Goal: Communication & Community: Connect with others

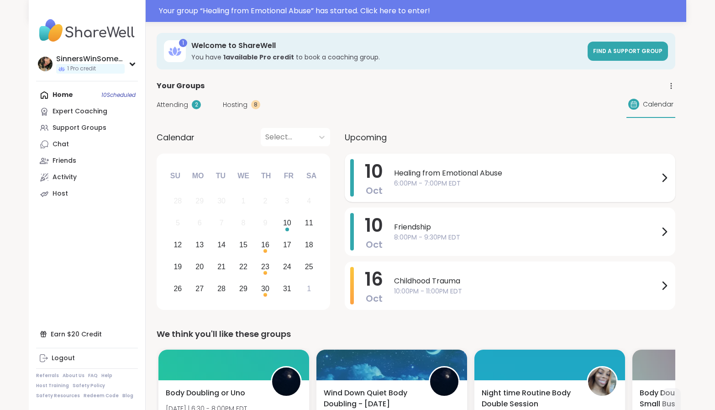
click at [512, 188] on span "6:00PM - 7:00PM EDT" at bounding box center [526, 184] width 265 height 10
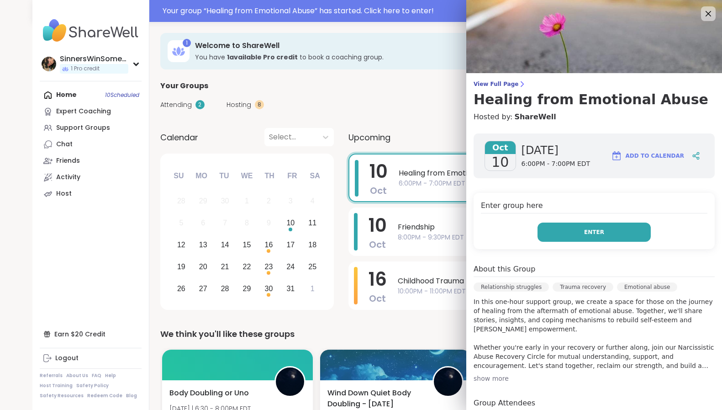
click at [592, 238] on button "Enter" at bounding box center [594, 231] width 113 height 19
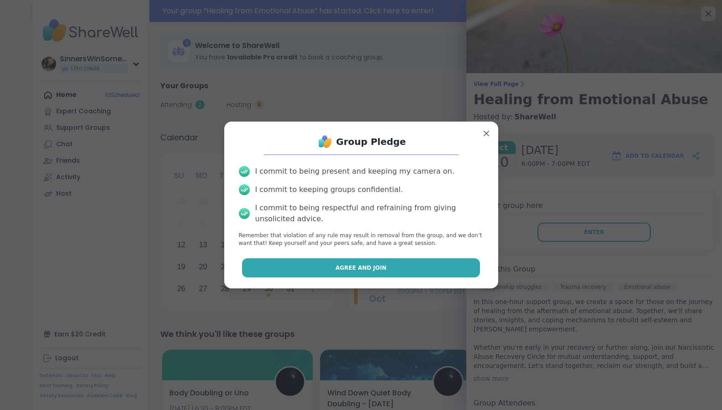
click at [414, 271] on button "Agree and Join" at bounding box center [361, 267] width 238 height 19
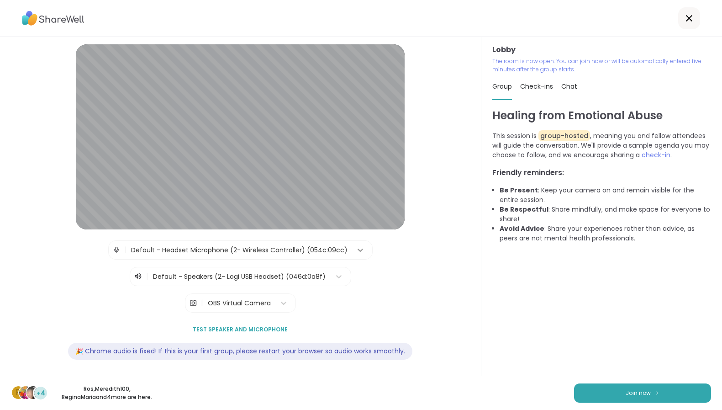
click at [352, 243] on div at bounding box center [360, 250] width 16 height 16
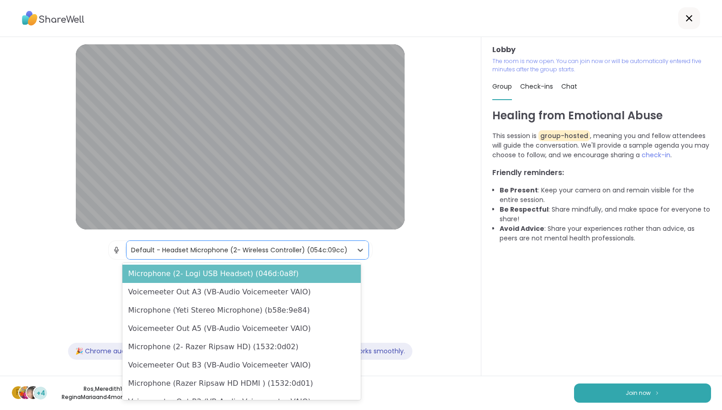
click at [292, 276] on div "Microphone (2- Logi USB Headset) (046d:0a8f)" at bounding box center [241, 273] width 238 height 18
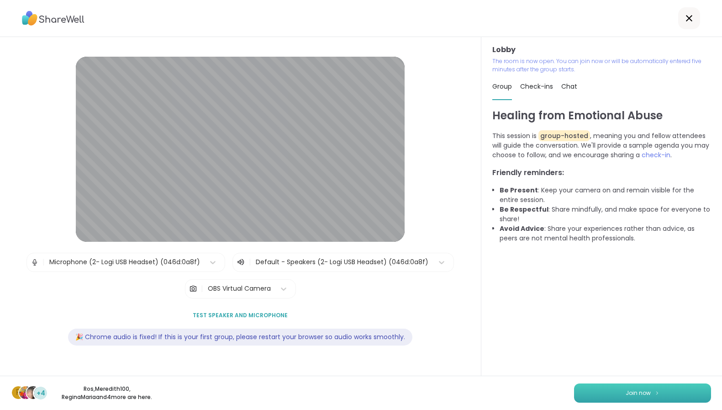
click at [668, 396] on button "Join now" at bounding box center [642, 392] width 137 height 19
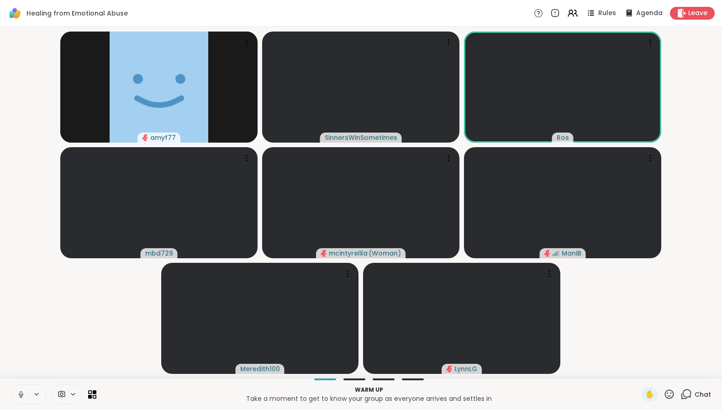
click at [16, 391] on button at bounding box center [19, 394] width 17 height 19
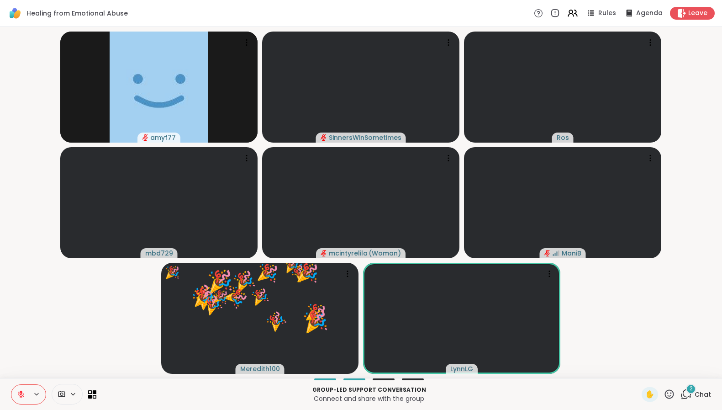
click at [664, 392] on icon at bounding box center [669, 393] width 11 height 11
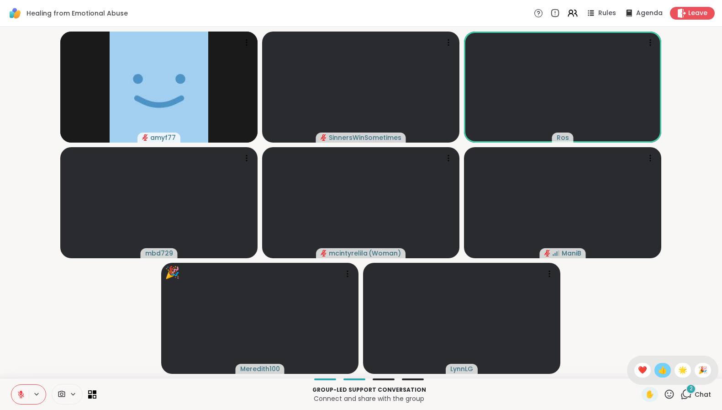
click at [658, 370] on span "👍" at bounding box center [662, 370] width 9 height 11
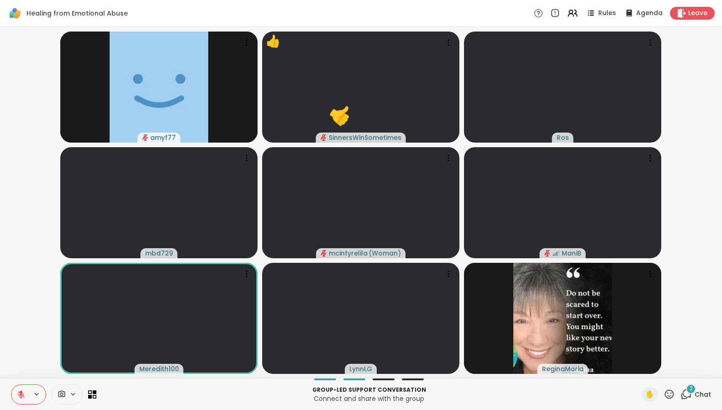
click at [681, 393] on icon at bounding box center [686, 393] width 11 height 11
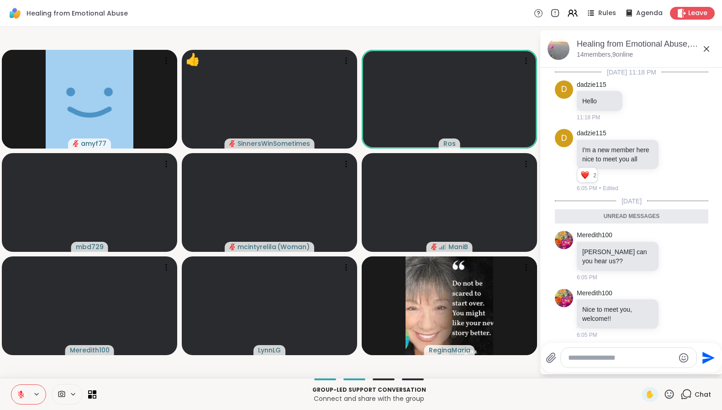
scroll to position [15, 0]
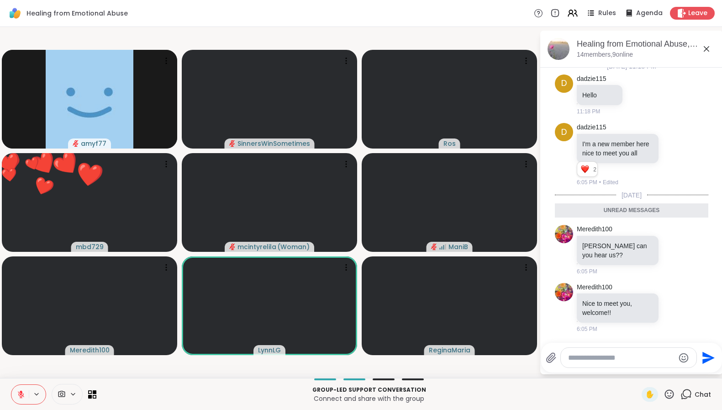
click at [681, 393] on icon at bounding box center [686, 393] width 11 height 11
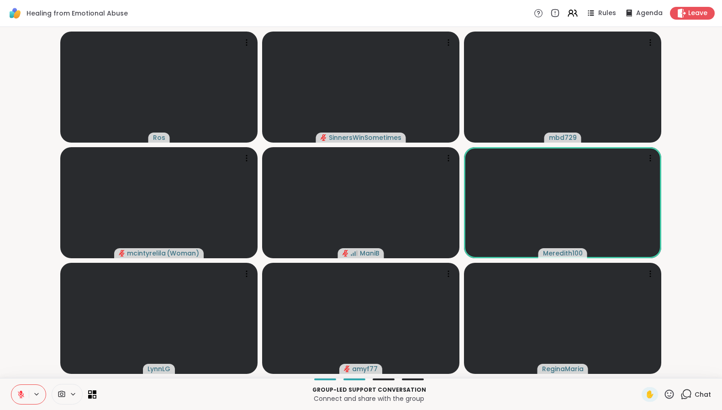
click at [664, 395] on icon at bounding box center [669, 393] width 11 height 11
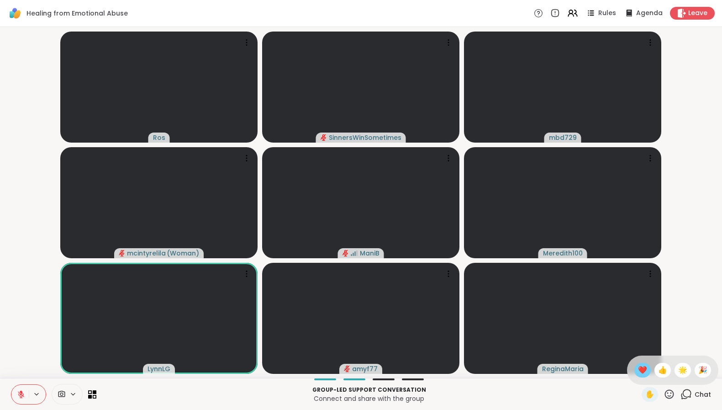
click at [638, 369] on span "❤️" at bounding box center [642, 370] width 9 height 11
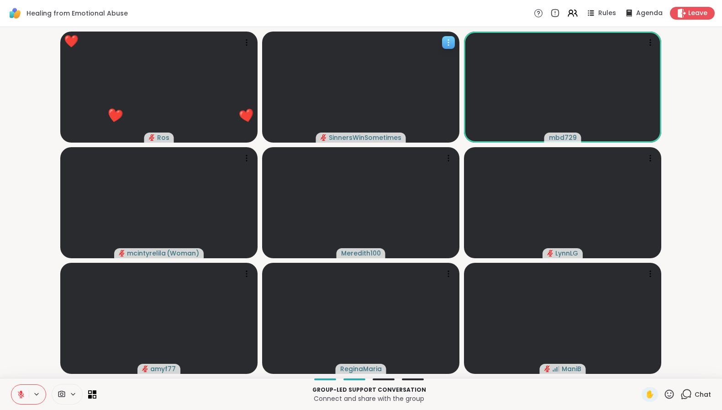
click at [449, 39] on icon at bounding box center [448, 42] width 9 height 9
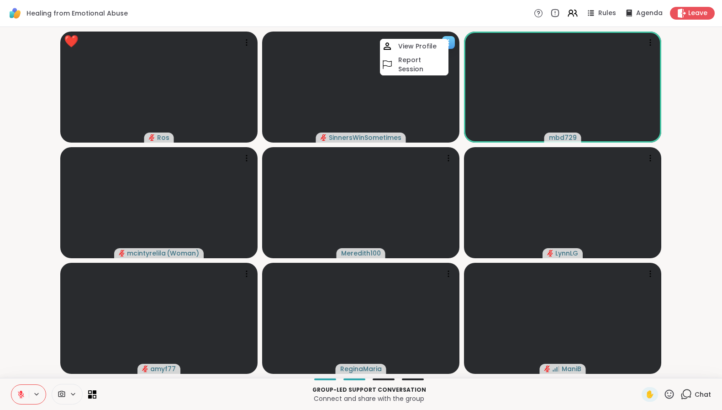
click at [332, 84] on video at bounding box center [360, 87] width 197 height 111
click at [423, 114] on video at bounding box center [360, 87] width 197 height 111
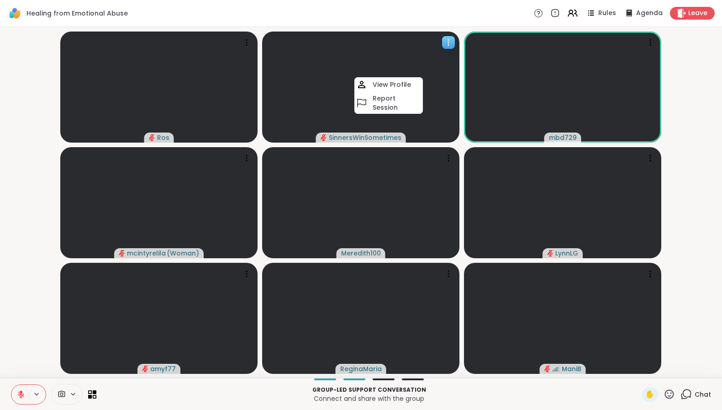
click at [443, 104] on video at bounding box center [360, 87] width 197 height 111
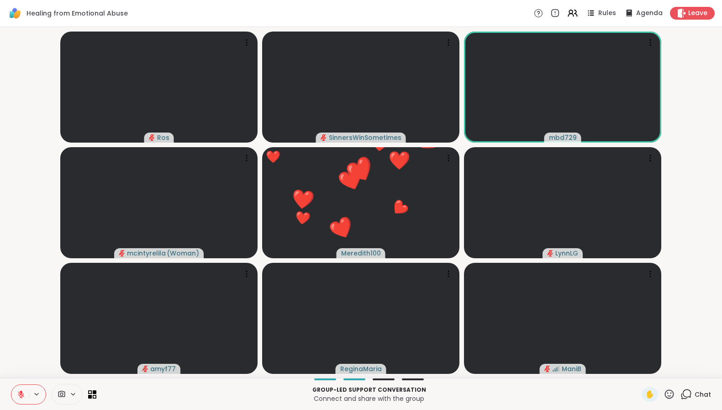
click at [664, 395] on icon at bounding box center [669, 393] width 11 height 11
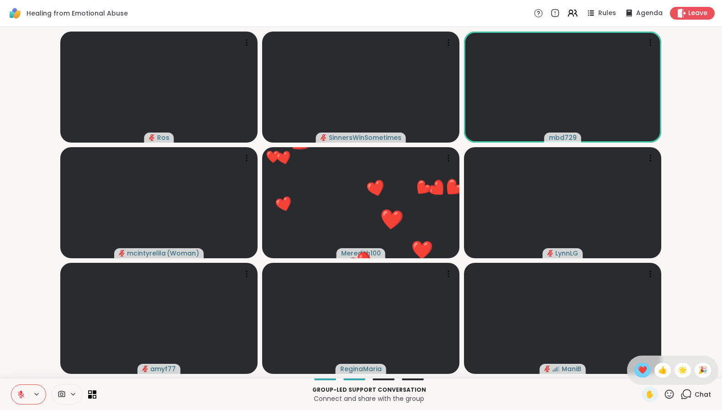
click at [638, 370] on span "❤️" at bounding box center [642, 370] width 9 height 11
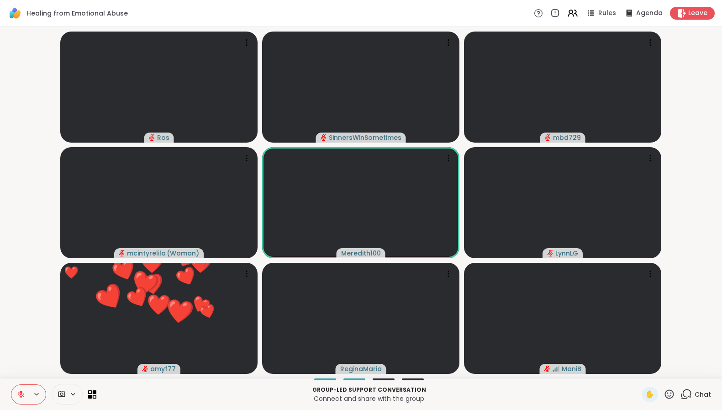
click at [664, 392] on icon at bounding box center [669, 393] width 11 height 11
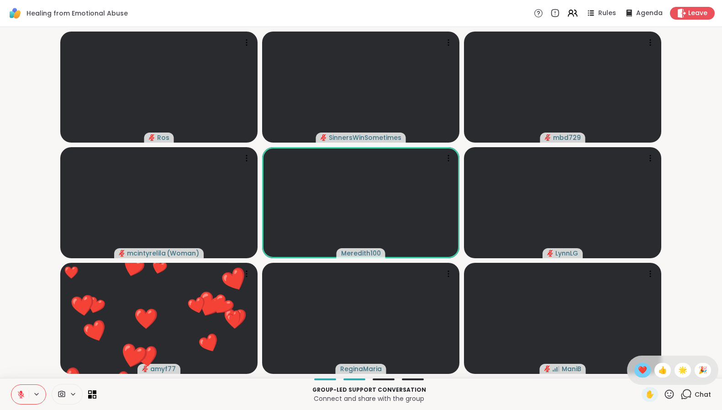
click at [638, 373] on span "❤️" at bounding box center [642, 370] width 9 height 11
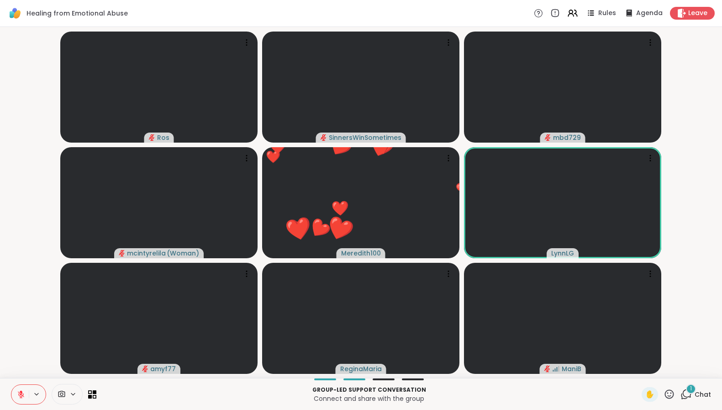
click at [664, 397] on icon at bounding box center [669, 393] width 11 height 11
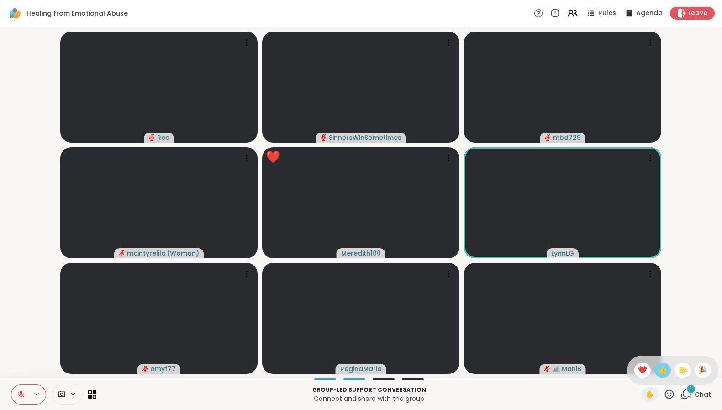
click at [658, 368] on span "👍" at bounding box center [662, 370] width 9 height 11
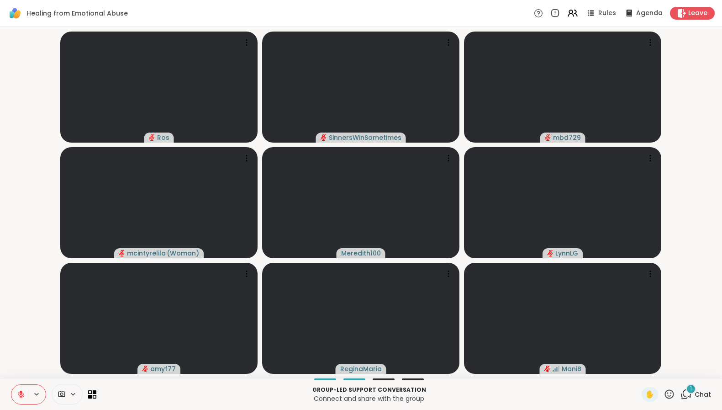
click at [27, 396] on button at bounding box center [19, 394] width 17 height 19
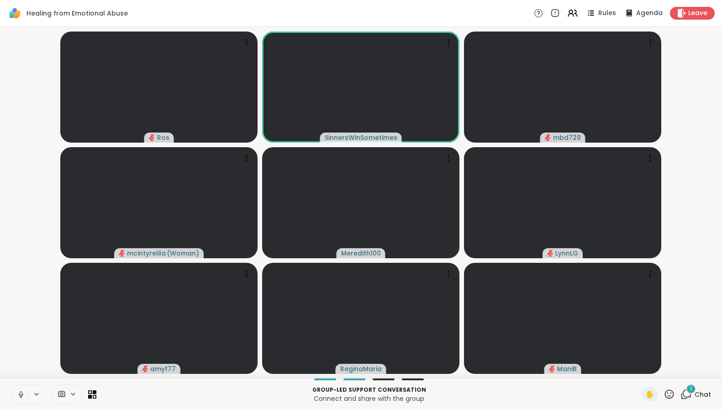
click at [21, 397] on icon at bounding box center [21, 394] width 8 height 8
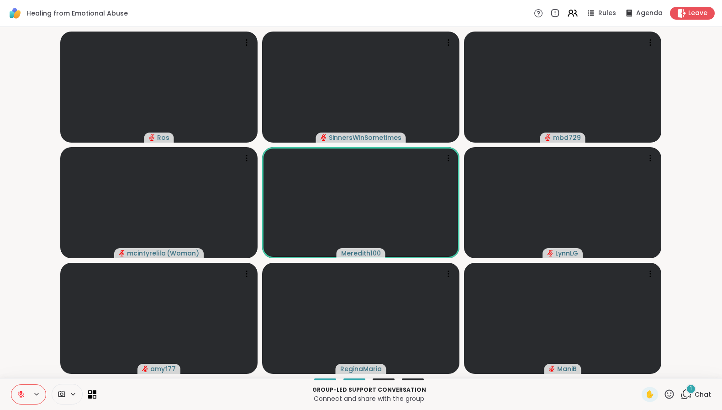
click at [21, 396] on icon at bounding box center [21, 394] width 6 height 6
click at [21, 394] on icon at bounding box center [21, 394] width 8 height 8
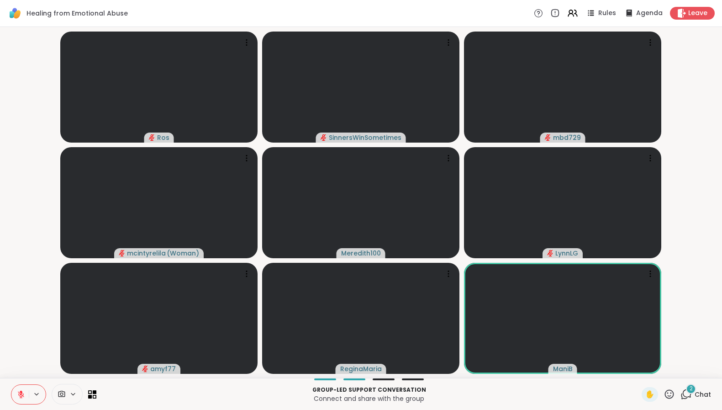
click at [695, 390] on span "Chat" at bounding box center [703, 394] width 16 height 9
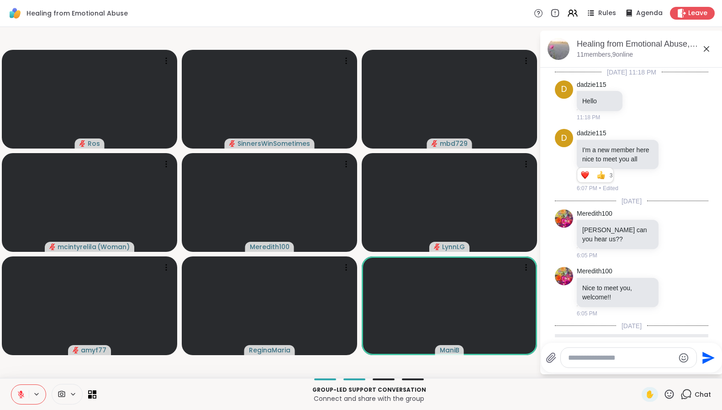
scroll to position [189, 0]
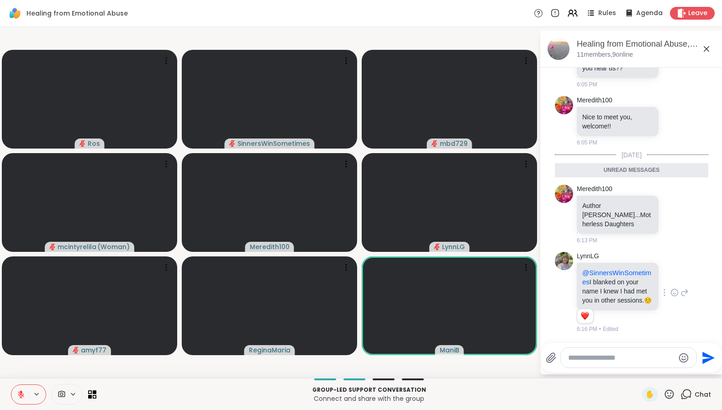
click at [674, 291] on icon at bounding box center [674, 291] width 0 height 0
click at [672, 273] on button "Select Reaction: Heart" at bounding box center [675, 278] width 18 height 18
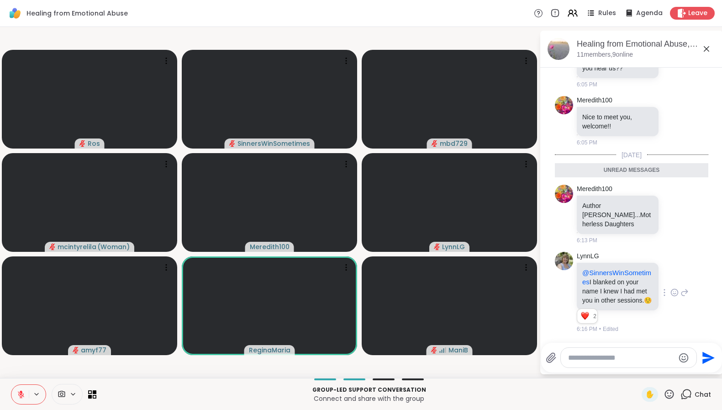
scroll to position [271, 0]
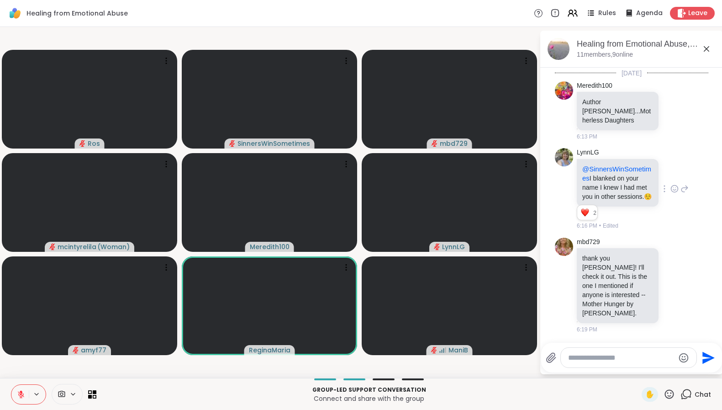
click at [664, 389] on icon at bounding box center [669, 393] width 11 height 11
click at [640, 371] on div "❤️" at bounding box center [643, 370] width 16 height 15
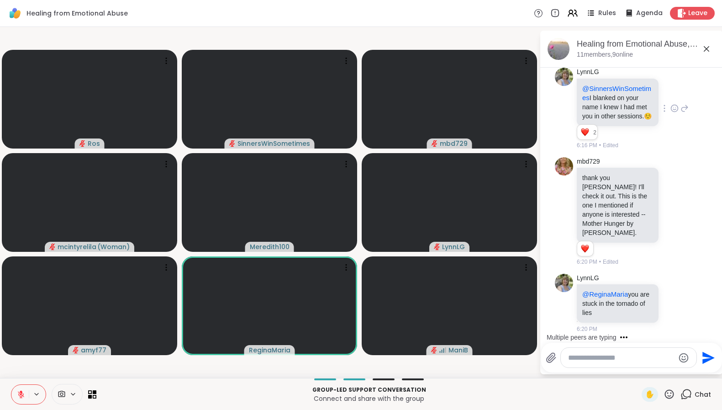
click at [664, 394] on icon at bounding box center [669, 393] width 11 height 11
click at [638, 370] on span "❤️" at bounding box center [642, 370] width 9 height 11
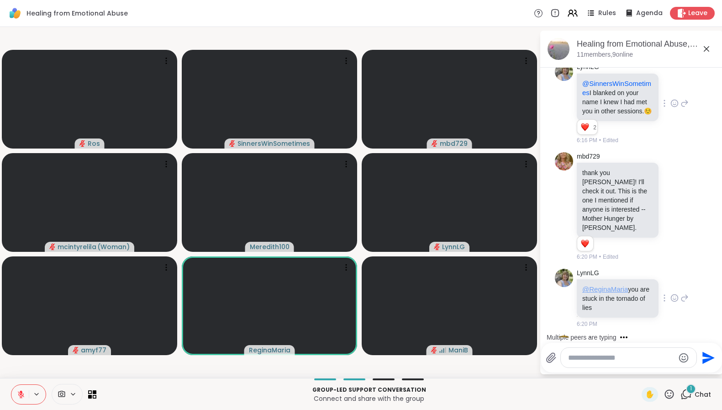
scroll to position [409, 0]
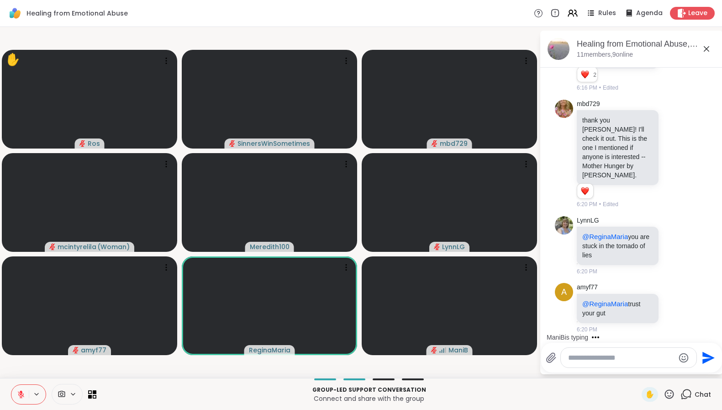
click at [681, 398] on icon at bounding box center [686, 393] width 11 height 11
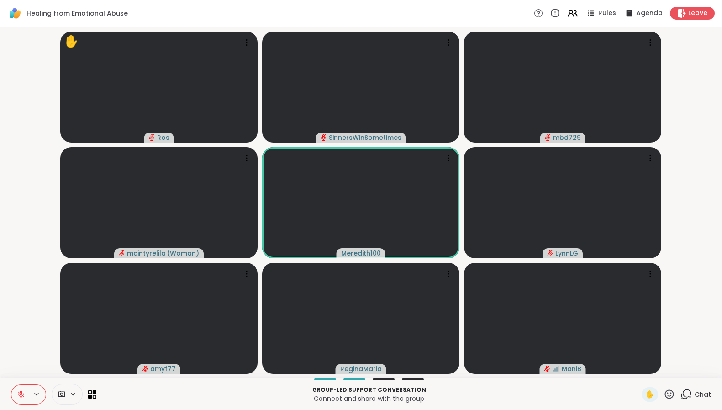
click at [681, 398] on icon at bounding box center [686, 393] width 11 height 11
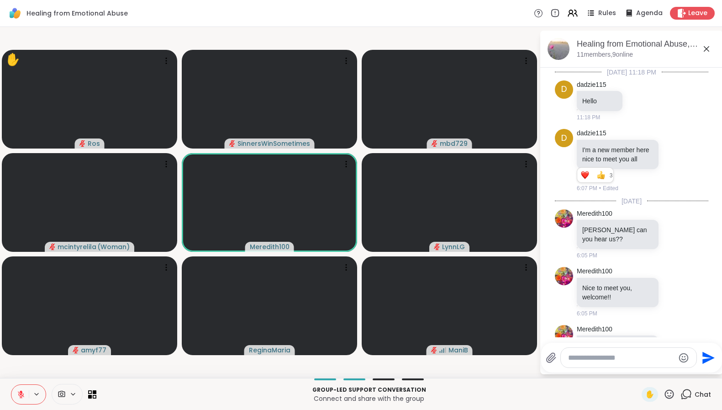
scroll to position [400, 0]
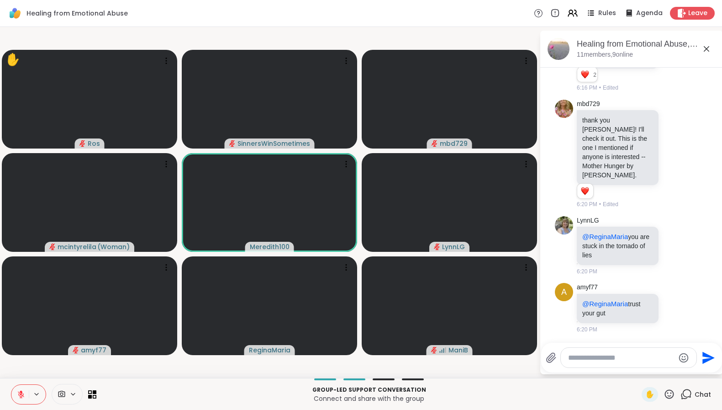
click at [665, 396] on icon at bounding box center [669, 393] width 9 height 9
click at [638, 375] on span "❤️" at bounding box center [642, 370] width 9 height 11
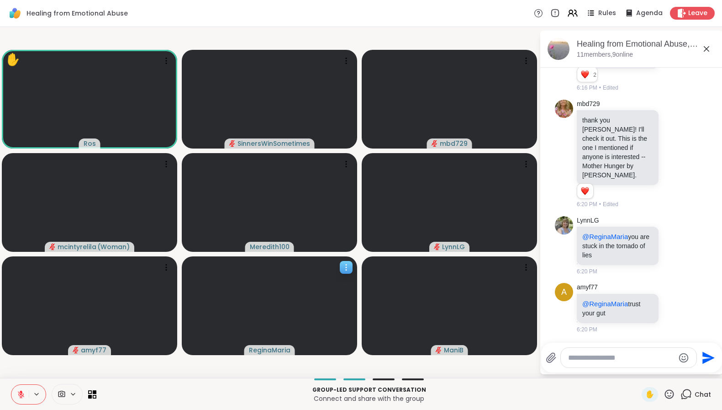
scroll to position [476, 0]
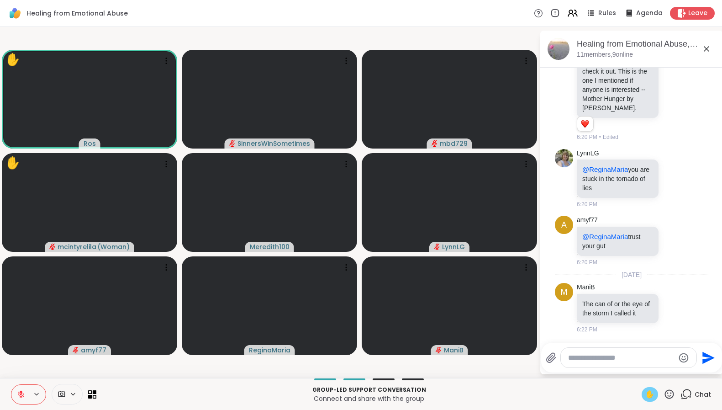
click at [645, 399] on span "✋" at bounding box center [649, 394] width 9 height 11
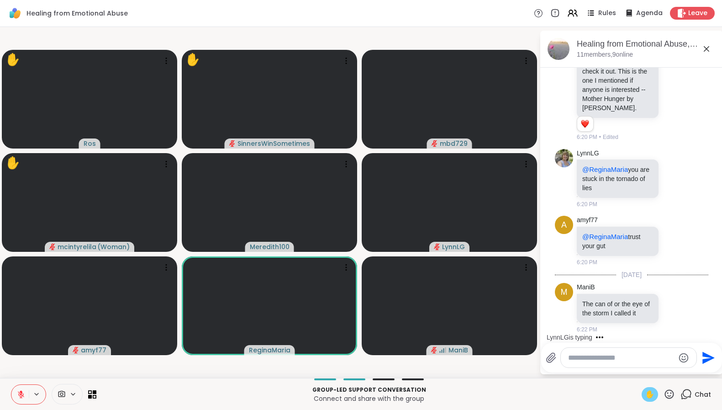
click at [664, 397] on icon at bounding box center [669, 393] width 11 height 11
click at [658, 369] on span "👍" at bounding box center [662, 370] width 9 height 11
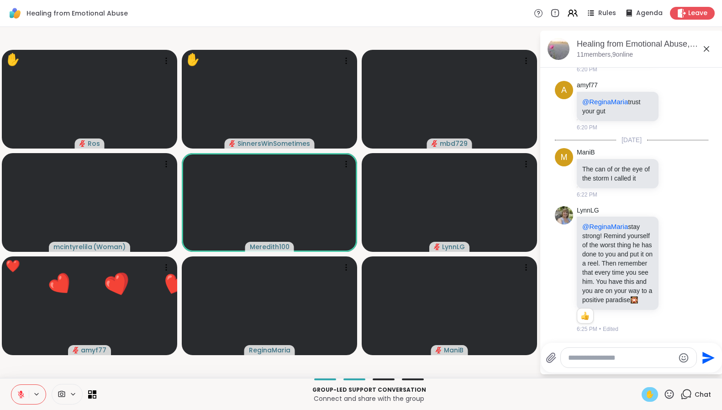
scroll to position [629, 0]
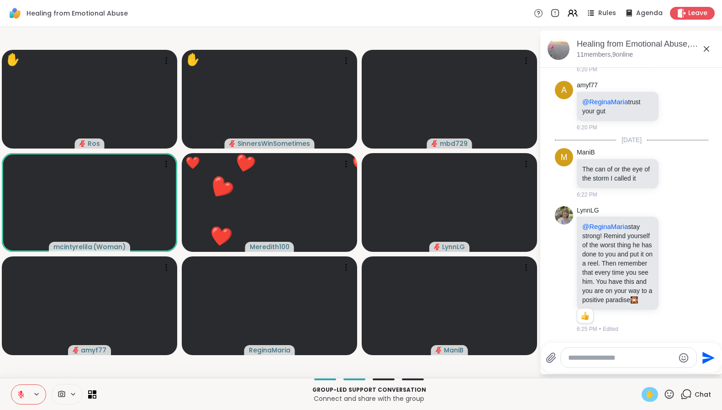
click at [665, 396] on icon at bounding box center [669, 393] width 9 height 9
click at [638, 370] on span "❤️" at bounding box center [642, 370] width 9 height 11
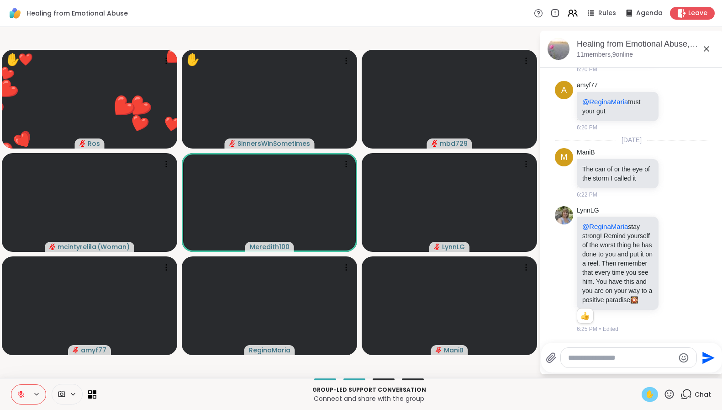
click at [19, 393] on icon at bounding box center [21, 394] width 8 height 8
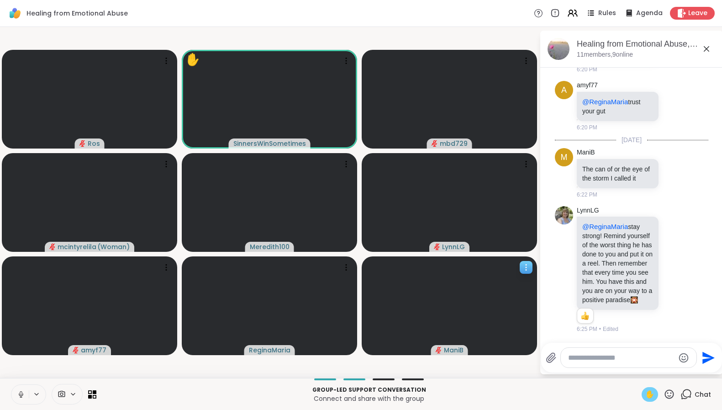
scroll to position [678, 0]
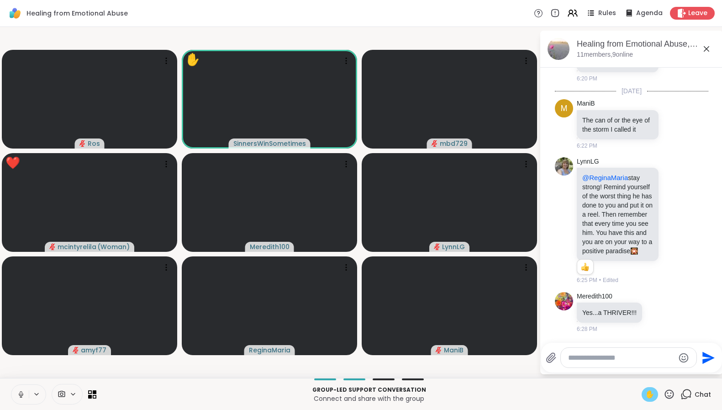
click at [22, 397] on icon at bounding box center [21, 394] width 8 height 8
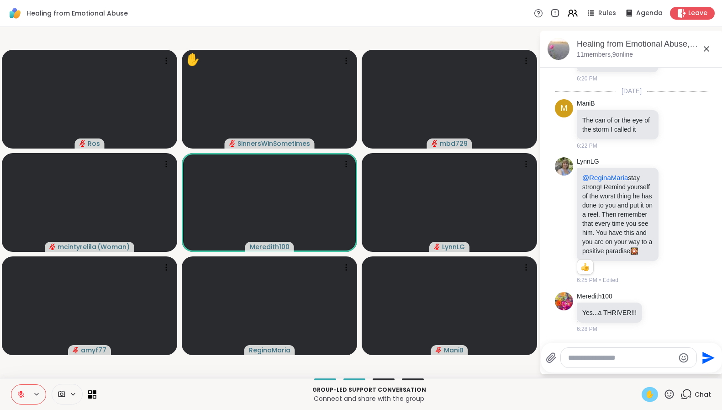
click at [645, 393] on span "✋" at bounding box center [649, 394] width 9 height 11
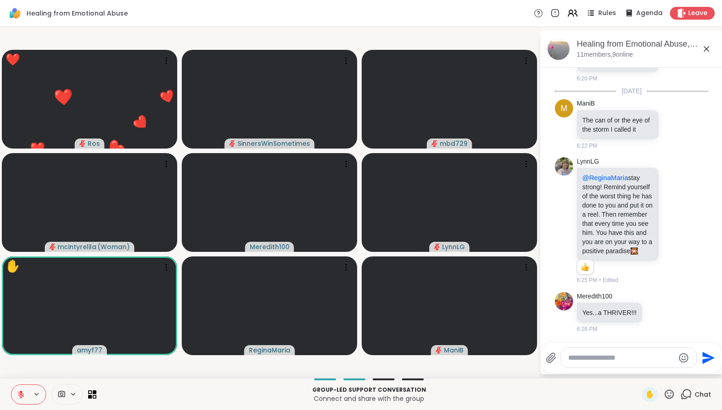
click at [664, 395] on icon at bounding box center [669, 393] width 11 height 11
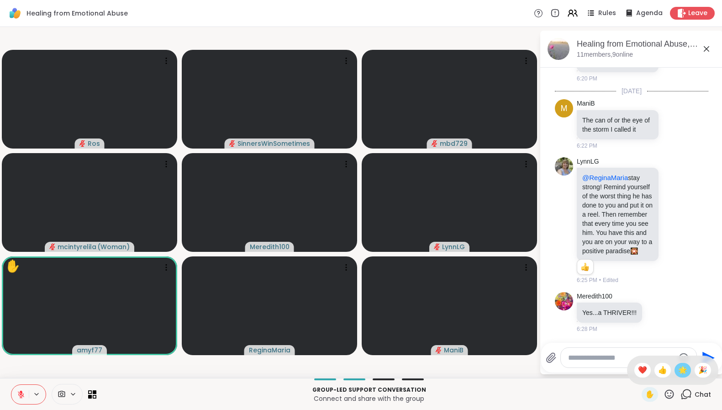
click at [678, 372] on span "🌟" at bounding box center [682, 370] width 9 height 11
click at [664, 392] on icon at bounding box center [669, 393] width 11 height 11
click at [638, 370] on span "❤️" at bounding box center [642, 370] width 9 height 11
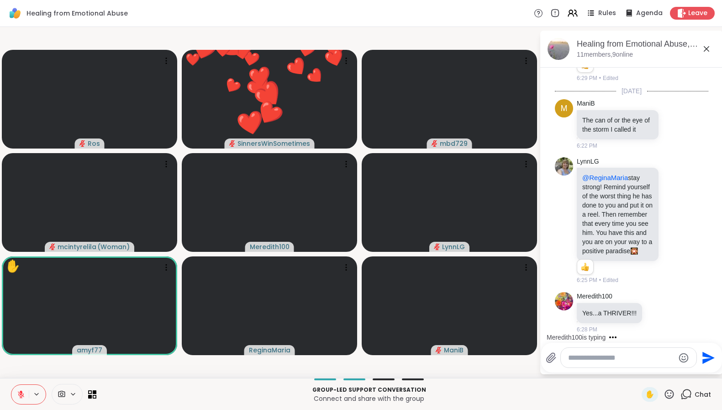
click at [588, 397] on p "Connect and share with the group" at bounding box center [369, 398] width 534 height 9
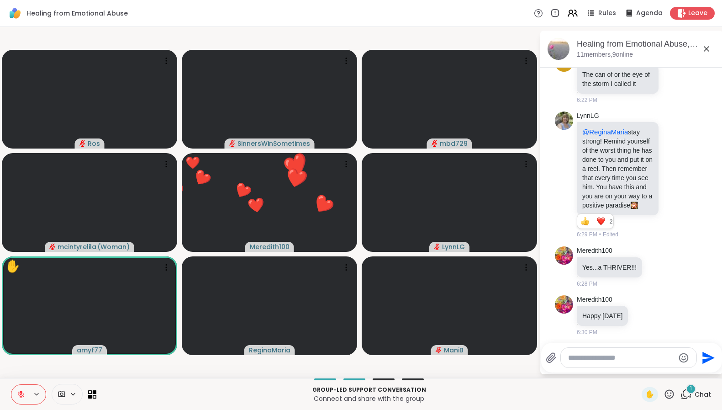
scroll to position [752, 0]
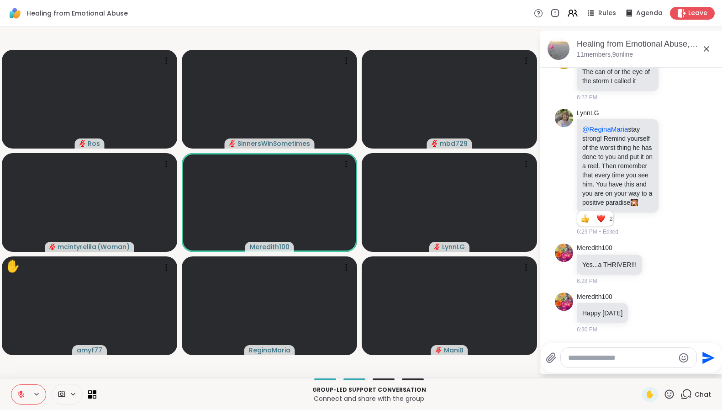
click at [664, 391] on icon at bounding box center [669, 393] width 11 height 11
click at [659, 371] on div "👍" at bounding box center [663, 370] width 16 height 15
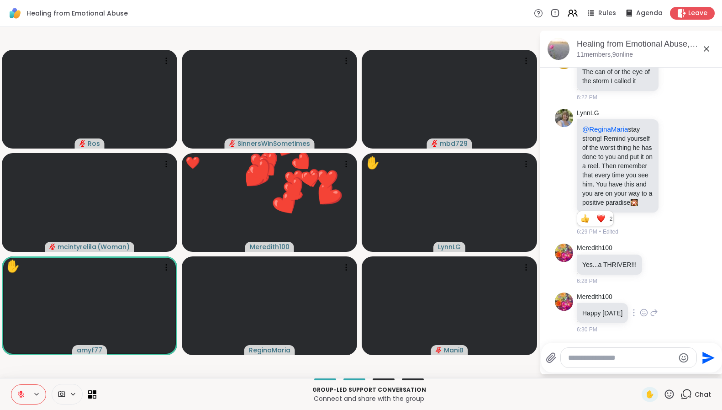
click at [648, 312] on icon at bounding box center [644, 312] width 8 height 9
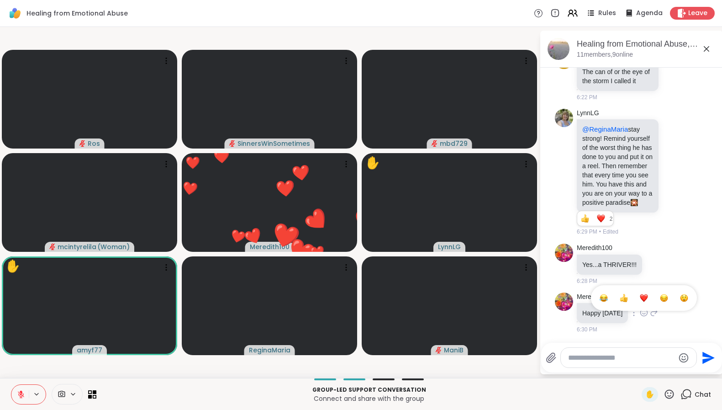
click at [648, 296] on div "Select Reaction: Heart" at bounding box center [644, 298] width 8 height 8
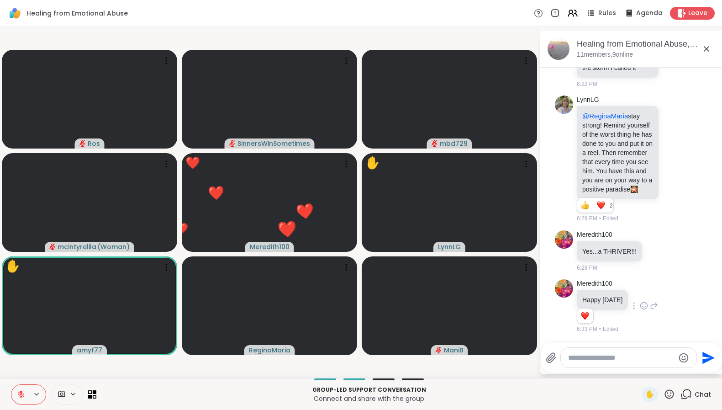
scroll to position [766, 0]
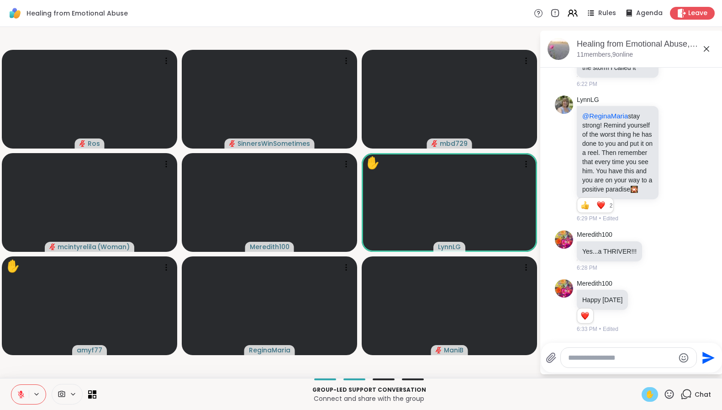
click at [649, 399] on div "✋" at bounding box center [650, 394] width 16 height 15
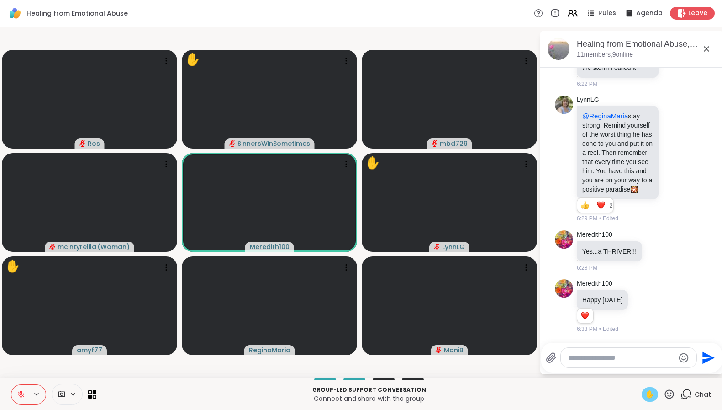
click at [30, 391] on button at bounding box center [37, 394] width 17 height 8
drag, startPoint x: 49, startPoint y: 398, endPoint x: 35, endPoint y: 398, distance: 14.2
click at [49, 398] on div "Microphone (2- Logi USB Headset) Default - Speakers (2- Logi USB Headset)" at bounding box center [53, 394] width 85 height 21
click at [35, 397] on icon at bounding box center [36, 394] width 7 height 8
click at [34, 394] on icon at bounding box center [36, 394] width 7 height 8
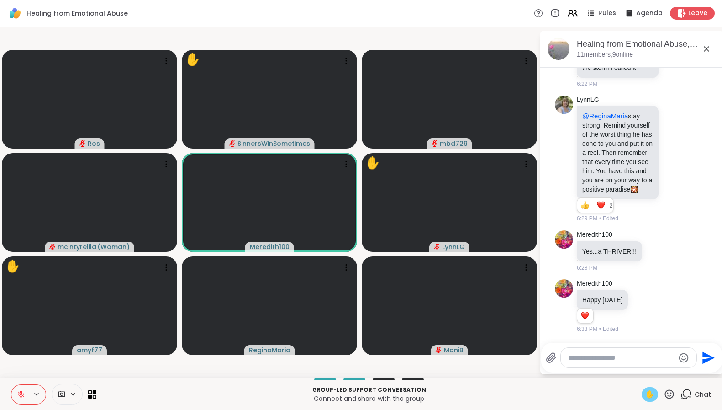
click at [16, 396] on button at bounding box center [19, 394] width 17 height 19
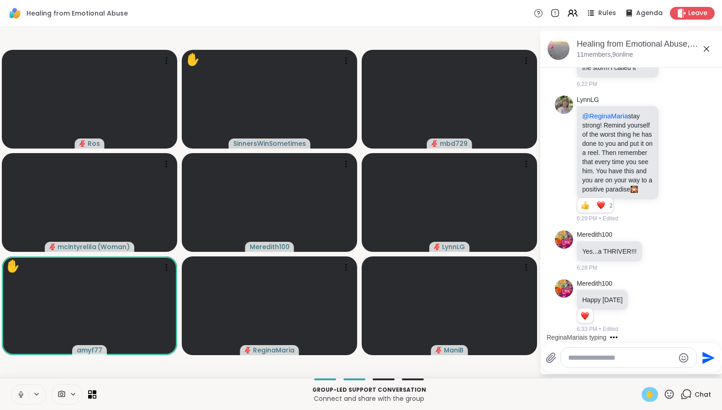
click at [23, 400] on button at bounding box center [19, 394] width 17 height 19
click at [646, 391] on span "✋" at bounding box center [649, 394] width 9 height 11
click at [645, 396] on span "✋" at bounding box center [649, 394] width 9 height 11
click at [645, 395] on span "✋" at bounding box center [649, 394] width 9 height 11
click at [25, 397] on icon at bounding box center [21, 394] width 8 height 8
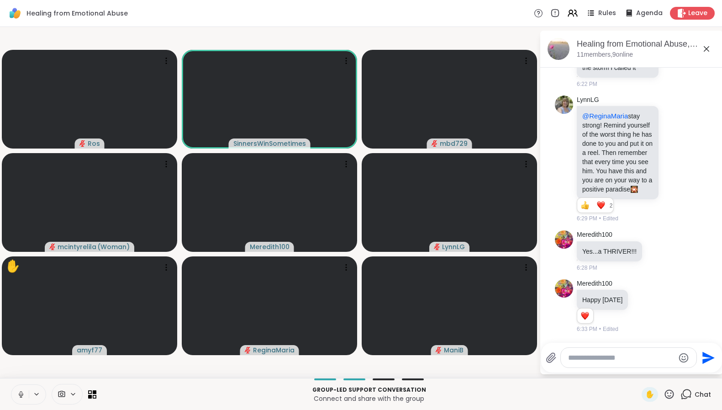
click at [21, 395] on icon at bounding box center [21, 393] width 2 height 4
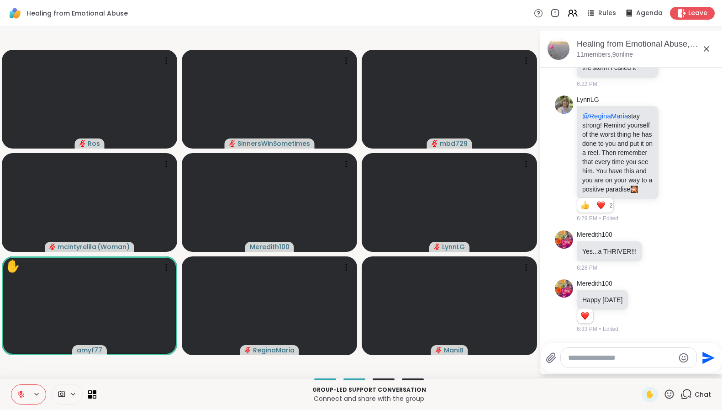
scroll to position [823, 0]
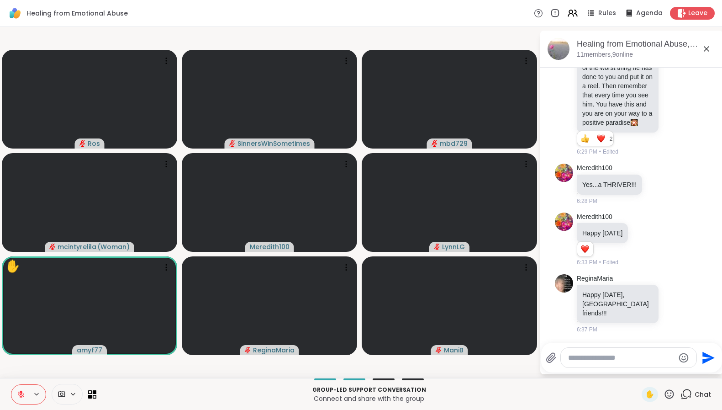
drag, startPoint x: 21, startPoint y: 394, endPoint x: 19, endPoint y: 364, distance: 30.2
click at [19, 364] on div "Healing from Emotional Abuse Rules Agenda Leave Ros SinnersWinSometimes mbd729 …" at bounding box center [361, 205] width 722 height 410
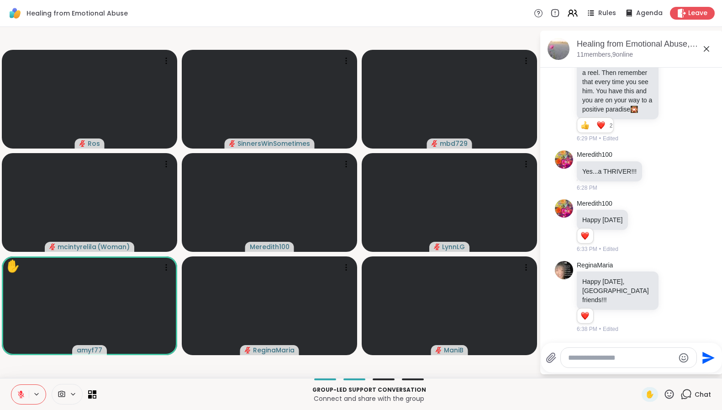
click at [19, 395] on icon at bounding box center [21, 394] width 6 height 6
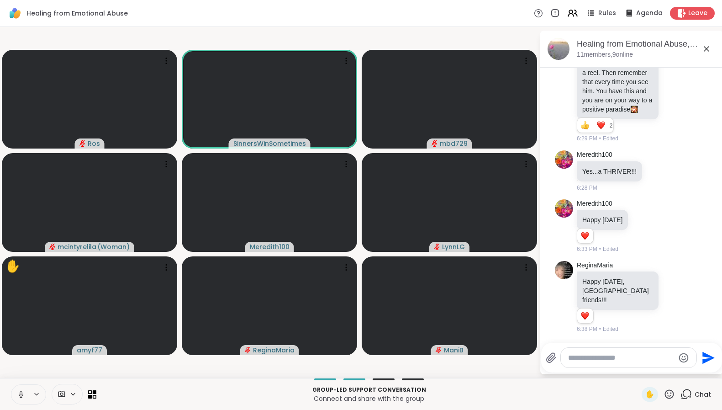
click at [19, 395] on icon at bounding box center [21, 394] width 8 height 8
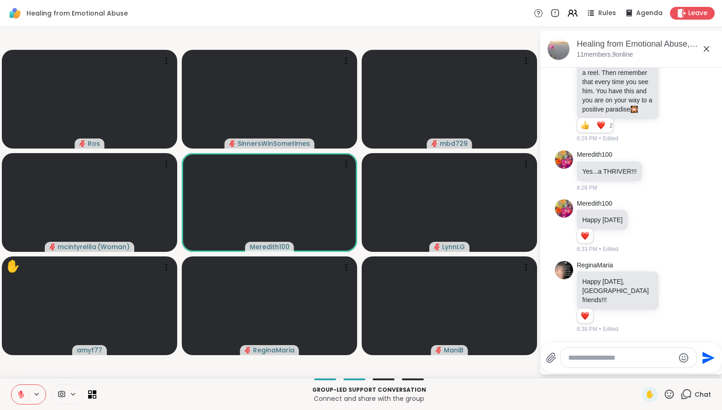
click at [21, 395] on icon at bounding box center [21, 394] width 6 height 6
click at [645, 397] on span "✋" at bounding box center [649, 394] width 9 height 11
click at [28, 394] on button at bounding box center [19, 394] width 17 height 19
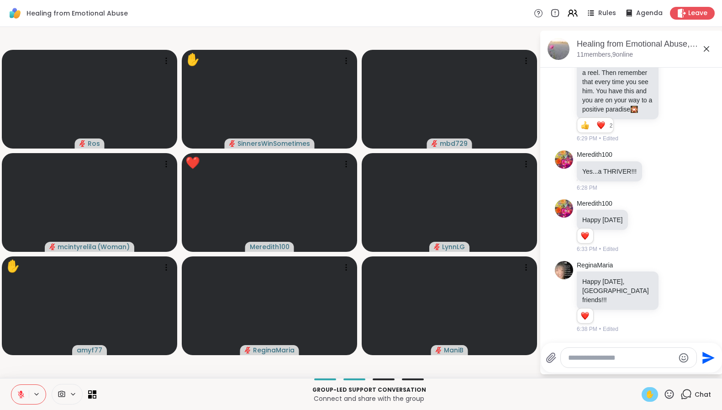
click at [28, 394] on button at bounding box center [19, 394] width 17 height 19
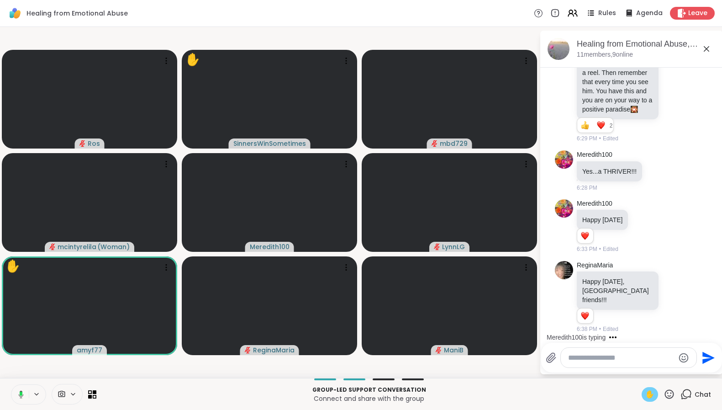
click at [39, 392] on icon at bounding box center [36, 394] width 7 height 8
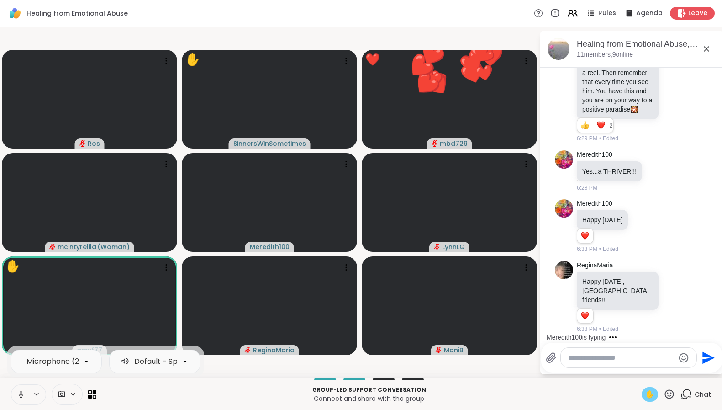
click at [33, 397] on icon at bounding box center [36, 394] width 7 height 8
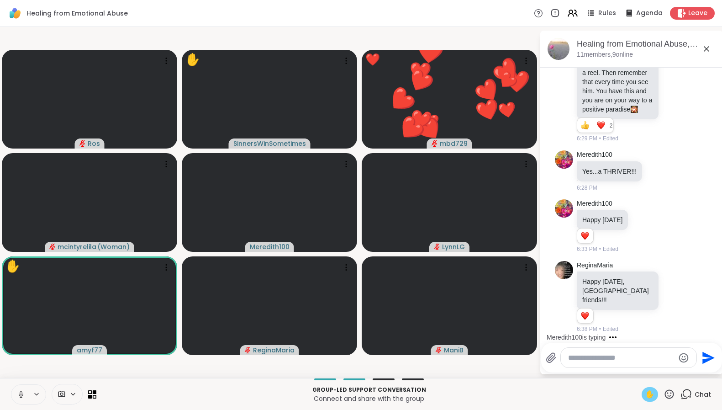
click at [36, 396] on icon at bounding box center [36, 394] width 7 height 8
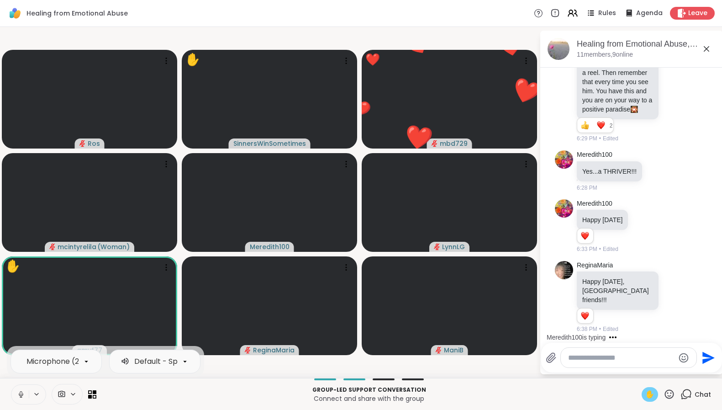
click at [17, 395] on icon at bounding box center [21, 394] width 8 height 8
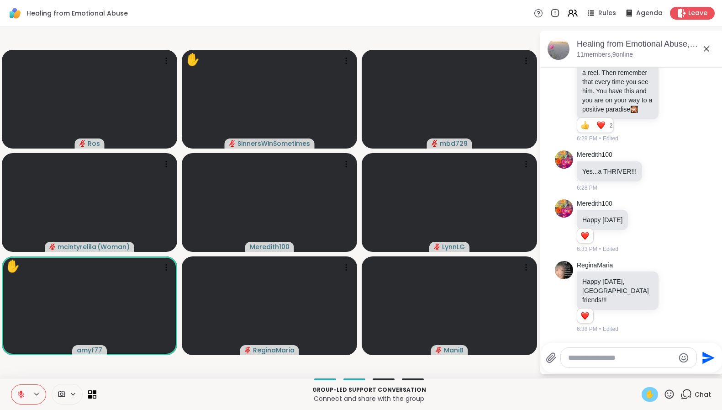
click at [645, 394] on span "✋" at bounding box center [649, 394] width 9 height 11
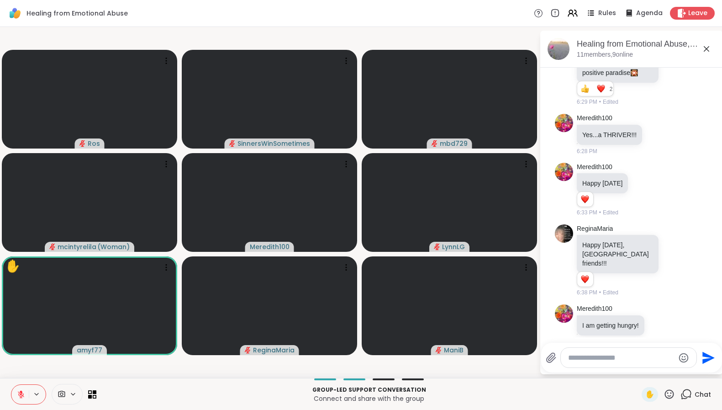
scroll to position [885, 0]
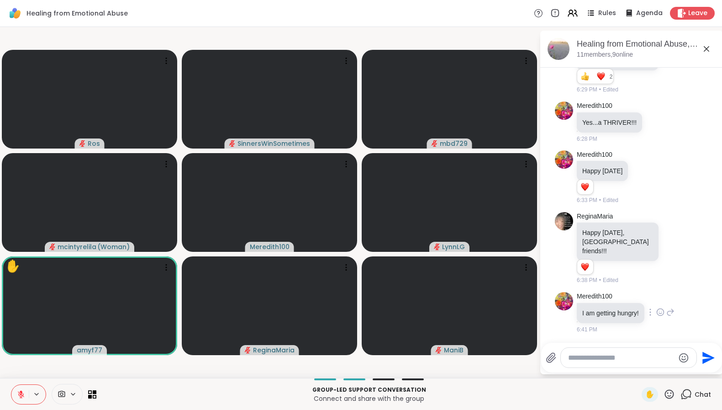
click at [621, 309] on p "I am getting hungry!" at bounding box center [610, 312] width 57 height 9
click at [658, 311] on icon at bounding box center [660, 312] width 7 height 7
click at [645, 301] on div "Select Reaction: Thumbs up" at bounding box center [640, 297] width 8 height 8
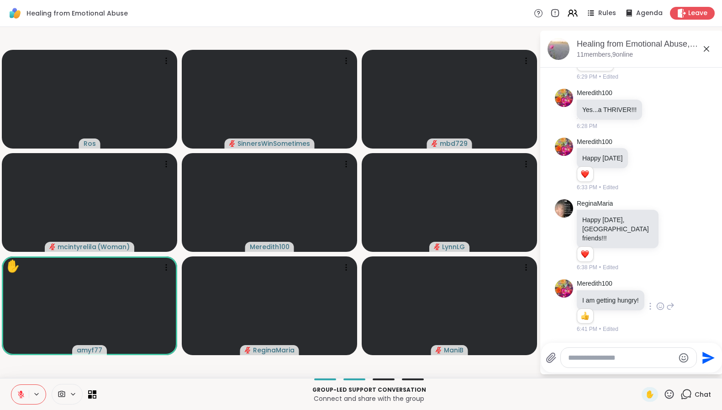
scroll to position [898, 0]
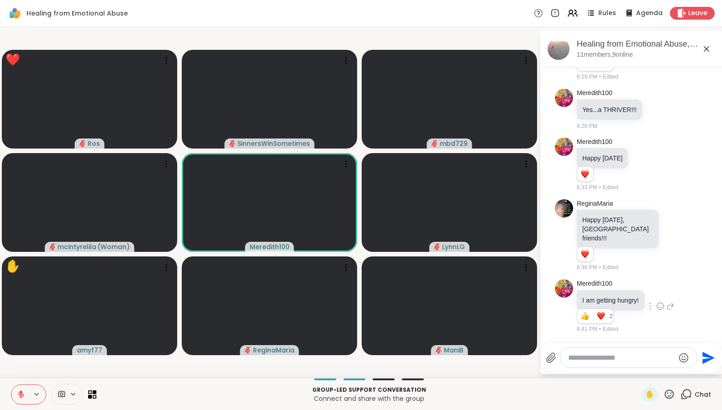
click at [611, 353] on textarea "Type your message" at bounding box center [621, 357] width 106 height 9
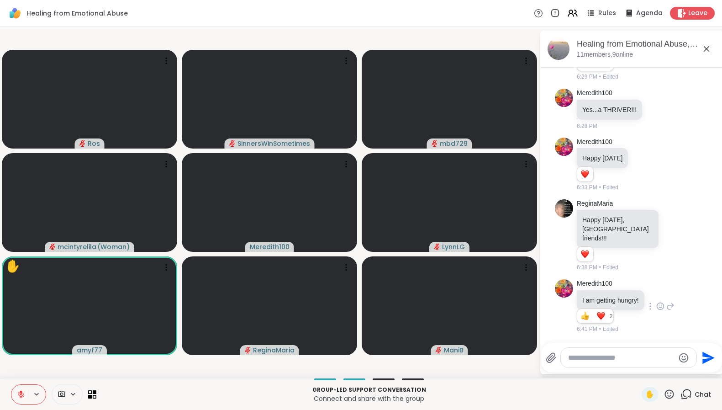
type textarea "*"
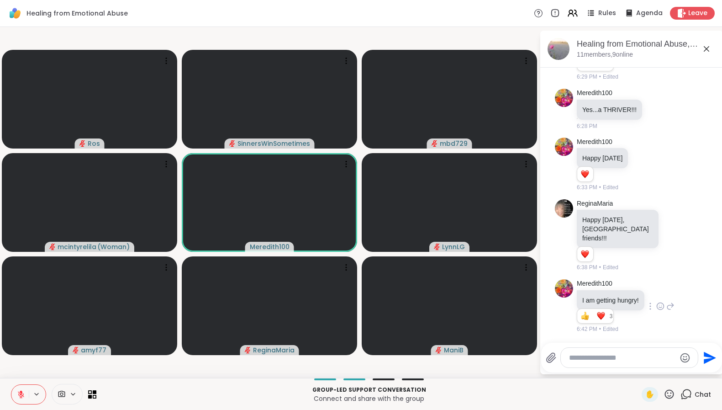
click at [22, 393] on icon at bounding box center [21, 394] width 8 height 8
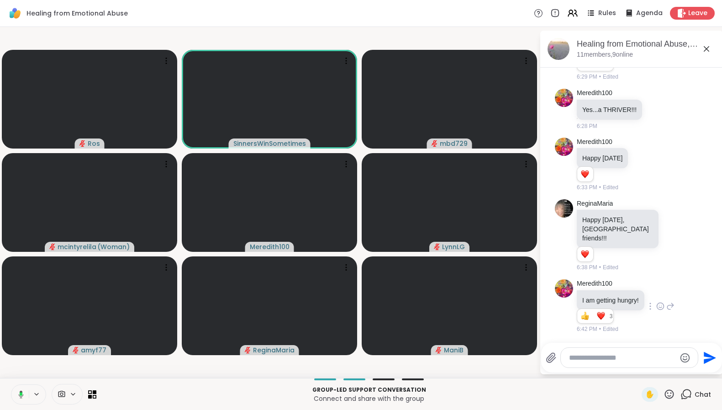
click at [23, 392] on icon at bounding box center [20, 394] width 8 height 8
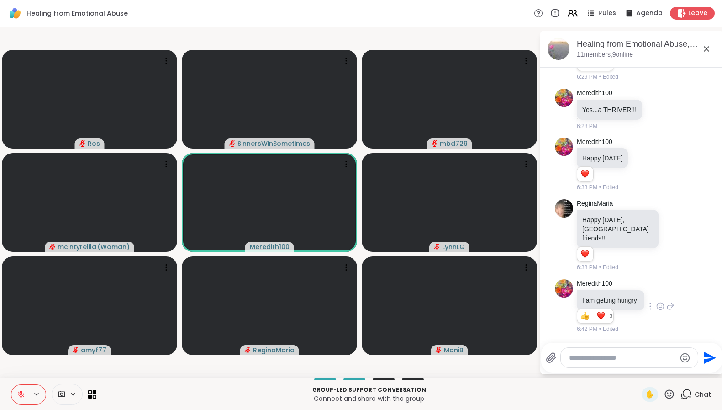
click at [664, 394] on icon at bounding box center [669, 393] width 11 height 11
click at [658, 370] on span "👍" at bounding box center [662, 370] width 9 height 11
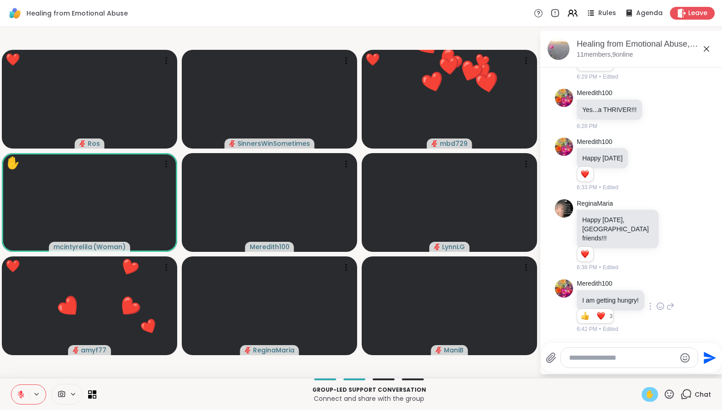
click at [645, 397] on span "✋" at bounding box center [649, 394] width 9 height 11
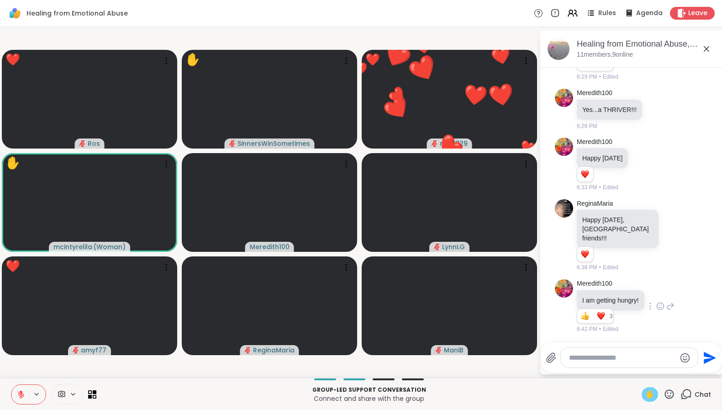
click at [645, 393] on span "✋" at bounding box center [649, 394] width 9 height 11
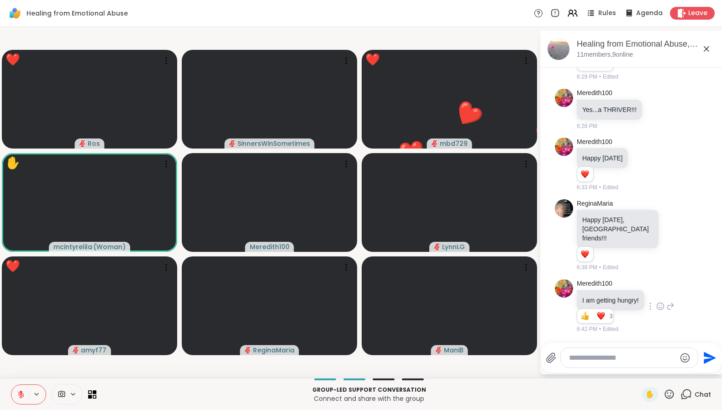
click at [664, 394] on icon at bounding box center [669, 393] width 11 height 11
click at [638, 372] on span "❤️" at bounding box center [642, 370] width 9 height 11
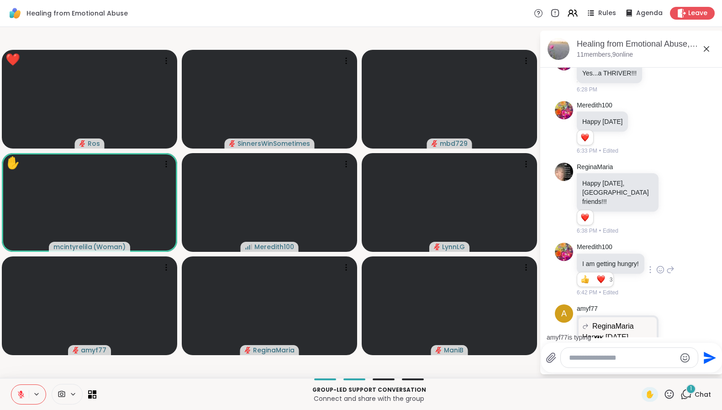
scroll to position [1000, 0]
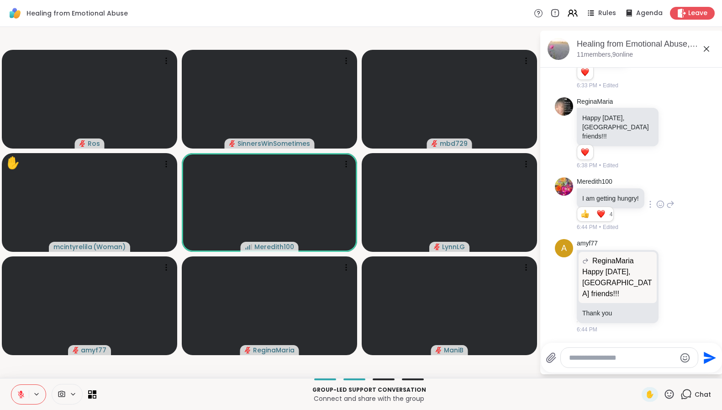
click at [664, 392] on icon at bounding box center [669, 393] width 11 height 11
click at [658, 370] on span "👍" at bounding box center [662, 370] width 9 height 11
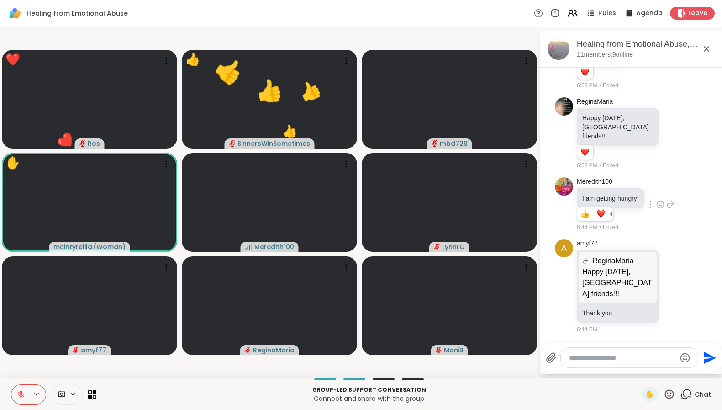
click at [665, 392] on icon at bounding box center [669, 393] width 11 height 11
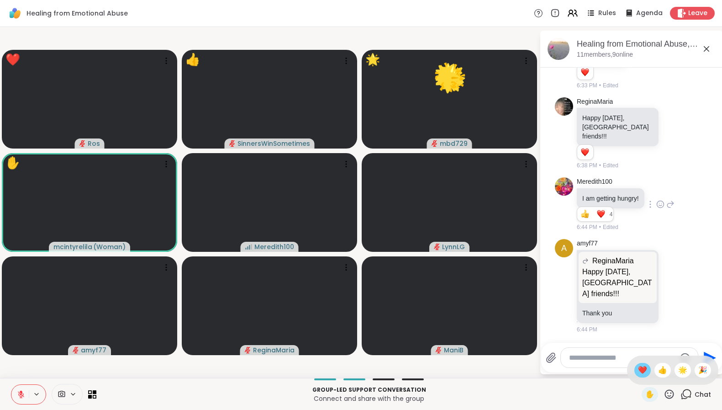
click at [638, 369] on span "❤️" at bounding box center [642, 370] width 9 height 11
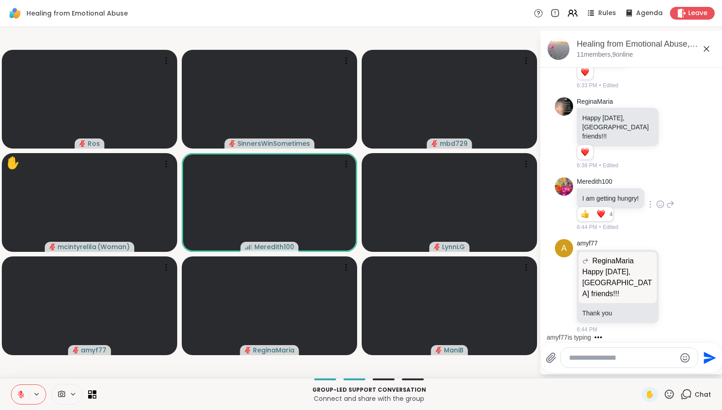
scroll to position [1058, 0]
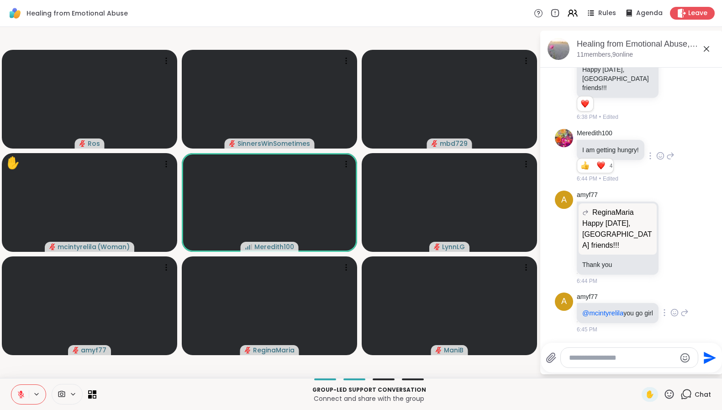
click at [671, 310] on icon at bounding box center [674, 312] width 7 height 7
click at [671, 294] on div "Select Reaction: Heart" at bounding box center [675, 298] width 8 height 8
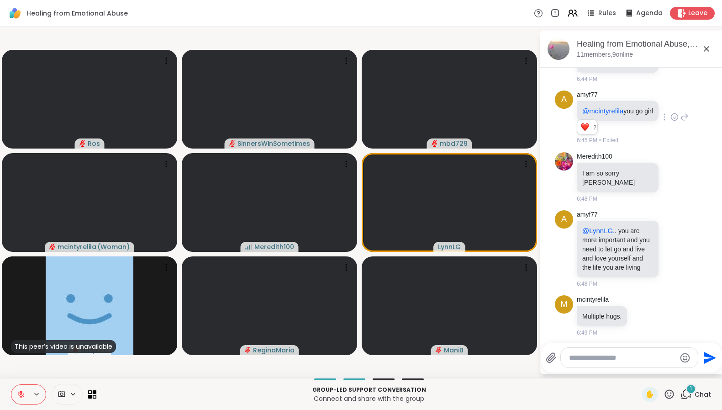
scroll to position [1263, 0]
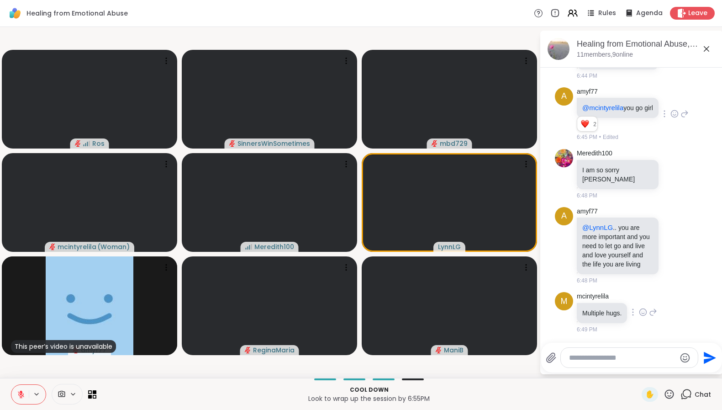
click at [642, 313] on icon at bounding box center [643, 313] width 3 height 1
click at [642, 295] on div "Select Reaction: Heart" at bounding box center [643, 297] width 8 height 8
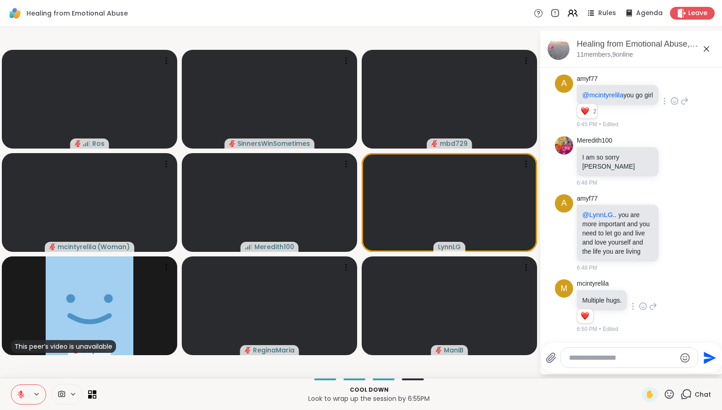
scroll to position [1275, 0]
click at [611, 358] on textarea "Type your message" at bounding box center [622, 357] width 106 height 9
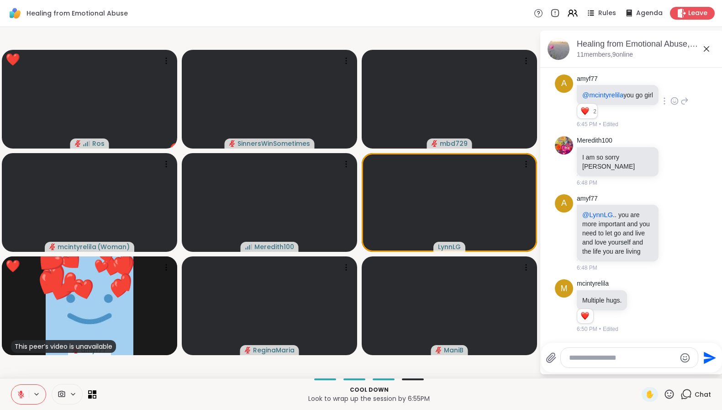
click at [665, 393] on icon at bounding box center [669, 393] width 9 height 9
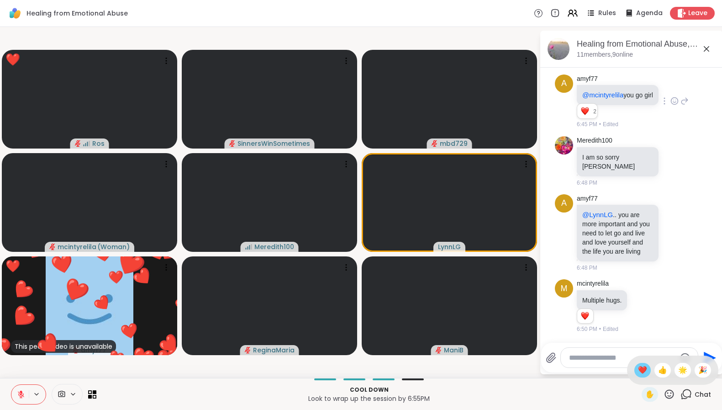
click at [638, 373] on span "❤️" at bounding box center [642, 370] width 9 height 11
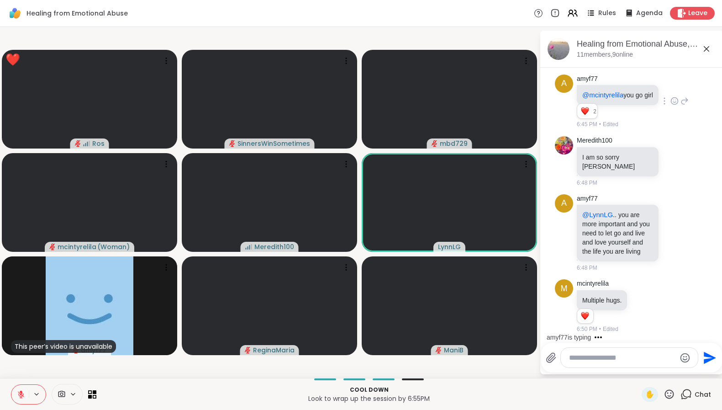
scroll to position [1333, 0]
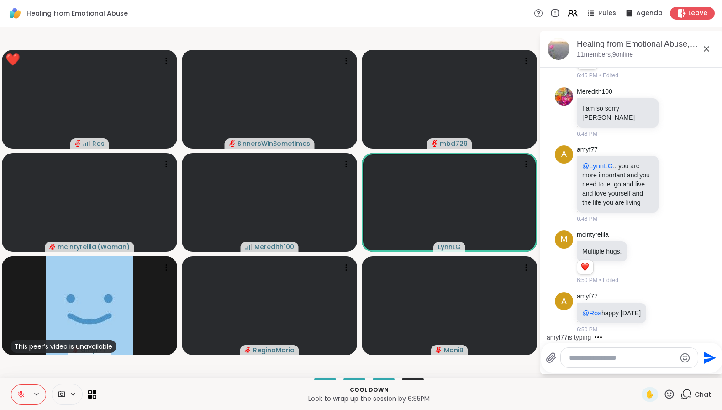
click at [664, 397] on icon at bounding box center [669, 393] width 11 height 11
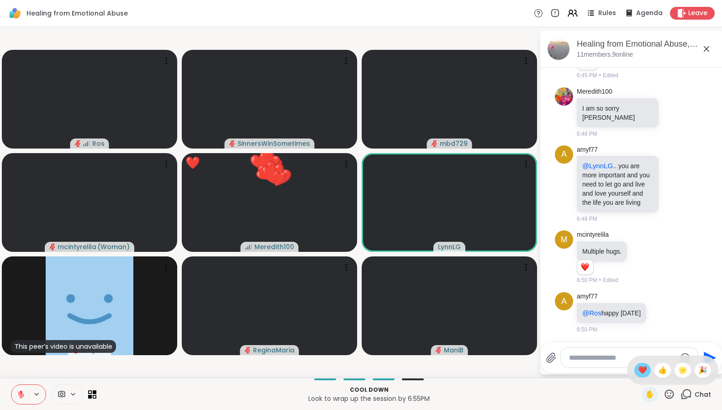
click at [638, 370] on span "❤️" at bounding box center [642, 370] width 9 height 11
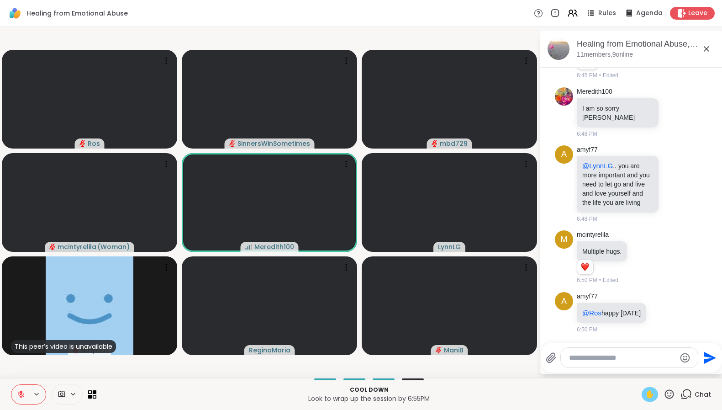
click at [647, 397] on span "✋" at bounding box center [649, 394] width 9 height 11
click at [666, 399] on icon at bounding box center [669, 393] width 11 height 11
click at [638, 367] on span "❤️" at bounding box center [642, 370] width 9 height 11
click at [24, 395] on icon at bounding box center [21, 394] width 8 height 8
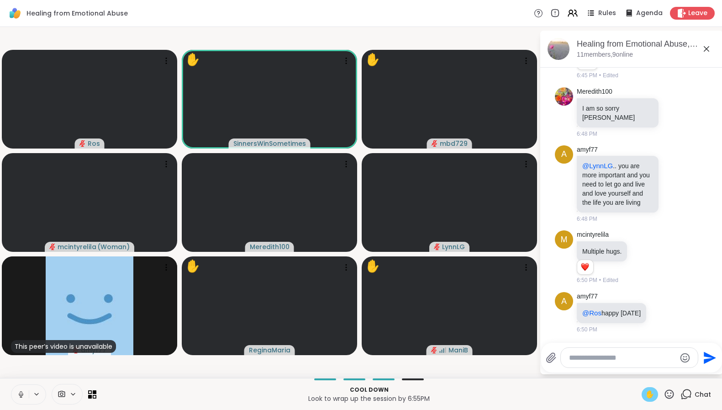
click at [23, 390] on icon at bounding box center [21, 394] width 8 height 8
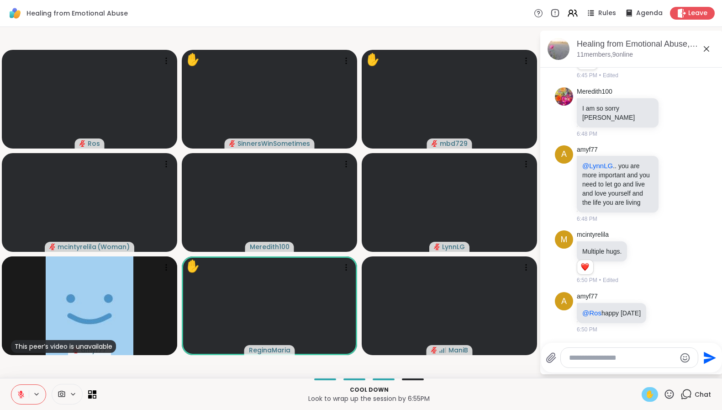
click at [645, 395] on span "✋" at bounding box center [649, 394] width 9 height 11
click at [664, 397] on icon at bounding box center [669, 393] width 11 height 11
click at [658, 367] on span "👍" at bounding box center [662, 370] width 9 height 11
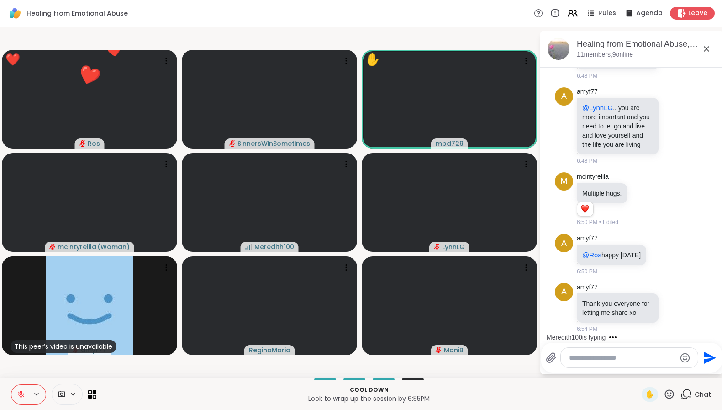
scroll to position [1467, 0]
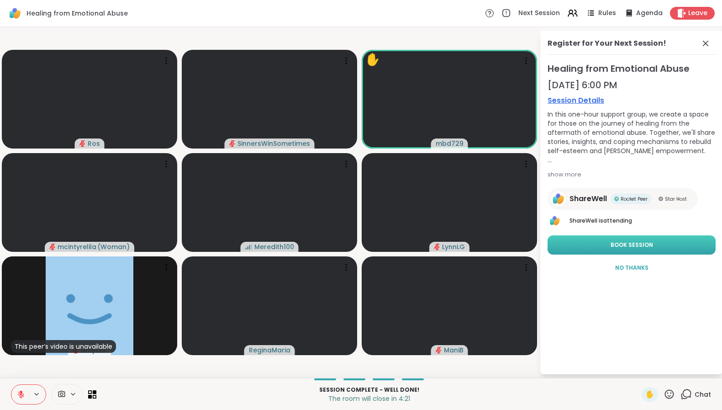
click at [636, 247] on span "Book Session" at bounding box center [632, 245] width 42 height 8
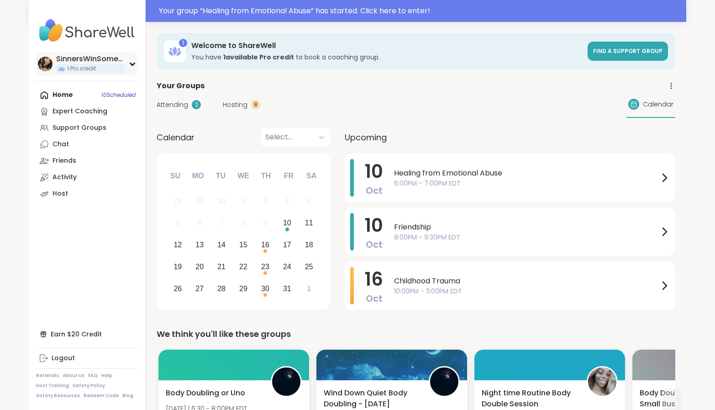
click at [125, 58] on div "SinnersWinSometimes 1 Pro credit" at bounding box center [87, 63] width 102 height 23
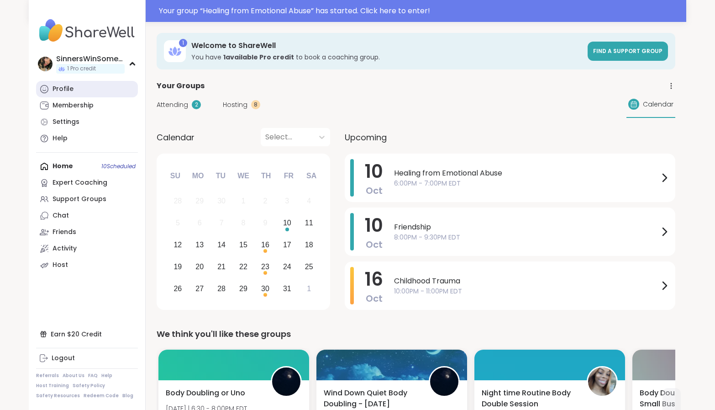
click at [87, 85] on link "Profile" at bounding box center [87, 89] width 102 height 16
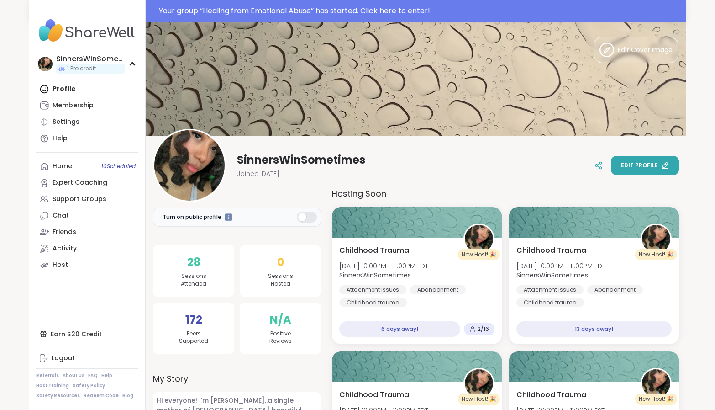
click at [646, 169] on span "Edit profile" at bounding box center [639, 165] width 37 height 8
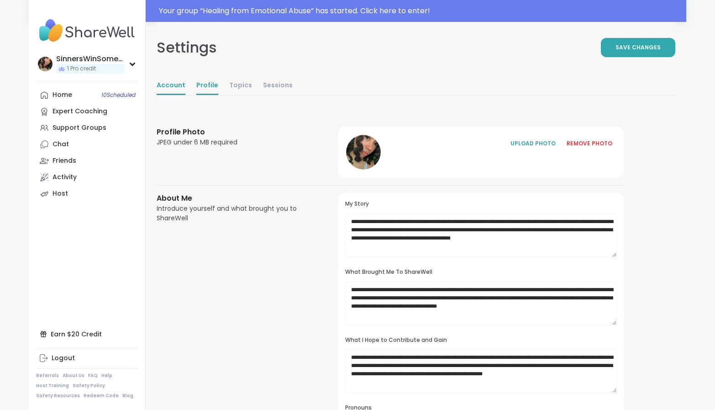
click at [159, 88] on link "Account" at bounding box center [171, 86] width 29 height 18
select select "**"
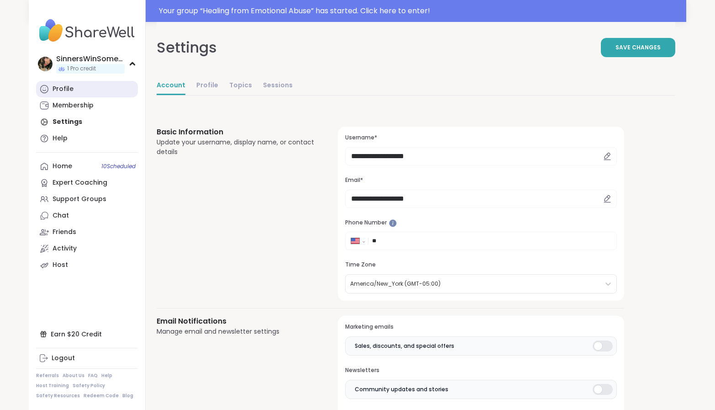
click at [77, 87] on link "Profile" at bounding box center [87, 89] width 102 height 16
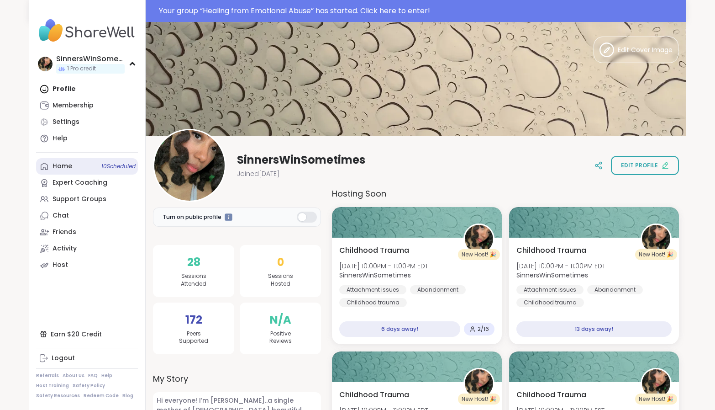
click at [68, 166] on div "Home 10 Scheduled" at bounding box center [63, 166] width 20 height 9
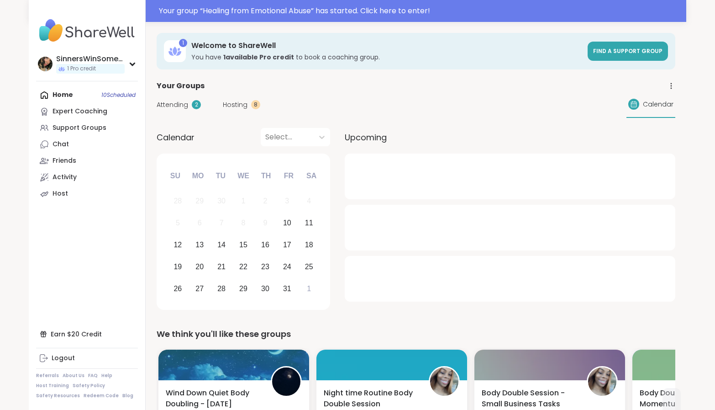
click at [172, 99] on div "Attending 2 Hosting 8 Calendar" at bounding box center [416, 104] width 519 height 26
click at [170, 105] on span "Attending" at bounding box center [173, 105] width 32 height 10
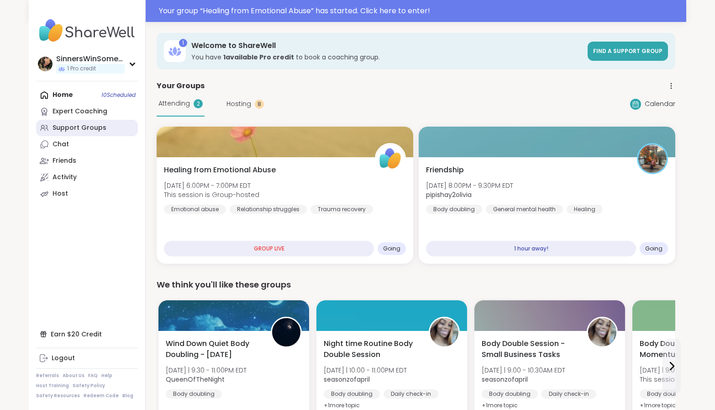
click at [79, 131] on div "Support Groups" at bounding box center [80, 127] width 54 height 9
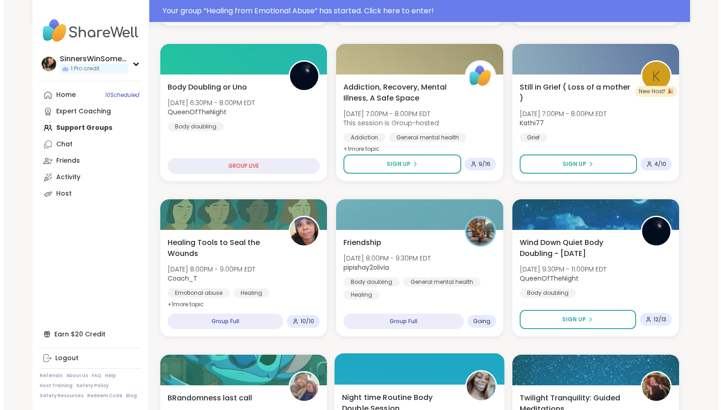
scroll to position [228, 0]
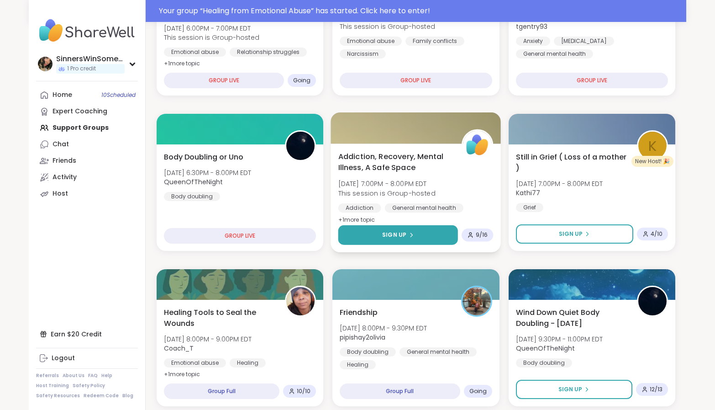
click at [413, 233] on icon at bounding box center [411, 234] width 5 height 5
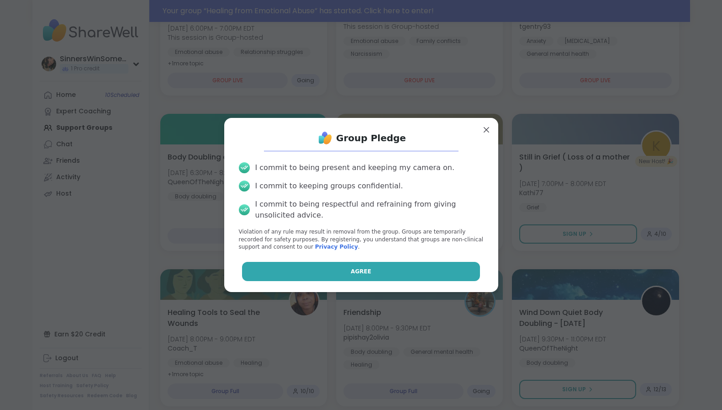
click at [371, 269] on button "Agree" at bounding box center [361, 271] width 238 height 19
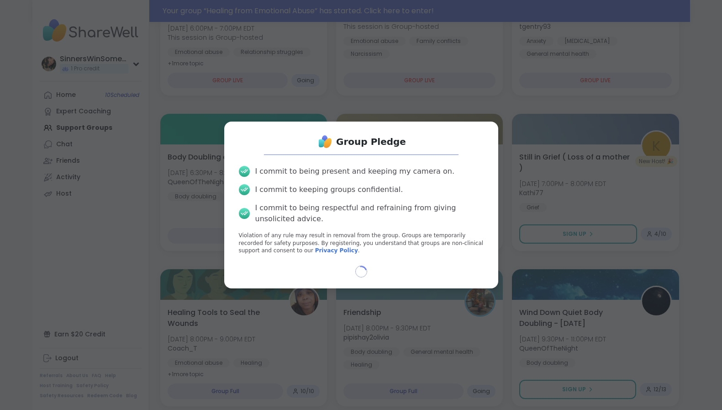
select select "**"
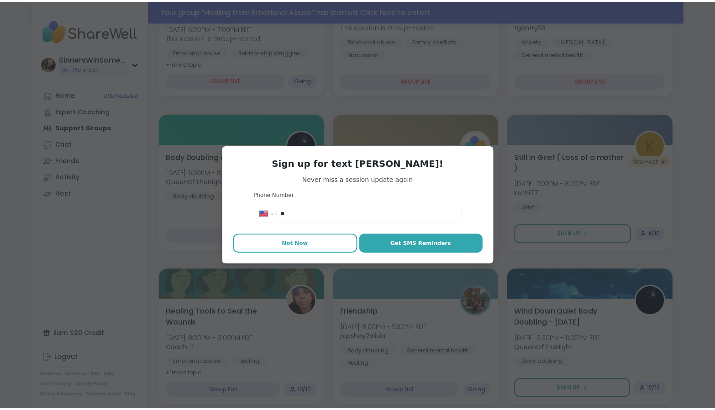
scroll to position [206, 0]
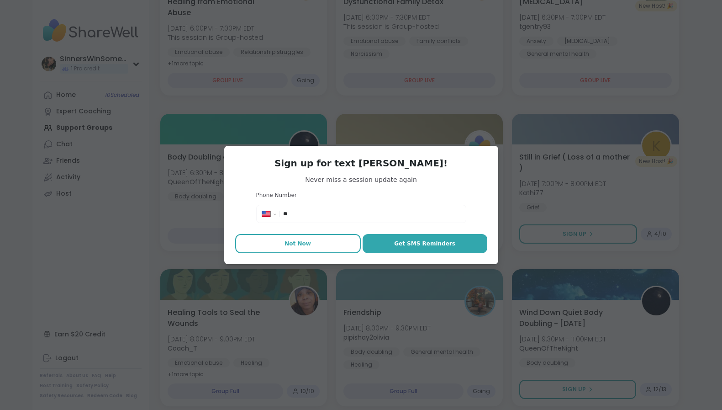
click at [291, 244] on span "Not Now" at bounding box center [298, 243] width 26 height 8
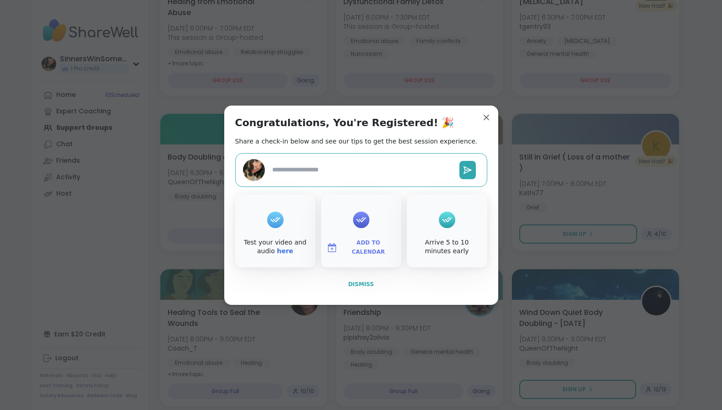
click at [395, 282] on button "Dismiss" at bounding box center [361, 284] width 252 height 19
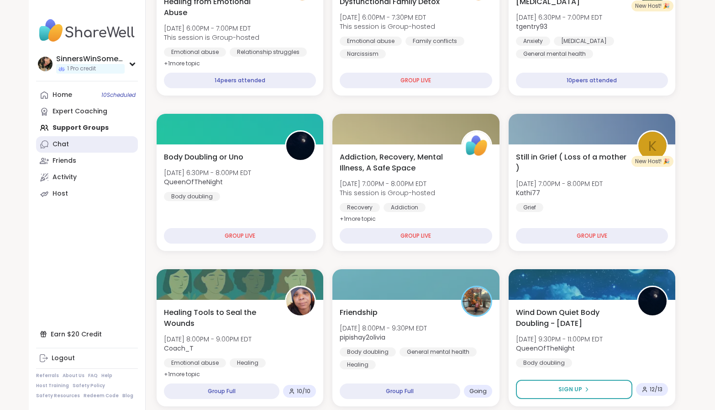
click at [76, 142] on link "Chat" at bounding box center [87, 144] width 102 height 16
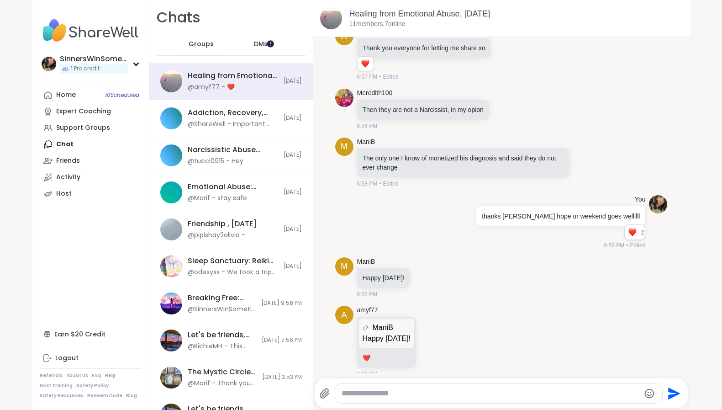
click at [273, 31] on div "Chats Groups DMs" at bounding box center [231, 31] width 164 height 63
click at [270, 42] on div at bounding box center [269, 43] width 7 height 7
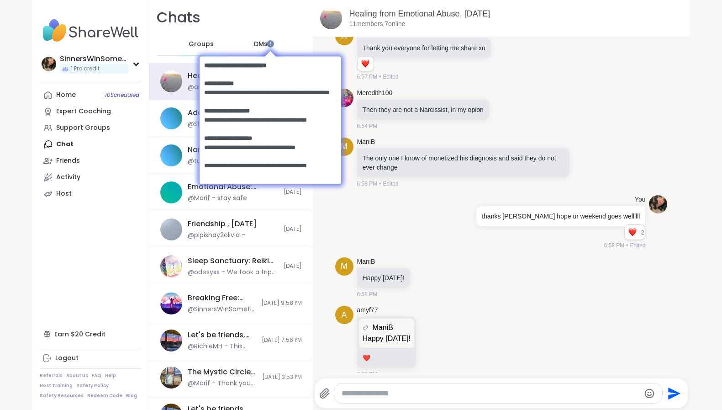
drag, startPoint x: 259, startPoint y: 46, endPoint x: 448, endPoint y: 88, distance: 193.7
click at [259, 46] on body at bounding box center [270, 119] width 160 height 159
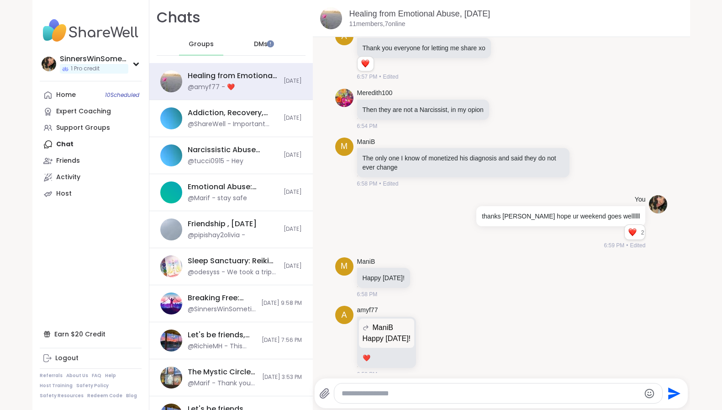
click at [256, 48] on span "DMs" at bounding box center [261, 44] width 14 height 9
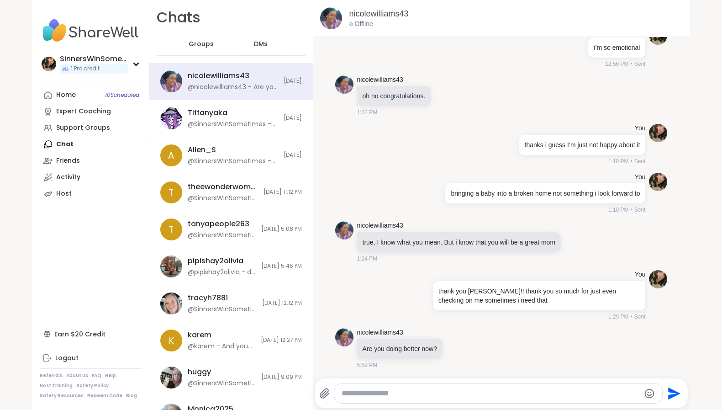
click at [456, 392] on textarea "Type your message" at bounding box center [491, 393] width 298 height 9
type textarea "****"
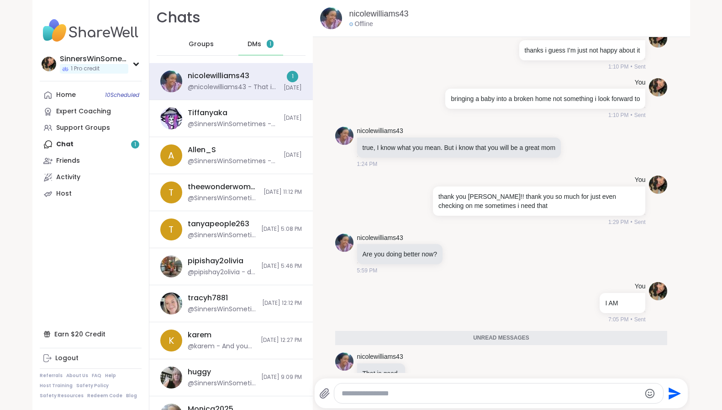
scroll to position [1077, 0]
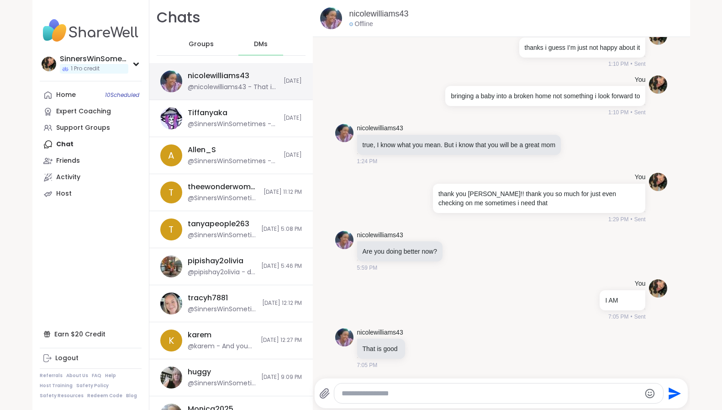
click at [260, 80] on div "nicolewilliams43 @nicolewilliams43 - That is good" at bounding box center [233, 81] width 90 height 21
click at [523, 392] on textarea "Type your message" at bounding box center [491, 393] width 298 height 9
type textarea "**********"
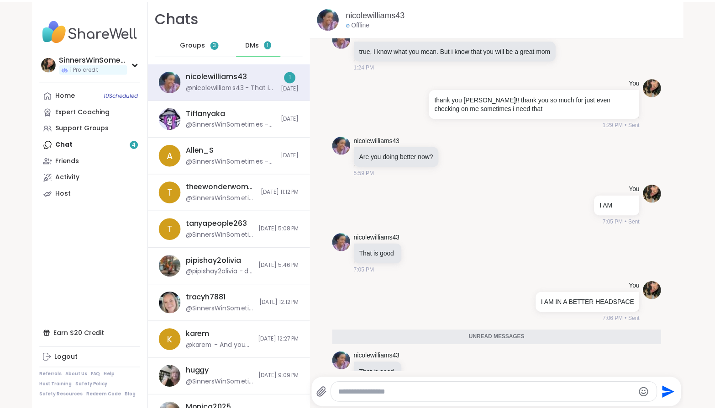
scroll to position [1175, 0]
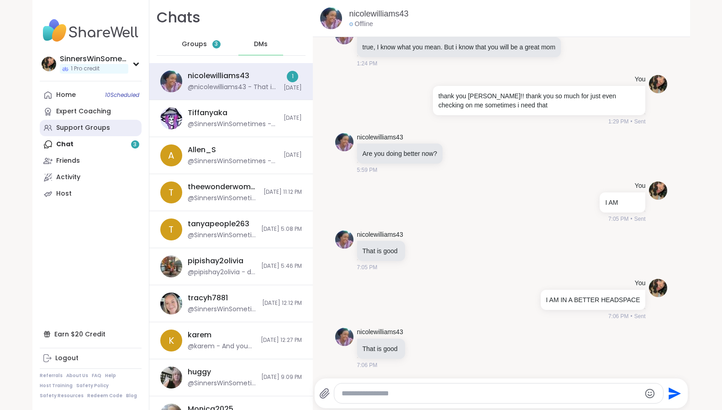
click at [100, 129] on div "Support Groups" at bounding box center [83, 127] width 54 height 9
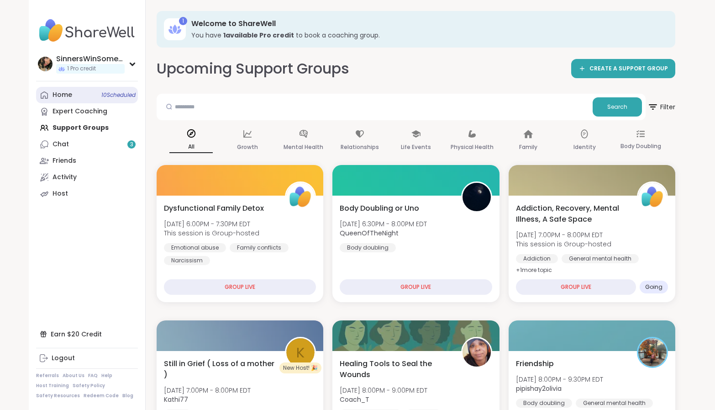
click at [74, 93] on link "Home 10 Scheduled" at bounding box center [87, 95] width 102 height 16
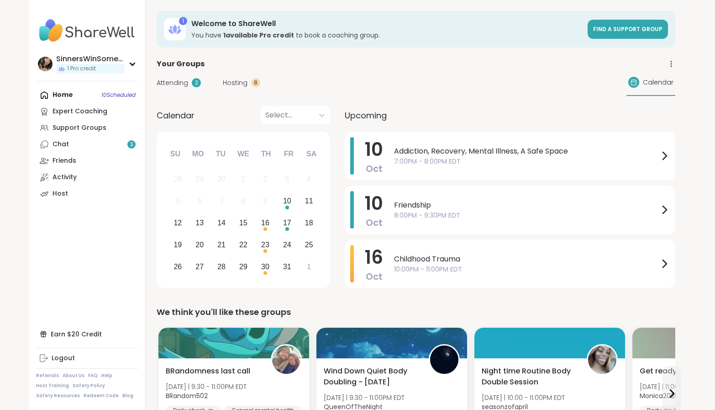
click at [185, 87] on span "Attending" at bounding box center [173, 83] width 32 height 10
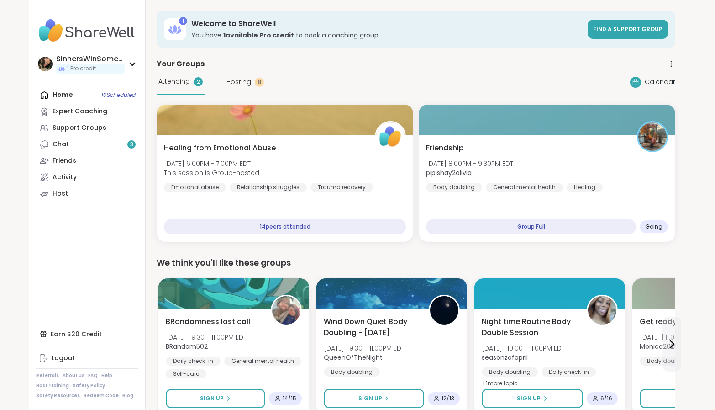
click at [78, 97] on div "Home 10 Scheduled Expert Coaching Support Groups Chat 3 Friends Activity Host" at bounding box center [87, 144] width 102 height 115
click at [59, 93] on div "Home 10 Scheduled Expert Coaching Support Groups Chat 3 Friends Activity Host" at bounding box center [87, 144] width 102 height 115
click at [70, 96] on div "Home 10 Scheduled Expert Coaching Support Groups Chat 3 Friends Activity Host" at bounding box center [87, 144] width 102 height 115
click at [53, 93] on div "Home 10 Scheduled Expert Coaching Support Groups Chat 3 Friends Activity Host" at bounding box center [87, 144] width 102 height 115
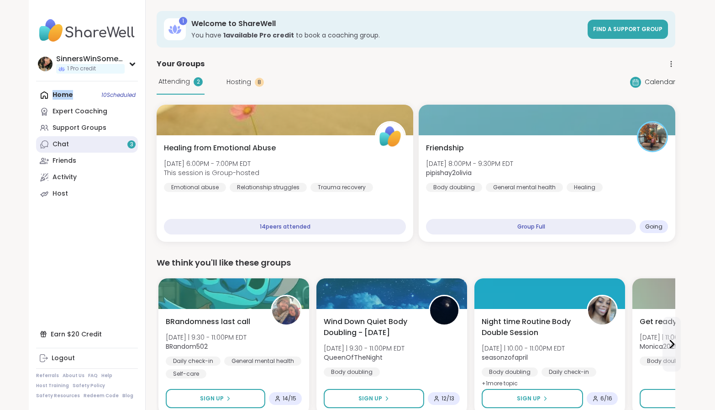
click at [76, 143] on link "Chat 3" at bounding box center [87, 144] width 102 height 16
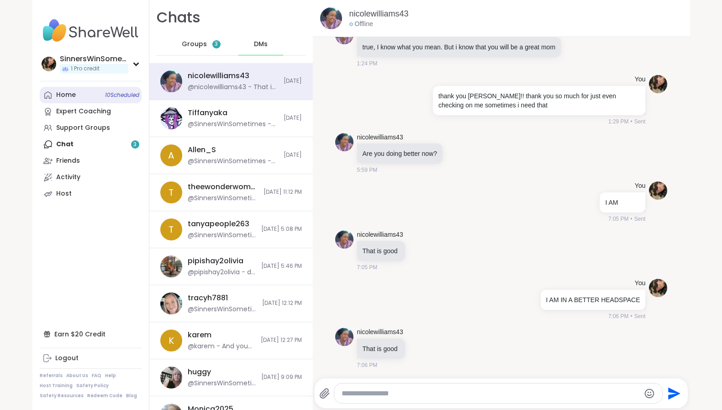
click at [61, 87] on link "Home 10 Scheduled" at bounding box center [91, 95] width 102 height 16
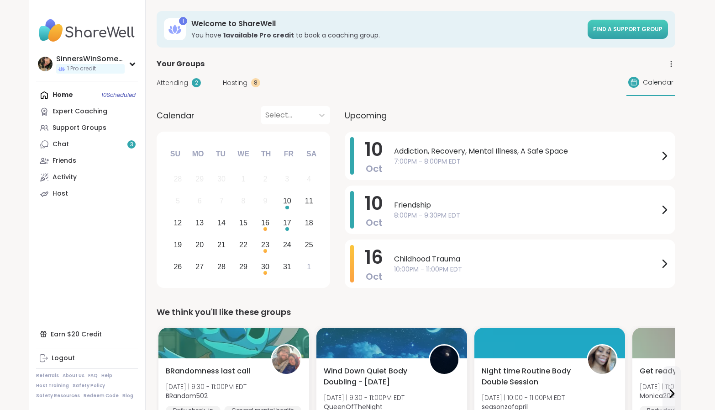
click at [644, 29] on span "Find a support group" at bounding box center [627, 29] width 69 height 8
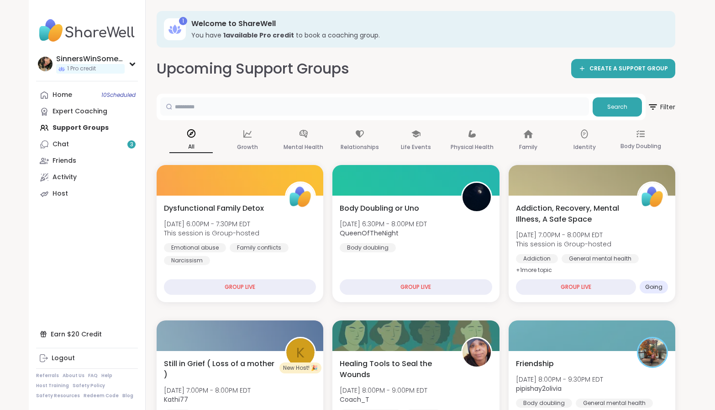
click at [294, 111] on input "text" at bounding box center [374, 106] width 429 height 18
type input "**"
click at [366, 139] on div "Relationships" at bounding box center [359, 141] width 43 height 34
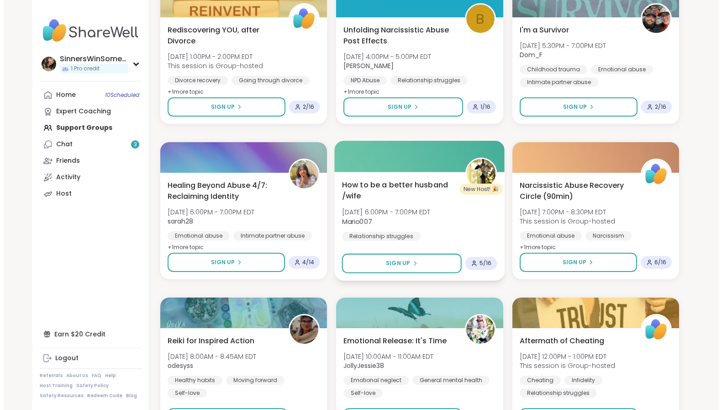
scroll to position [685, 0]
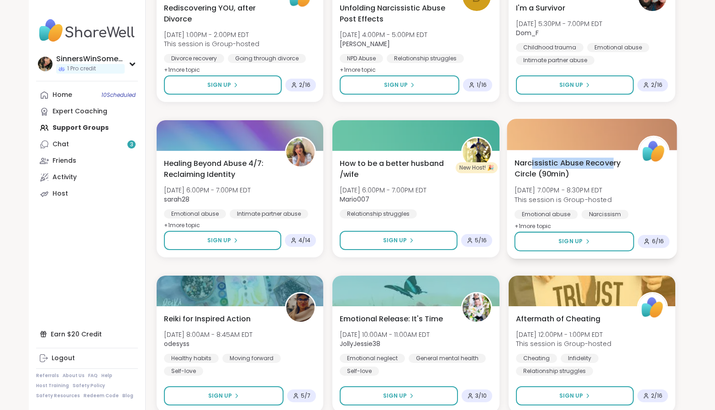
drag, startPoint x: 613, startPoint y: 167, endPoint x: 532, endPoint y: 154, distance: 81.9
click at [532, 154] on div "Narcissistic Abuse Recovery Circle (90min) Sun, Oct 12 | 7:00PM - 8:30PM EDT Th…" at bounding box center [592, 204] width 170 height 109
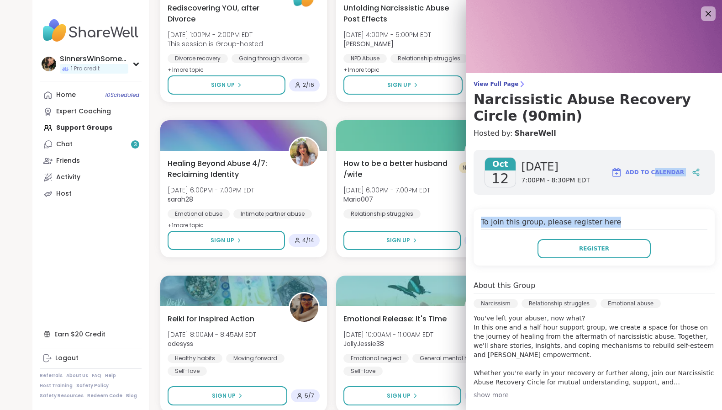
drag, startPoint x: 645, startPoint y: 197, endPoint x: 665, endPoint y: 226, distance: 35.4
click at [665, 226] on div "Oct 12 Sunday 7:00PM - 8:30PM EDT Add to Calendar To join this group, please re…" at bounding box center [594, 345] width 256 height 404
click at [645, 231] on div "To join this group, please register here Register" at bounding box center [594, 237] width 241 height 56
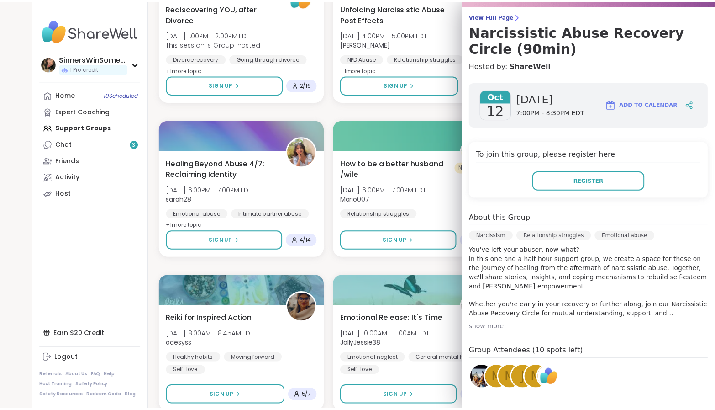
scroll to position [0, 0]
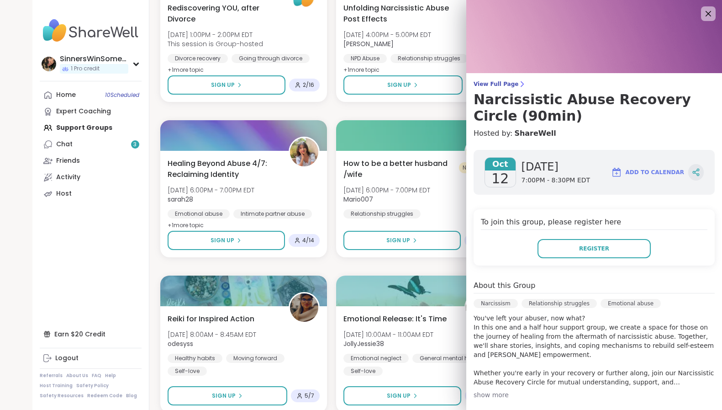
click at [692, 174] on icon at bounding box center [696, 172] width 8 height 8
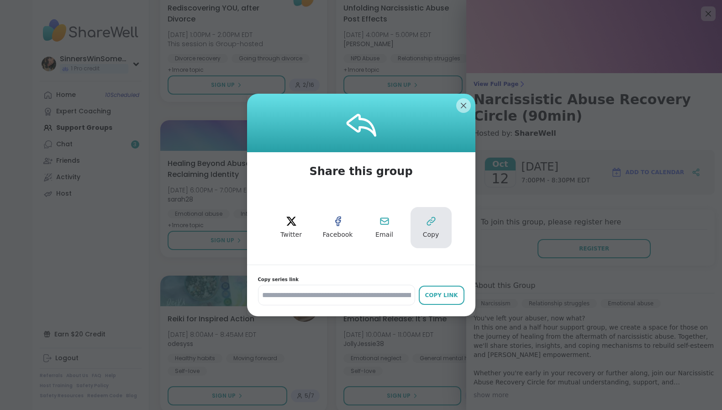
click at [426, 223] on icon at bounding box center [431, 221] width 11 height 11
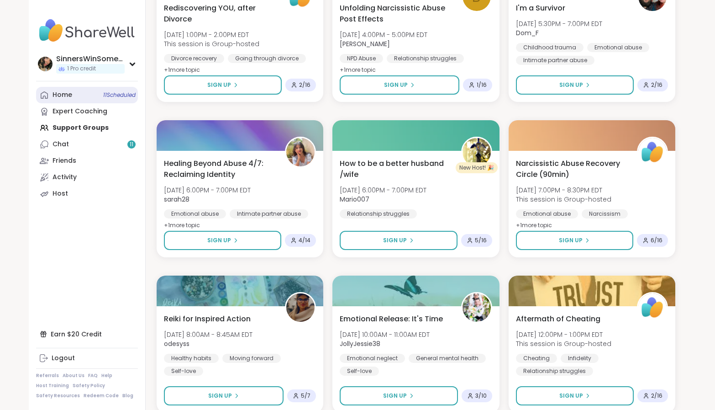
click at [86, 96] on link "Home 11 Scheduled" at bounding box center [87, 95] width 102 height 16
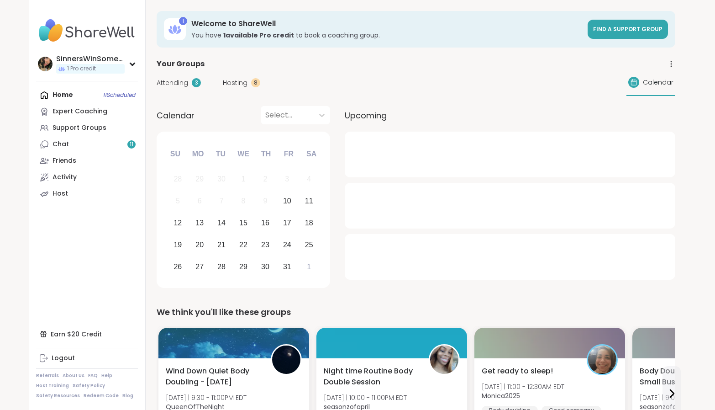
click at [187, 81] on span "Attending" at bounding box center [173, 83] width 32 height 10
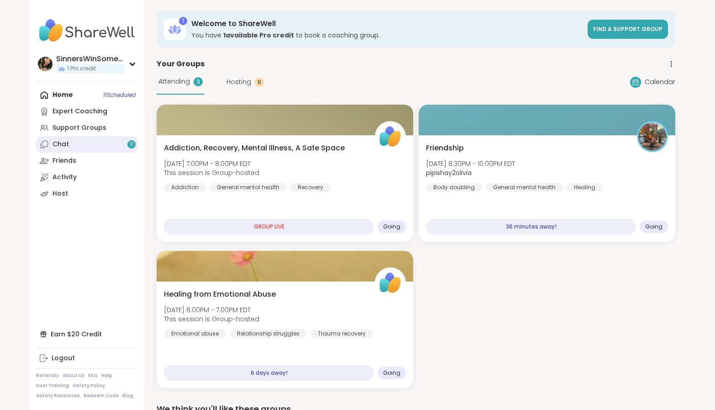
click at [83, 147] on link "Chat 11" at bounding box center [87, 144] width 102 height 16
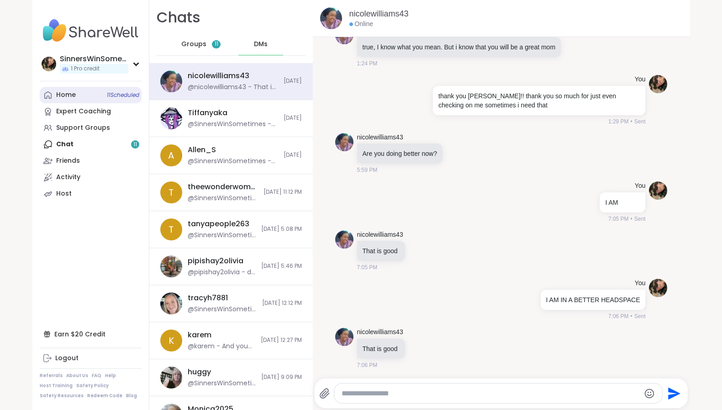
click at [83, 97] on link "Home 11 Scheduled" at bounding box center [91, 95] width 102 height 16
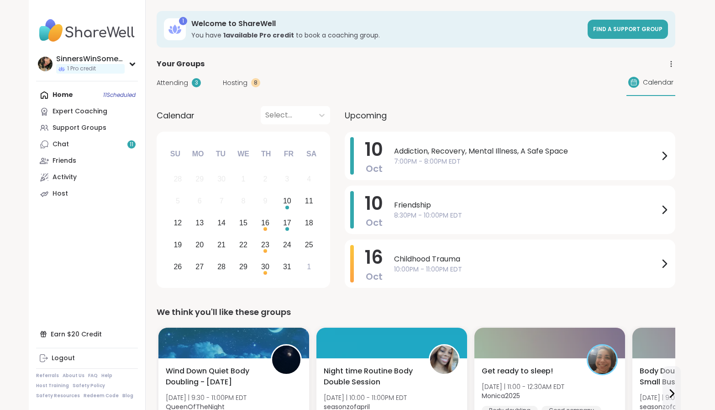
click at [113, 36] on img at bounding box center [87, 31] width 102 height 32
click at [58, 99] on div "Home 11 Scheduled Expert Coaching Support Groups Chat 11 Friends Activity Host" at bounding box center [87, 144] width 102 height 115
click at [59, 92] on div "Home 11 Scheduled Expert Coaching Support Groups Chat 11 Friends Activity Host" at bounding box center [87, 144] width 102 height 115
click at [54, 97] on div "Home 11 Scheduled Expert Coaching Support Groups Chat 11 Friends Activity Host" at bounding box center [87, 144] width 102 height 115
click at [78, 129] on div "Support Groups" at bounding box center [80, 127] width 54 height 9
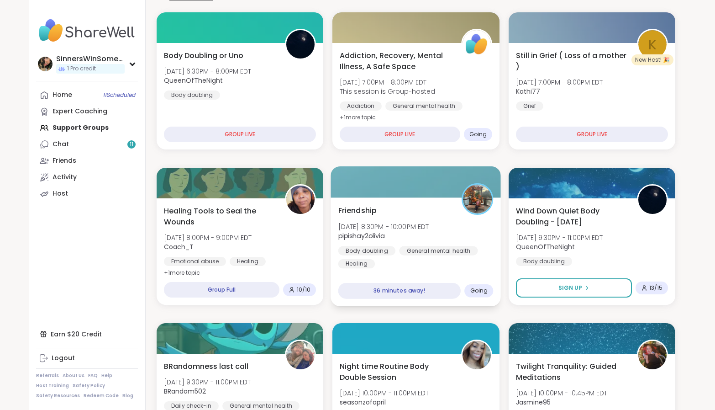
scroll to position [228, 0]
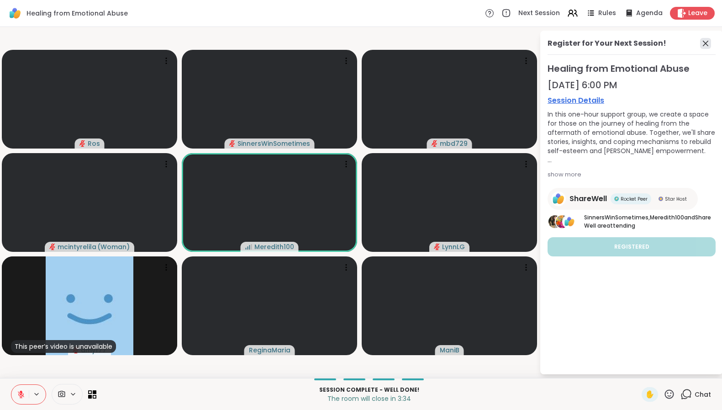
click at [708, 45] on icon at bounding box center [705, 43] width 5 height 5
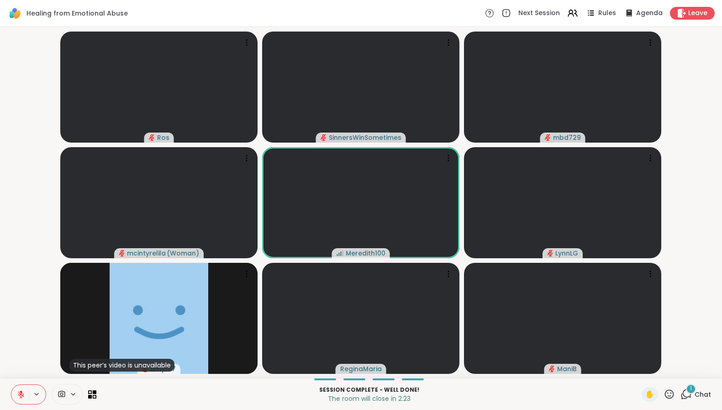
click at [683, 394] on icon at bounding box center [686, 393] width 11 height 11
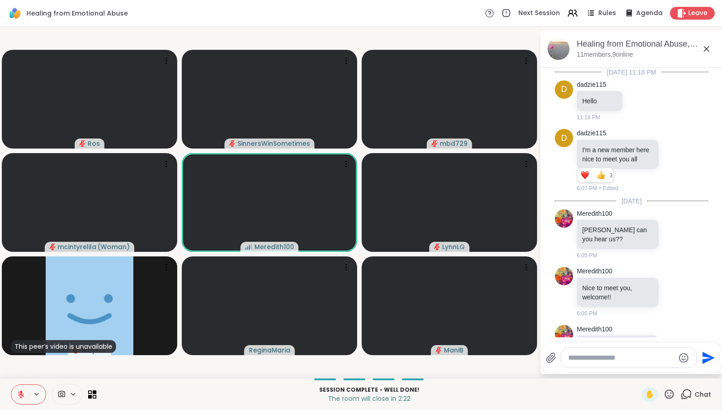
scroll to position [1587, 0]
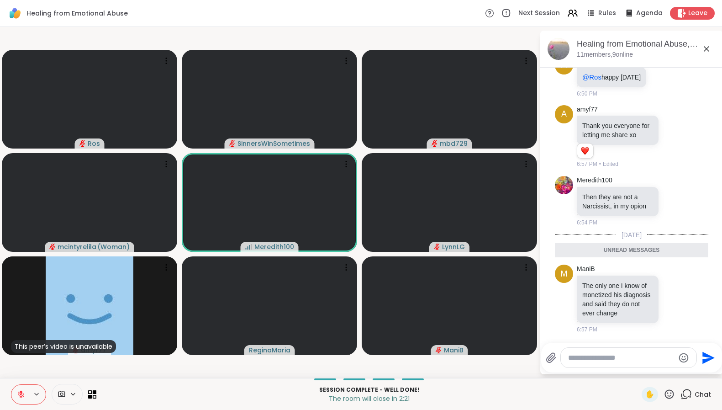
click at [639, 354] on textarea "Type your message" at bounding box center [621, 357] width 106 height 9
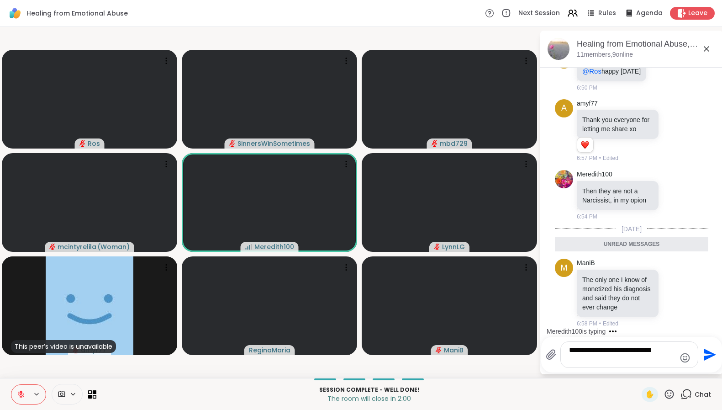
scroll to position [1593, 0]
type textarea "**********"
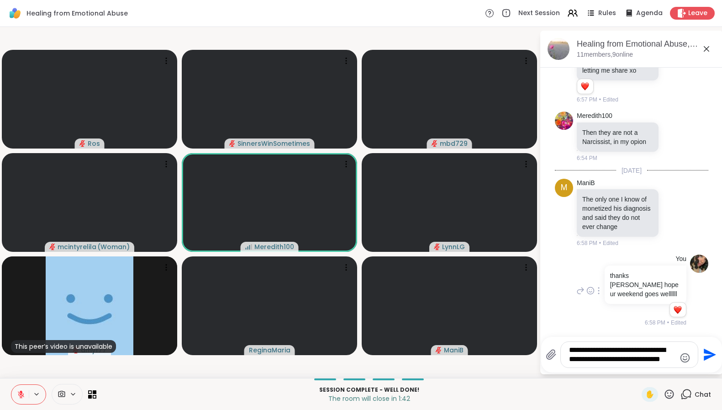
scroll to position [1652, 0]
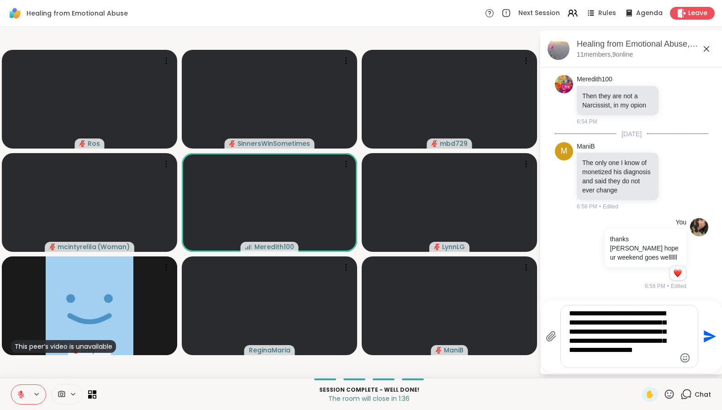
type textarea "**********"
drag, startPoint x: 662, startPoint y: 359, endPoint x: 565, endPoint y: 301, distance: 112.4
click at [565, 301] on div "**********" at bounding box center [631, 336] width 181 height 72
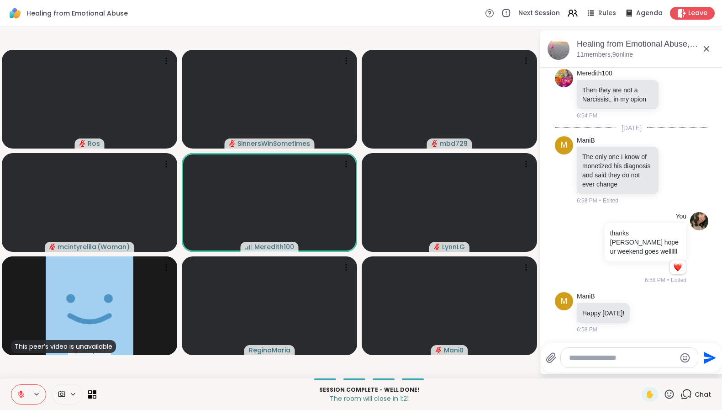
scroll to position [1694, 0]
click at [664, 394] on icon at bounding box center [669, 393] width 11 height 11
click at [639, 369] on span "❤️" at bounding box center [642, 370] width 9 height 11
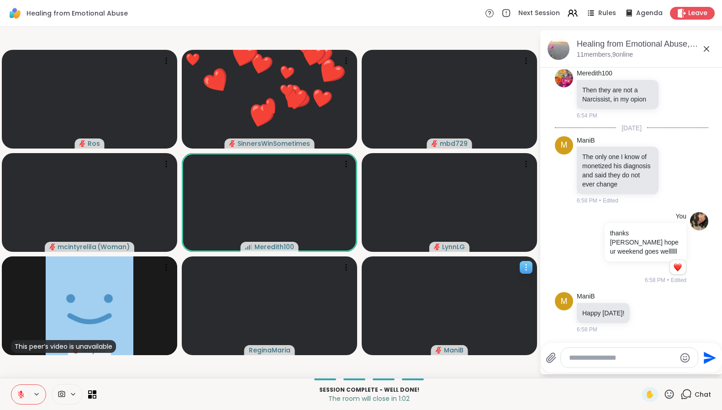
scroll to position [1785, 0]
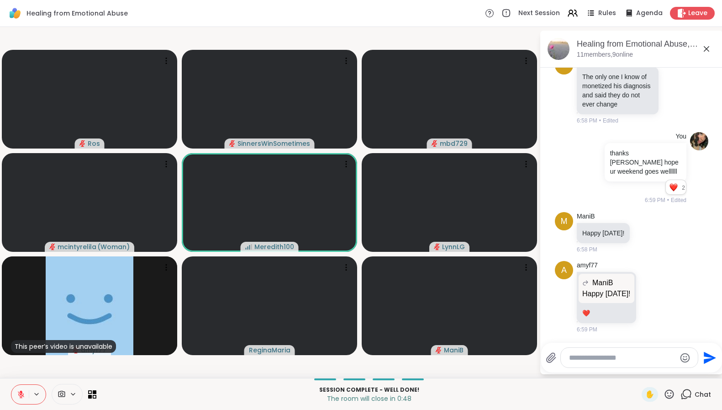
click at [22, 398] on icon at bounding box center [21, 394] width 8 height 8
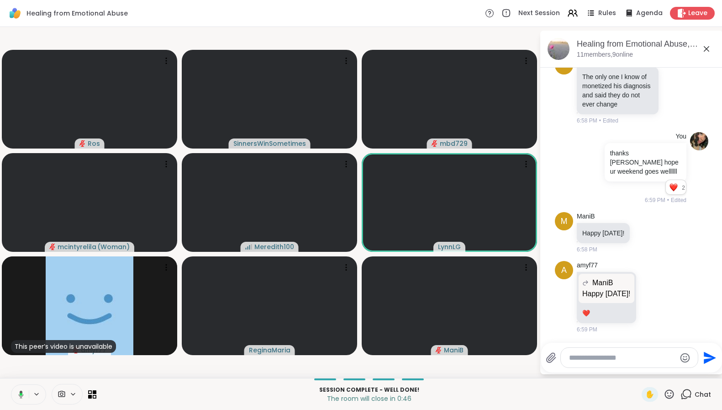
click at [21, 399] on button at bounding box center [19, 394] width 19 height 19
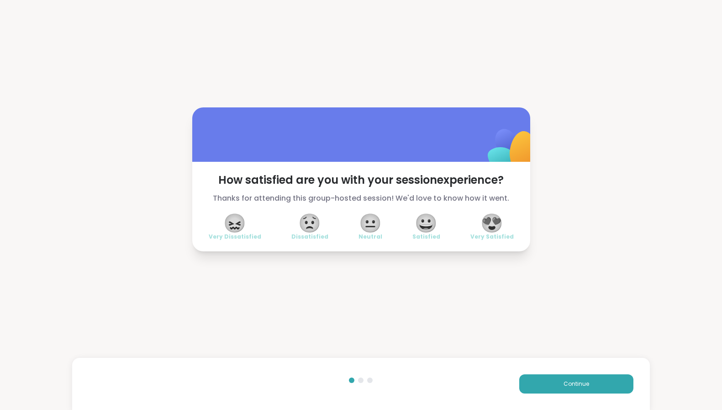
click at [489, 221] on span "😍" at bounding box center [492, 223] width 23 height 16
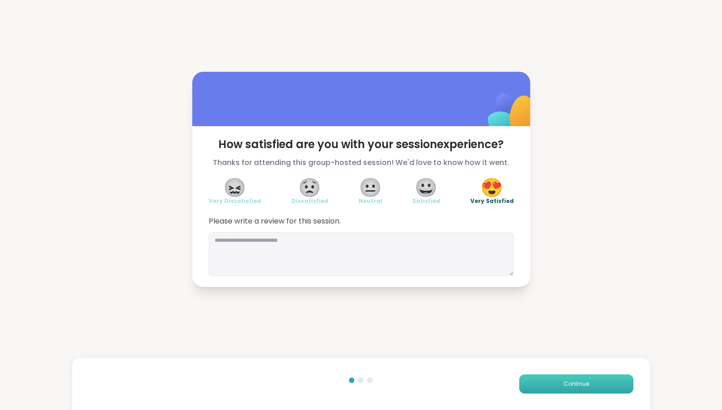
click at [582, 382] on button "Continue" at bounding box center [576, 383] width 114 height 19
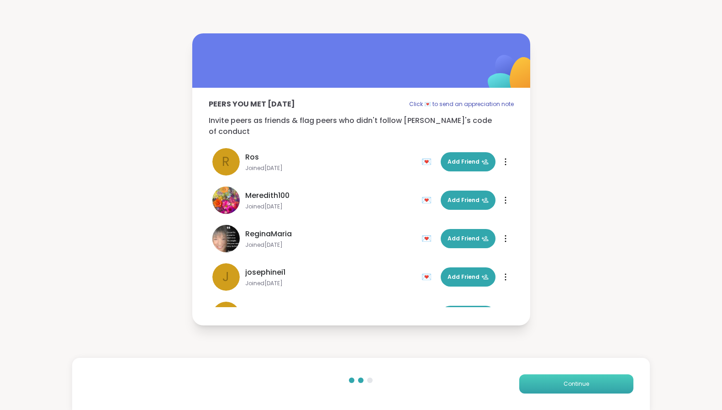
click at [582, 382] on span "Continue" at bounding box center [577, 384] width 26 height 8
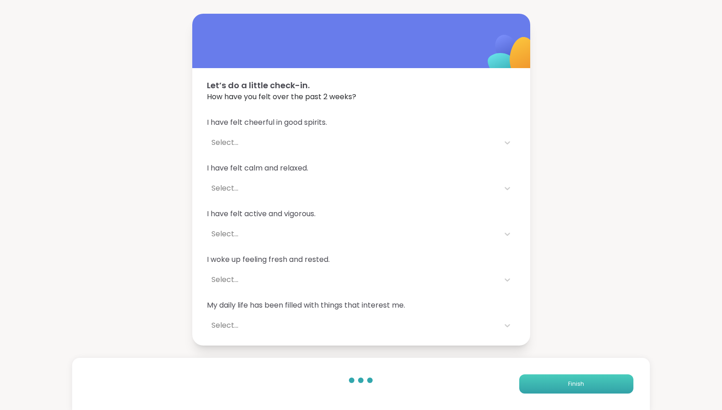
click at [582, 382] on button "Finish" at bounding box center [576, 383] width 114 height 19
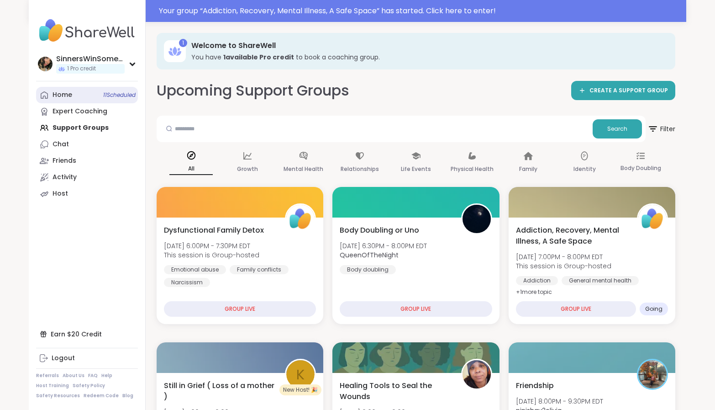
click at [69, 95] on div "Home 11 Scheduled" at bounding box center [63, 94] width 20 height 9
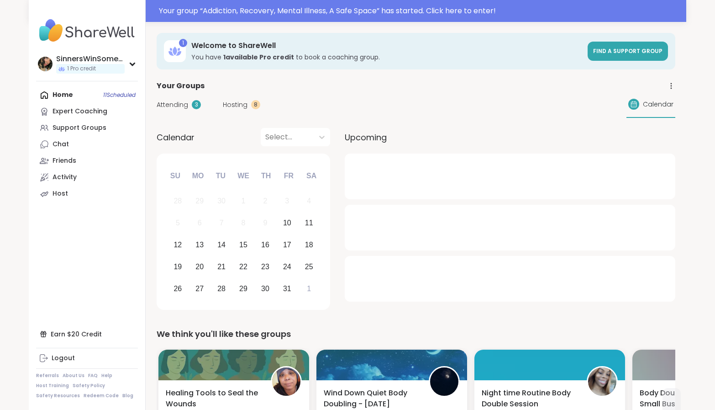
click at [178, 107] on span "Attending" at bounding box center [173, 105] width 32 height 10
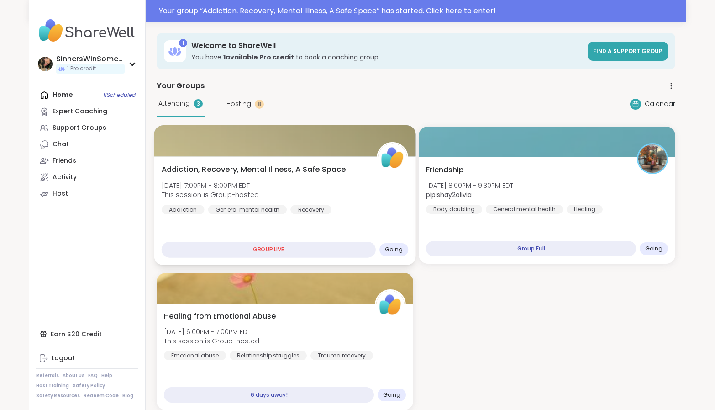
click at [392, 230] on div "Addiction, Recovery, Mental Illness, A Safe Space Fri, Oct 10 | 7:00PM - 8:00PM…" at bounding box center [285, 210] width 262 height 109
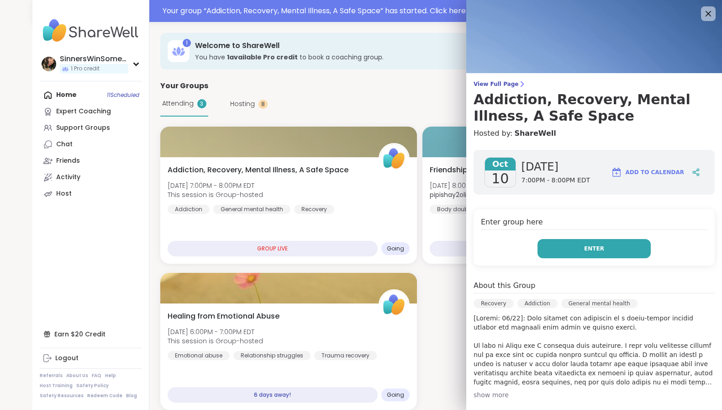
click at [561, 254] on button "Enter" at bounding box center [594, 248] width 113 height 19
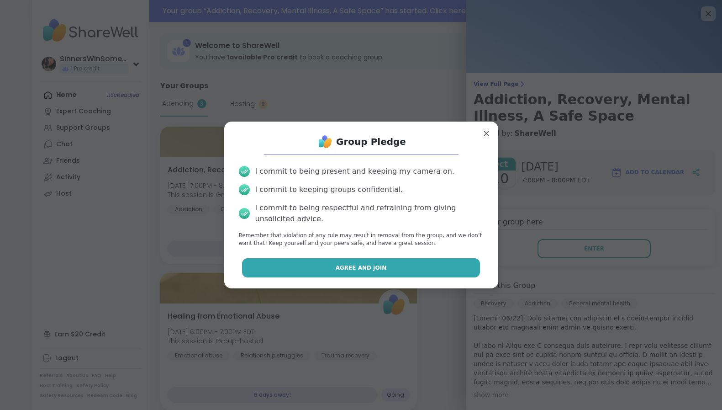
click at [343, 268] on span "Agree and Join" at bounding box center [361, 268] width 51 height 8
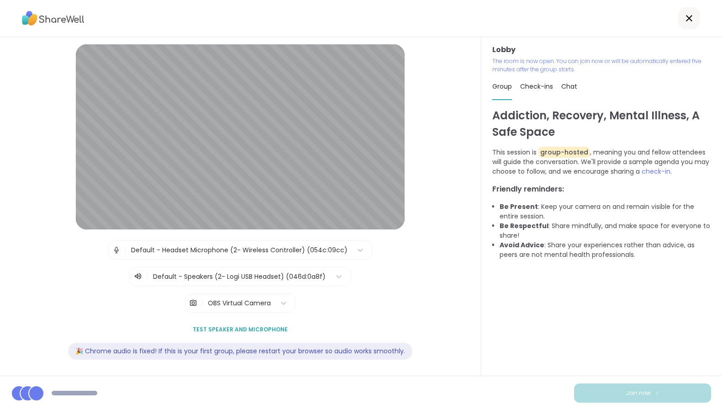
click at [335, 254] on div "Default - Headset Microphone (2- Wireless Controller) (054c:09cc)" at bounding box center [239, 250] width 217 height 10
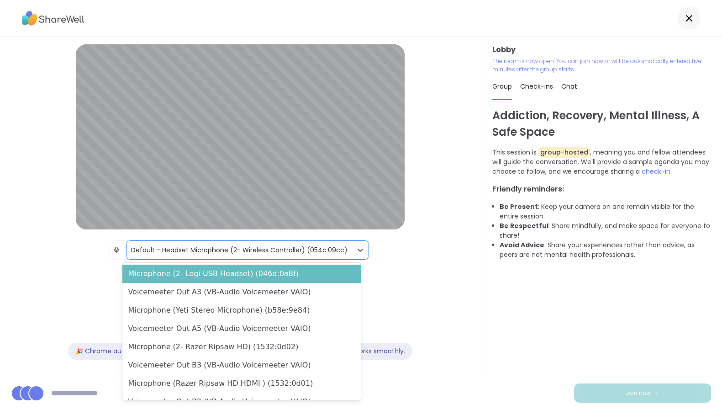
click at [283, 276] on div "Microphone (2- Logi USB Headset) (046d:0a8f)" at bounding box center [241, 273] width 238 height 18
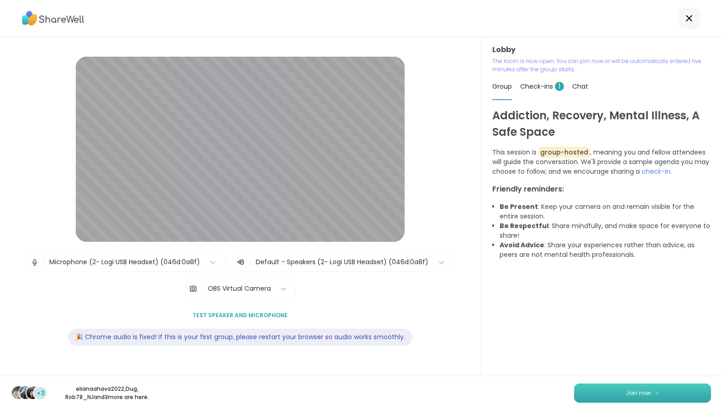
click at [655, 396] on button "Join now" at bounding box center [642, 392] width 137 height 19
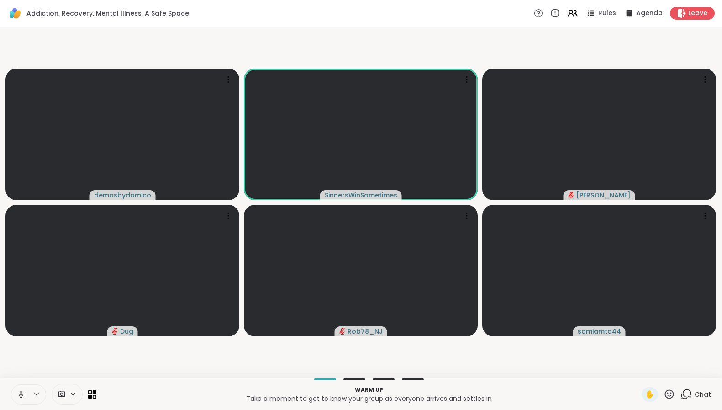
click at [26, 398] on button at bounding box center [19, 394] width 17 height 19
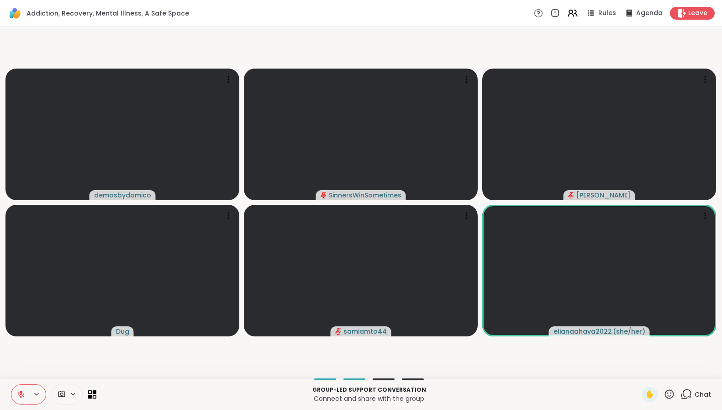
click at [702, 395] on span "Chat" at bounding box center [703, 394] width 16 height 9
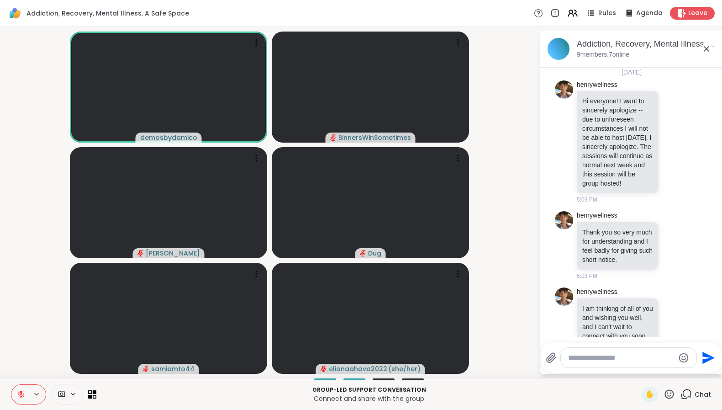
click at [695, 393] on span "Chat" at bounding box center [703, 394] width 16 height 9
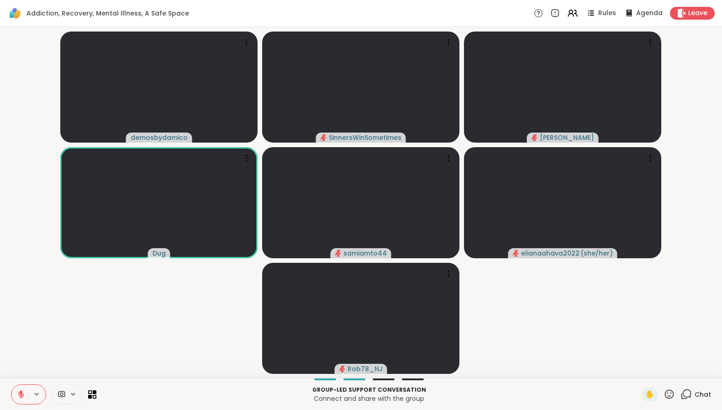
click at [22, 396] on icon at bounding box center [21, 394] width 8 height 8
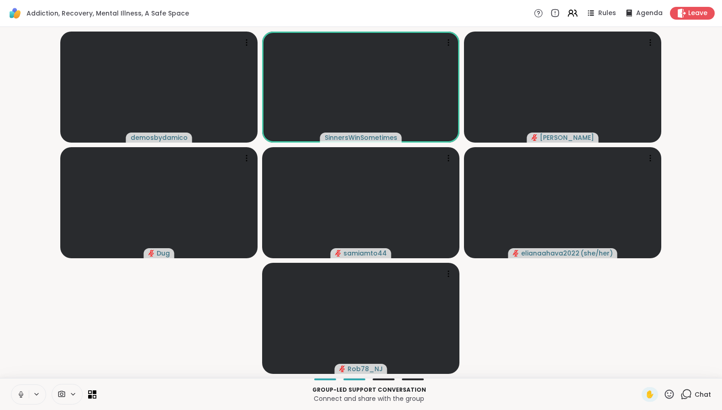
click at [18, 392] on icon at bounding box center [21, 394] width 8 height 8
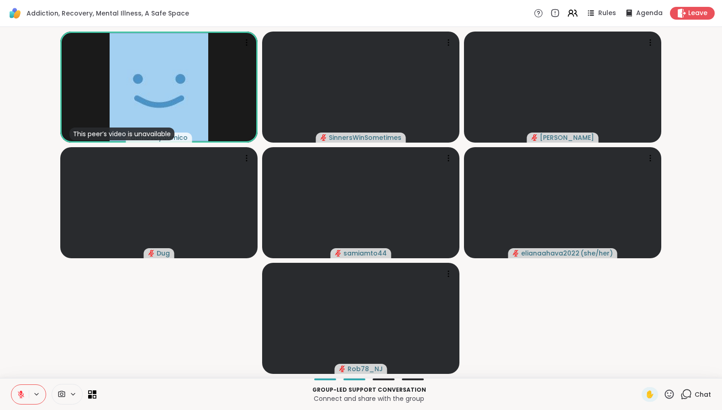
click at [26, 390] on button at bounding box center [19, 394] width 17 height 19
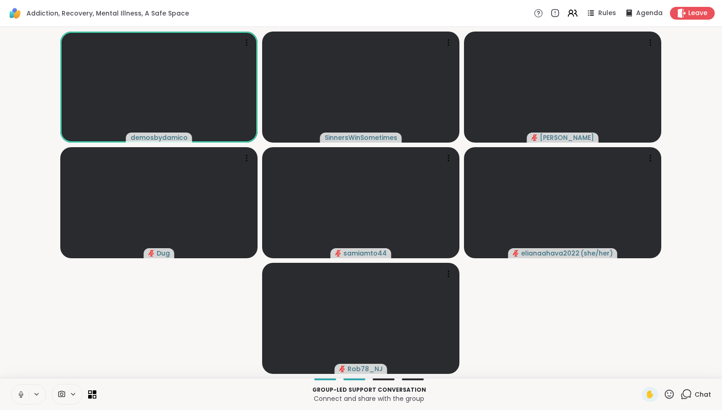
click at [21, 390] on icon at bounding box center [21, 394] width 8 height 8
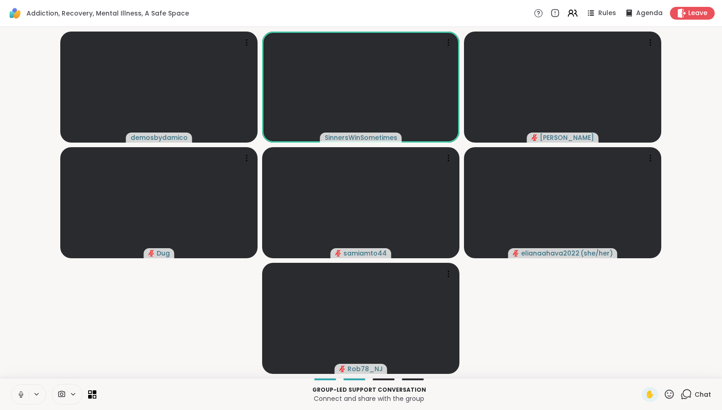
click at [20, 390] on icon at bounding box center [21, 394] width 8 height 8
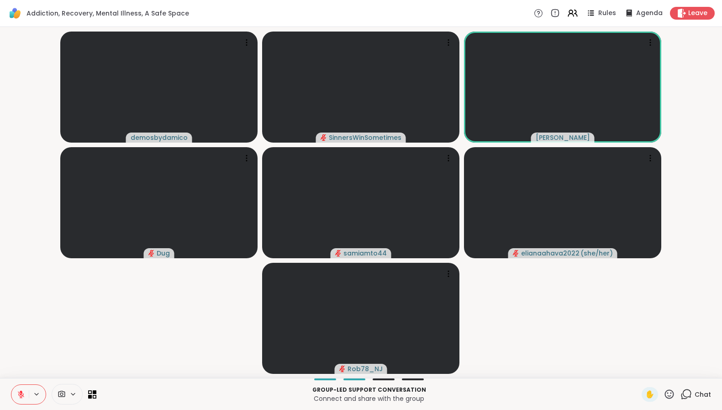
click at [665, 396] on icon at bounding box center [669, 393] width 9 height 9
click at [638, 370] on span "❤️" at bounding box center [642, 370] width 9 height 11
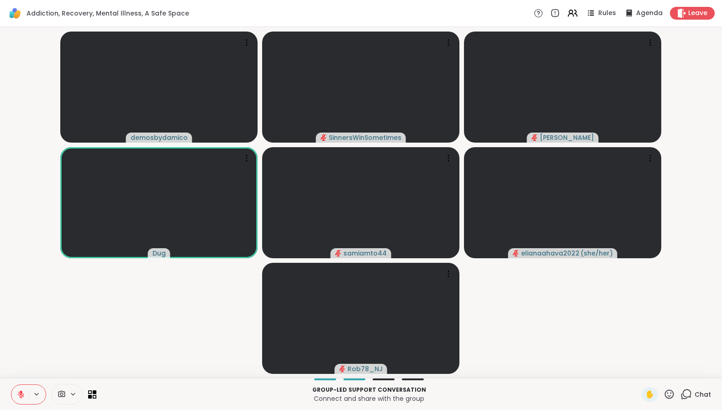
click at [664, 393] on icon at bounding box center [669, 393] width 11 height 11
click at [638, 371] on span "❤️" at bounding box center [642, 370] width 9 height 11
click at [666, 395] on icon at bounding box center [669, 393] width 11 height 11
click at [635, 369] on div "❤️" at bounding box center [643, 370] width 16 height 15
click at [22, 393] on icon at bounding box center [21, 392] width 3 height 4
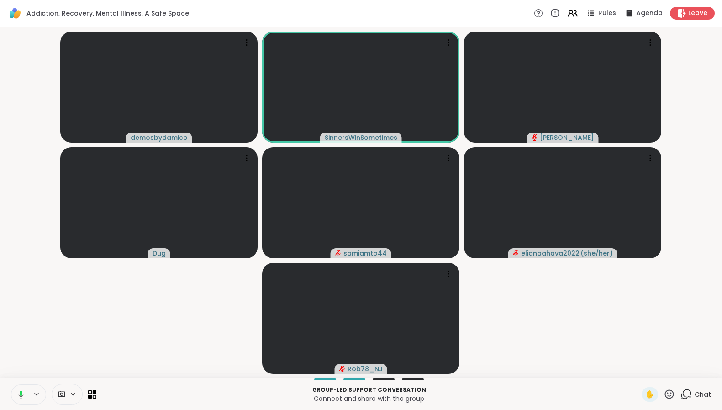
click at [22, 393] on icon at bounding box center [21, 392] width 3 height 5
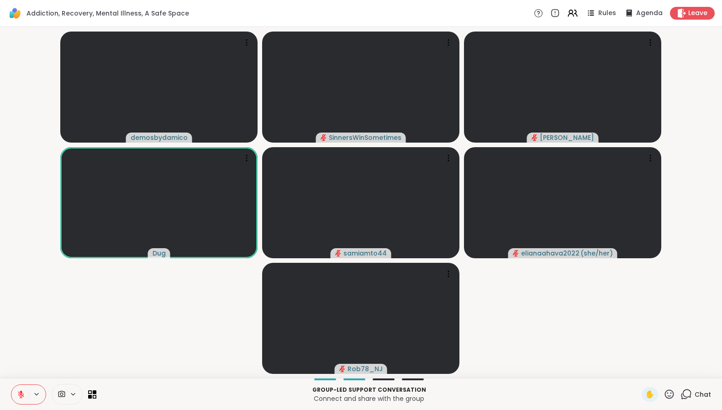
click at [22, 392] on icon at bounding box center [21, 394] width 8 height 8
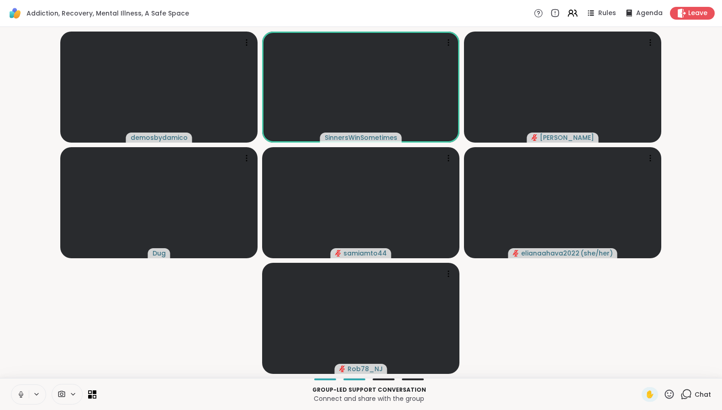
click at [22, 392] on icon at bounding box center [21, 394] width 8 height 8
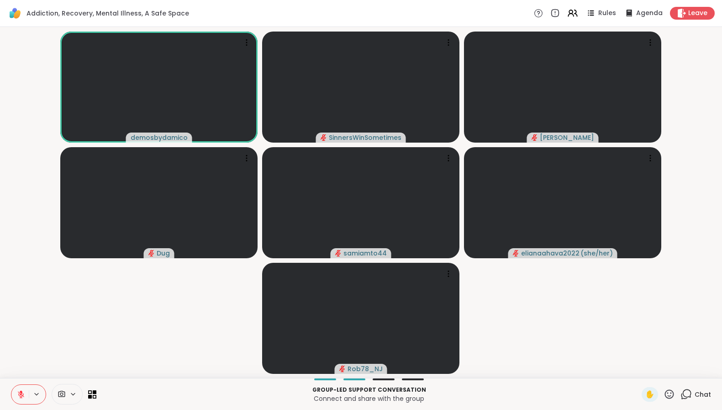
click at [20, 392] on icon at bounding box center [21, 394] width 8 height 8
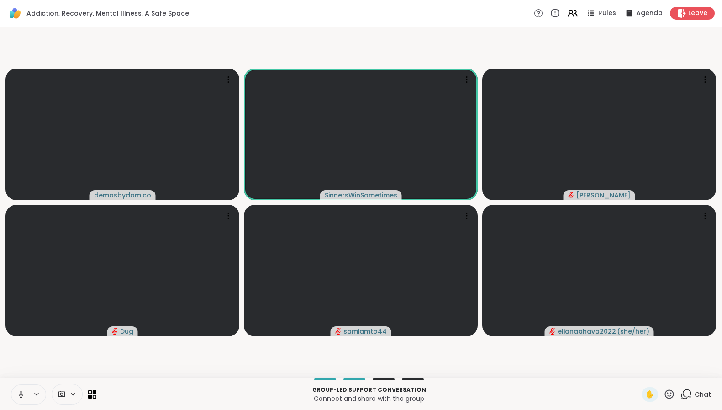
click at [25, 391] on button at bounding box center [19, 394] width 17 height 19
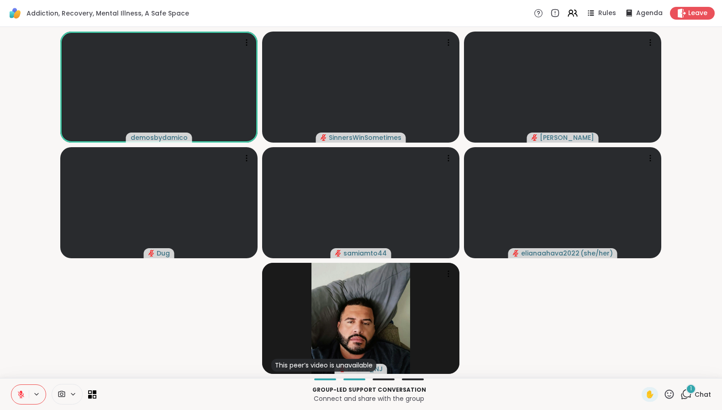
click at [686, 391] on div "1" at bounding box center [691, 389] width 10 height 10
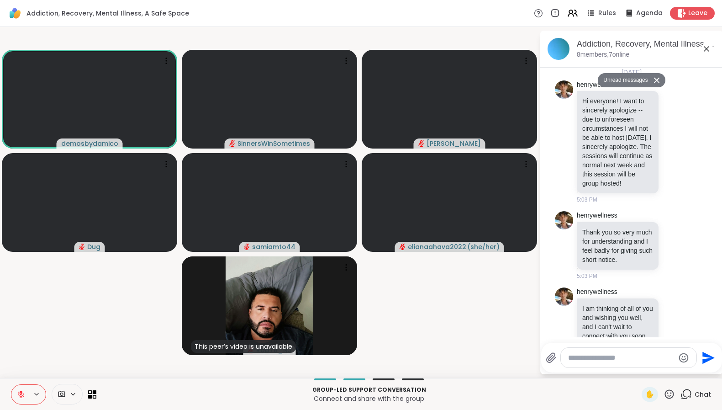
scroll to position [321, 0]
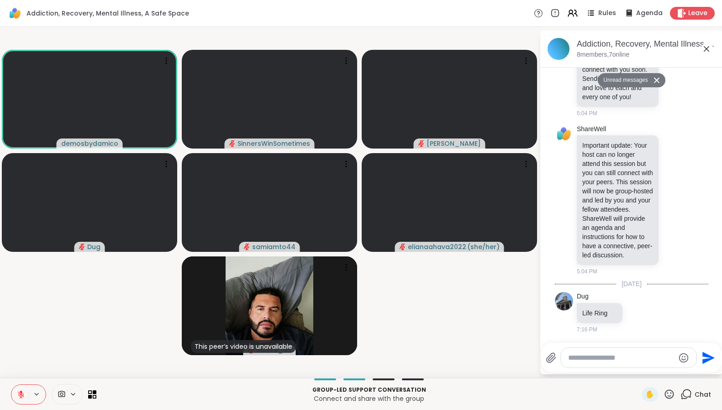
click at [683, 391] on icon at bounding box center [686, 393] width 11 height 11
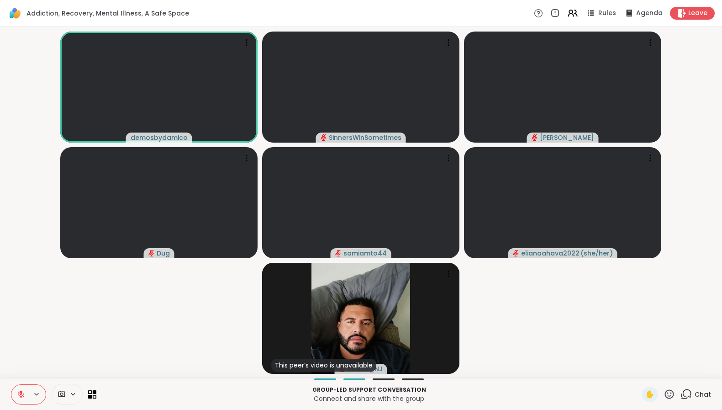
click at [18, 395] on icon at bounding box center [21, 394] width 8 height 8
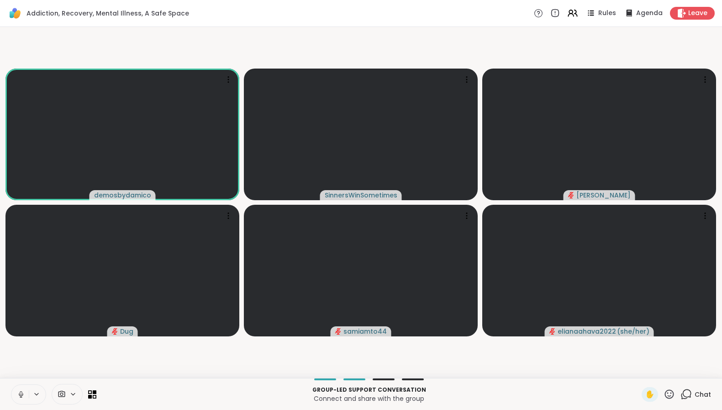
click at [22, 400] on button at bounding box center [19, 394] width 17 height 19
click at [21, 392] on icon at bounding box center [21, 392] width 3 height 4
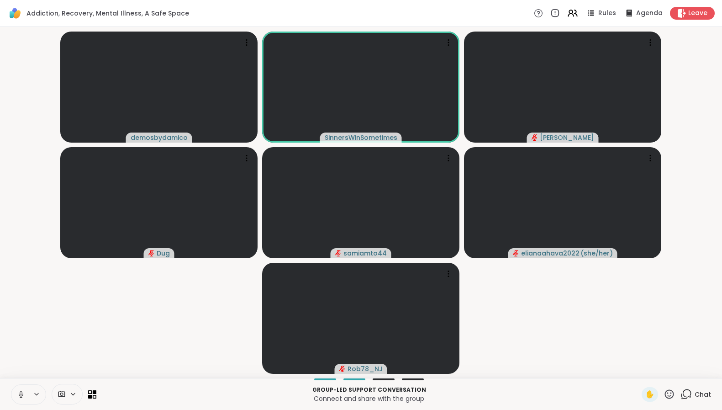
click at [24, 396] on icon at bounding box center [21, 394] width 8 height 8
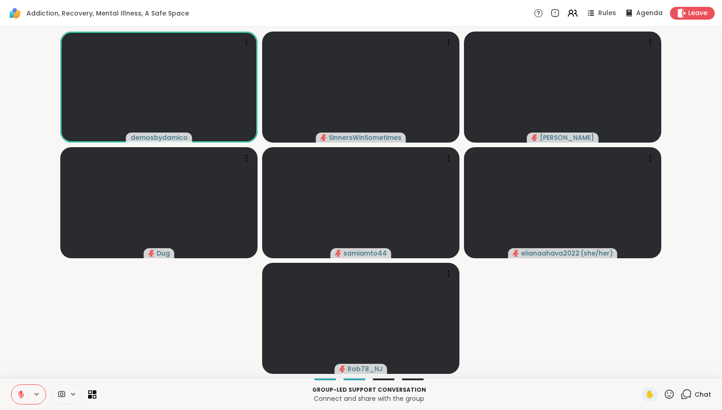
click at [664, 395] on icon at bounding box center [669, 393] width 11 height 11
click at [638, 368] on span "❤️" at bounding box center [642, 370] width 9 height 11
click at [25, 395] on icon at bounding box center [21, 394] width 8 height 8
click at [24, 395] on icon at bounding box center [21, 394] width 8 height 8
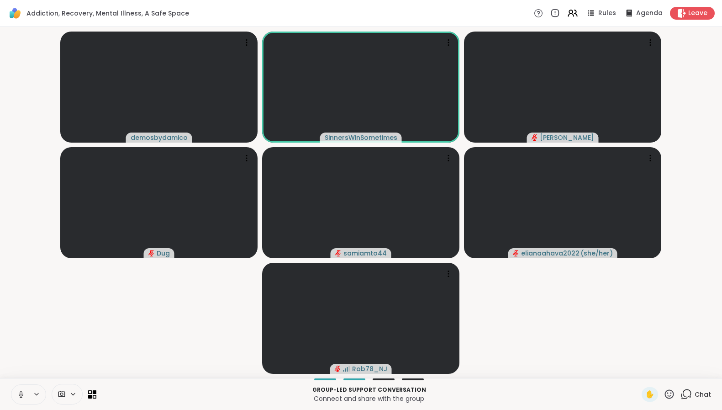
click at [23, 395] on icon at bounding box center [21, 394] width 8 height 8
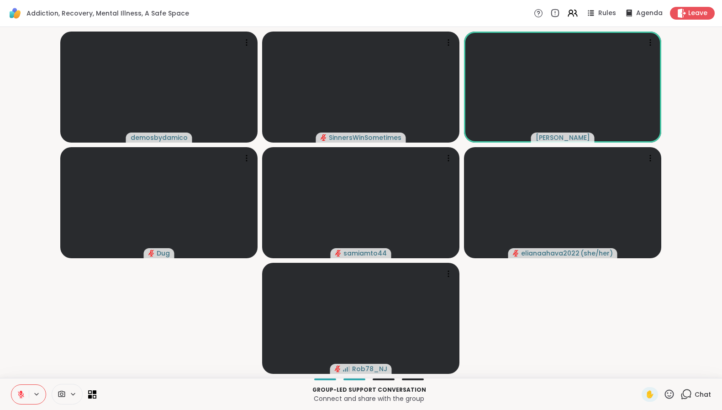
click at [664, 391] on icon at bounding box center [669, 393] width 11 height 11
click at [658, 366] on span "👍" at bounding box center [662, 370] width 9 height 11
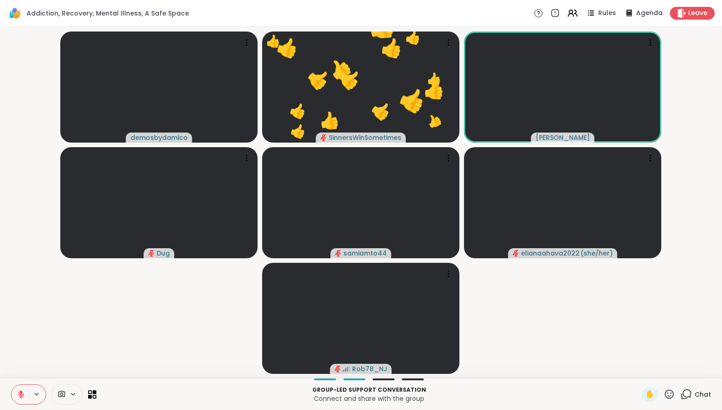
click at [552, 308] on video-player-container "demosbydamico 👍 SinnersWinSometimes 👍 👍 👍 👍 👍 👍 👍 👍 👍 👍 👍 👍 👍 👍 👍 👍 👍 👍 👍 👍 👍 D…" at bounding box center [360, 203] width 711 height 344
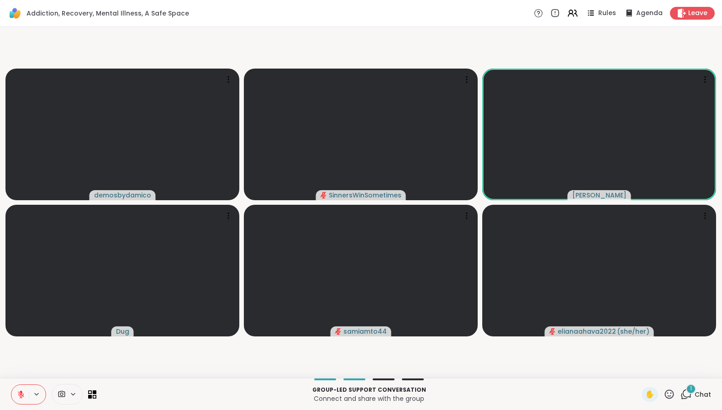
click at [664, 393] on icon at bounding box center [669, 393] width 11 height 11
click at [658, 371] on span "👍" at bounding box center [662, 370] width 9 height 11
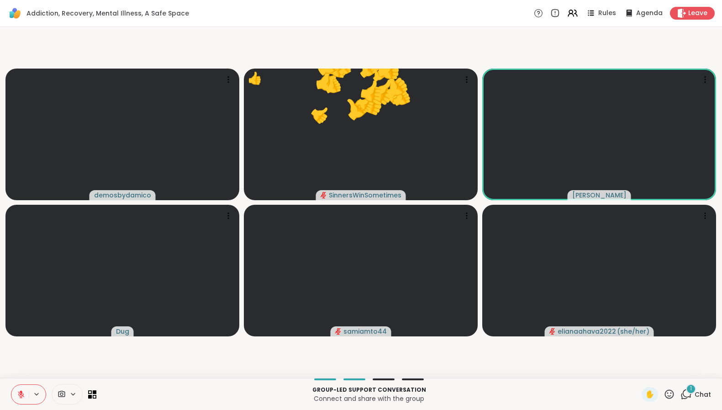
click at [686, 388] on div "1" at bounding box center [691, 389] width 10 height 10
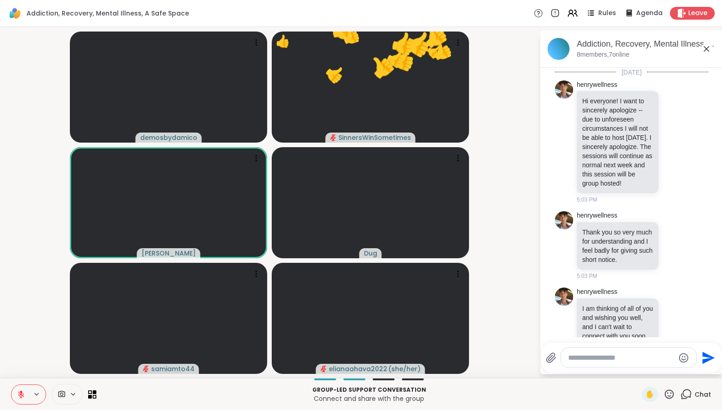
scroll to position [410, 0]
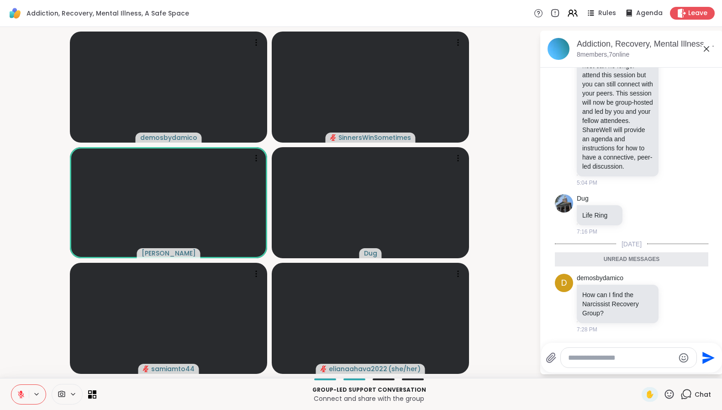
click at [613, 361] on textarea "Type your message" at bounding box center [621, 357] width 106 height 9
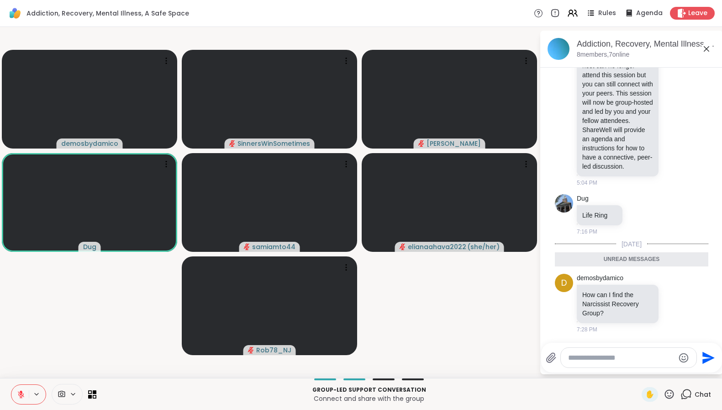
paste textarea "**********"
type textarea "**********"
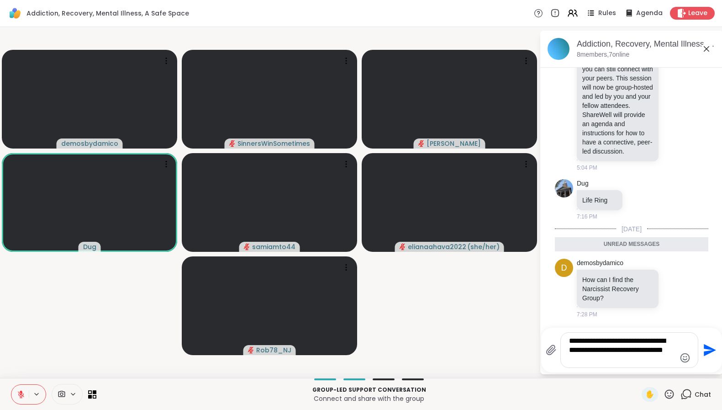
click at [708, 347] on icon "Send" at bounding box center [710, 350] width 12 height 12
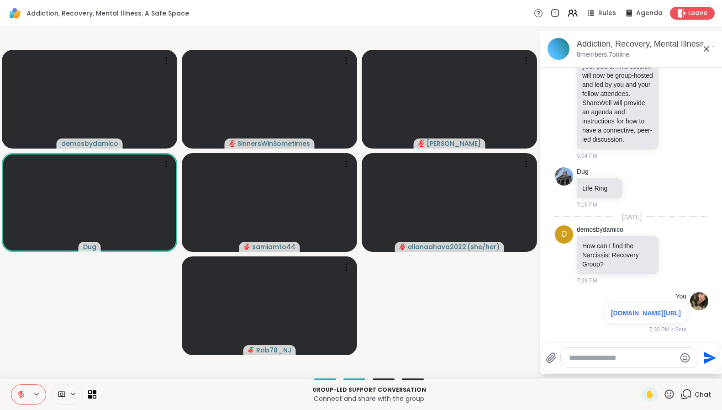
scroll to position [486, 0]
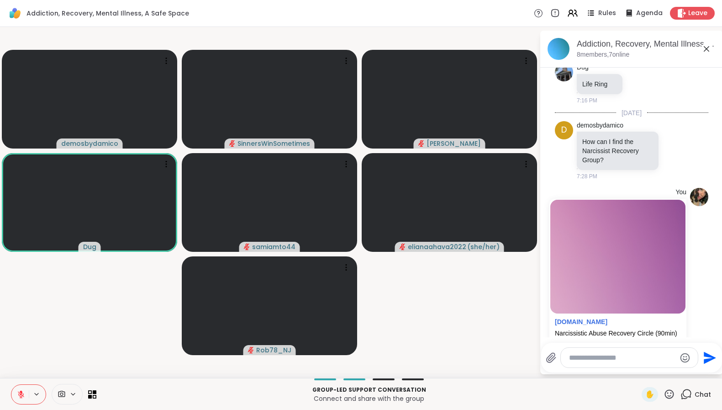
click at [640, 362] on div at bounding box center [629, 358] width 137 height 20
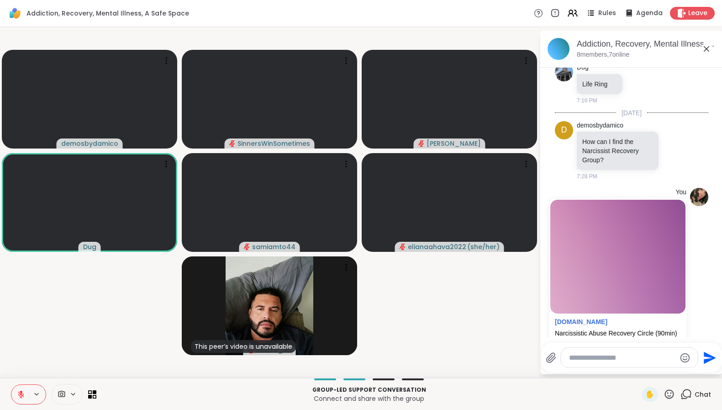
click at [625, 360] on textarea "Type your message" at bounding box center [622, 357] width 106 height 9
type textarea "**********"
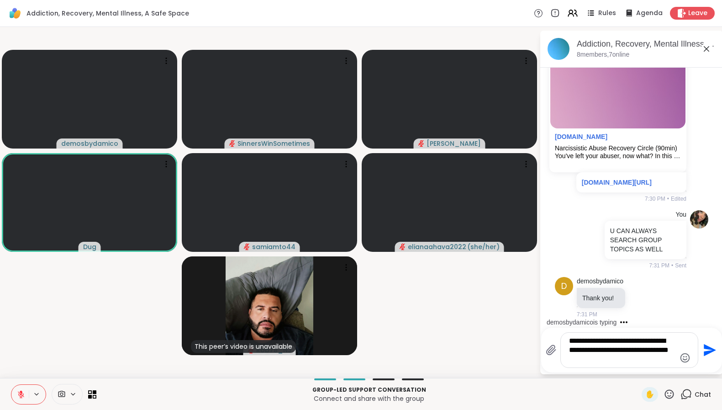
scroll to position [744, 0]
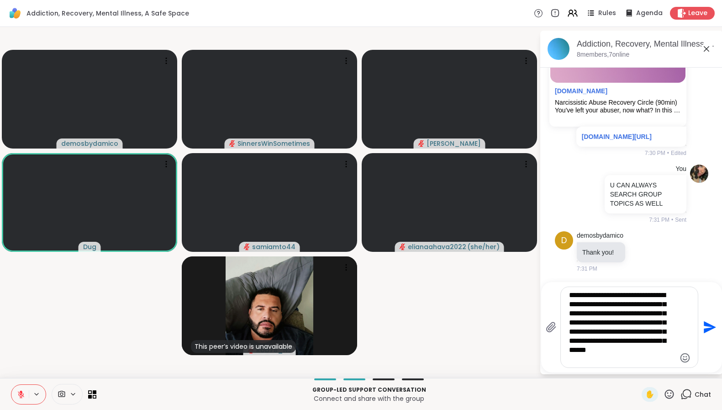
drag, startPoint x: 672, startPoint y: 360, endPoint x: 561, endPoint y: 290, distance: 130.5
click at [561, 290] on div "**********" at bounding box center [629, 327] width 137 height 80
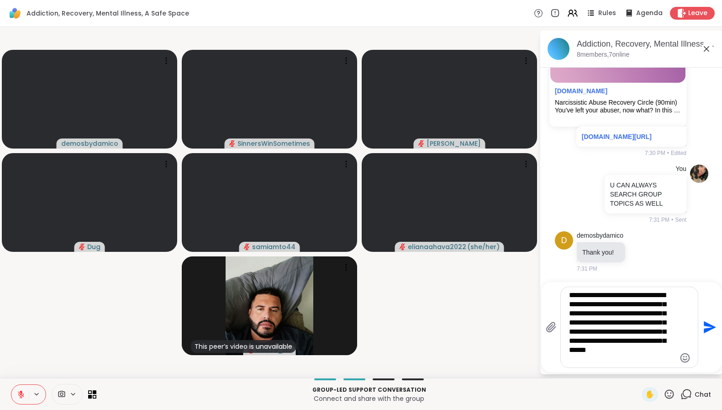
type textarea "**********"
click at [21, 393] on icon at bounding box center [21, 394] width 8 height 8
click at [21, 396] on icon at bounding box center [21, 397] width 0 height 2
click at [25, 391] on button at bounding box center [19, 394] width 17 height 19
click at [21, 395] on icon at bounding box center [21, 394] width 3 height 2
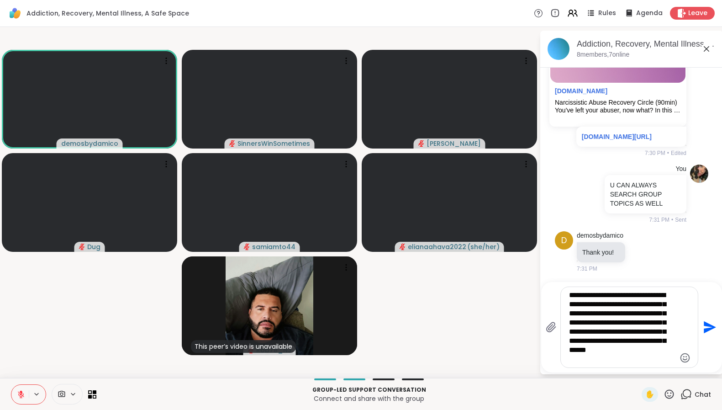
click at [21, 395] on icon at bounding box center [21, 394] width 6 height 6
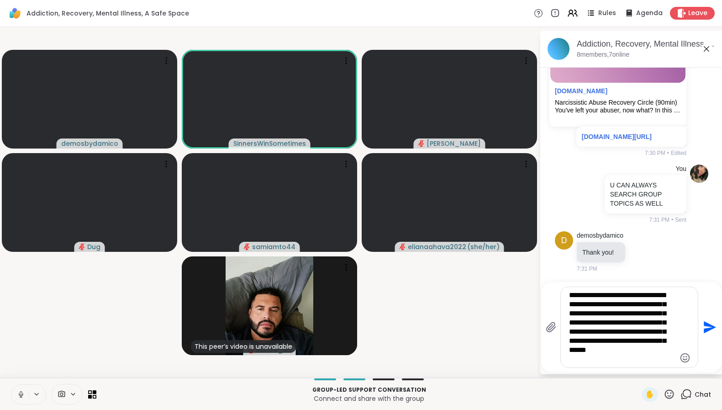
click at [23, 392] on icon at bounding box center [21, 394] width 8 height 8
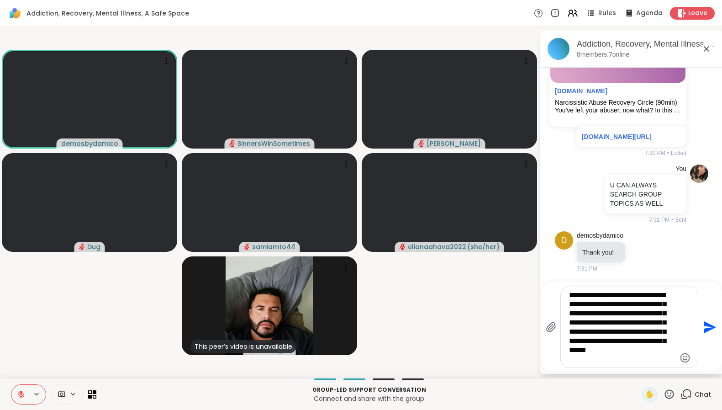
click at [664, 396] on icon at bounding box center [669, 393] width 11 height 11
click at [658, 367] on span "👍" at bounding box center [662, 370] width 9 height 11
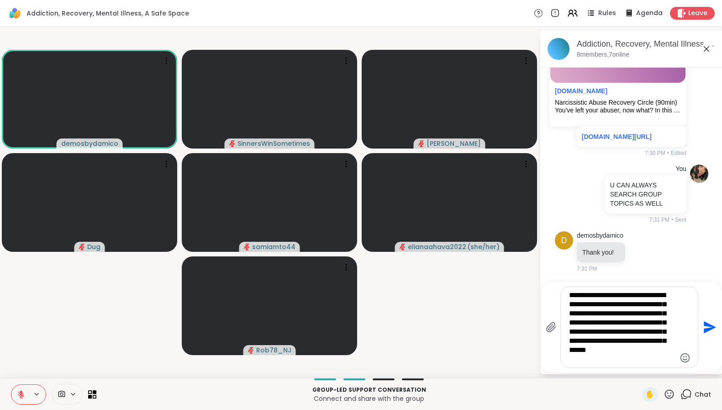
click at [25, 390] on icon at bounding box center [21, 394] width 8 height 8
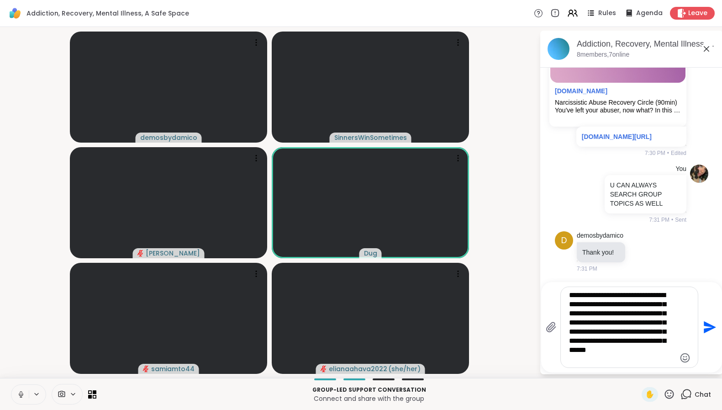
click at [29, 390] on button at bounding box center [37, 394] width 17 height 8
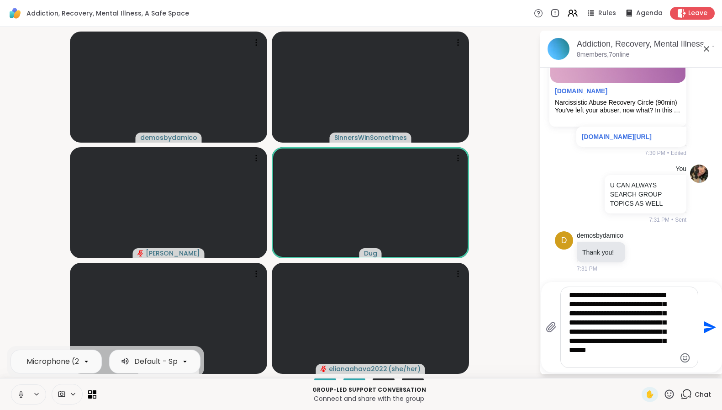
click at [41, 395] on button at bounding box center [37, 394] width 17 height 8
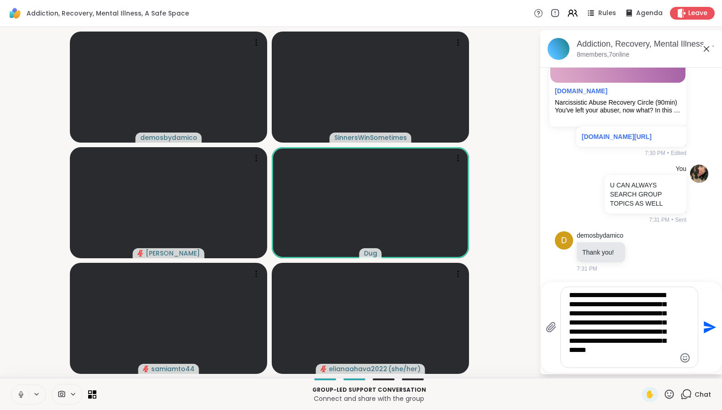
click at [38, 395] on icon at bounding box center [36, 394] width 7 height 8
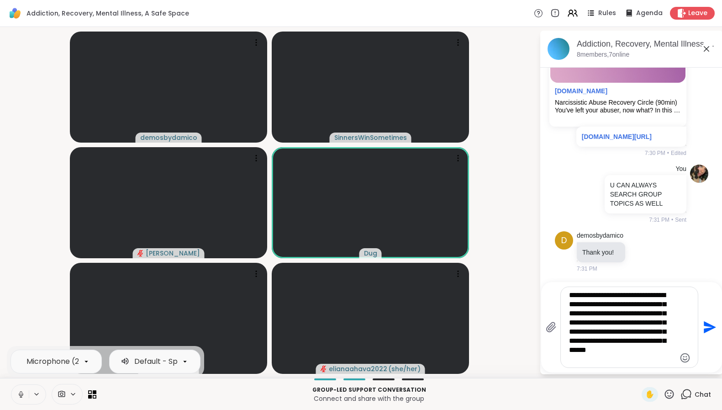
click at [21, 397] on icon at bounding box center [21, 397] width 2 height 0
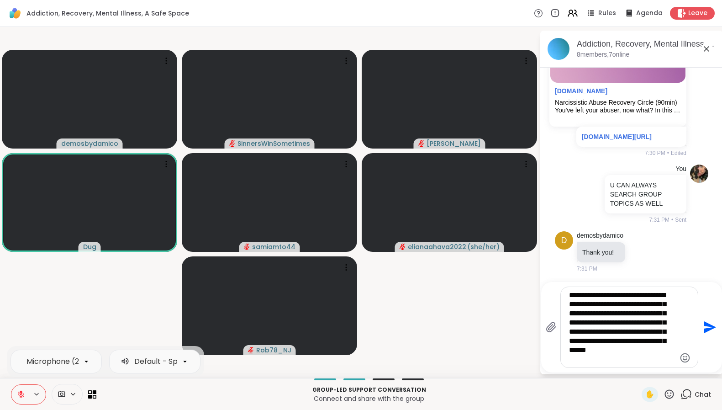
click at [23, 393] on icon at bounding box center [21, 394] width 6 height 6
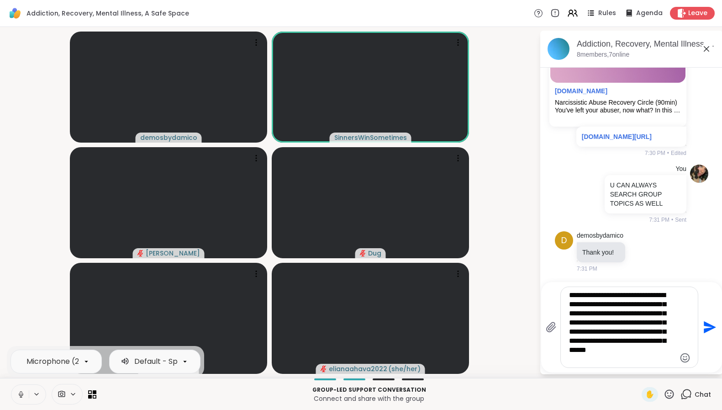
click at [21, 395] on icon at bounding box center [21, 394] width 8 height 8
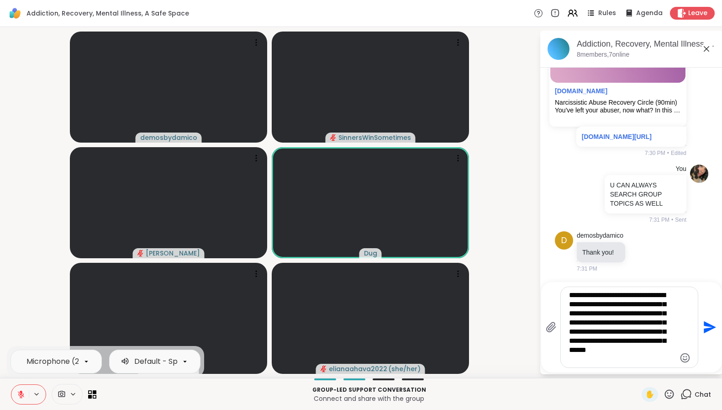
click at [21, 395] on icon at bounding box center [21, 394] width 8 height 8
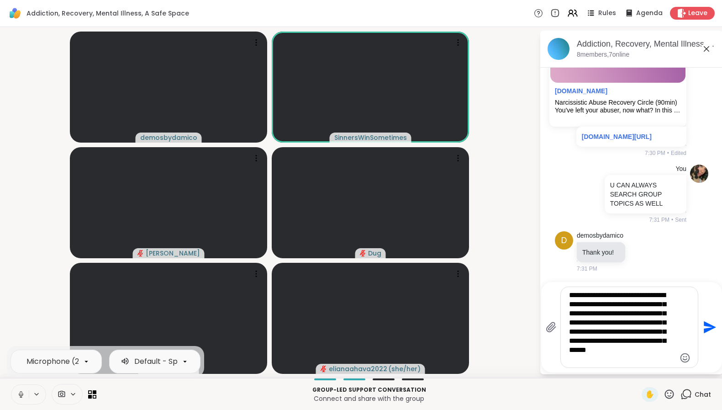
click at [21, 394] on icon at bounding box center [21, 394] width 8 height 8
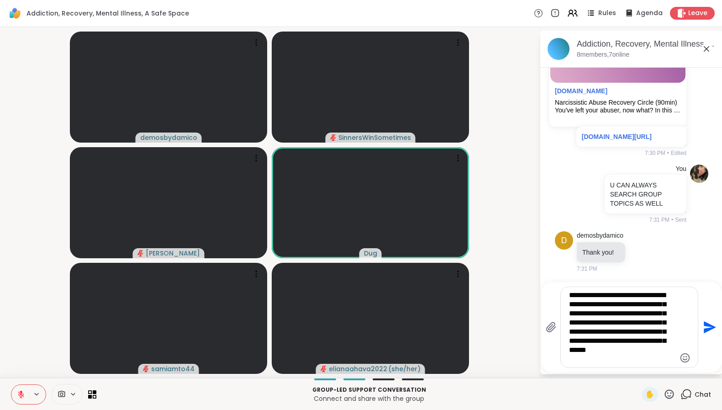
click at [664, 394] on icon at bounding box center [669, 393] width 11 height 11
click at [638, 369] on span "❤️" at bounding box center [642, 370] width 9 height 11
click at [21, 396] on icon at bounding box center [21, 394] width 8 height 8
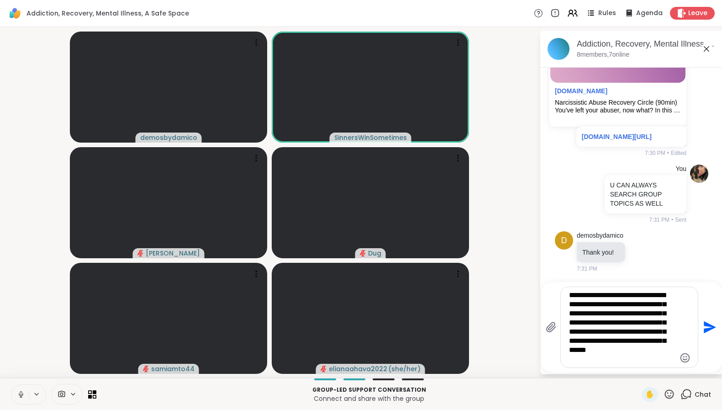
click at [23, 397] on icon at bounding box center [21, 394] width 8 height 8
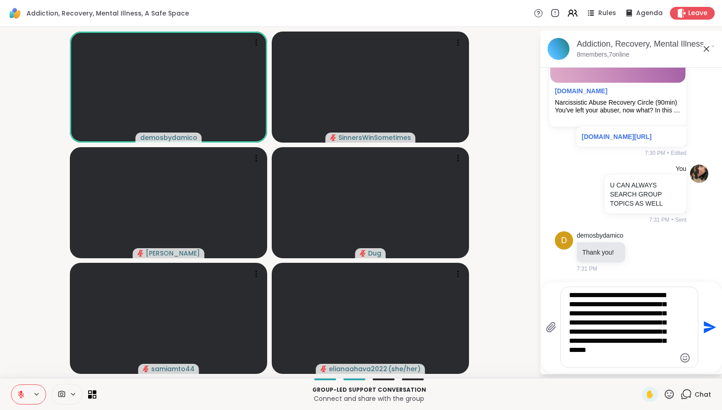
drag, startPoint x: 18, startPoint y: 395, endPoint x: 20, endPoint y: 342, distance: 52.6
click at [20, 342] on div "Addiction, Recovery, Mental Illness, A Safe Space Rules Agenda Leave demosbydam…" at bounding box center [361, 205] width 722 height 410
click at [19, 391] on icon at bounding box center [21, 394] width 8 height 8
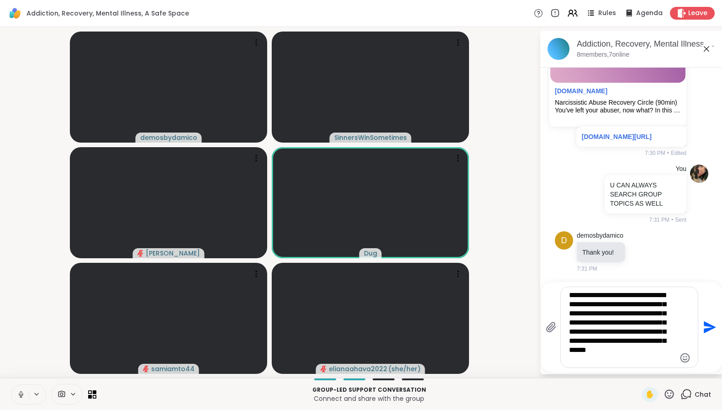
click at [23, 391] on icon at bounding box center [21, 394] width 8 height 8
drag, startPoint x: 45, startPoint y: 324, endPoint x: 41, endPoint y: 341, distance: 17.8
click at [45, 324] on video-player-container "demosbydamico SinnersWinSometimes Donald Dug samiamto44 elianaahava2022 ( she/h…" at bounding box center [269, 203] width 529 height 344
click at [21, 392] on icon at bounding box center [21, 392] width 3 height 4
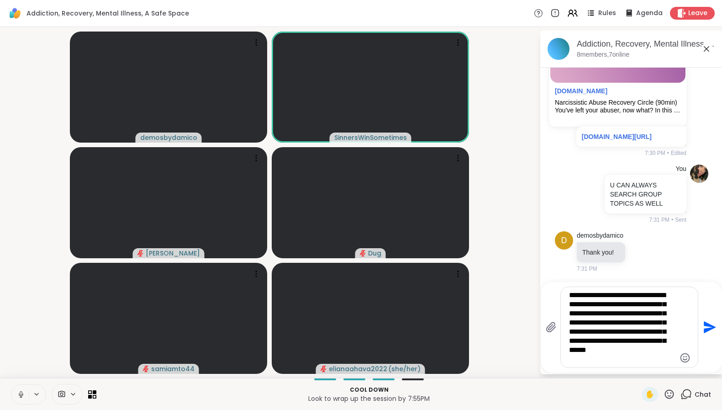
click at [20, 396] on icon at bounding box center [21, 394] width 8 height 8
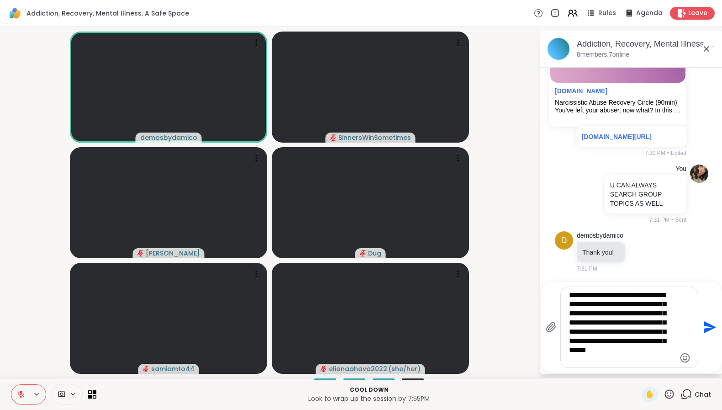
drag, startPoint x: 17, startPoint y: 395, endPoint x: 22, endPoint y: 347, distance: 47.7
click at [22, 347] on div "Addiction, Recovery, Mental Illness, A Safe Space Rules Agenda Leave demosbydam…" at bounding box center [361, 205] width 722 height 410
click at [21, 395] on icon at bounding box center [21, 394] width 6 height 6
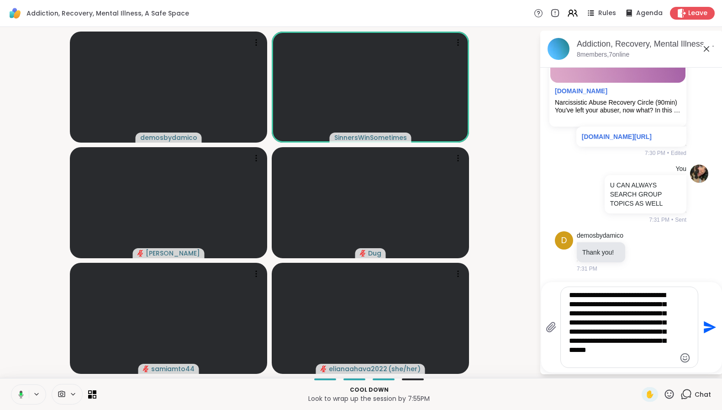
click at [13, 387] on button at bounding box center [19, 394] width 19 height 19
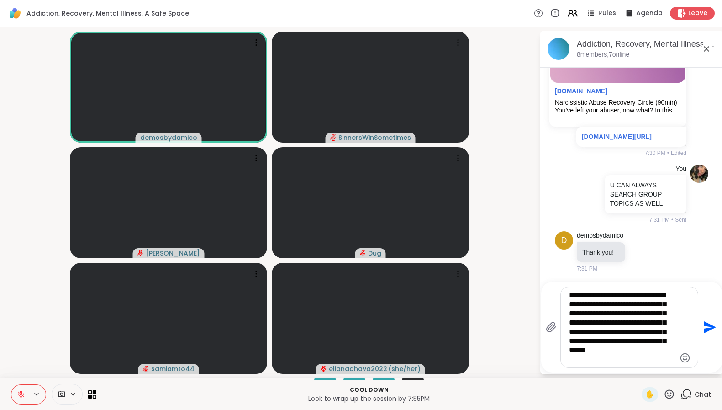
click at [667, 393] on icon at bounding box center [669, 393] width 11 height 11
click at [658, 373] on span "👍" at bounding box center [662, 370] width 9 height 11
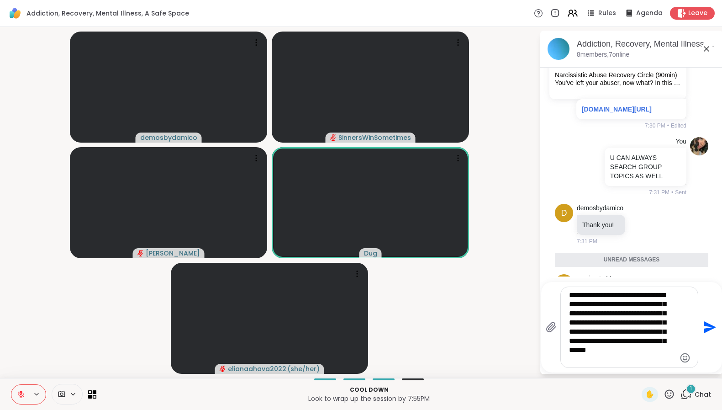
scroll to position [848, 0]
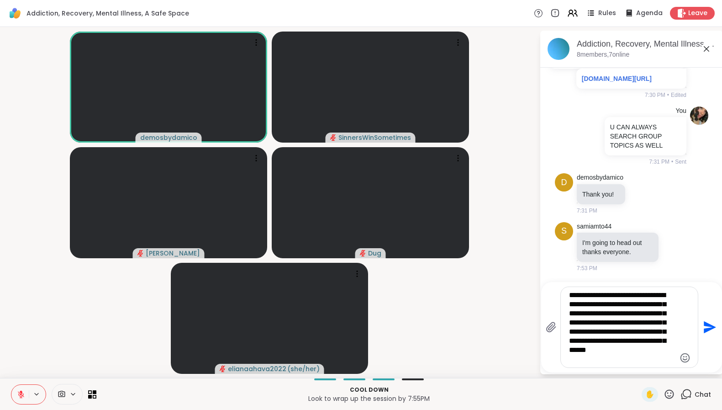
click at [25, 395] on icon at bounding box center [21, 394] width 8 height 8
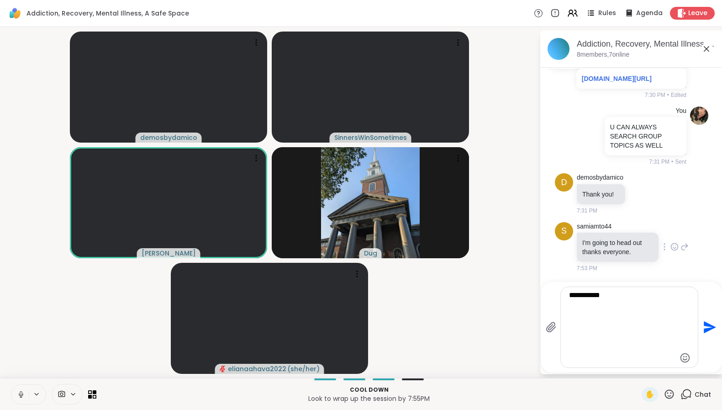
scroll to position [787, 0]
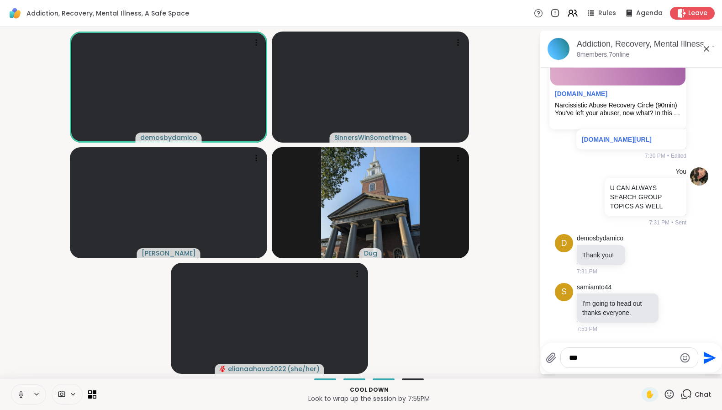
drag, startPoint x: 673, startPoint y: 361, endPoint x: 558, endPoint y: 355, distance: 115.3
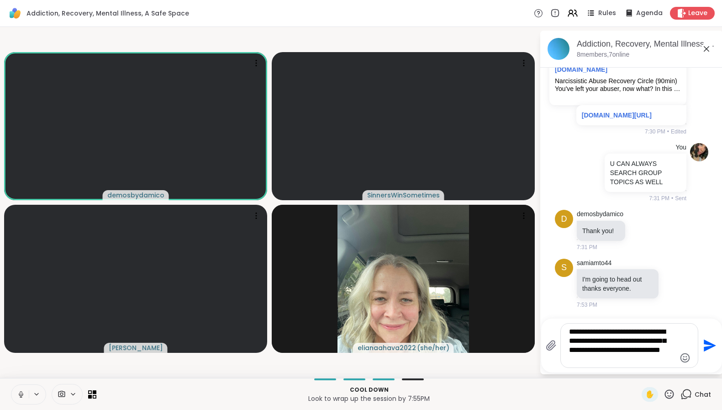
scroll to position [820, 0]
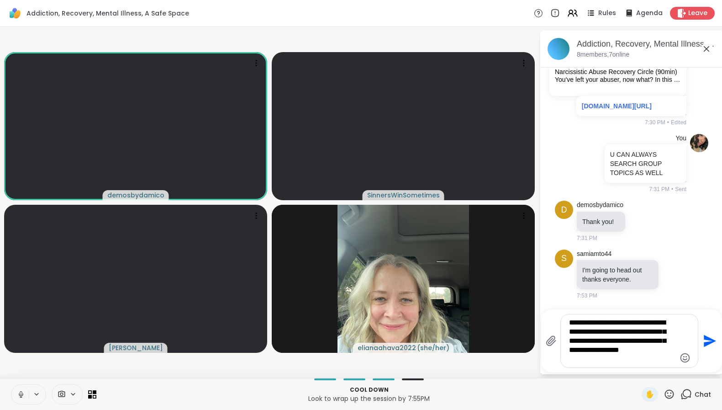
type textarea "**********"
click at [21, 394] on icon at bounding box center [21, 394] width 8 height 8
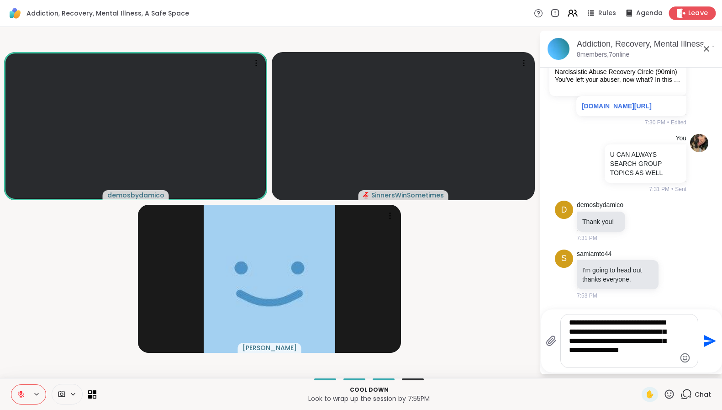
click at [689, 12] on span "Leave" at bounding box center [698, 14] width 20 height 10
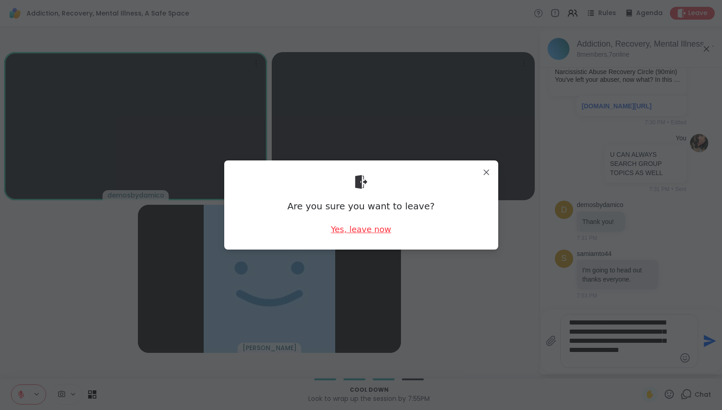
click at [354, 231] on div "Yes, leave now" at bounding box center [361, 228] width 60 height 11
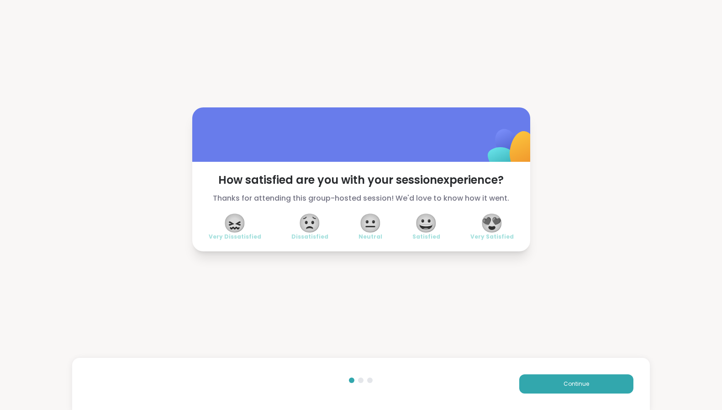
drag, startPoint x: 497, startPoint y: 209, endPoint x: 253, endPoint y: 60, distance: 285.8
click at [253, 60] on div "How satisfied are you with your session experience? Thanks for attending this g…" at bounding box center [361, 179] width 722 height 359
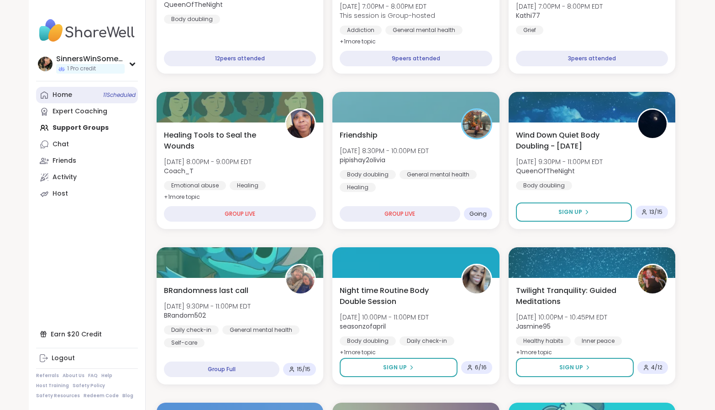
click at [71, 94] on div "Home 11 Scheduled" at bounding box center [63, 94] width 20 height 9
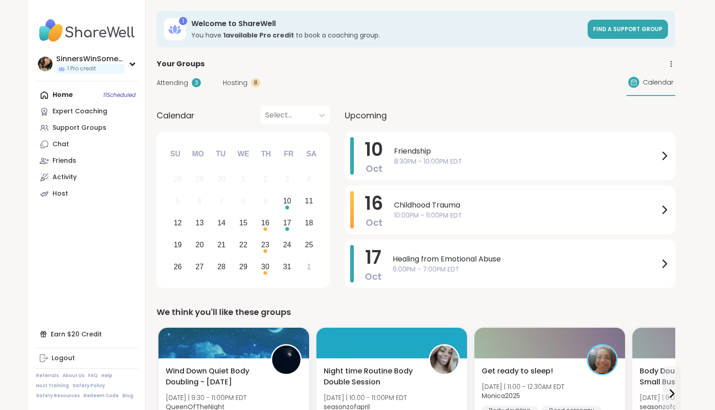
click at [174, 84] on span "Attending" at bounding box center [173, 83] width 32 height 10
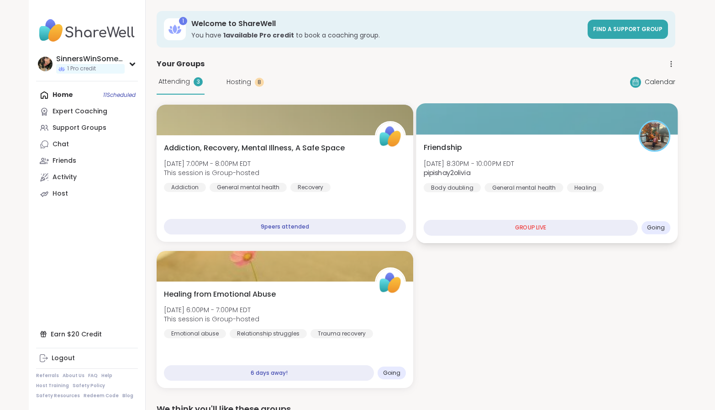
click at [529, 206] on div "Friendship [DATE] 8:30PM - 10:00PM EDT pipishay2olivia Body doubling General me…" at bounding box center [547, 188] width 262 height 109
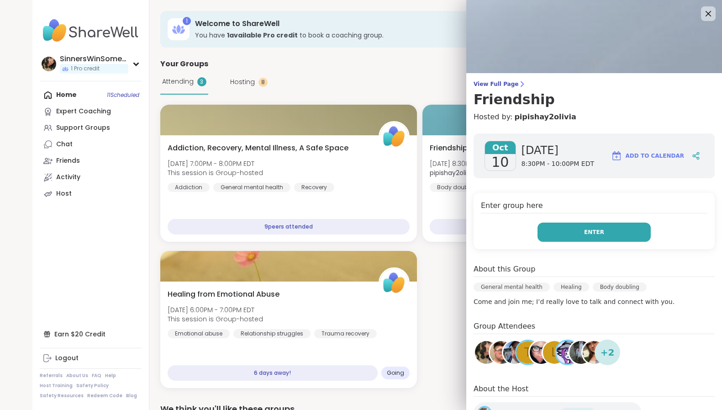
click at [555, 232] on button "Enter" at bounding box center [594, 231] width 113 height 19
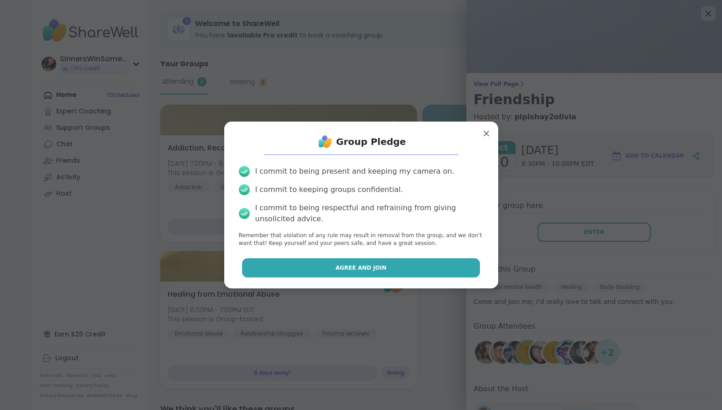
click at [354, 269] on span "Agree and Join" at bounding box center [361, 268] width 51 height 8
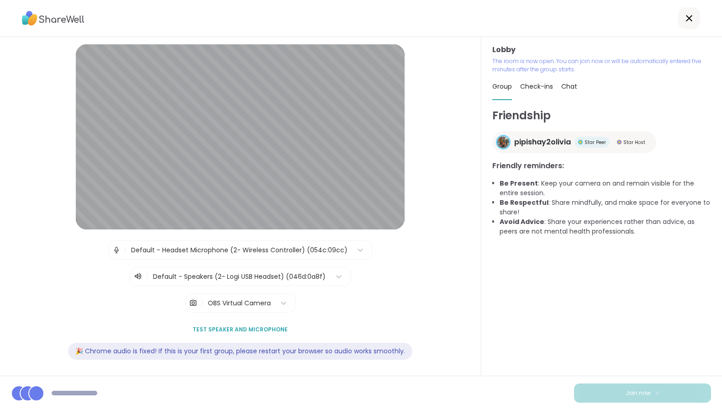
click at [196, 252] on div "Default - Headset Microphone (2- Wireless Controller) (054c:09cc)" at bounding box center [239, 250] width 217 height 10
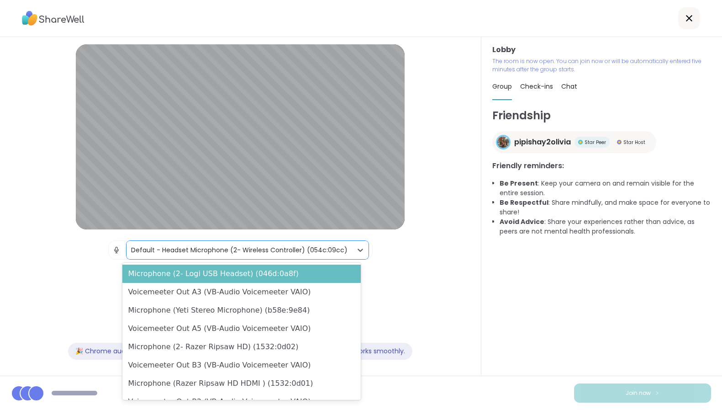
click at [217, 277] on div "Microphone (2- Logi USB Headset) (046d:0a8f)" at bounding box center [241, 273] width 238 height 18
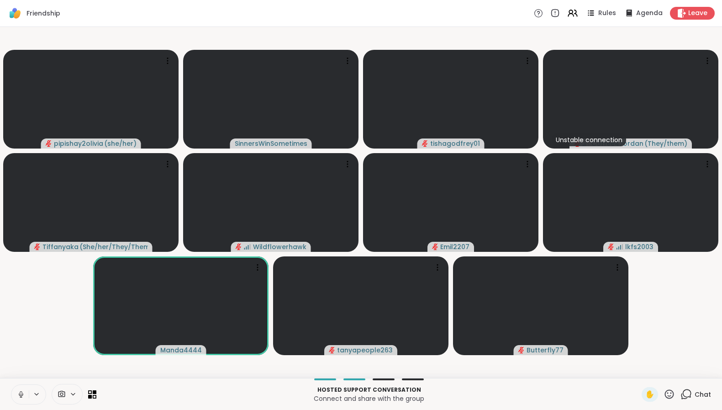
click at [111, 371] on video-player-container "pipishay2olivia ( she/her ) SinnersWinSometimes tishagodfrey01 Unstable connect…" at bounding box center [360, 203] width 711 height 344
click at [26, 393] on button at bounding box center [19, 394] width 17 height 19
click at [11, 385] on button at bounding box center [19, 394] width 17 height 19
click at [23, 395] on icon at bounding box center [21, 394] width 5 height 3
click at [22, 395] on icon at bounding box center [21, 394] width 6 height 6
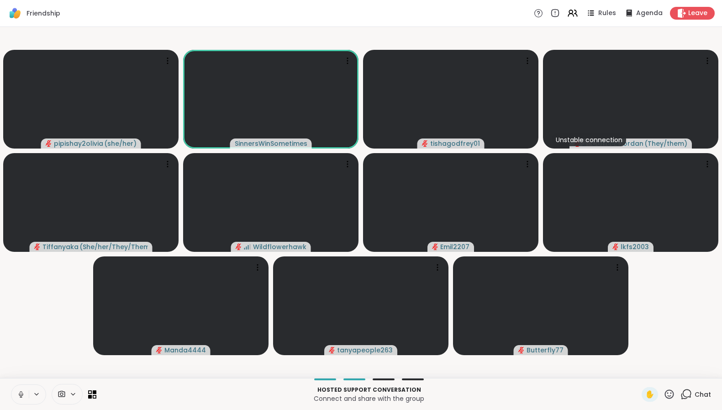
click at [21, 396] on icon at bounding box center [21, 394] width 5 height 3
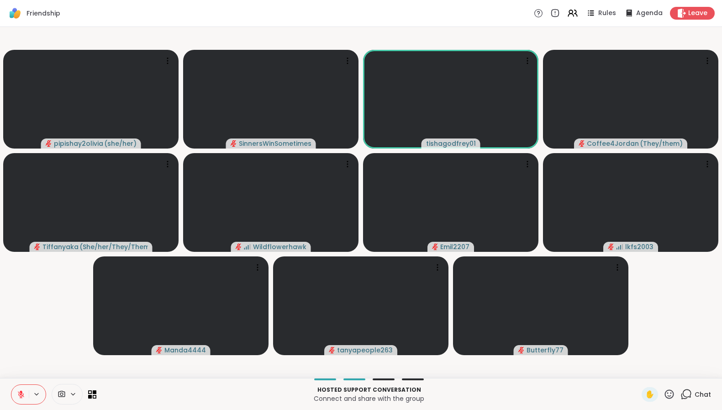
click at [664, 392] on icon at bounding box center [669, 393] width 11 height 11
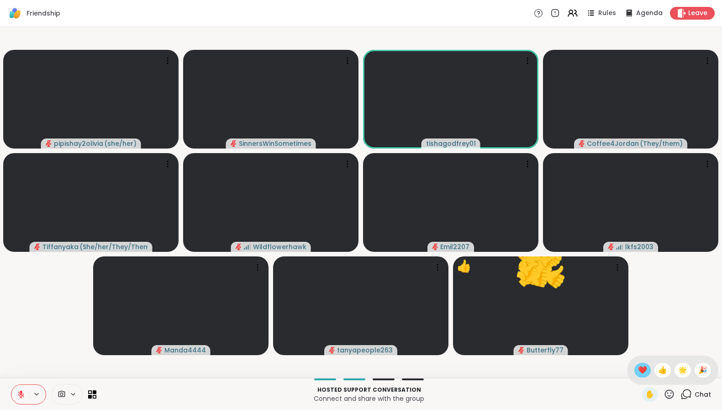
click at [638, 368] on span "❤️" at bounding box center [642, 370] width 9 height 11
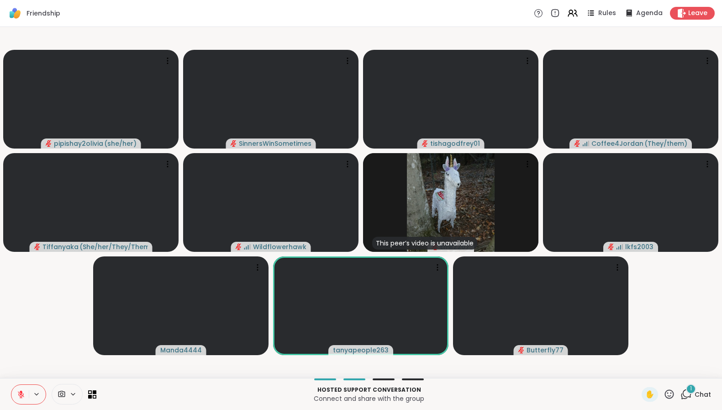
click at [20, 397] on icon at bounding box center [21, 394] width 8 height 8
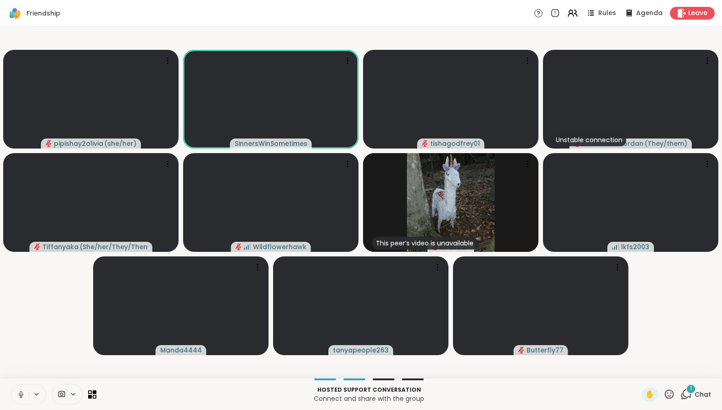
click at [20, 397] on icon at bounding box center [21, 397] width 2 height 0
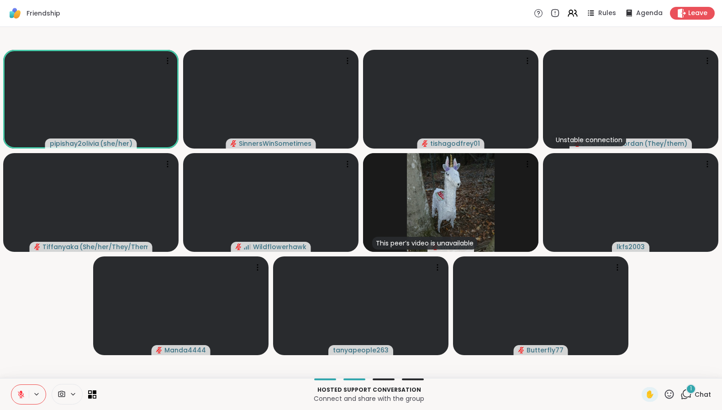
click at [686, 390] on div "1" at bounding box center [691, 389] width 10 height 10
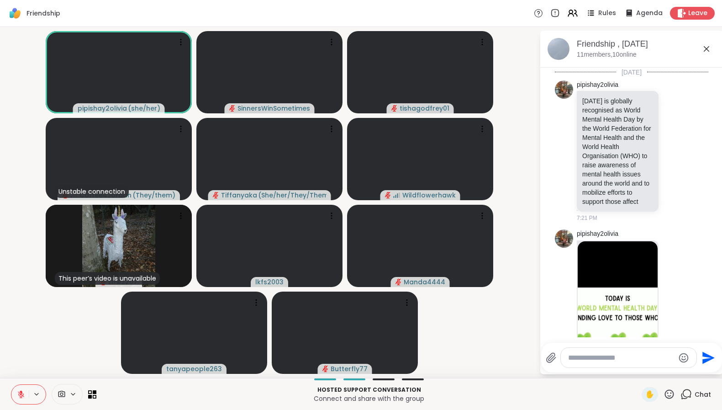
scroll to position [916, 0]
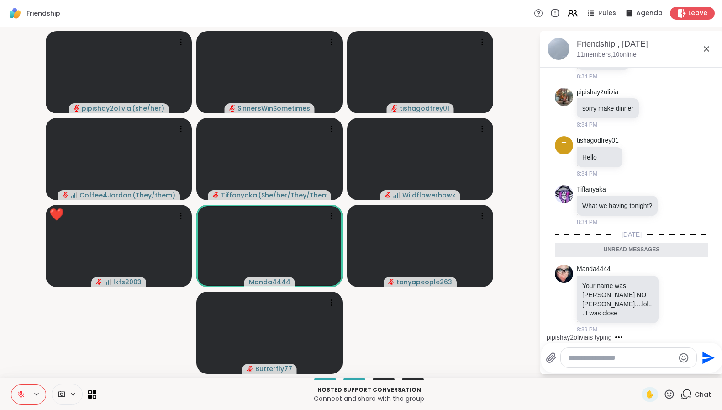
click at [23, 398] on icon at bounding box center [21, 394] width 8 height 8
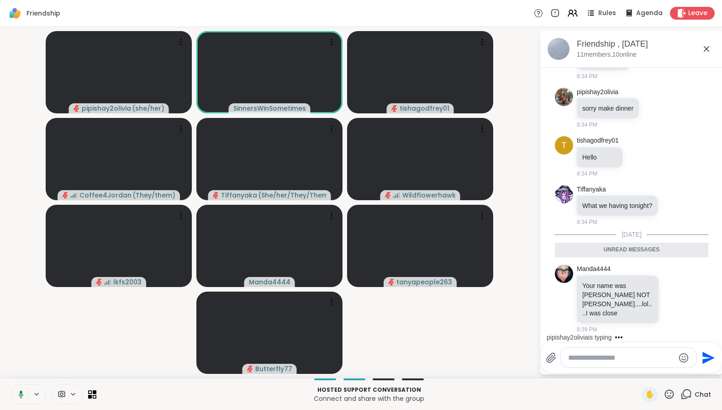
click at [25, 397] on button at bounding box center [19, 394] width 19 height 19
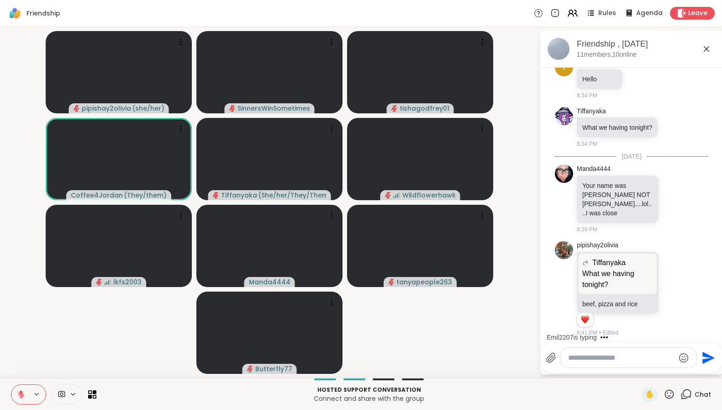
scroll to position [998, 0]
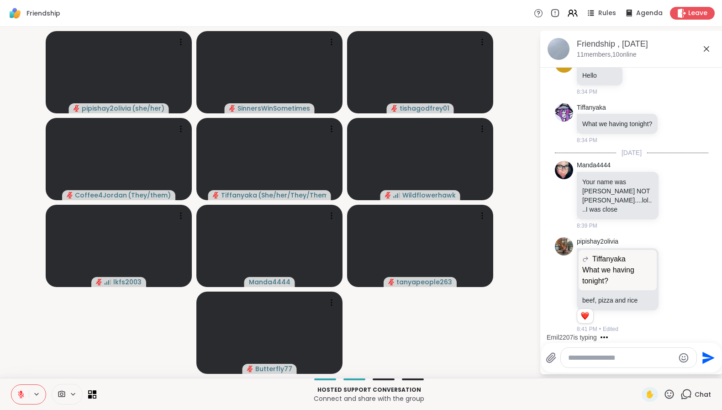
click at [34, 394] on icon at bounding box center [36, 394] width 7 height 8
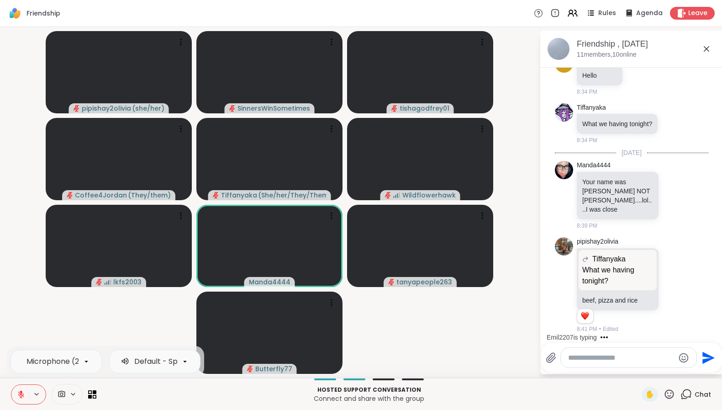
click at [25, 391] on button at bounding box center [19, 394] width 17 height 19
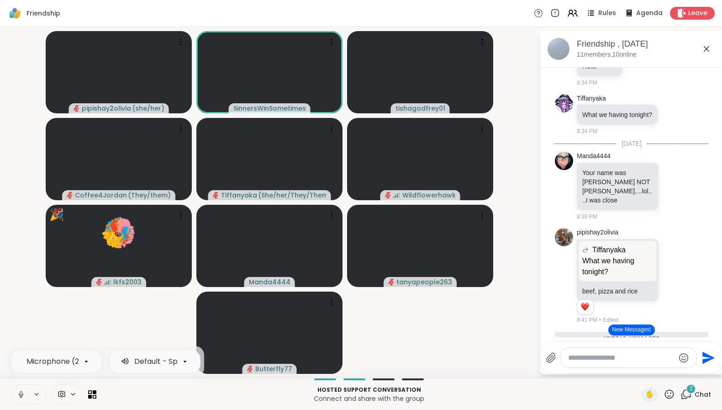
scroll to position [1105, 0]
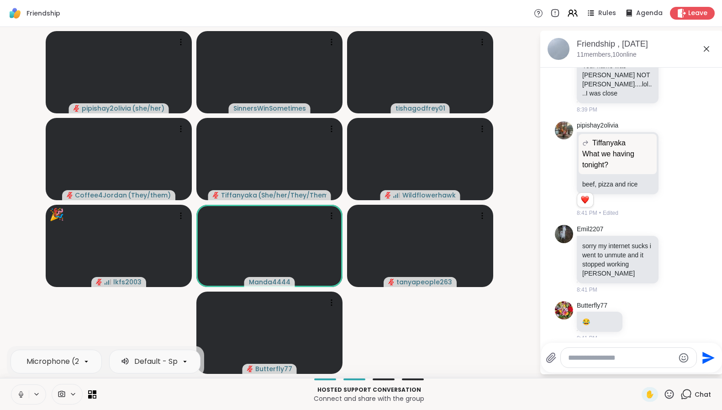
click at [21, 394] on icon at bounding box center [21, 394] width 8 height 8
click at [22, 392] on icon at bounding box center [21, 394] width 8 height 8
click at [17, 404] on div "Microphone (2- Logi USB Headset) Default - Speakers (2- Logi USB Headset)" at bounding box center [28, 394] width 35 height 20
click at [22, 399] on button at bounding box center [19, 394] width 19 height 19
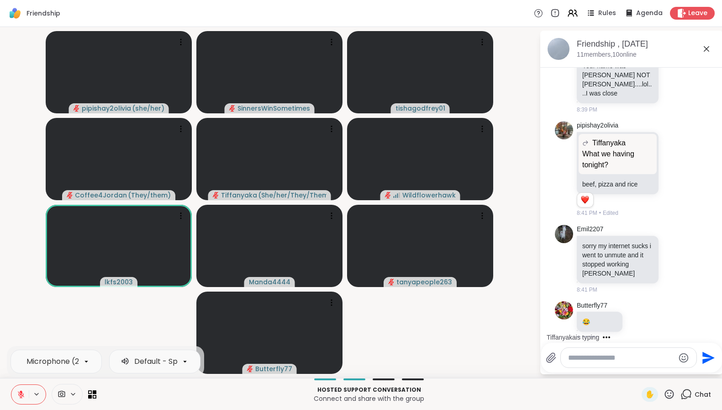
scroll to position [1180, 0]
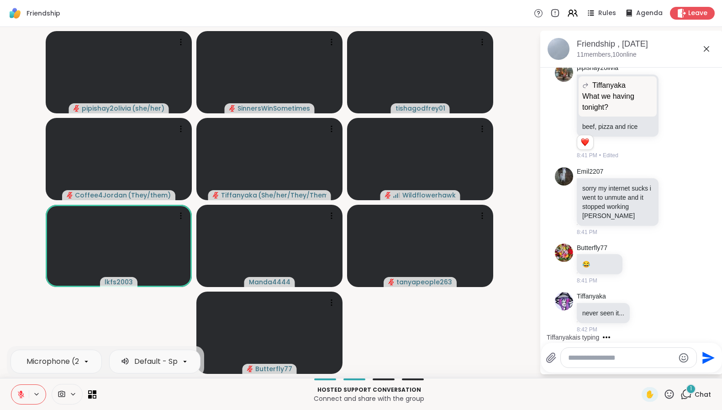
click at [22, 399] on button at bounding box center [19, 394] width 17 height 19
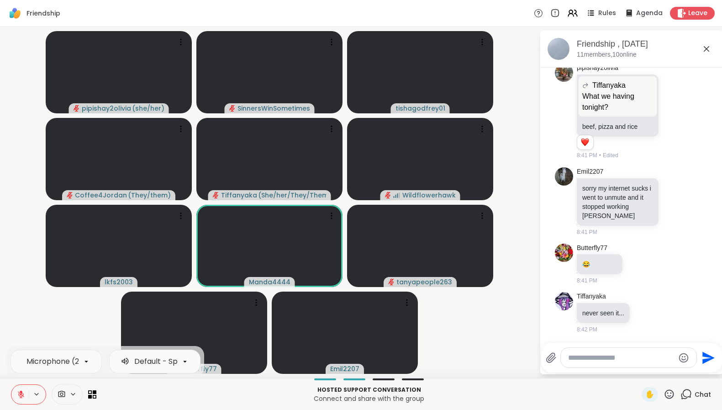
click at [31, 392] on button at bounding box center [37, 394] width 17 height 8
click at [23, 396] on icon at bounding box center [21, 394] width 6 height 6
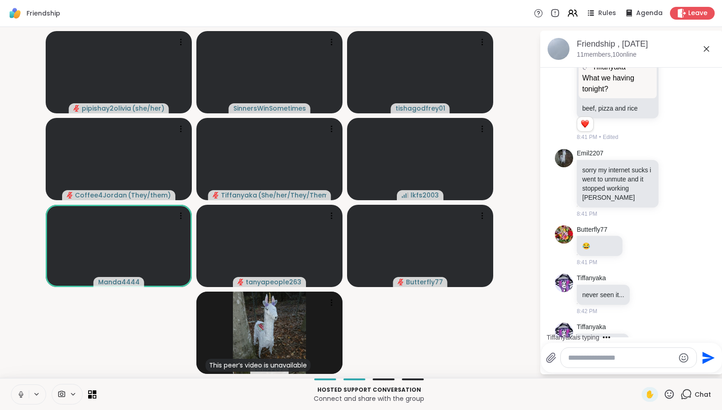
scroll to position [1229, 0]
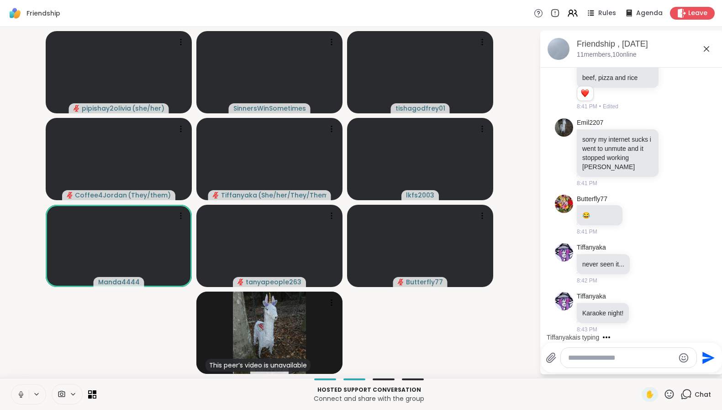
click at [22, 396] on icon at bounding box center [21, 394] width 5 height 3
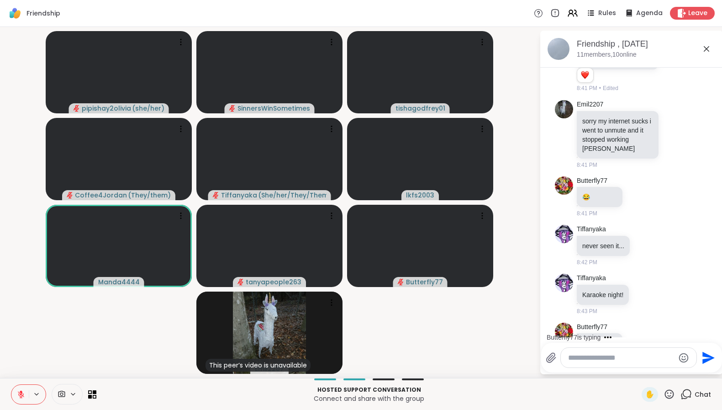
scroll to position [1278, 0]
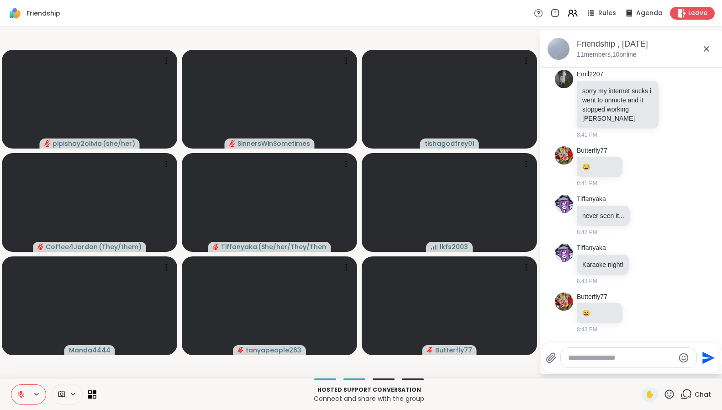
click at [666, 395] on icon at bounding box center [669, 393] width 11 height 11
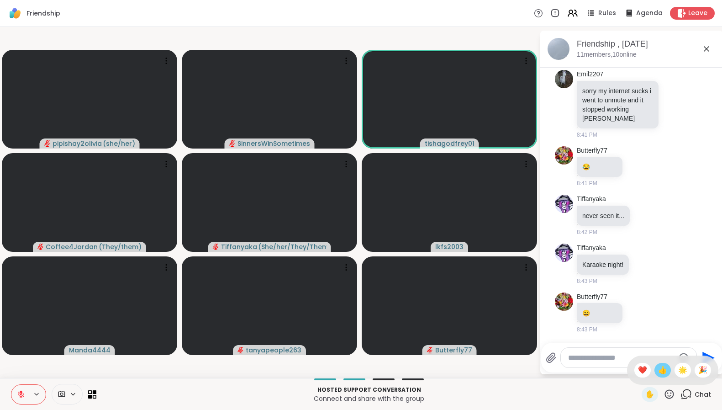
click at [658, 372] on span "👍" at bounding box center [662, 370] width 9 height 11
click at [664, 394] on icon at bounding box center [669, 393] width 11 height 11
click at [638, 366] on span "❤️" at bounding box center [642, 370] width 9 height 11
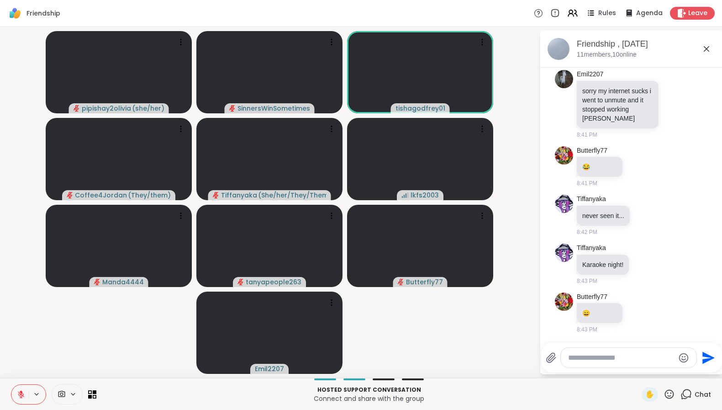
click at [17, 395] on icon at bounding box center [21, 394] width 8 height 8
click at [11, 385] on button at bounding box center [19, 394] width 17 height 19
click at [22, 394] on icon at bounding box center [21, 394] width 8 height 8
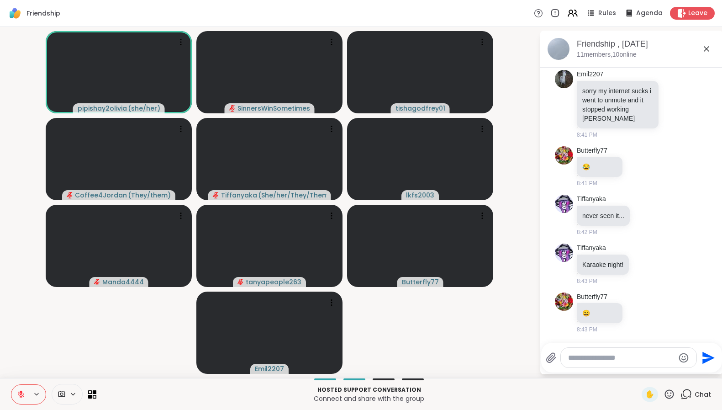
click at [665, 396] on icon at bounding box center [669, 393] width 9 height 9
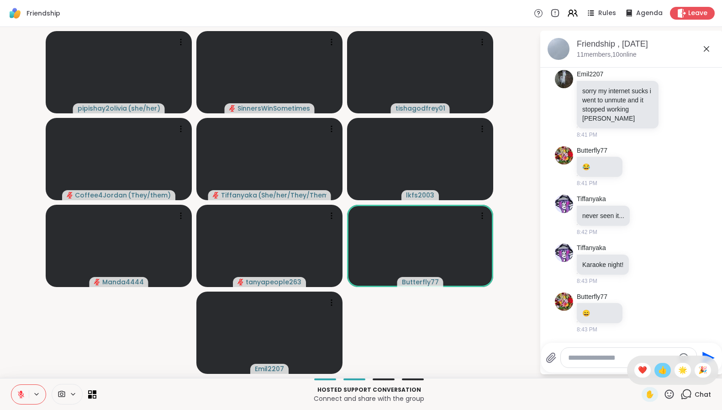
click at [658, 371] on span "👍" at bounding box center [662, 370] width 9 height 11
click at [16, 393] on button at bounding box center [19, 394] width 17 height 19
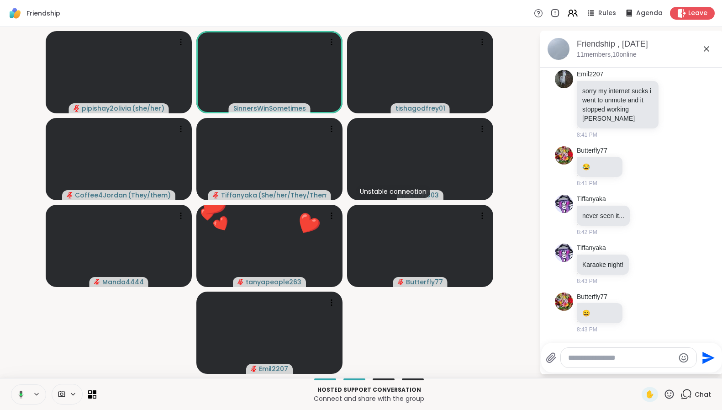
click at [20, 393] on icon at bounding box center [21, 394] width 3 height 2
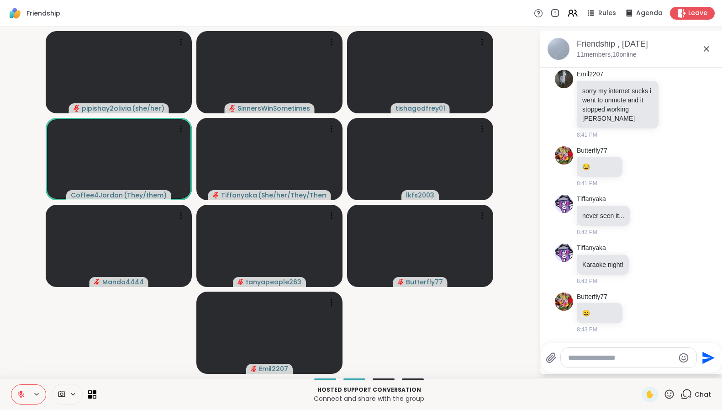
click at [666, 395] on icon at bounding box center [669, 393] width 11 height 11
click at [638, 371] on span "❤️" at bounding box center [642, 370] width 9 height 11
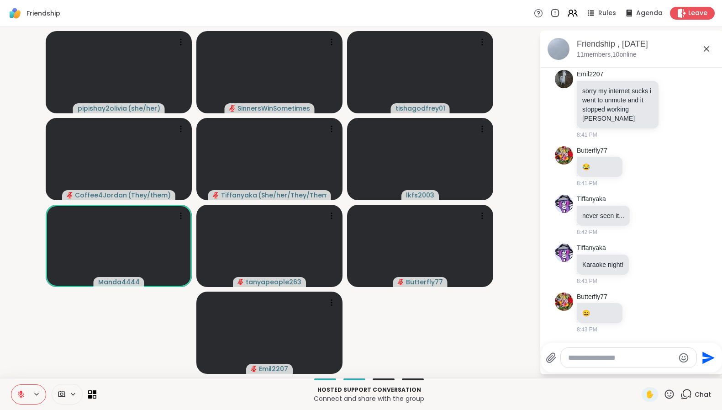
click at [664, 395] on icon at bounding box center [669, 393] width 11 height 11
click at [638, 371] on span "❤️" at bounding box center [642, 370] width 9 height 11
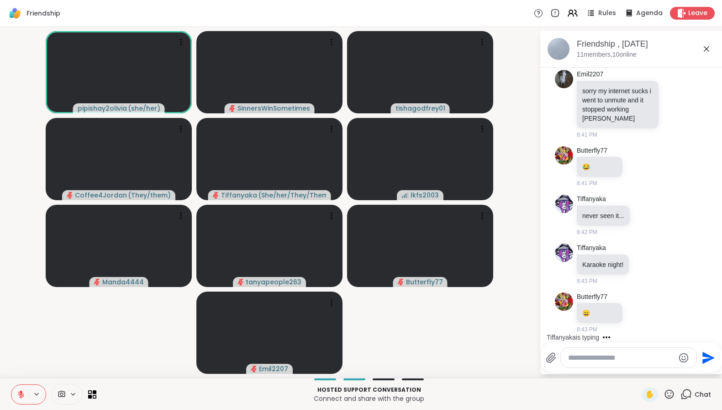
click at [18, 391] on icon at bounding box center [21, 394] width 8 height 8
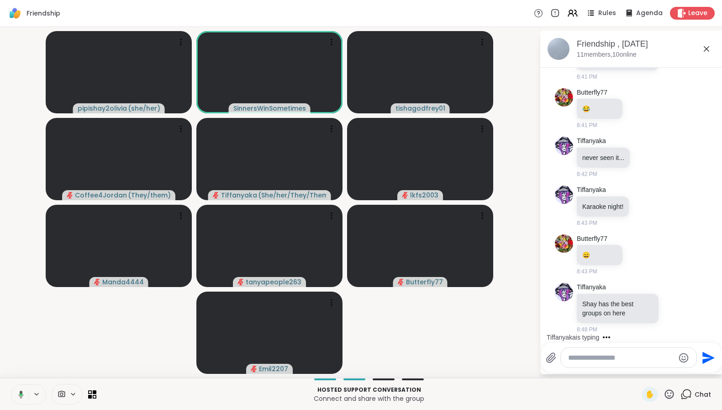
click at [23, 393] on icon at bounding box center [20, 394] width 8 height 8
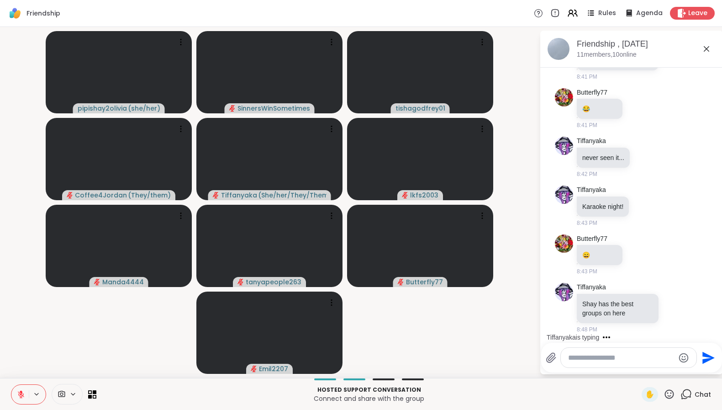
click at [21, 393] on icon at bounding box center [21, 394] width 8 height 8
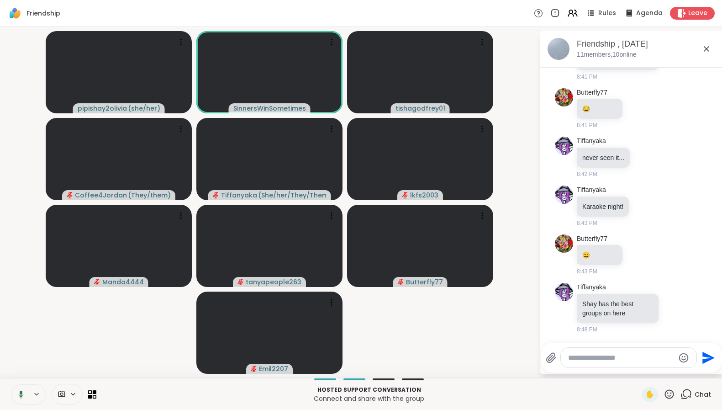
click at [22, 393] on icon at bounding box center [21, 394] width 3 height 2
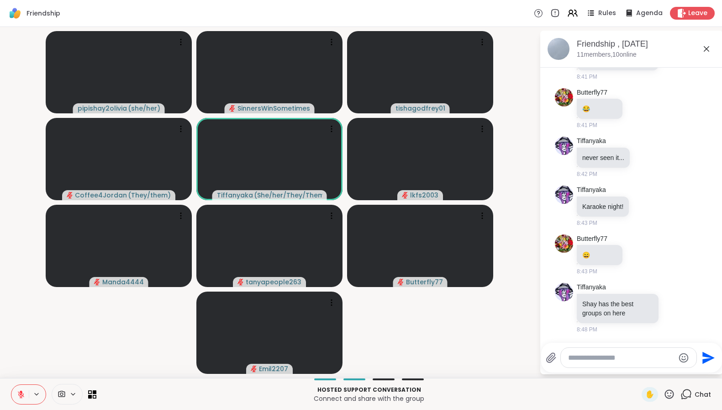
click at [664, 390] on icon at bounding box center [669, 393] width 11 height 11
click at [658, 371] on span "👍" at bounding box center [662, 370] width 9 height 11
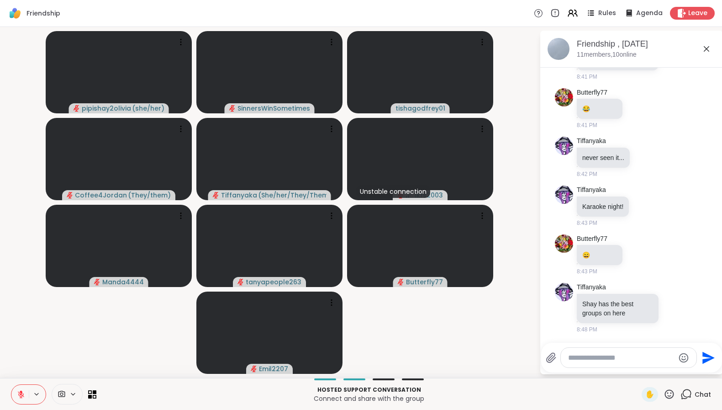
click at [25, 396] on button at bounding box center [19, 394] width 17 height 19
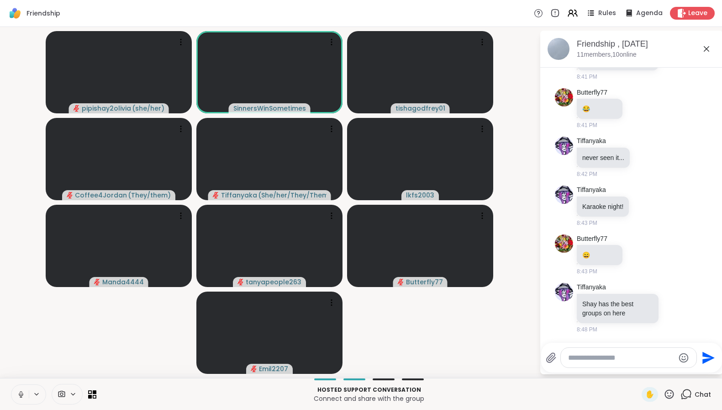
click at [21, 396] on icon at bounding box center [21, 394] width 8 height 8
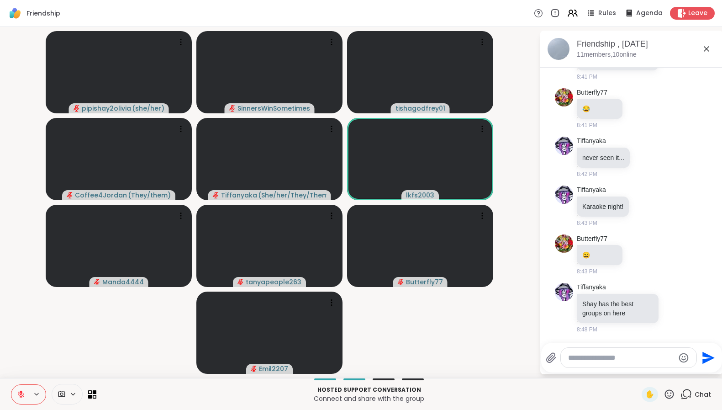
click at [21, 396] on icon at bounding box center [21, 394] width 6 height 6
click at [21, 396] on icon at bounding box center [21, 394] width 5 height 8
click at [38, 391] on icon at bounding box center [36, 394] width 7 height 8
click at [15, 394] on button at bounding box center [19, 394] width 17 height 19
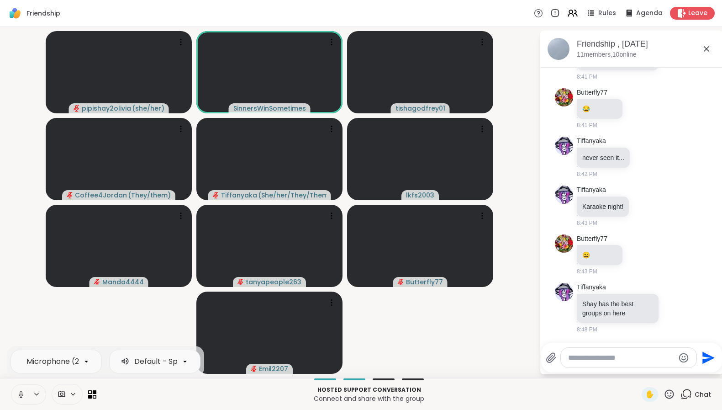
click at [22, 395] on icon at bounding box center [21, 394] width 5 height 3
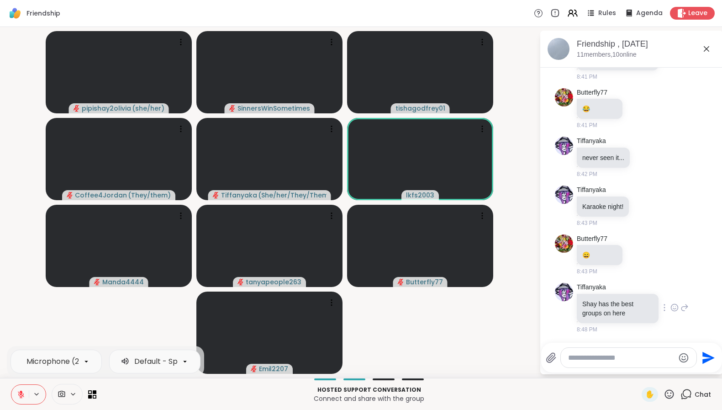
scroll to position [1348, 0]
click at [664, 307] on div "Tiffanyaka Shay has the best groups on here 8:48 PM" at bounding box center [633, 308] width 112 height 51
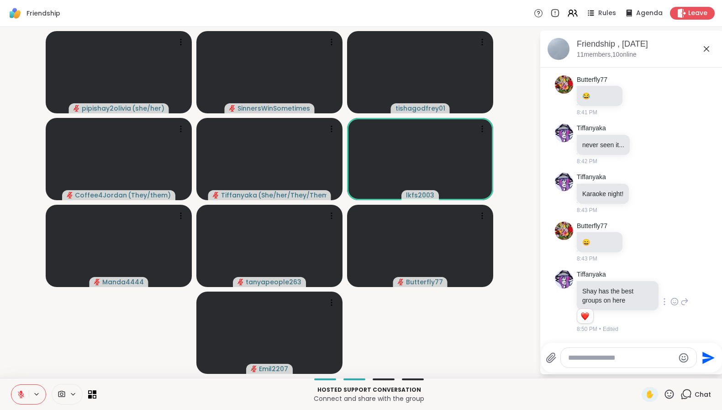
click at [673, 302] on icon at bounding box center [674, 302] width 3 height 1
click at [671, 284] on div "Select Reaction: Heart" at bounding box center [675, 287] width 8 height 8
click at [637, 356] on textarea "Type your message" at bounding box center [621, 357] width 106 height 9
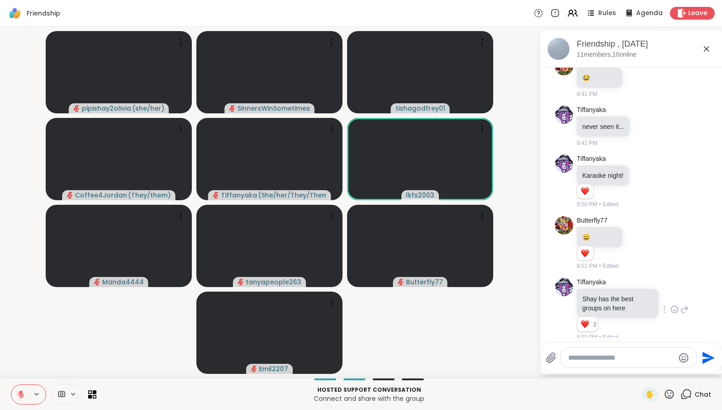
click at [664, 397] on icon at bounding box center [669, 393] width 11 height 11
click at [638, 369] on span "❤️" at bounding box center [642, 370] width 9 height 11
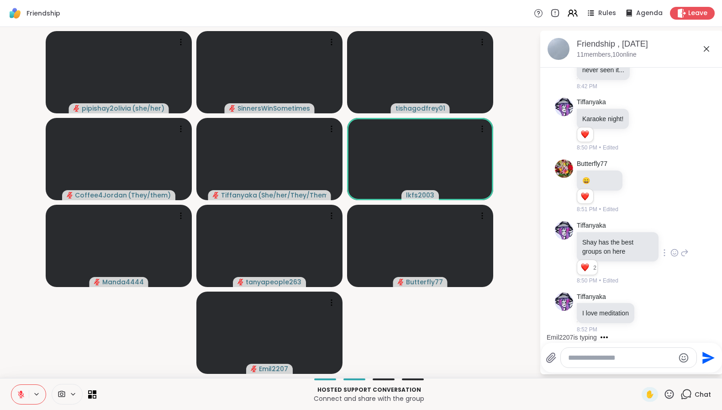
scroll to position [1472, 0]
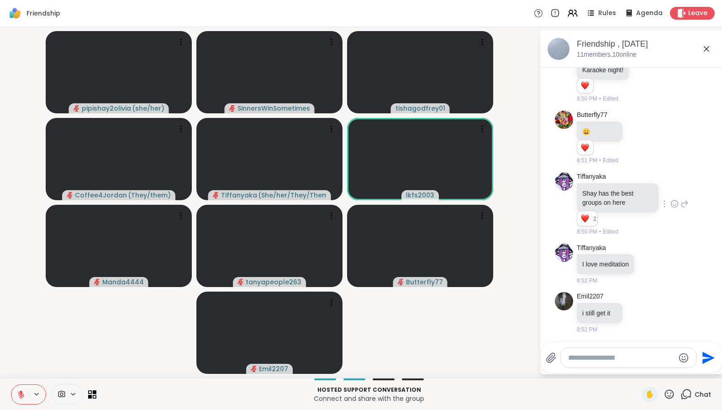
click at [664, 391] on icon at bounding box center [669, 393] width 11 height 11
click at [658, 368] on span "👍" at bounding box center [662, 370] width 9 height 11
click at [640, 265] on icon at bounding box center [641, 263] width 2 height 7
click at [641, 261] on icon at bounding box center [640, 263] width 1 height 6
click at [649, 263] on icon at bounding box center [650, 263] width 8 height 9
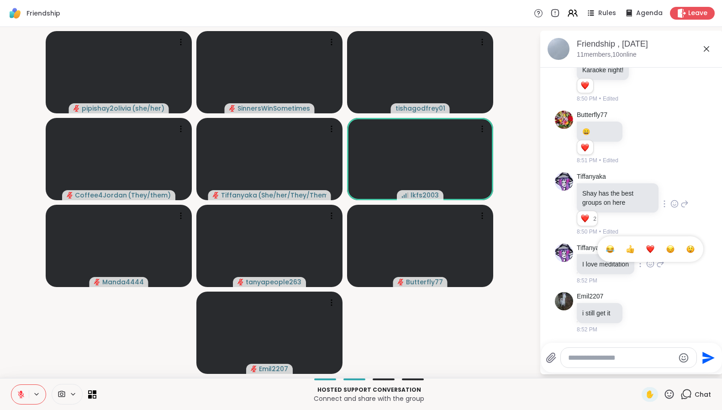
click at [632, 251] on div "Select Reaction: Thumbs up" at bounding box center [630, 249] width 8 height 8
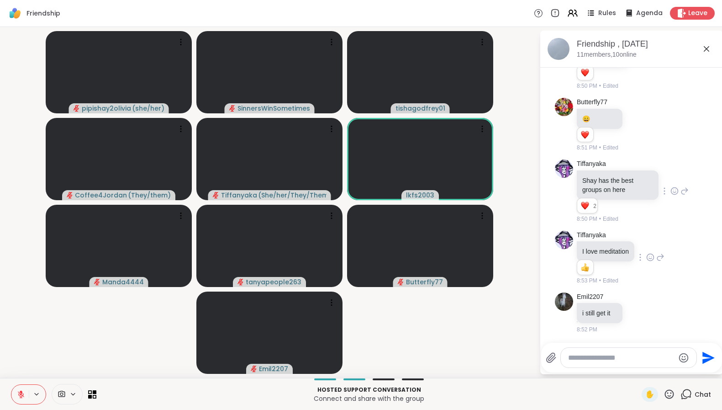
click at [665, 390] on icon at bounding box center [669, 393] width 9 height 9
click at [638, 372] on span "❤️" at bounding box center [642, 370] width 9 height 11
click at [666, 397] on icon at bounding box center [669, 393] width 11 height 11
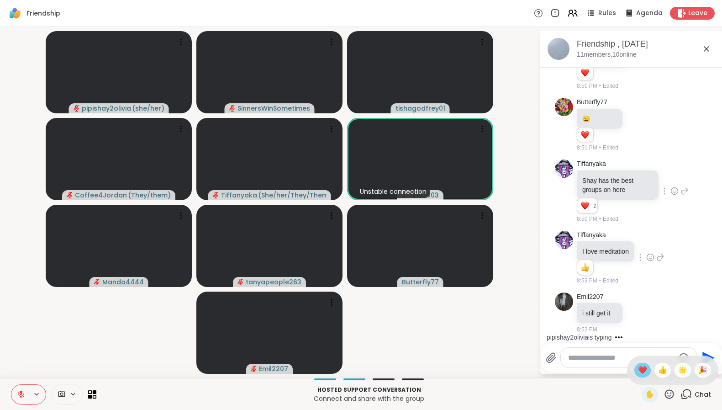
click at [638, 370] on span "❤️" at bounding box center [642, 370] width 9 height 11
click at [664, 394] on icon at bounding box center [669, 393] width 11 height 11
click at [658, 370] on span "👍" at bounding box center [662, 370] width 9 height 11
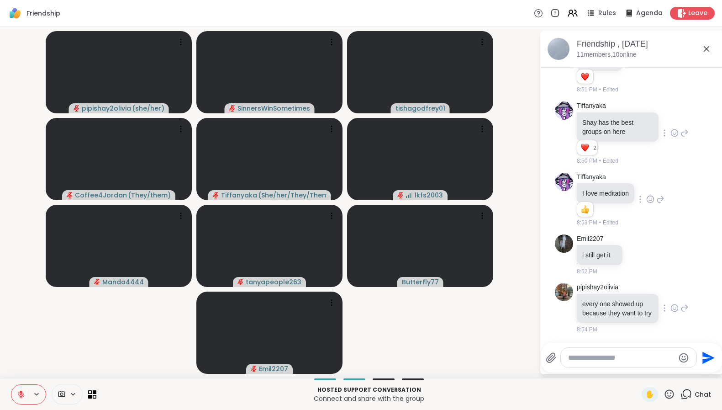
click at [672, 306] on icon at bounding box center [675, 307] width 7 height 7
click at [671, 289] on div "Select Reaction: Heart" at bounding box center [675, 293] width 8 height 8
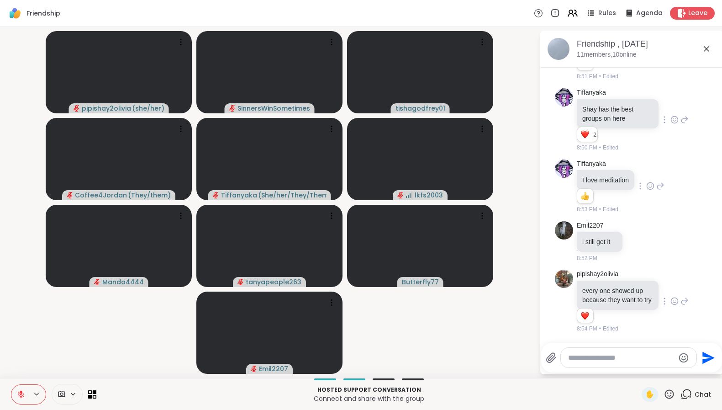
scroll to position [1565, 0]
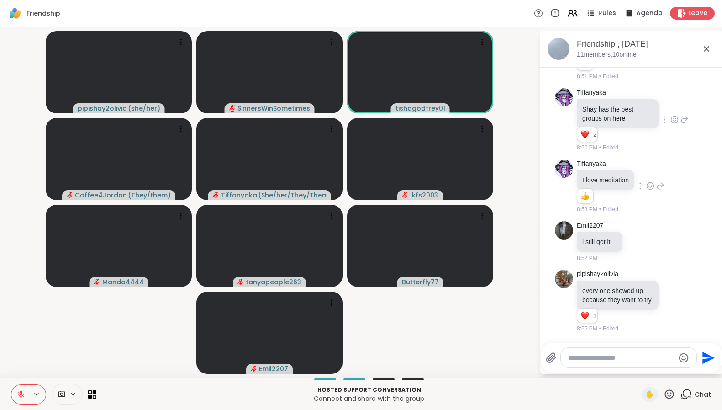
drag, startPoint x: 20, startPoint y: 395, endPoint x: 30, endPoint y: 345, distance: 51.2
click at [30, 345] on div "Friendship Rules Agenda Leave pipishay2olivia ( she/her ) SinnersWinSometimes t…" at bounding box center [361, 205] width 722 height 410
click at [14, 390] on button at bounding box center [19, 394] width 17 height 19
click at [25, 395] on icon at bounding box center [21, 394] width 8 height 8
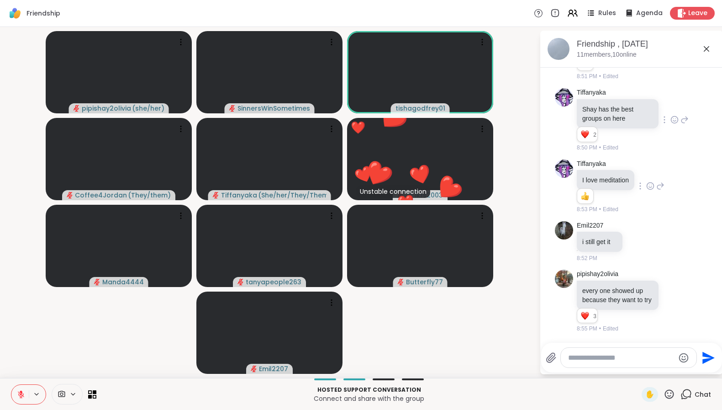
click at [665, 394] on icon at bounding box center [669, 393] width 11 height 11
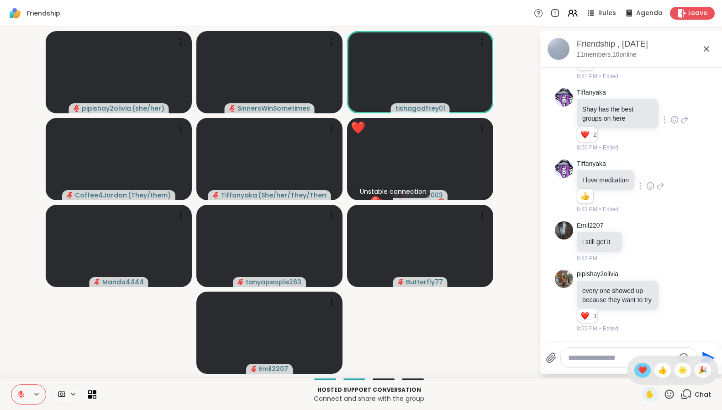
click at [638, 367] on span "❤️" at bounding box center [642, 370] width 9 height 11
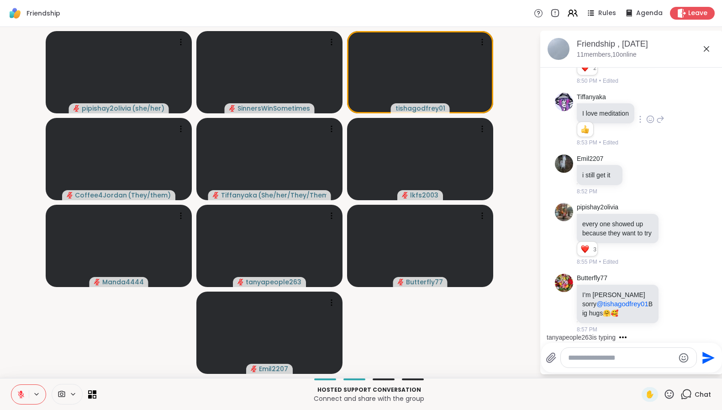
click at [21, 396] on icon at bounding box center [21, 394] width 8 height 8
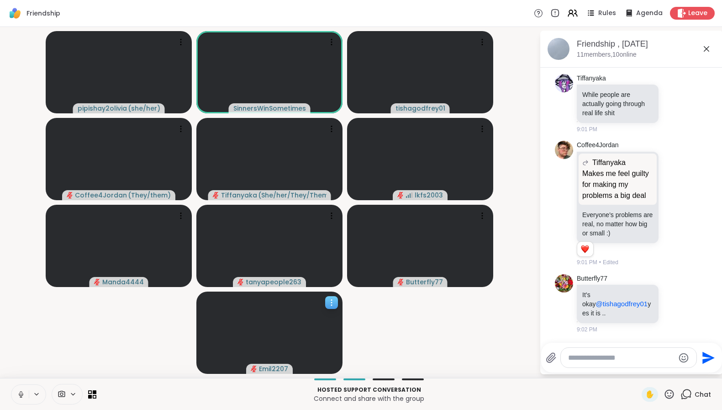
scroll to position [2715, 0]
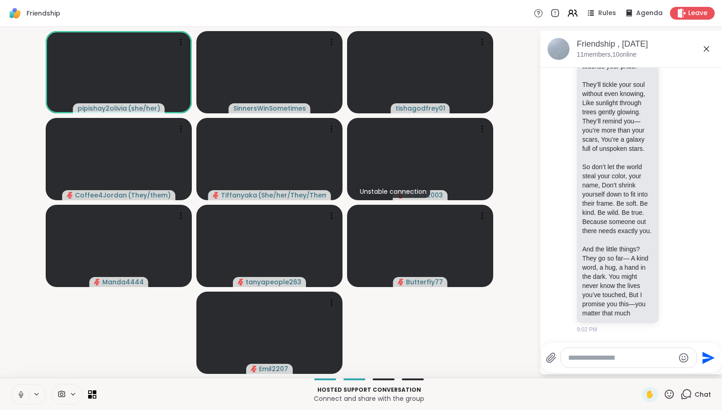
click at [20, 397] on icon at bounding box center [21, 394] width 8 height 8
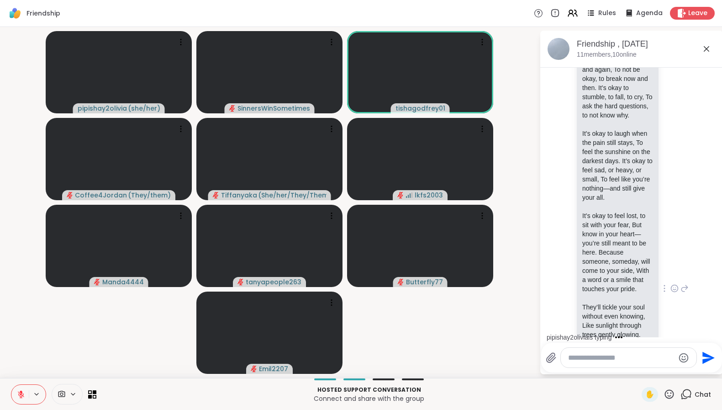
scroll to position [2182, 0]
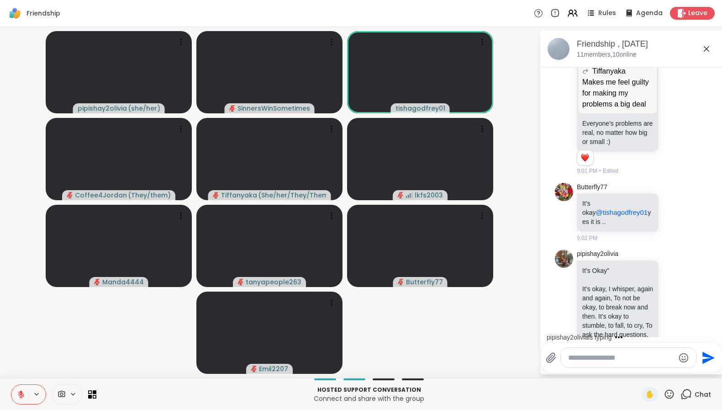
click at [627, 275] on p "It’s Okay”" at bounding box center [617, 270] width 71 height 9
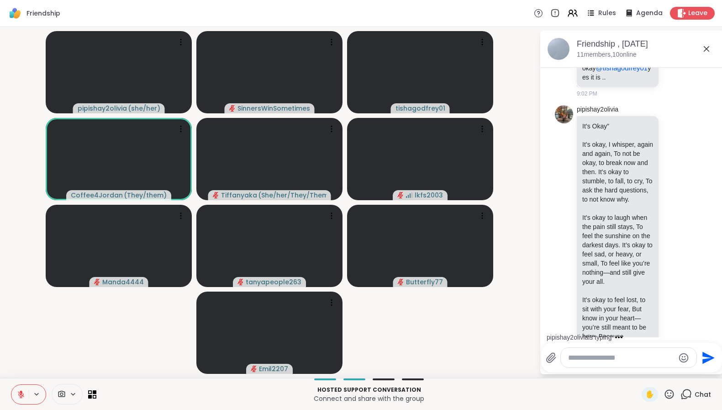
scroll to position [2335, 0]
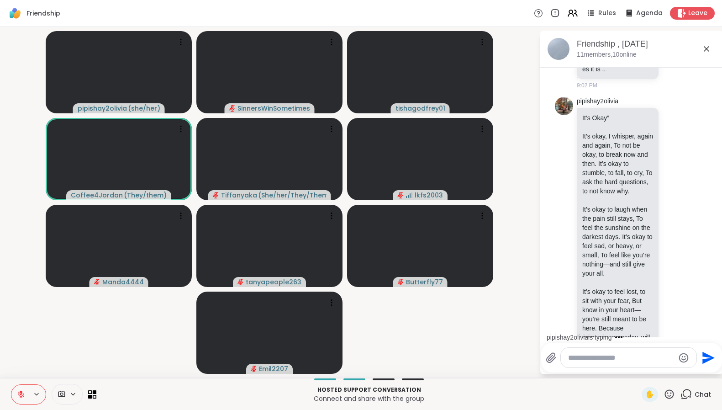
click at [629, 278] on p "It’s okay to laugh when the pain still stays, To feel the sunshine on the darke…" at bounding box center [617, 241] width 71 height 73
click at [639, 278] on p "It’s okay to laugh when the pain still stays, To feel the sunshine on the darke…" at bounding box center [617, 241] width 71 height 73
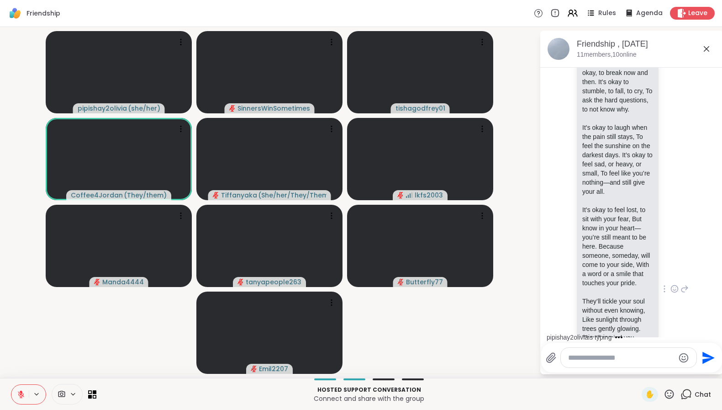
scroll to position [2487, 0]
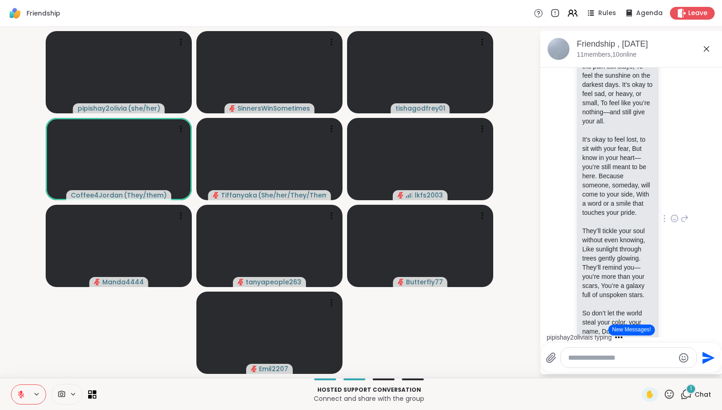
click at [664, 222] on icon at bounding box center [665, 218] width 2 height 7
click at [671, 223] on icon at bounding box center [675, 218] width 8 height 9
click at [668, 213] on button "Select Reaction: Heart" at bounding box center [675, 204] width 18 height 18
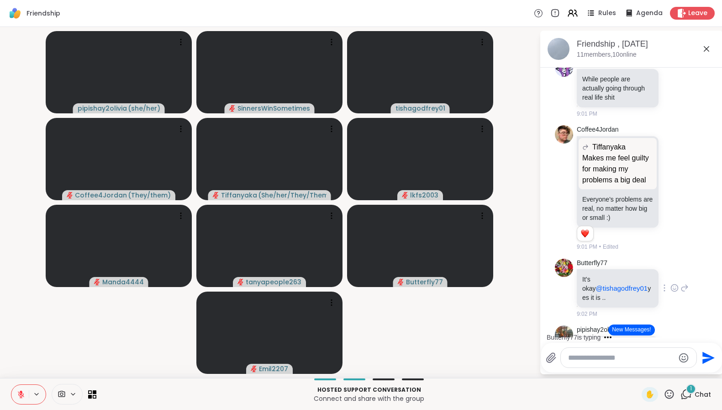
scroll to position [2258, 0]
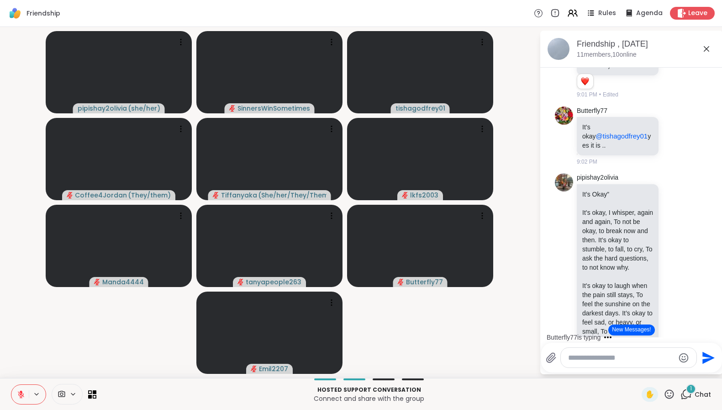
click at [20, 396] on icon at bounding box center [21, 394] width 6 height 6
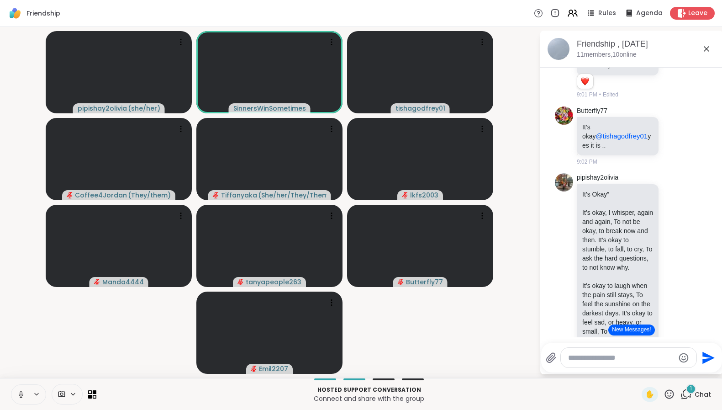
click at [18, 396] on icon at bounding box center [21, 394] width 8 height 8
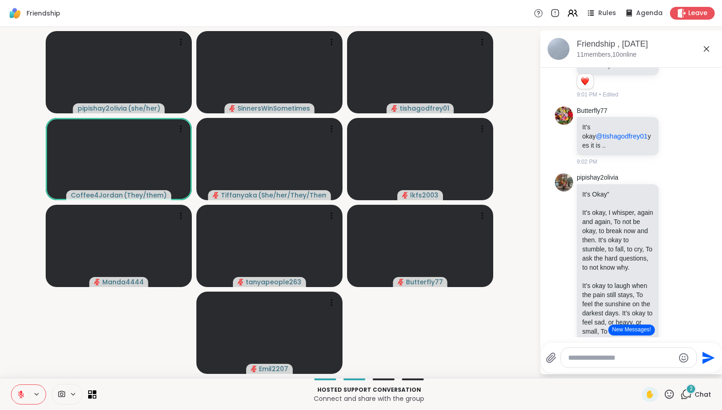
scroll to position [2934, 0]
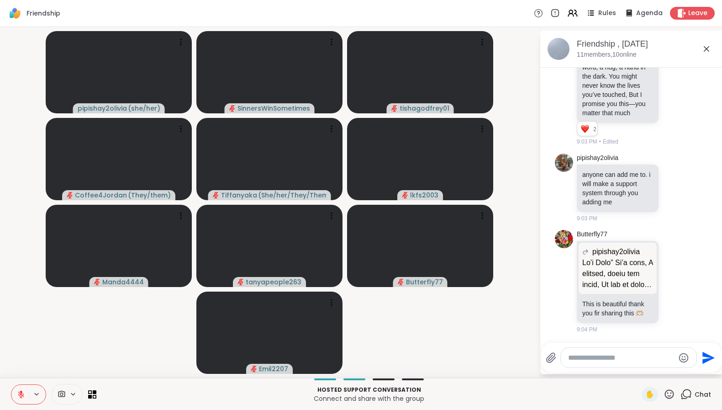
click at [17, 391] on icon at bounding box center [21, 394] width 8 height 8
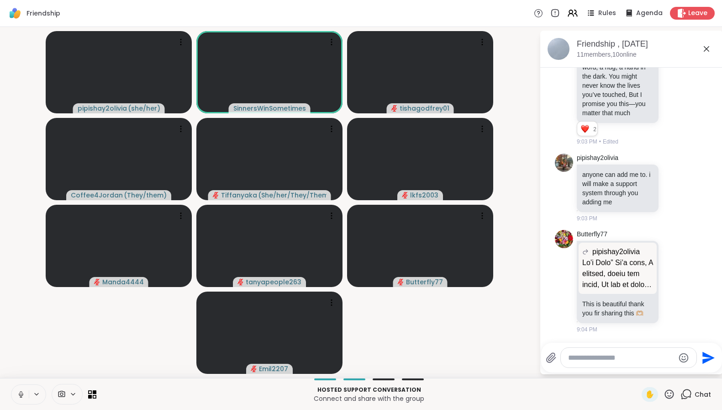
click at [20, 395] on icon at bounding box center [21, 394] width 8 height 8
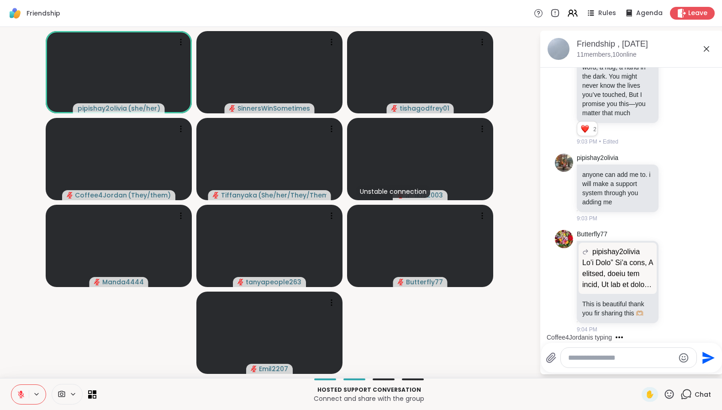
scroll to position [2991, 0]
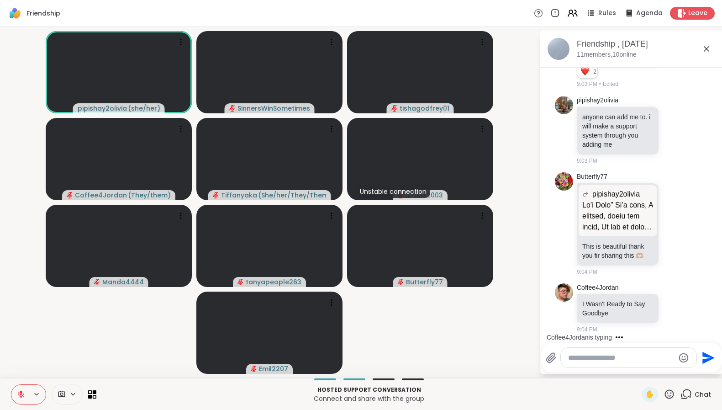
click at [20, 393] on icon at bounding box center [21, 394] width 8 height 8
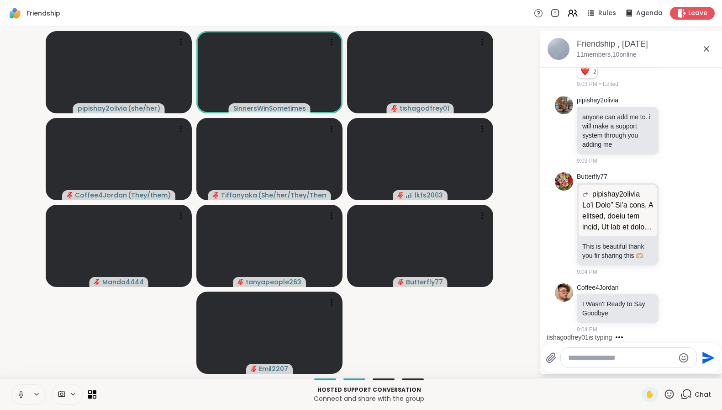
click at [23, 397] on icon at bounding box center [21, 394] width 8 height 8
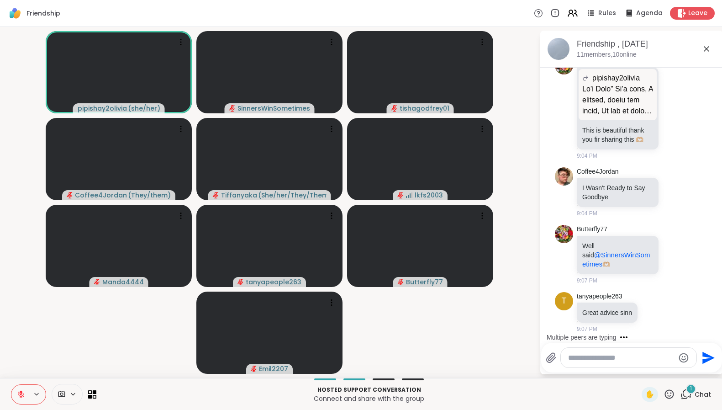
scroll to position [3107, 0]
click at [652, 313] on icon at bounding box center [653, 313] width 3 height 1
click at [635, 301] on div "Select Reaction: Thumbs up" at bounding box center [633, 297] width 8 height 8
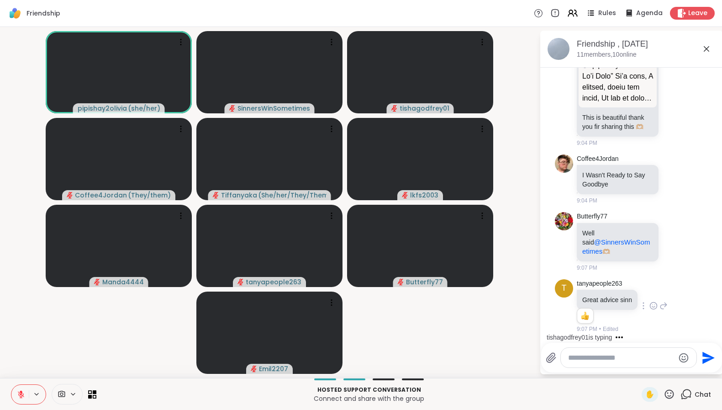
scroll to position [3120, 0]
click at [644, 358] on textarea "Type your message" at bounding box center [621, 357] width 106 height 9
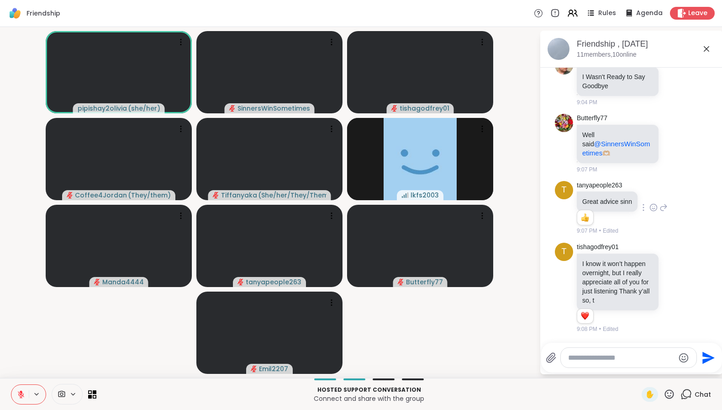
scroll to position [3227, 0]
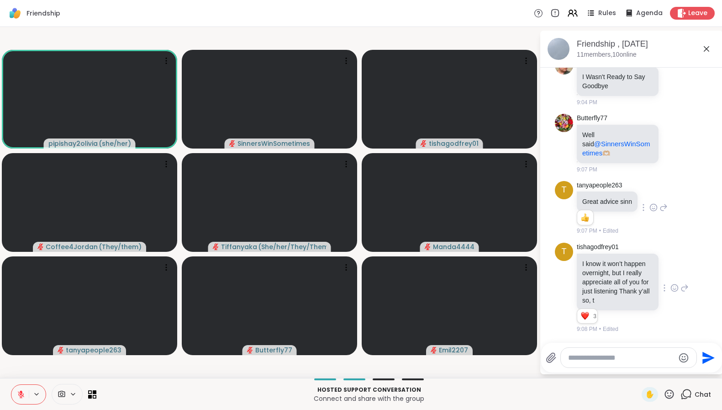
click at [671, 283] on icon at bounding box center [675, 287] width 8 height 9
click at [671, 269] on div "Select Reaction: Heart" at bounding box center [675, 273] width 8 height 8
click at [18, 392] on icon at bounding box center [21, 394] width 8 height 8
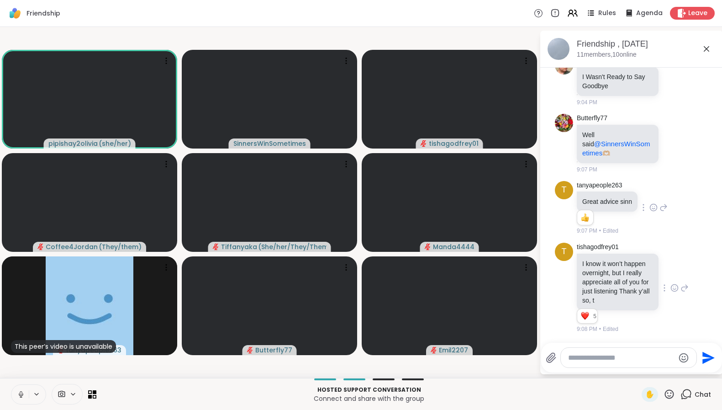
click at [22, 397] on icon at bounding box center [21, 394] width 8 height 8
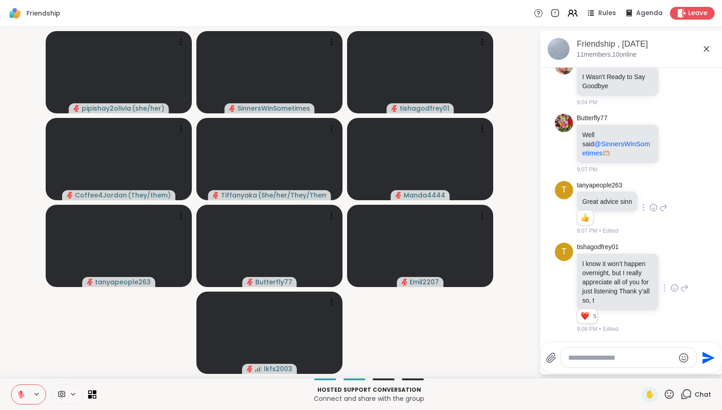
click at [22, 397] on icon at bounding box center [21, 394] width 6 height 6
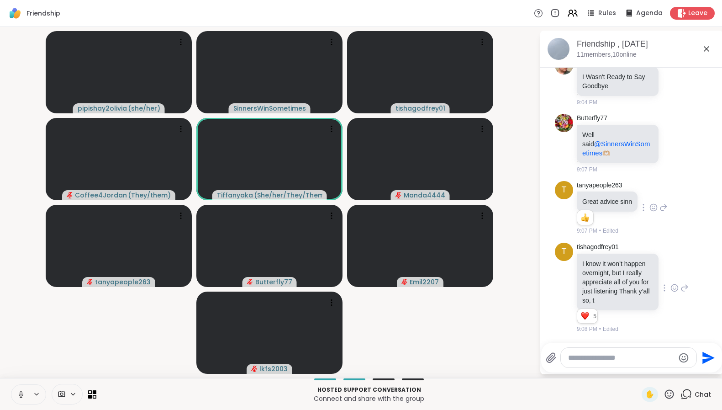
click at [23, 395] on icon at bounding box center [21, 394] width 5 height 3
click at [22, 393] on icon at bounding box center [21, 394] width 8 height 8
click at [23, 394] on icon at bounding box center [21, 394] width 8 height 8
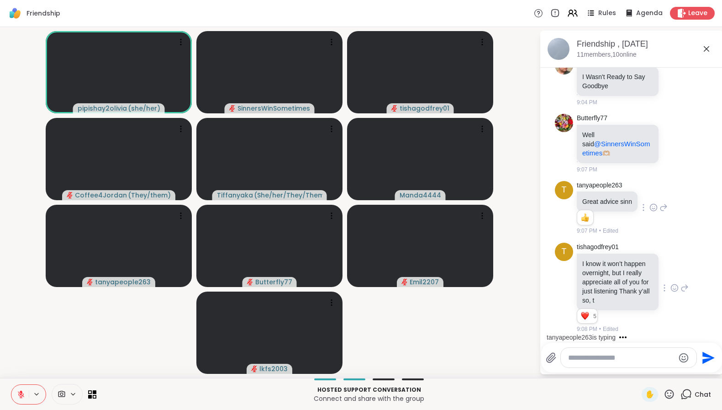
drag, startPoint x: 23, startPoint y: 394, endPoint x: 25, endPoint y: 354, distance: 39.3
click at [25, 354] on div "Friendship Rules Agenda Leave pipishay2olivia ( she/her ) SinnersWinSometimes t…" at bounding box center [361, 205] width 722 height 410
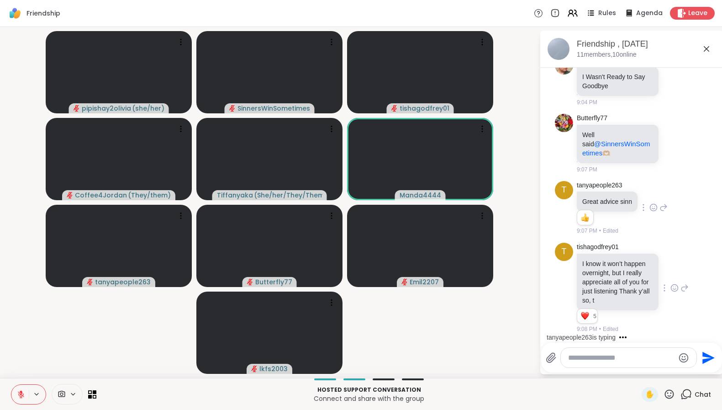
click at [23, 391] on icon at bounding box center [21, 394] width 8 height 8
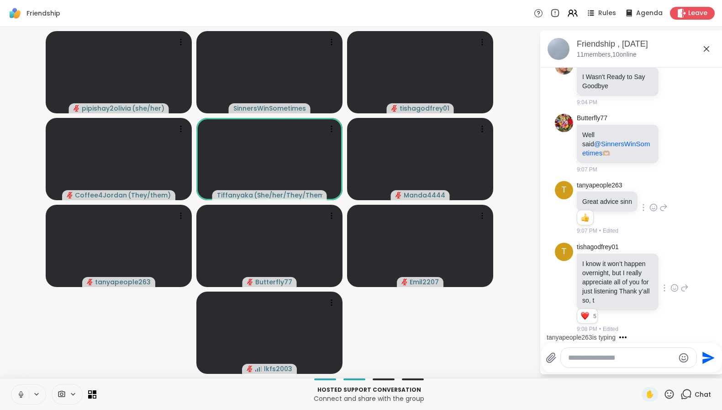
click at [15, 392] on button at bounding box center [19, 394] width 17 height 19
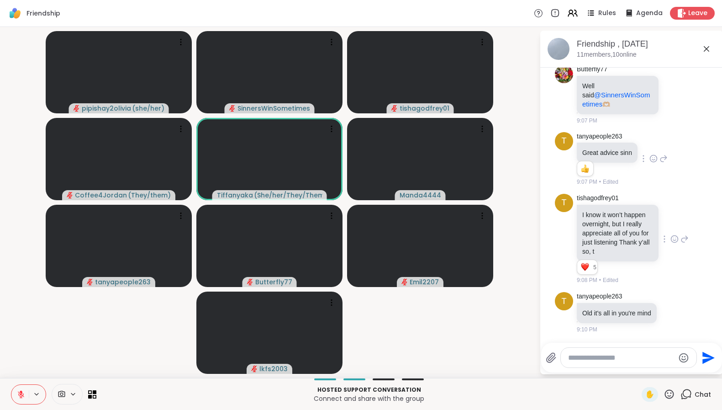
click at [22, 395] on icon at bounding box center [21, 394] width 8 height 8
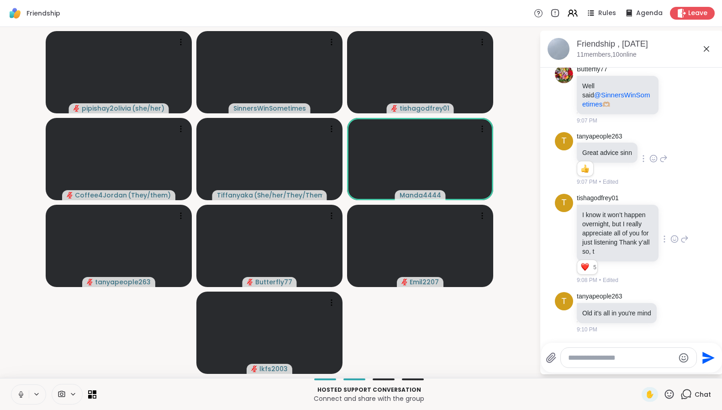
click at [22, 395] on icon at bounding box center [21, 394] width 8 height 8
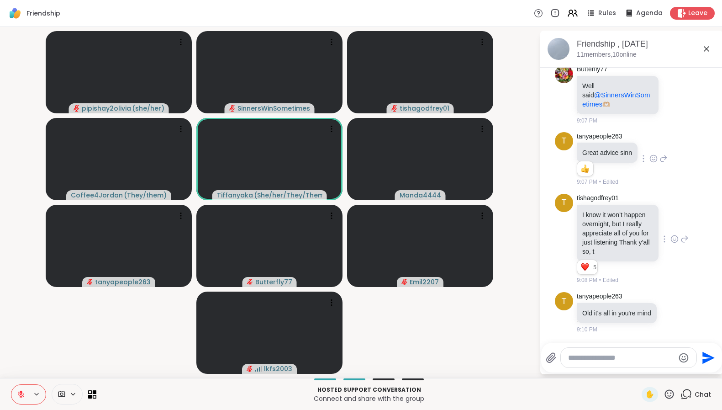
drag, startPoint x: 22, startPoint y: 395, endPoint x: 42, endPoint y: 343, distance: 55.5
click at [42, 343] on div "Friendship Rules Agenda Leave pipishay2olivia ( she/her ) SinnersWinSometimes t…" at bounding box center [361, 205] width 722 height 410
click at [22, 393] on icon at bounding box center [21, 394] width 8 height 8
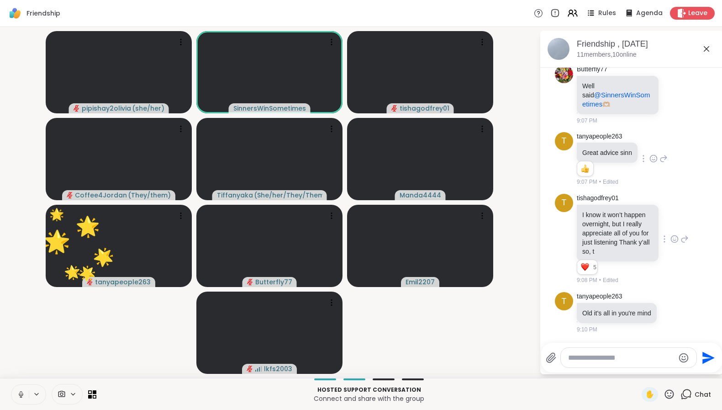
click at [23, 393] on icon at bounding box center [21, 394] width 5 height 3
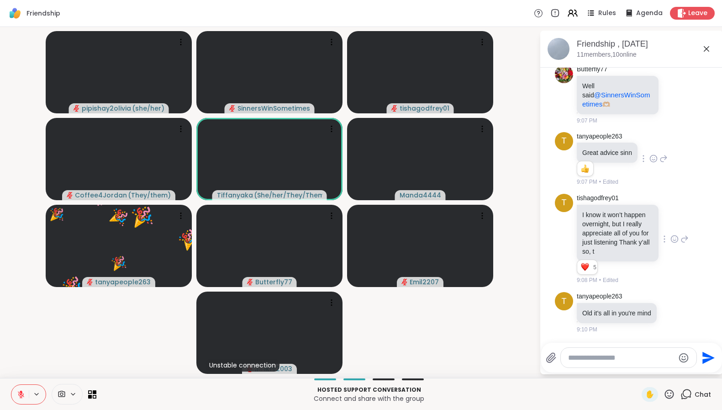
click at [21, 394] on icon at bounding box center [21, 394] width 8 height 8
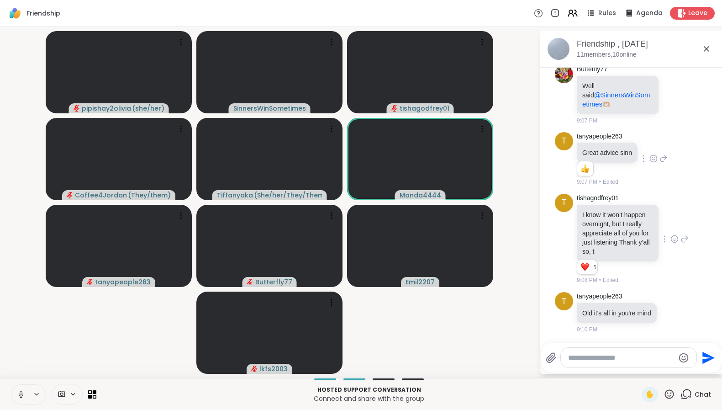
click at [22, 397] on icon at bounding box center [21, 394] width 8 height 8
click at [18, 393] on icon at bounding box center [21, 394] width 8 height 8
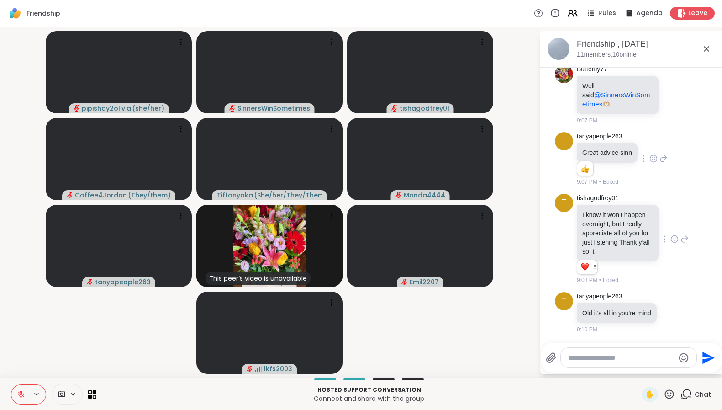
click at [18, 394] on icon at bounding box center [21, 394] width 8 height 8
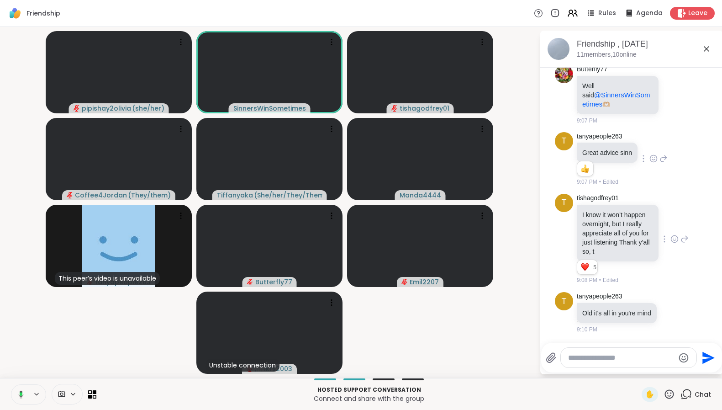
click at [20, 396] on icon at bounding box center [20, 394] width 8 height 8
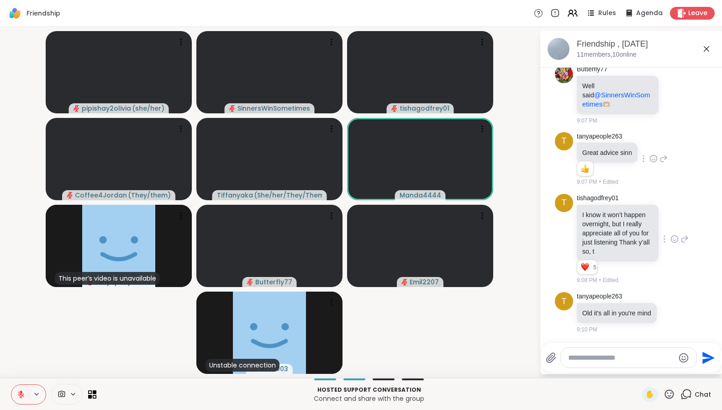
click at [21, 391] on icon at bounding box center [21, 392] width 3 height 4
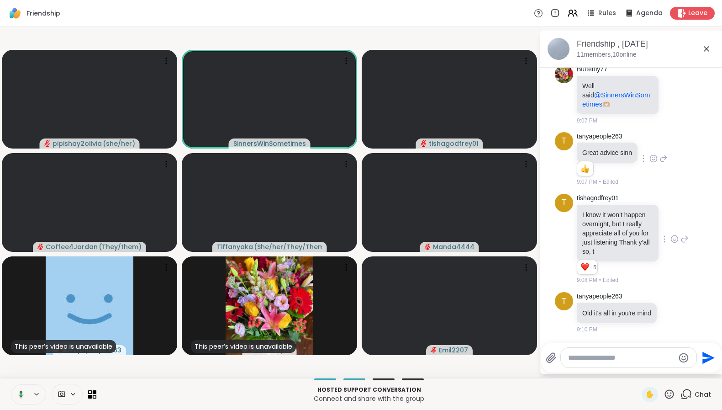
click at [21, 396] on icon at bounding box center [20, 394] width 8 height 8
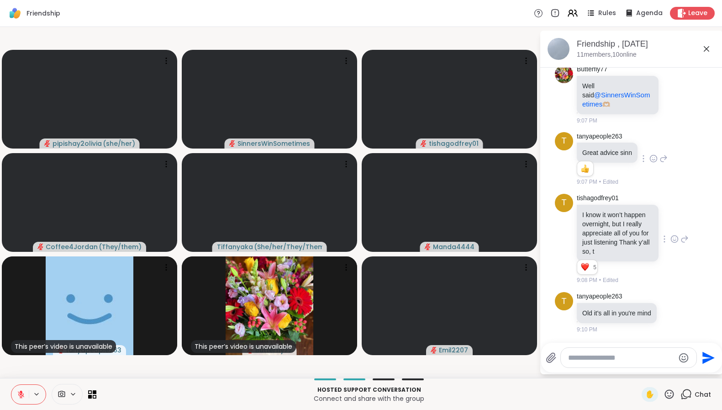
click at [21, 396] on icon at bounding box center [21, 394] width 8 height 8
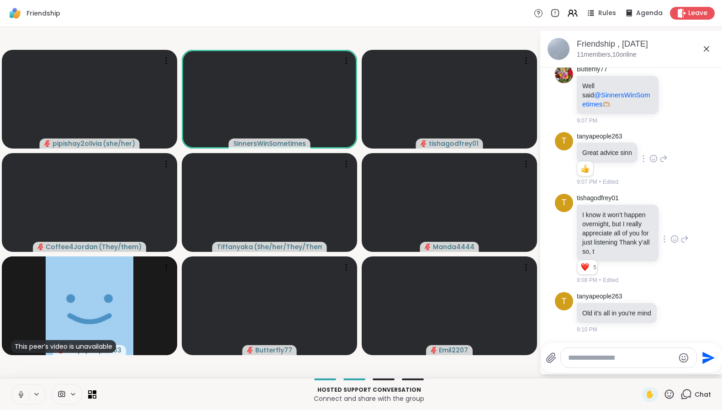
click at [21, 396] on icon at bounding box center [21, 394] width 8 height 8
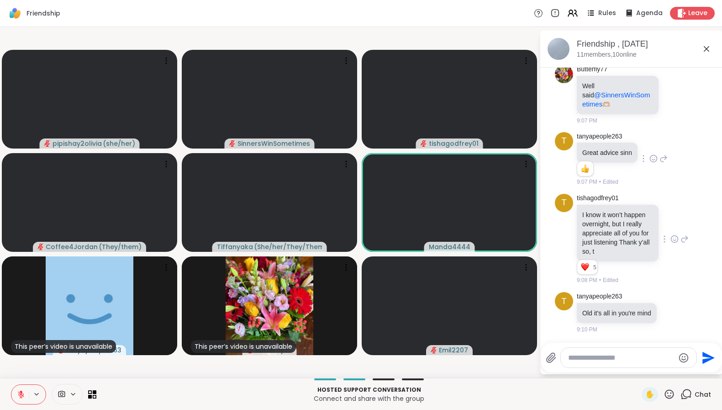
click at [20, 395] on icon at bounding box center [21, 394] width 8 height 8
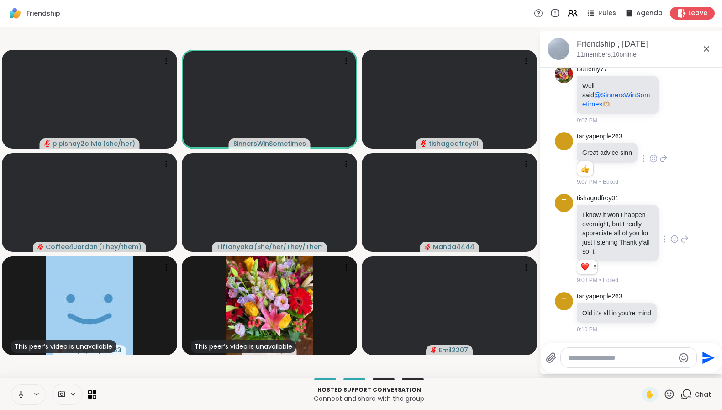
click at [25, 395] on button at bounding box center [19, 394] width 17 height 19
click at [20, 394] on icon at bounding box center [21, 394] width 8 height 8
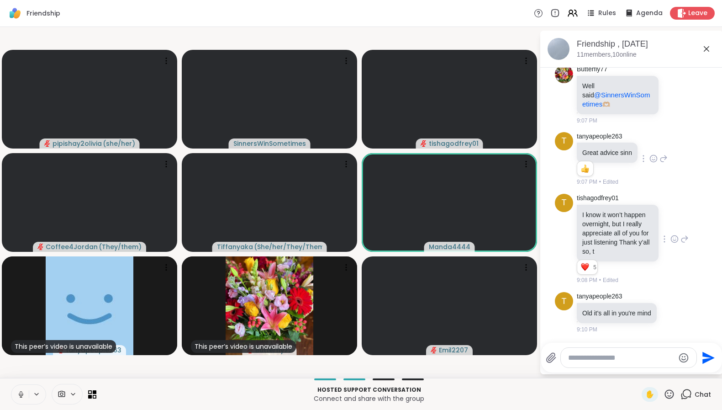
click at [21, 397] on icon at bounding box center [21, 397] width 2 height 0
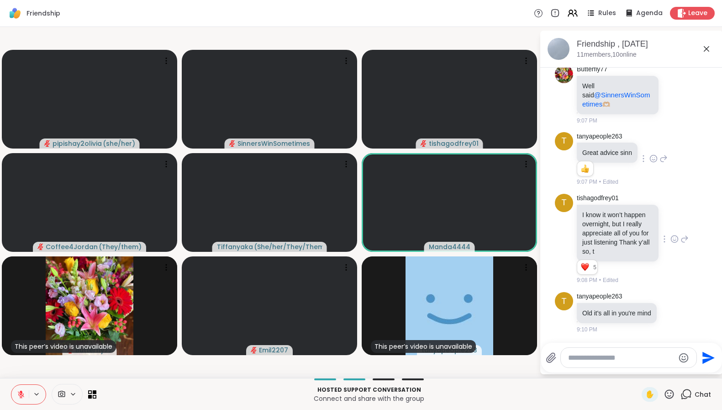
click at [20, 397] on icon at bounding box center [21, 394] width 8 height 8
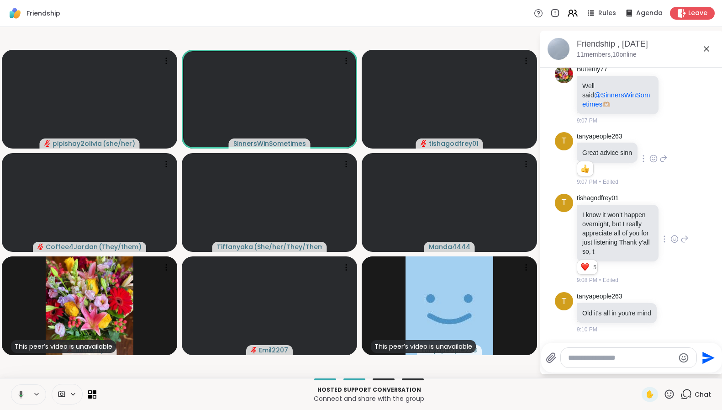
click at [21, 397] on icon at bounding box center [20, 394] width 8 height 8
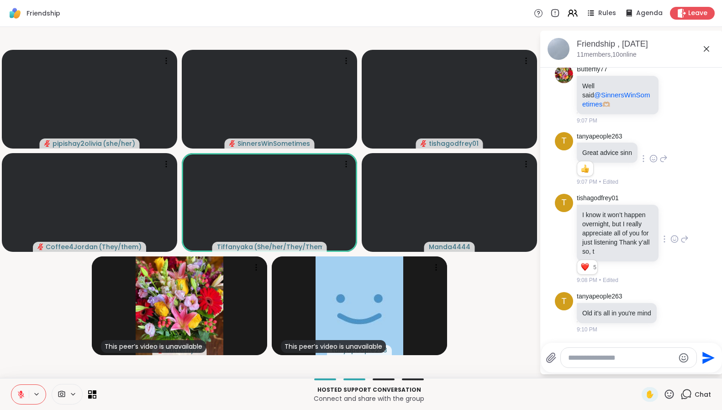
click at [21, 397] on icon at bounding box center [21, 394] width 8 height 8
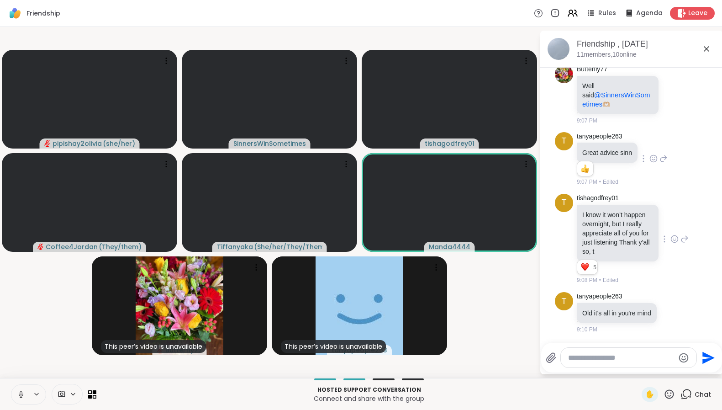
click at [21, 397] on icon at bounding box center [21, 394] width 8 height 8
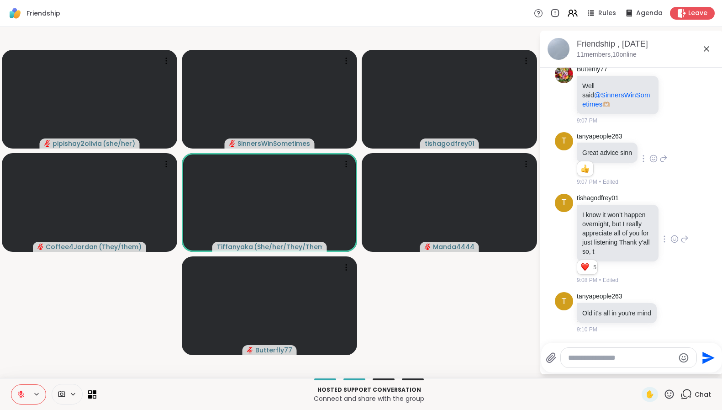
drag, startPoint x: 21, startPoint y: 397, endPoint x: 51, endPoint y: 325, distance: 77.0
click at [51, 325] on div "Friendship Rules Agenda Leave pipishay2olivia ( she/her ) SinnersWinSometimes t…" at bounding box center [361, 205] width 722 height 410
click at [21, 393] on icon at bounding box center [21, 394] width 6 height 6
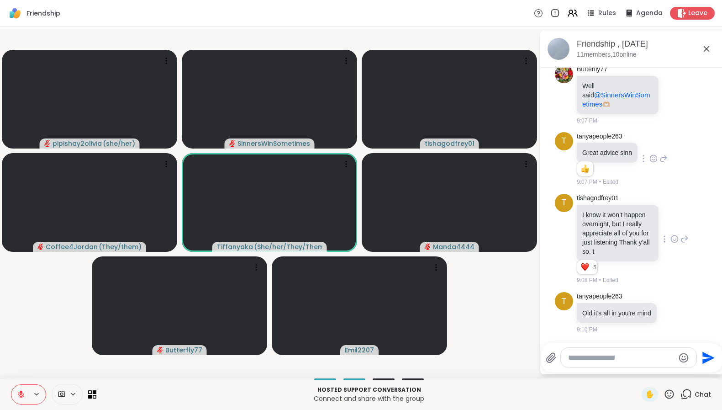
click at [21, 396] on icon at bounding box center [21, 394] width 8 height 8
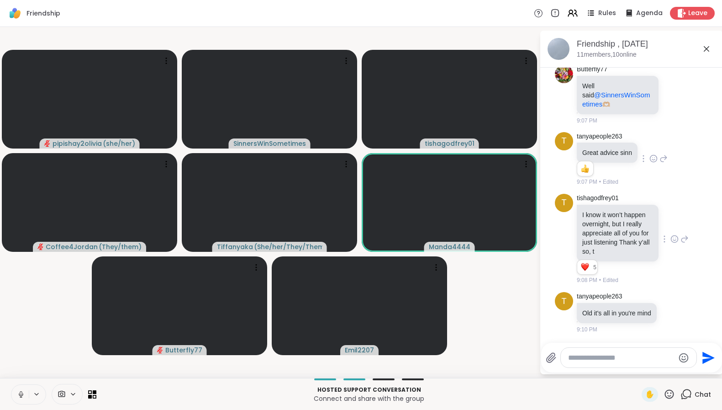
click at [21, 396] on icon at bounding box center [21, 394] width 5 height 3
click at [26, 396] on button at bounding box center [19, 394] width 17 height 19
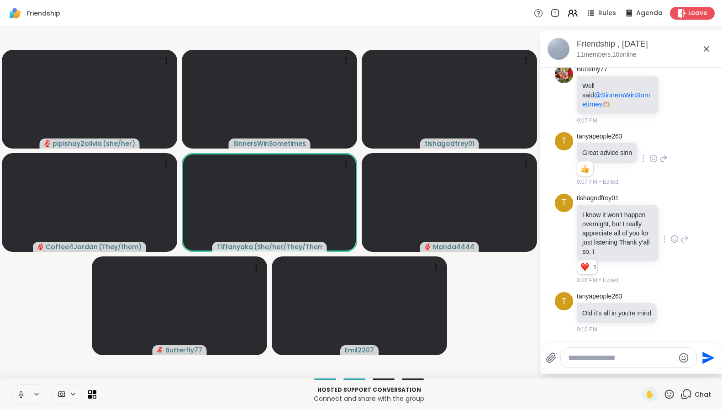
click at [21, 397] on icon at bounding box center [21, 394] width 8 height 8
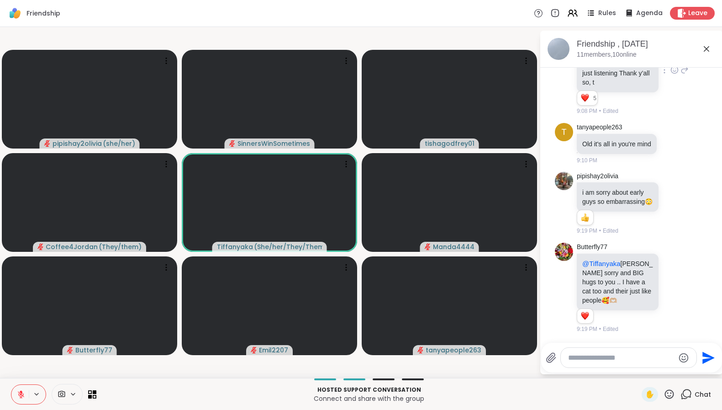
scroll to position [3464, 0]
click at [672, 286] on icon at bounding box center [675, 287] width 7 height 7
click at [671, 273] on div "Select Reaction: Heart" at bounding box center [675, 273] width 8 height 8
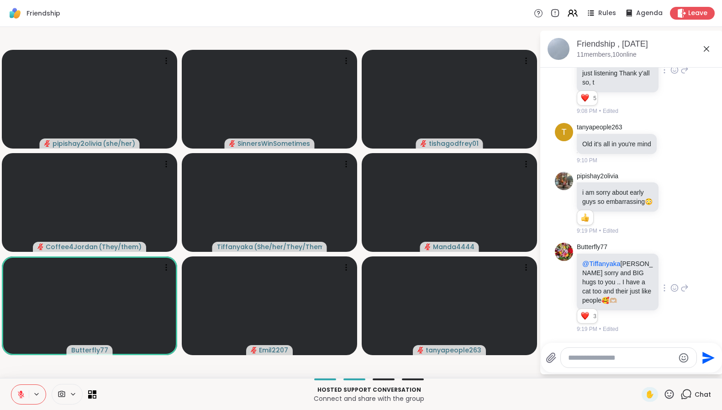
click at [22, 394] on icon at bounding box center [21, 394] width 8 height 8
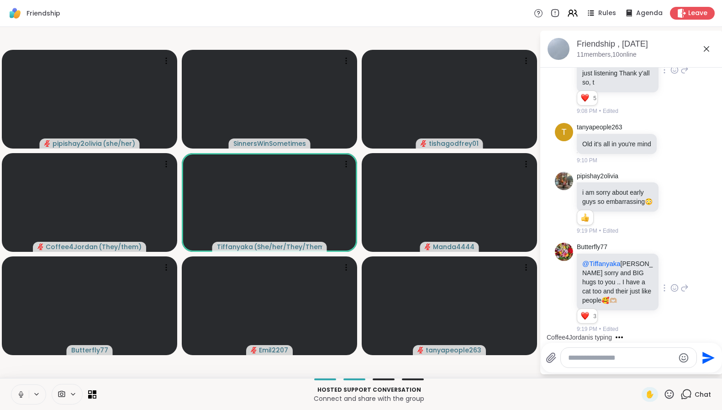
click at [25, 391] on icon at bounding box center [21, 394] width 8 height 8
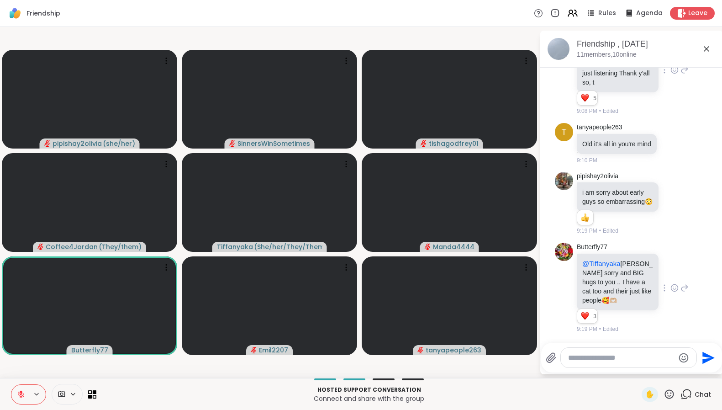
click at [671, 286] on icon at bounding box center [675, 287] width 8 height 9
click at [641, 358] on textarea "Type your message" at bounding box center [621, 357] width 106 height 9
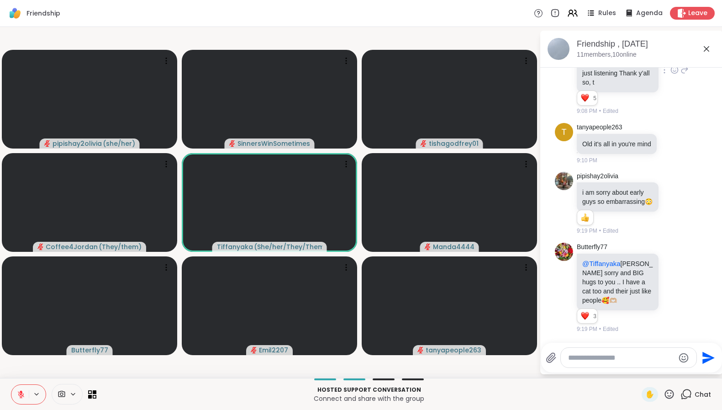
scroll to position [3567, 0]
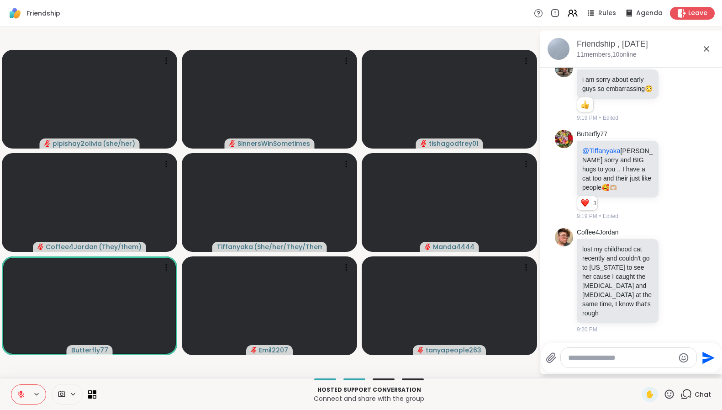
click at [623, 354] on textarea "Type your message" at bounding box center [621, 357] width 106 height 9
type textarea "*****"
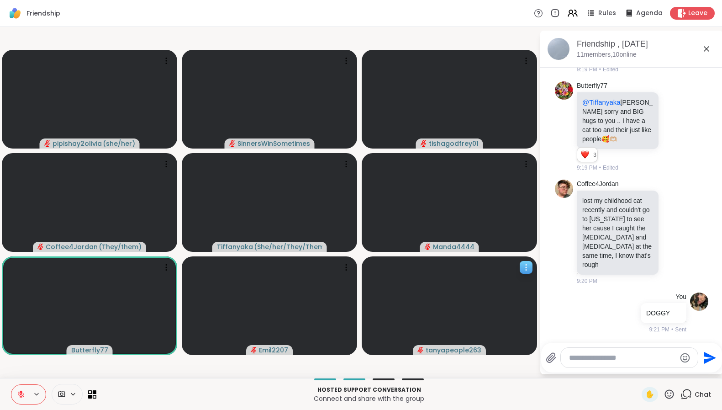
scroll to position [3629, 0]
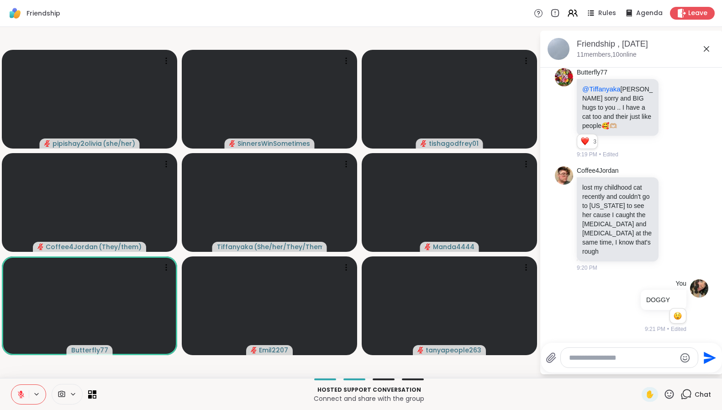
click at [20, 392] on icon at bounding box center [21, 394] width 6 height 6
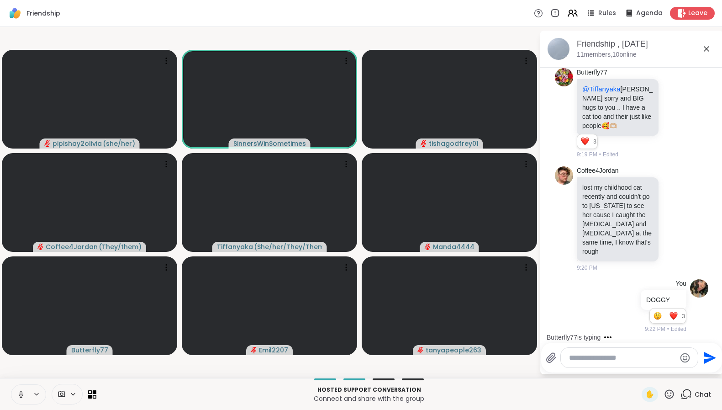
click at [22, 394] on icon at bounding box center [21, 393] width 2 height 4
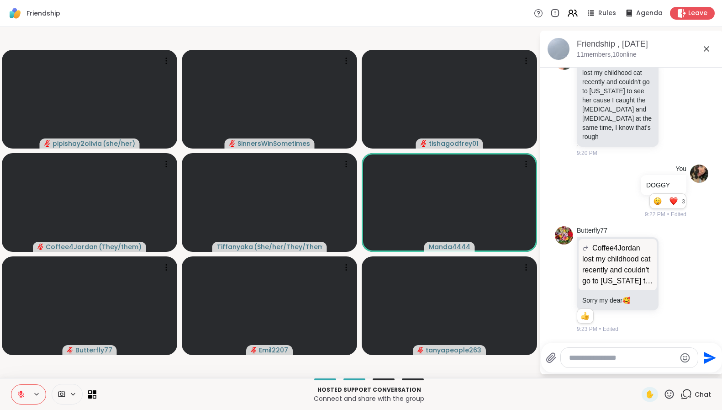
scroll to position [3744, 0]
click at [21, 391] on icon at bounding box center [21, 392] width 3 height 4
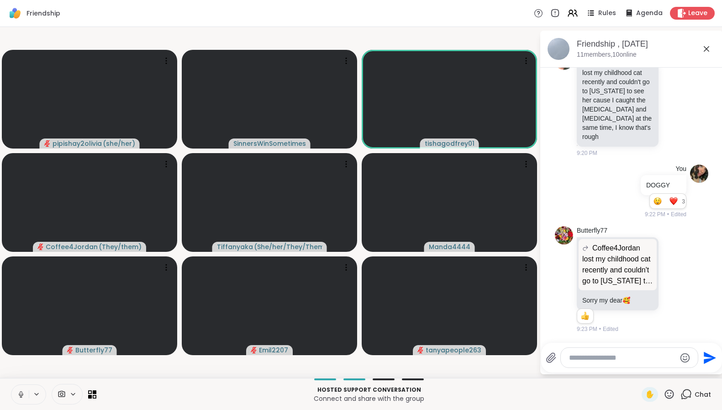
click at [21, 393] on icon at bounding box center [21, 394] width 8 height 8
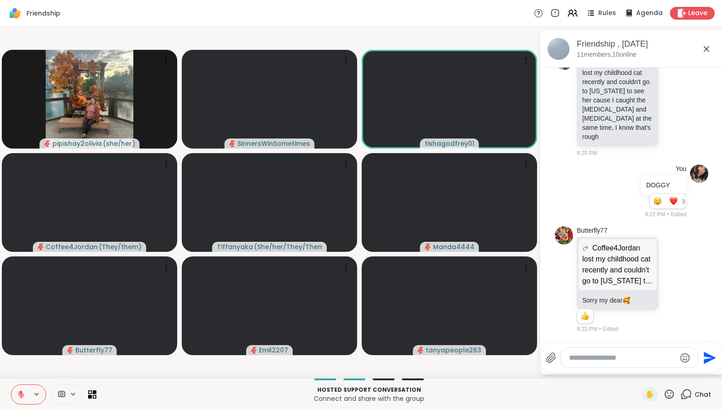
click at [628, 357] on textarea "Type your message" at bounding box center [622, 357] width 106 height 9
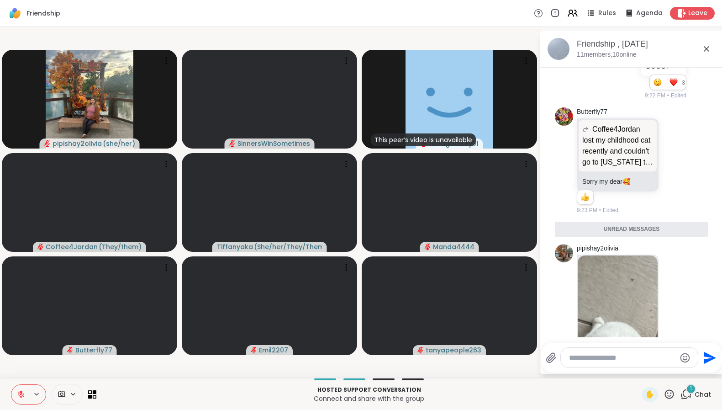
scroll to position [4027, 0]
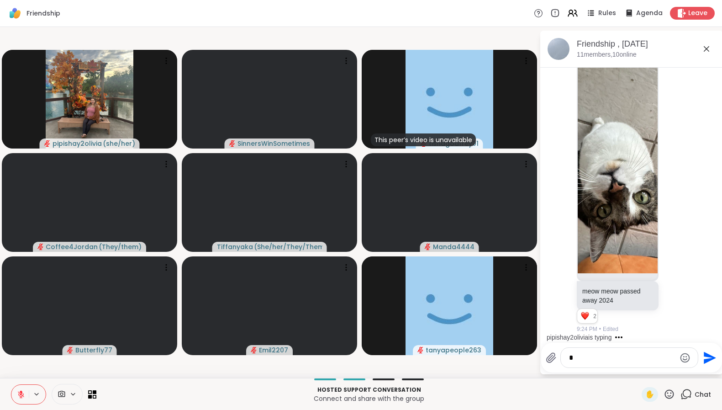
click at [23, 393] on icon at bounding box center [21, 394] width 8 height 8
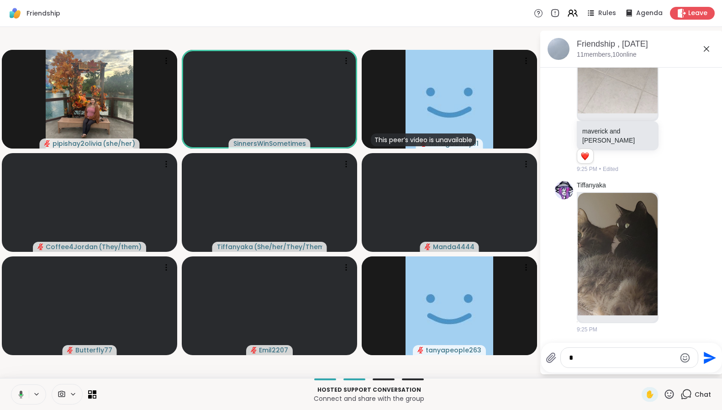
scroll to position [4501, 0]
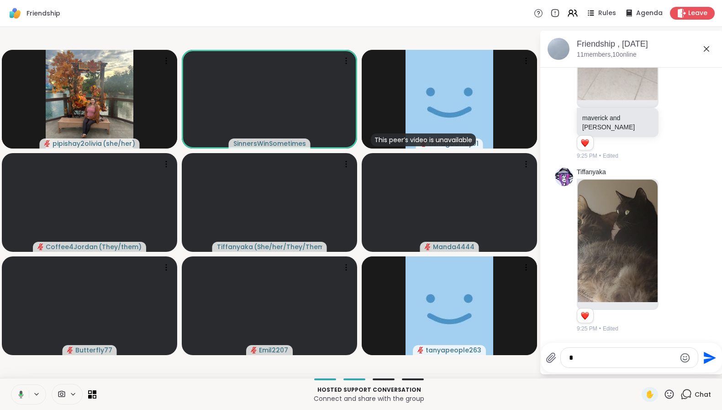
click at [24, 397] on button at bounding box center [19, 394] width 19 height 19
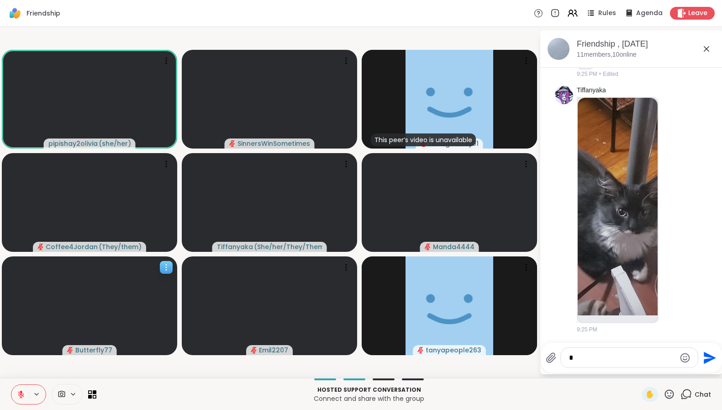
scroll to position [5011, 0]
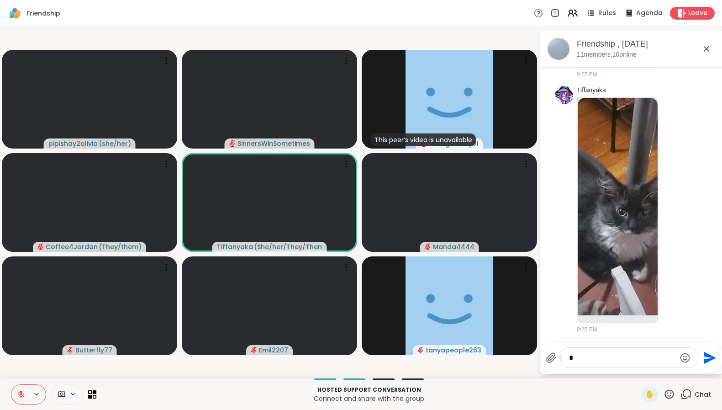
click at [22, 393] on icon at bounding box center [21, 392] width 3 height 4
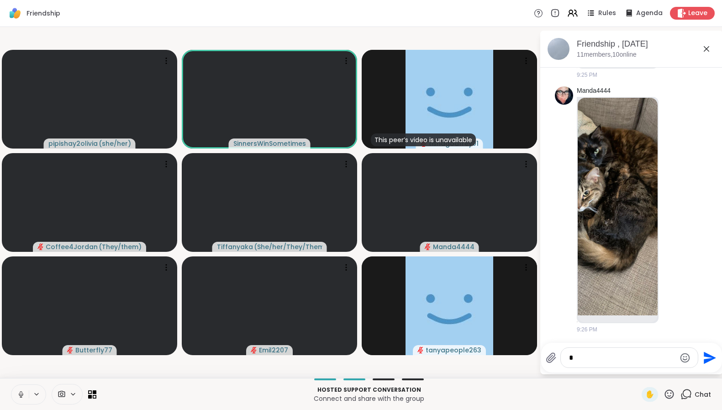
scroll to position [5278, 0]
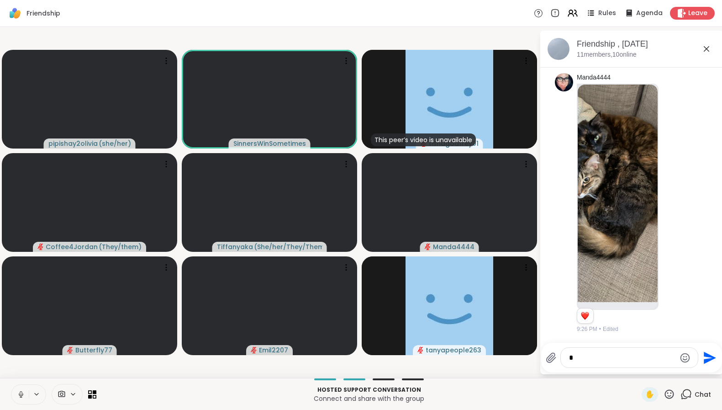
click at [22, 394] on icon at bounding box center [21, 393] width 2 height 4
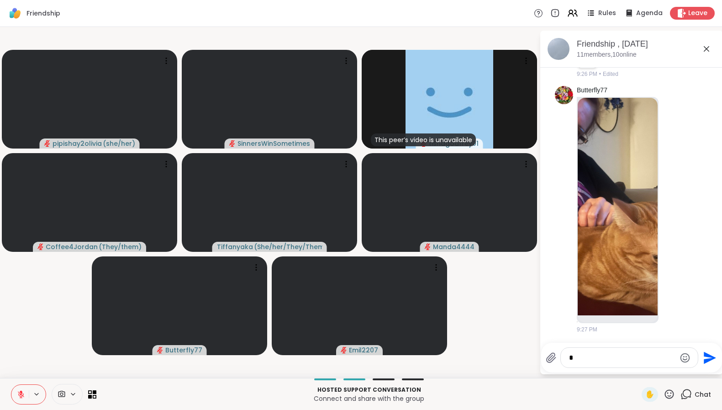
scroll to position [5747, 0]
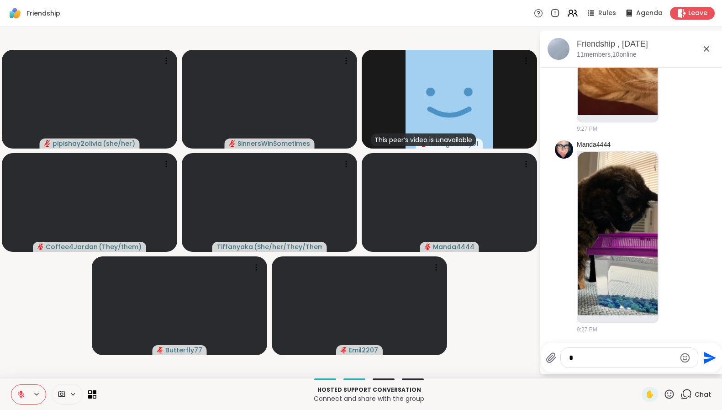
click at [19, 395] on icon at bounding box center [21, 394] width 6 height 6
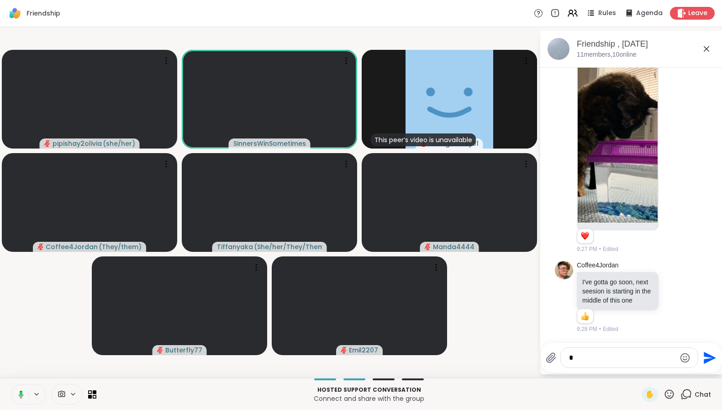
scroll to position [5848, 0]
click at [18, 395] on icon at bounding box center [21, 394] width 8 height 8
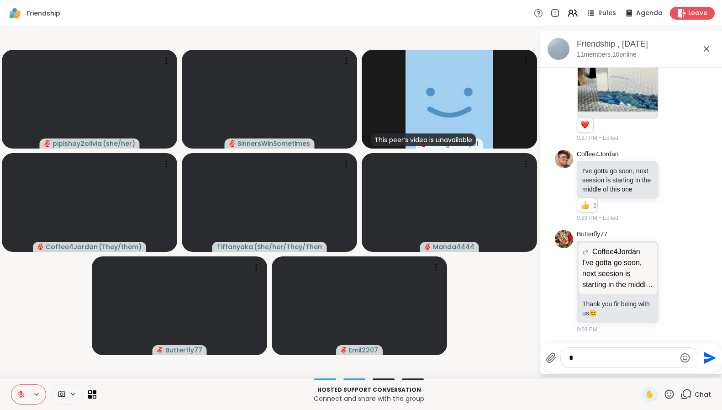
scroll to position [5973, 0]
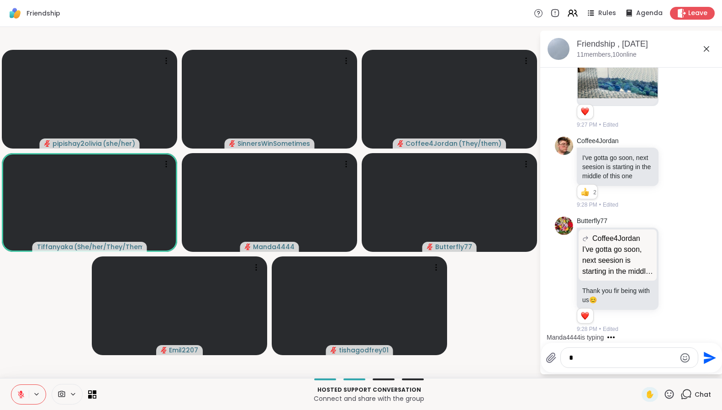
click at [21, 394] on icon at bounding box center [21, 394] width 6 height 6
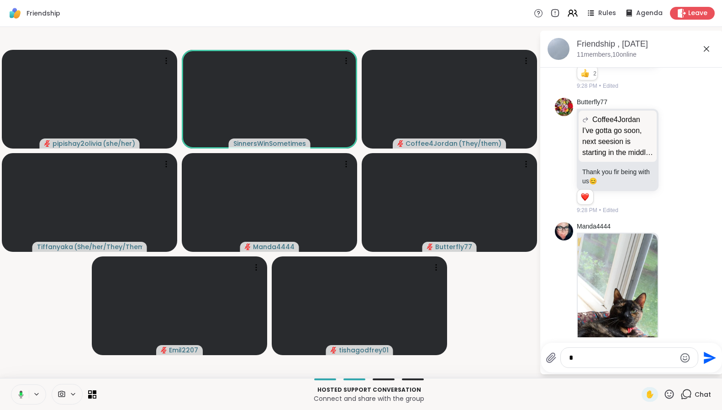
scroll to position [6266, 0]
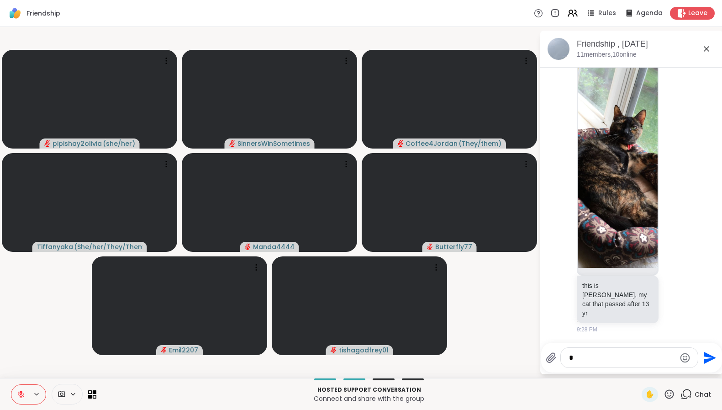
click at [21, 394] on icon at bounding box center [21, 394] width 6 height 6
click at [21, 394] on icon at bounding box center [21, 394] width 8 height 8
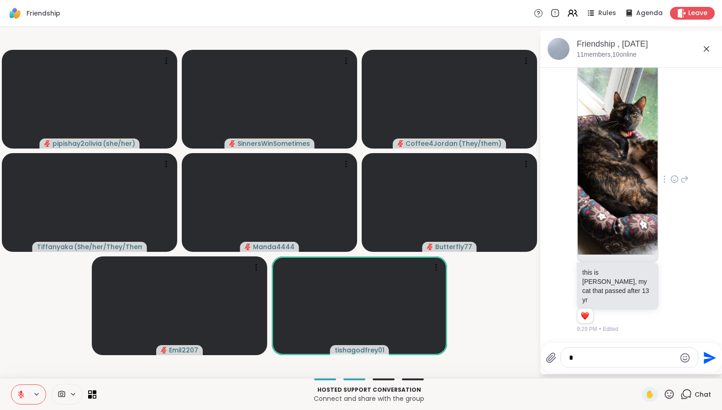
click at [671, 183] on icon at bounding box center [675, 178] width 8 height 9
click at [671, 169] on div "Select Reaction: Heart" at bounding box center [675, 164] width 8 height 8
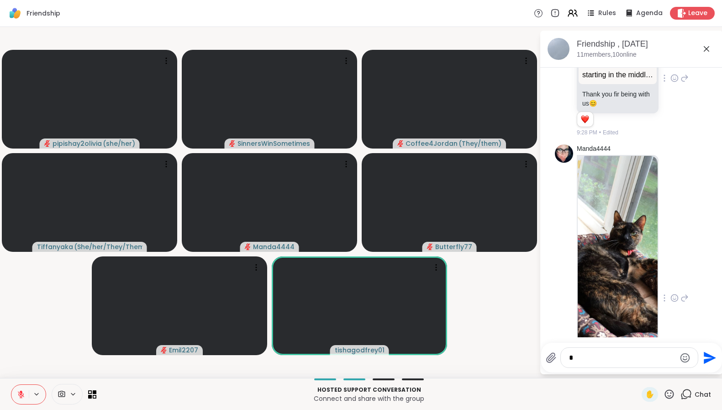
scroll to position [5974, 0]
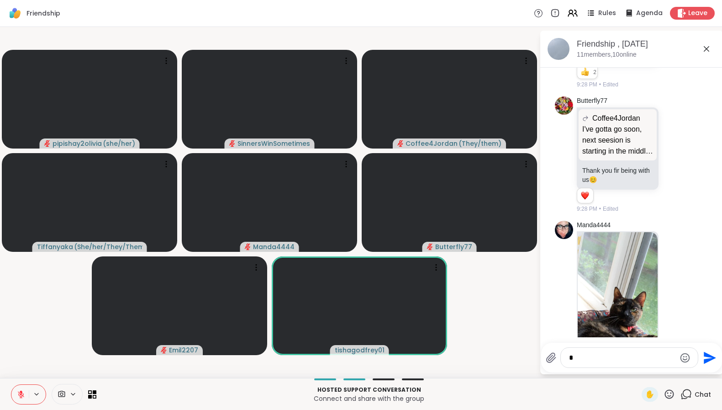
click at [671, 57] on icon at bounding box center [675, 52] width 8 height 9
click at [671, 42] on div "Select Reaction: Heart" at bounding box center [675, 38] width 8 height 8
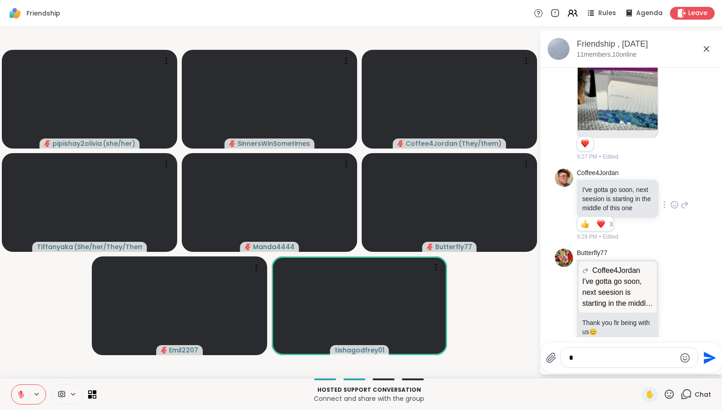
click at [673, 59] on icon at bounding box center [674, 58] width 3 height 1
click at [667, 53] on button "Select Reaction: Heart" at bounding box center [675, 43] width 18 height 18
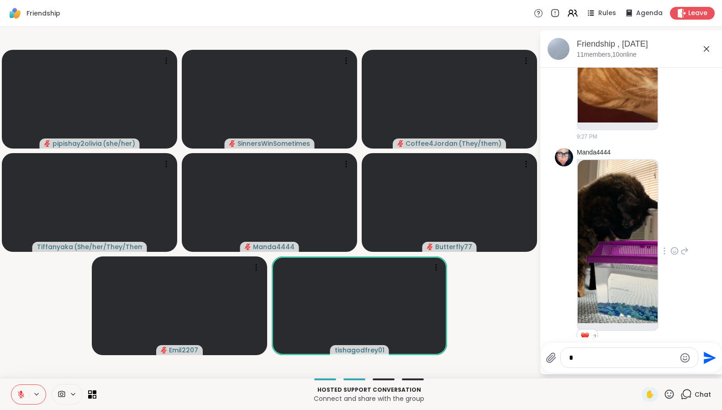
scroll to position [5594, 0]
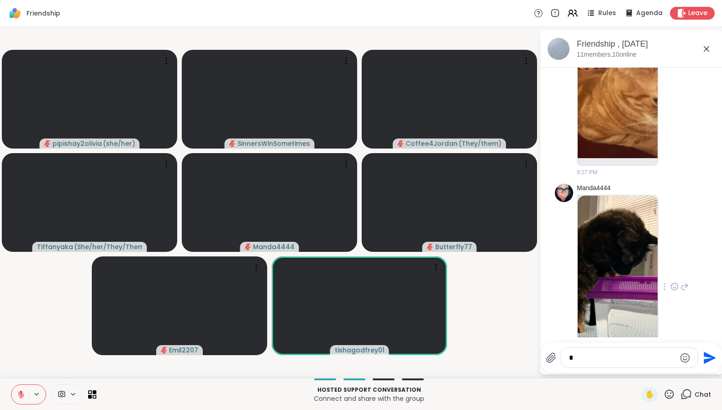
click at [671, 57] on icon at bounding box center [675, 52] width 8 height 9
click at [666, 47] on button "Select Reaction: Heart" at bounding box center [675, 37] width 18 height 18
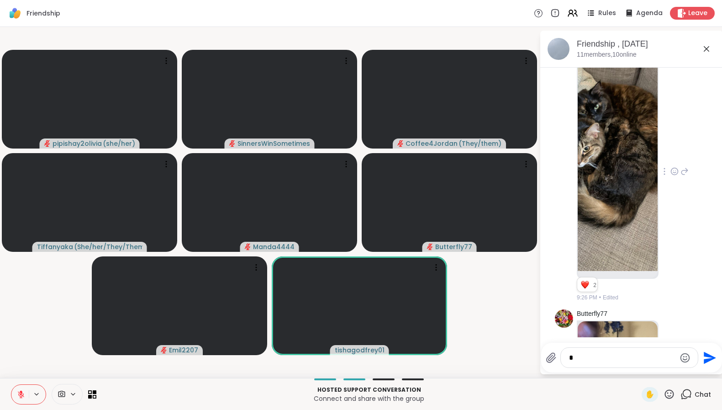
scroll to position [5060, 0]
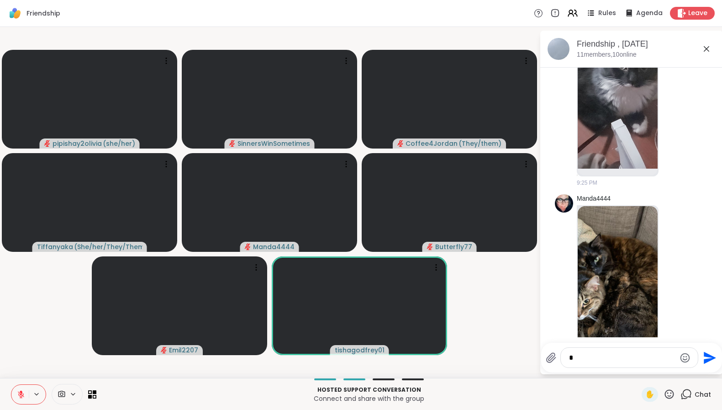
click at [671, 67] on icon at bounding box center [675, 62] width 8 height 9
click at [671, 52] on div "Select Reaction: Heart" at bounding box center [675, 48] width 8 height 8
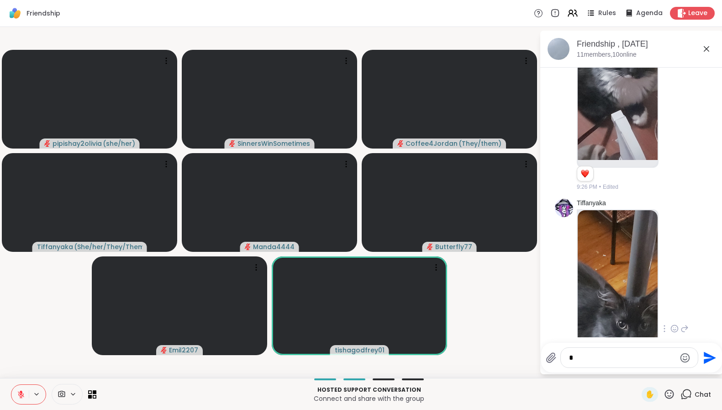
scroll to position [4756, 0]
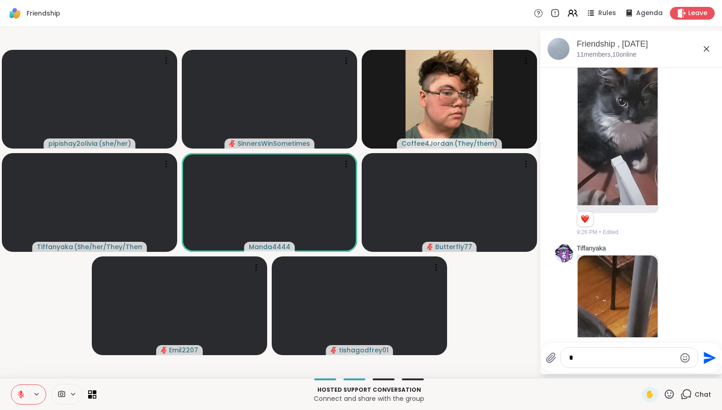
click at [20, 392] on icon at bounding box center [21, 392] width 3 height 4
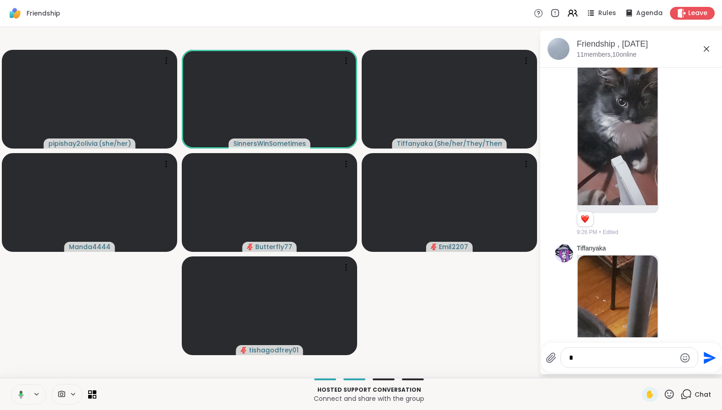
click at [20, 394] on icon at bounding box center [21, 394] width 3 height 3
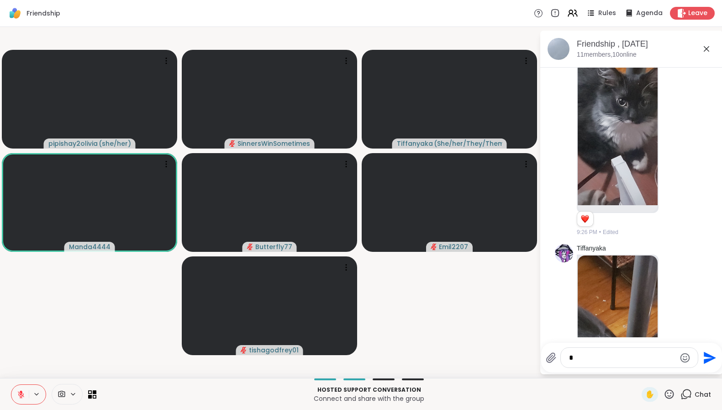
click at [23, 396] on icon at bounding box center [21, 394] width 6 height 6
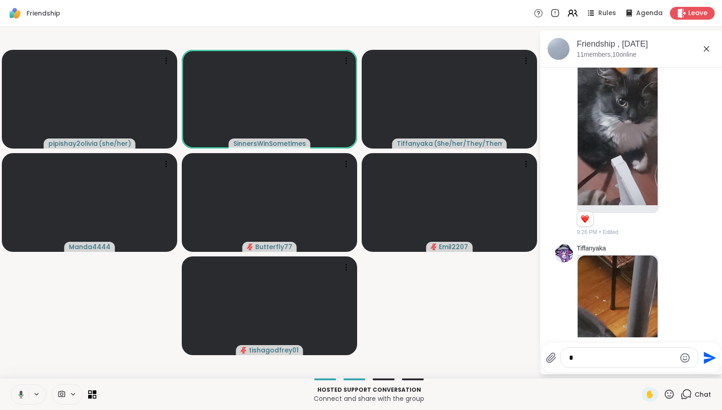
click at [21, 392] on icon at bounding box center [21, 394] width 5 height 8
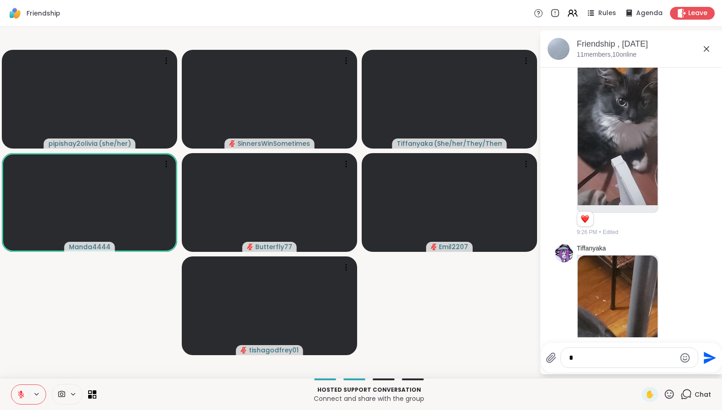
click at [24, 391] on icon at bounding box center [21, 394] width 8 height 8
click at [18, 396] on icon at bounding box center [20, 394] width 8 height 8
click at [18, 396] on icon at bounding box center [21, 394] width 8 height 8
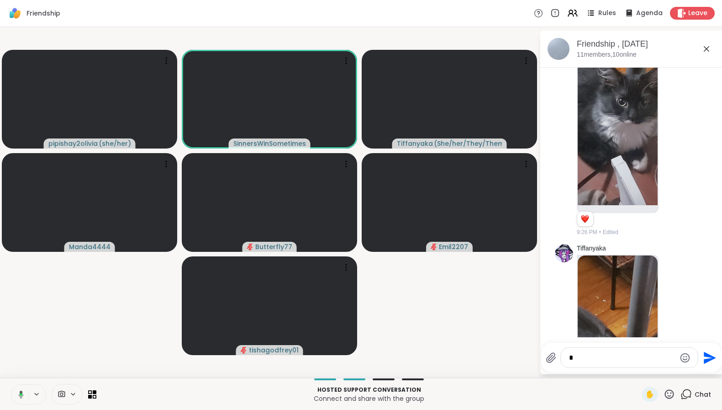
click at [19, 397] on icon at bounding box center [20, 394] width 8 height 8
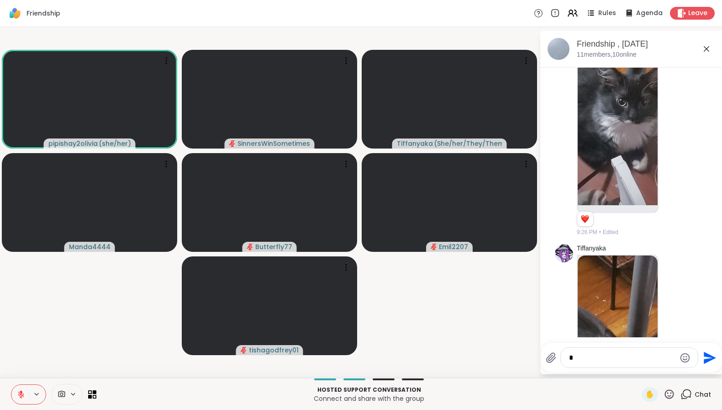
click at [23, 393] on icon at bounding box center [21, 394] width 8 height 8
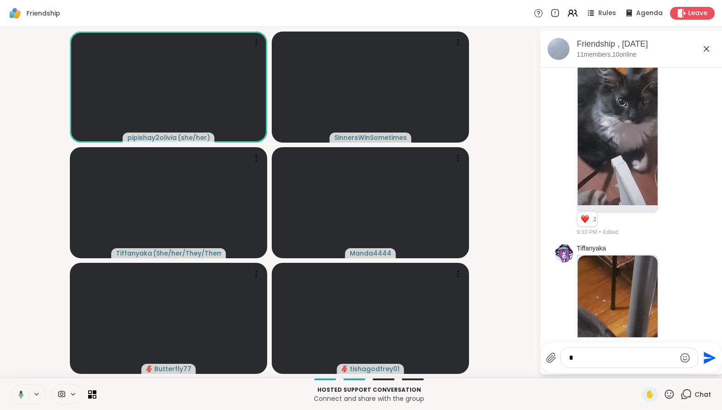
click at [19, 395] on icon at bounding box center [20, 394] width 8 height 8
click at [20, 397] on icon at bounding box center [21, 394] width 8 height 8
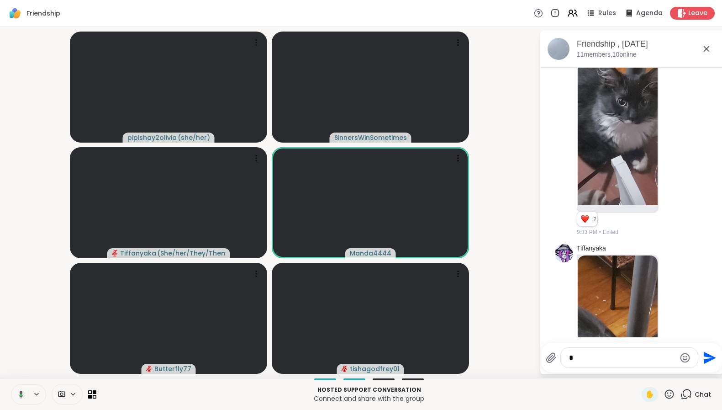
click at [19, 397] on icon at bounding box center [20, 394] width 8 height 8
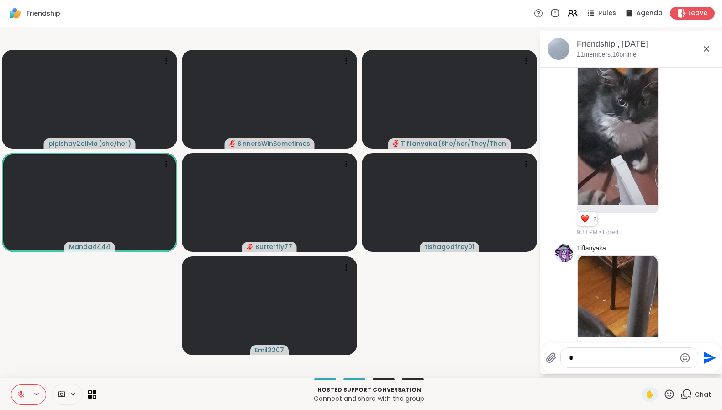
click at [22, 392] on icon at bounding box center [21, 394] width 8 height 8
click at [23, 392] on icon at bounding box center [21, 394] width 8 height 8
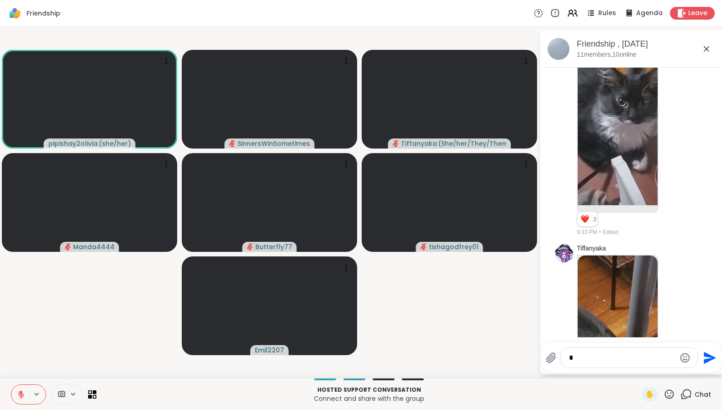
click at [17, 395] on icon at bounding box center [21, 394] width 8 height 8
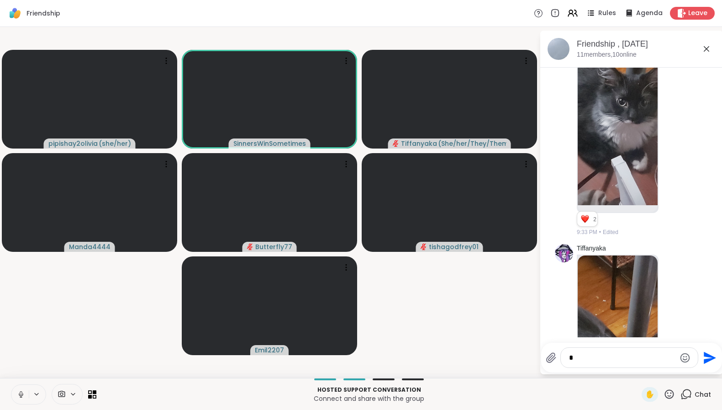
click at [21, 396] on icon at bounding box center [21, 394] width 5 height 3
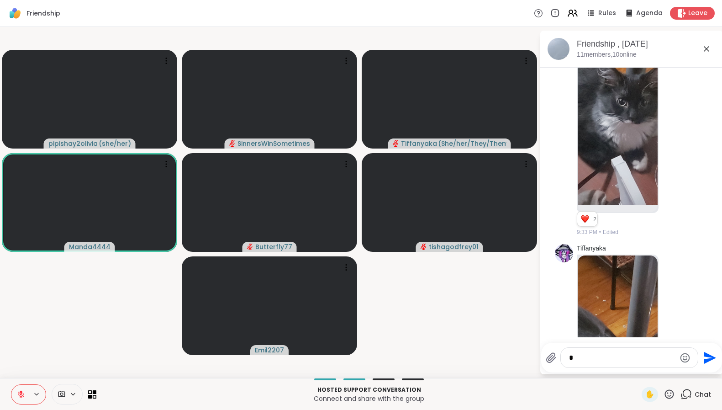
click at [20, 393] on icon at bounding box center [21, 394] width 6 height 6
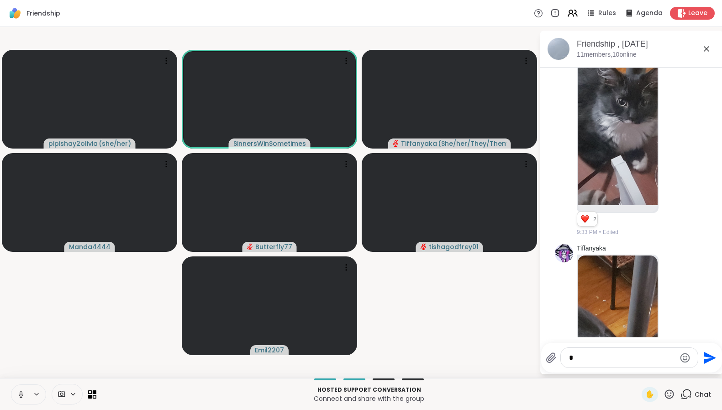
click at [20, 393] on icon at bounding box center [21, 393] width 2 height 4
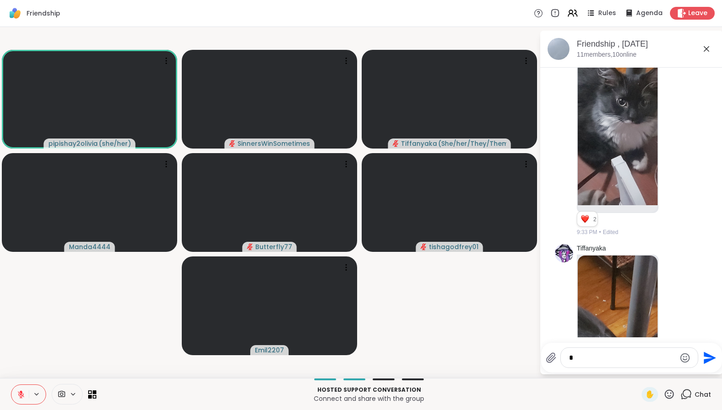
click at [17, 393] on icon at bounding box center [21, 394] width 8 height 8
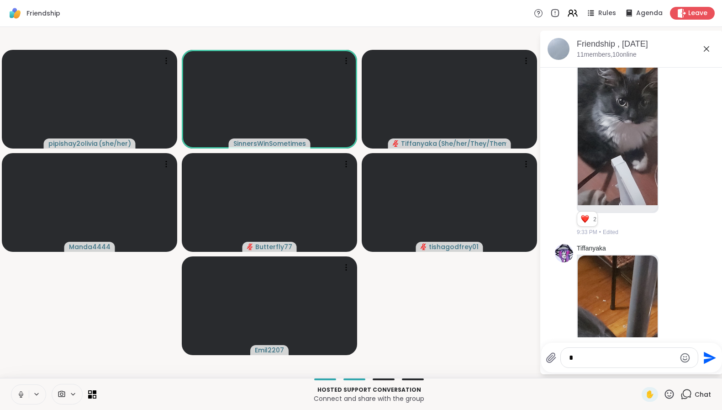
click at [23, 397] on icon at bounding box center [21, 394] width 8 height 8
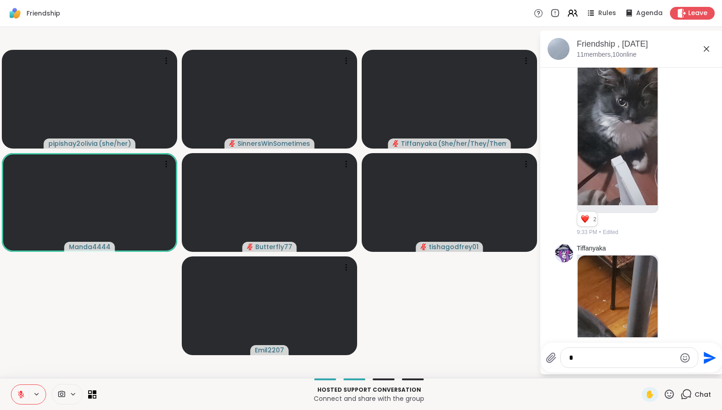
click at [17, 394] on icon at bounding box center [21, 394] width 8 height 8
click at [21, 395] on icon at bounding box center [21, 394] width 8 height 8
click at [20, 395] on icon at bounding box center [21, 394] width 8 height 8
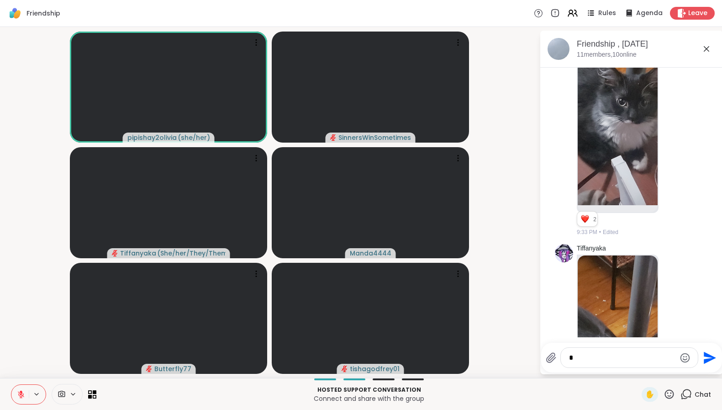
click at [21, 391] on icon at bounding box center [21, 392] width 3 height 4
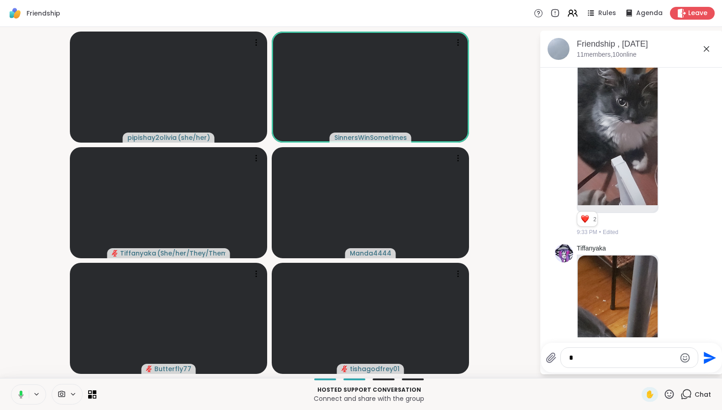
click at [24, 391] on button at bounding box center [19, 394] width 19 height 19
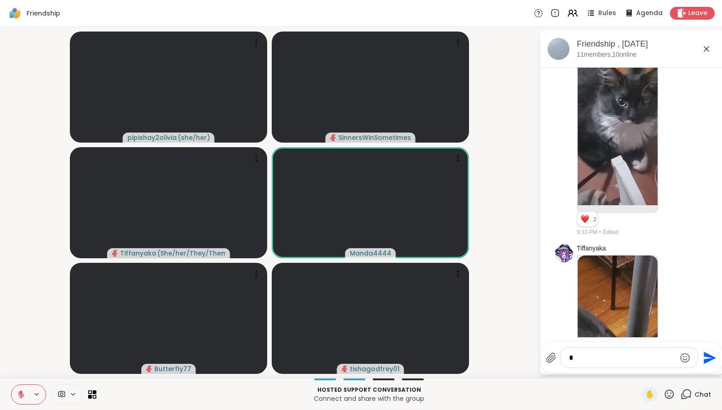
click at [21, 394] on icon at bounding box center [21, 394] width 6 height 6
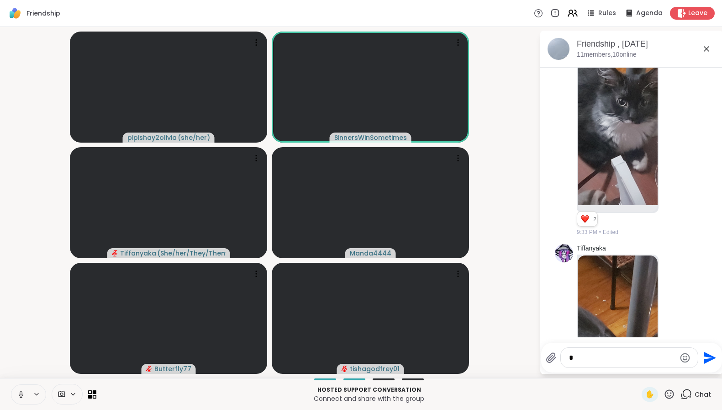
click at [22, 394] on icon at bounding box center [21, 393] width 2 height 4
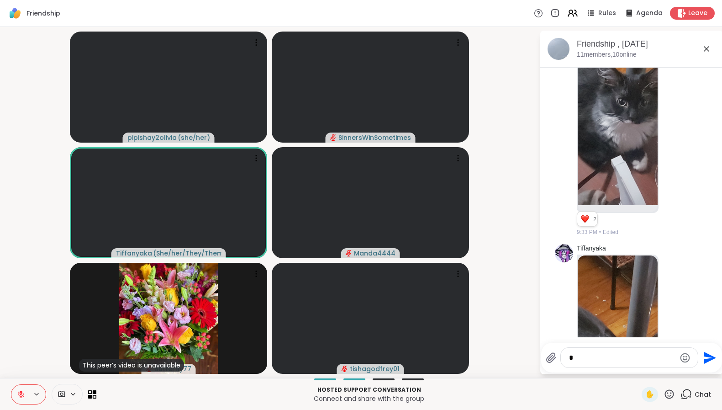
click at [20, 396] on icon at bounding box center [21, 394] width 8 height 8
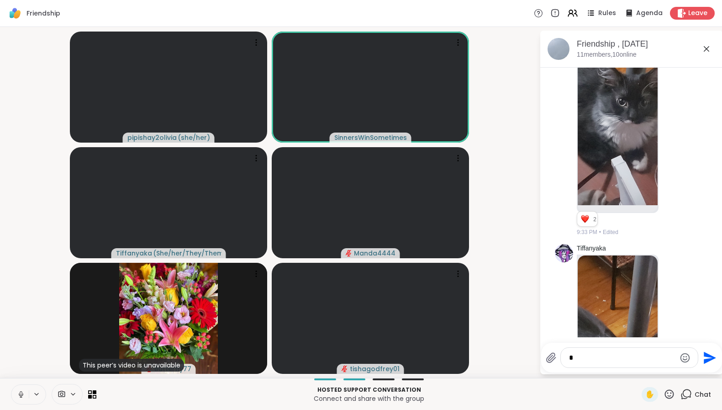
click at [20, 394] on icon at bounding box center [21, 394] width 8 height 8
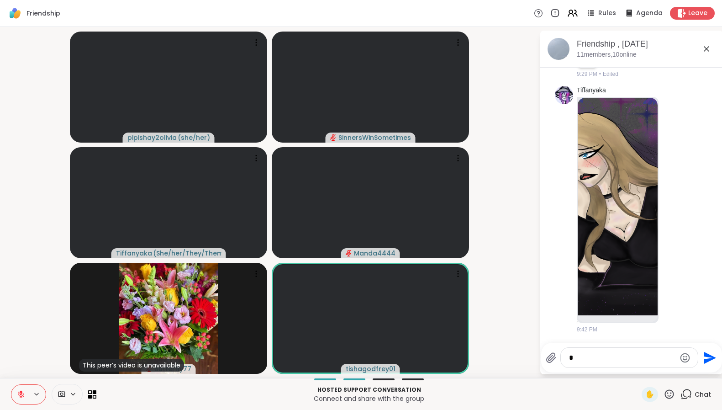
scroll to position [6560, 0]
click at [672, 211] on icon at bounding box center [675, 209] width 7 height 7
click at [671, 195] on div "Select Reaction: Heart" at bounding box center [675, 194] width 8 height 8
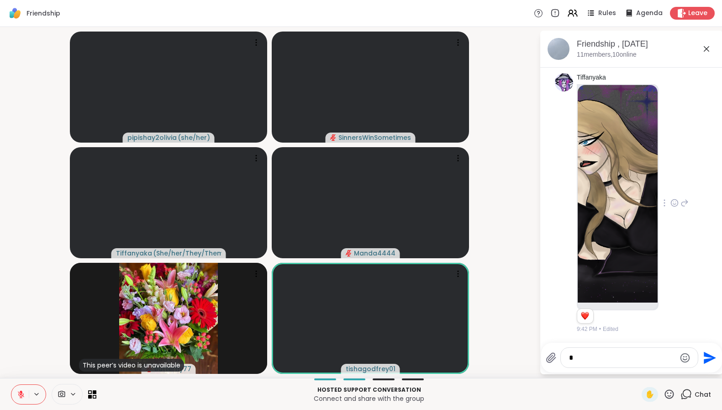
scroll to position [6573, 0]
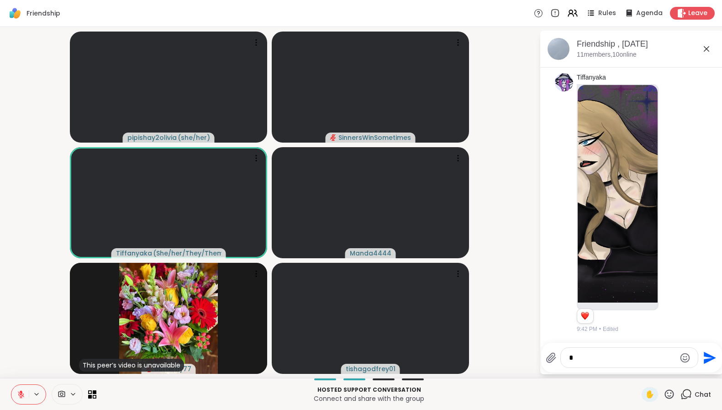
click at [21, 397] on icon at bounding box center [21, 394] width 8 height 8
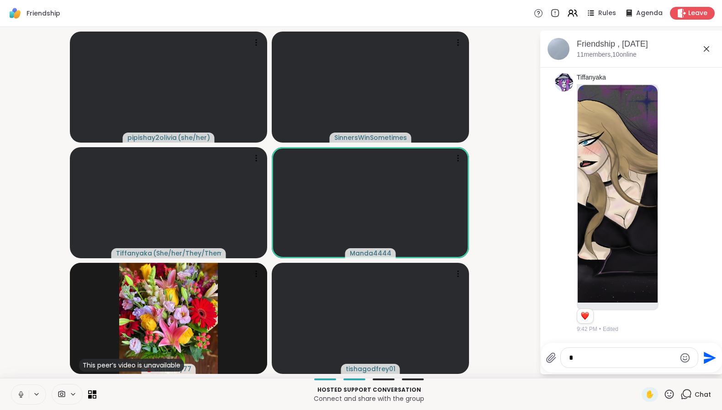
click at [21, 397] on icon at bounding box center [21, 397] width 2 height 0
click at [21, 397] on icon at bounding box center [21, 394] width 8 height 8
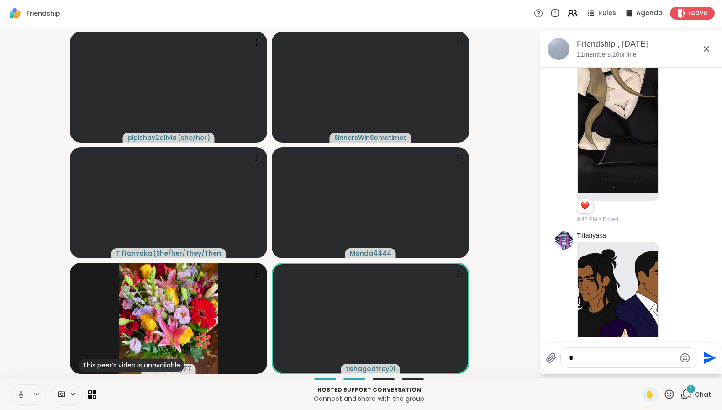
scroll to position [6827, 0]
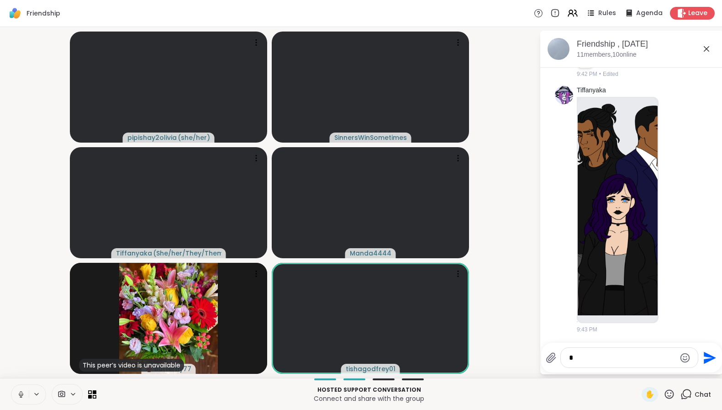
click at [21, 395] on icon at bounding box center [21, 393] width 2 height 4
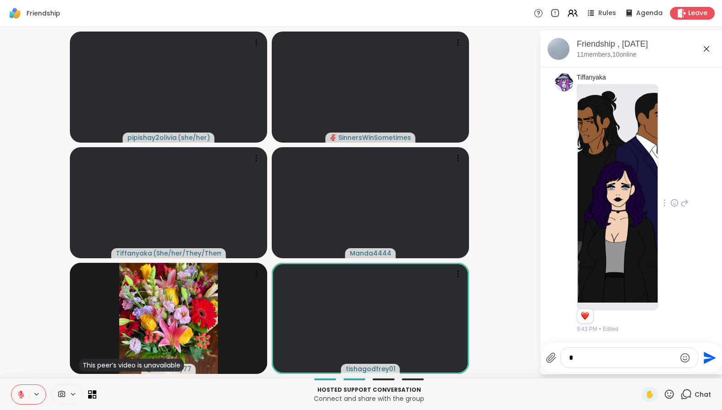
click at [673, 204] on icon at bounding box center [674, 204] width 3 height 1
click at [671, 189] on div "Select Reaction: Heart" at bounding box center [675, 188] width 8 height 8
click at [22, 394] on icon at bounding box center [21, 394] width 8 height 8
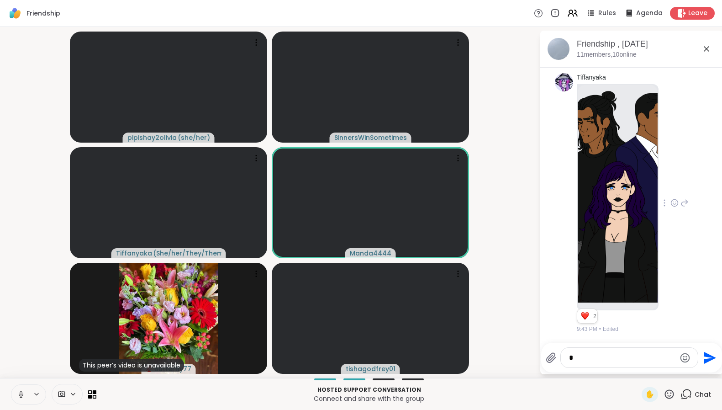
click at [22, 394] on icon at bounding box center [21, 394] width 8 height 8
click at [21, 397] on icon at bounding box center [21, 394] width 8 height 8
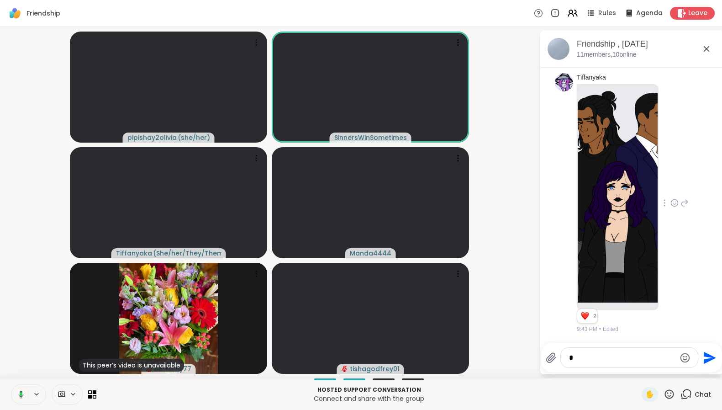
scroll to position [6917, 0]
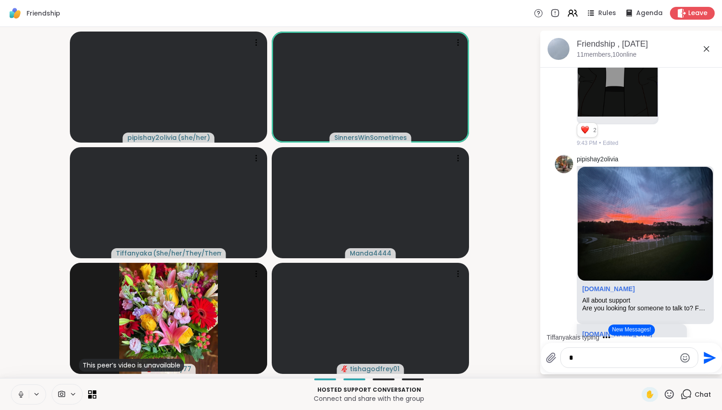
click at [23, 394] on icon at bounding box center [21, 394] width 8 height 8
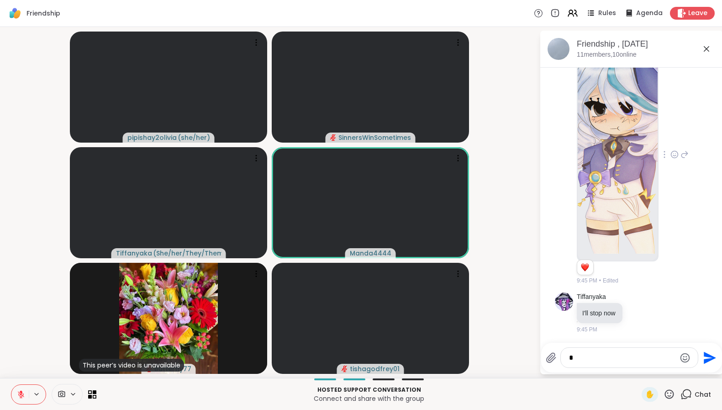
scroll to position [7306, 0]
click at [671, 159] on icon at bounding box center [675, 154] width 8 height 9
click at [671, 144] on div "Select Reaction: Heart" at bounding box center [675, 140] width 8 height 8
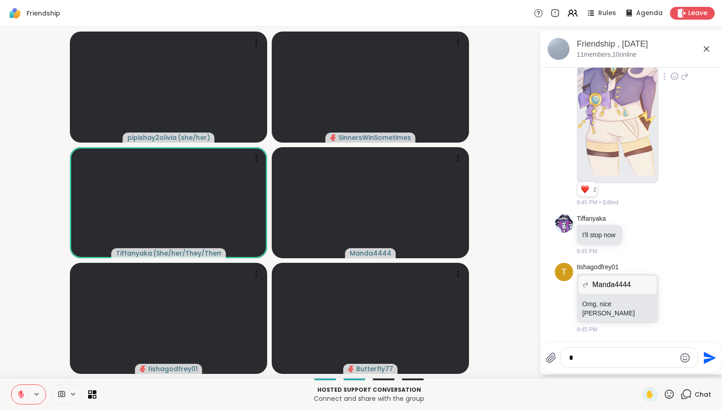
click at [23, 396] on icon at bounding box center [21, 394] width 6 height 6
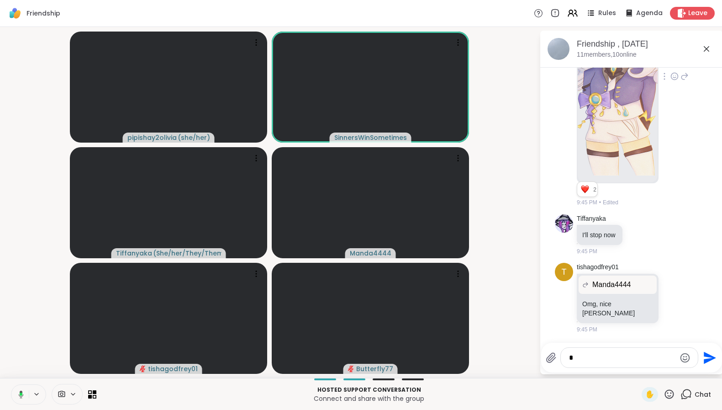
click at [26, 389] on button at bounding box center [19, 394] width 19 height 19
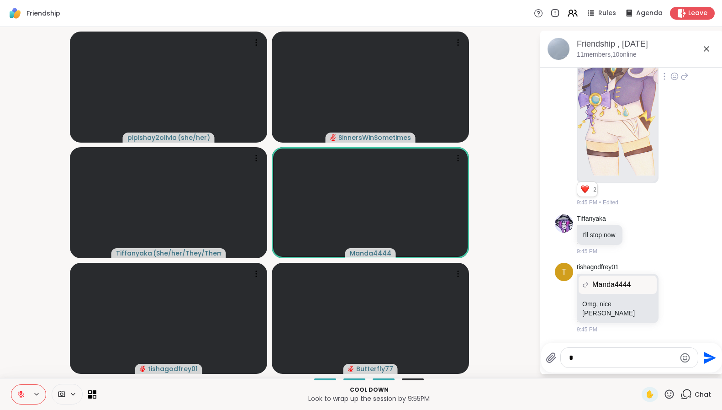
click at [19, 393] on icon at bounding box center [21, 394] width 6 height 6
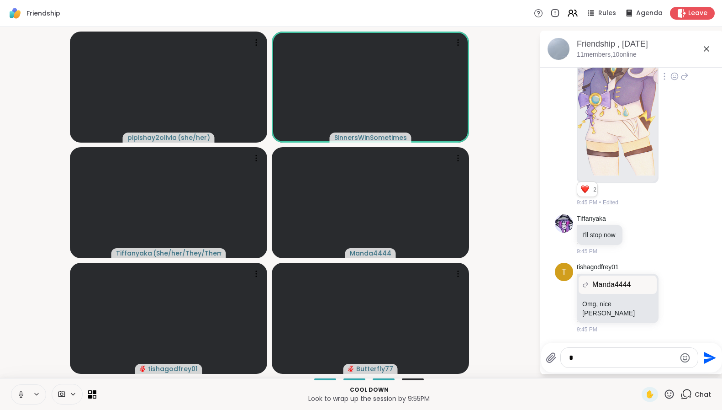
click at [26, 392] on button at bounding box center [19, 394] width 17 height 19
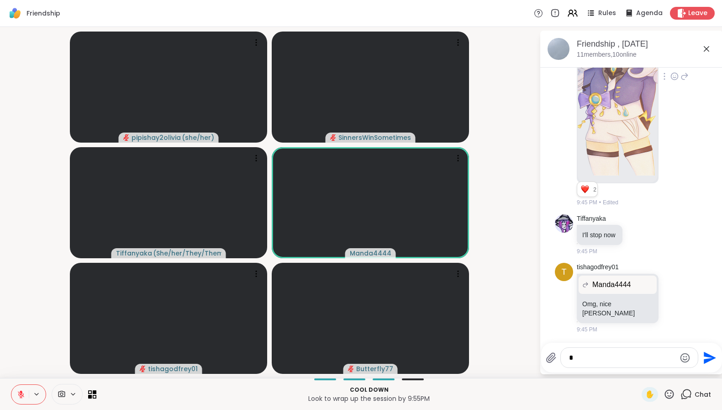
click at [24, 397] on icon at bounding box center [21, 394] width 8 height 8
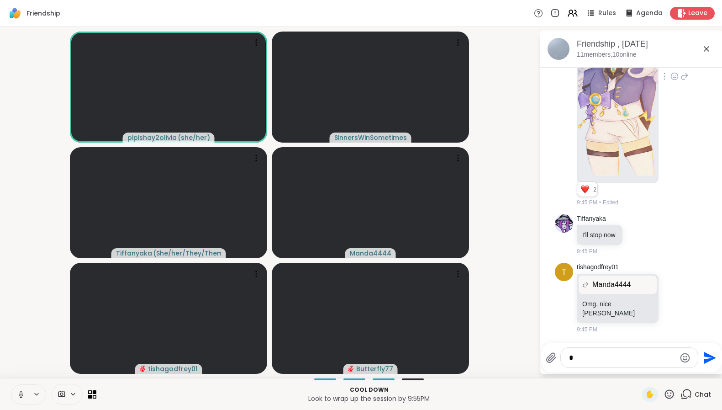
click at [21, 393] on icon at bounding box center [21, 394] width 8 height 8
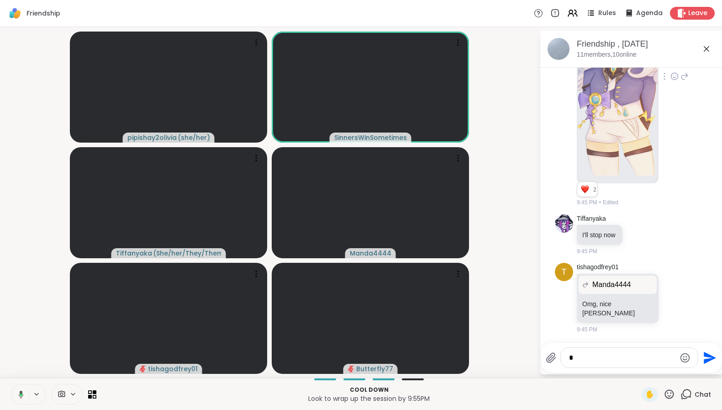
click at [22, 393] on icon at bounding box center [21, 394] width 5 height 8
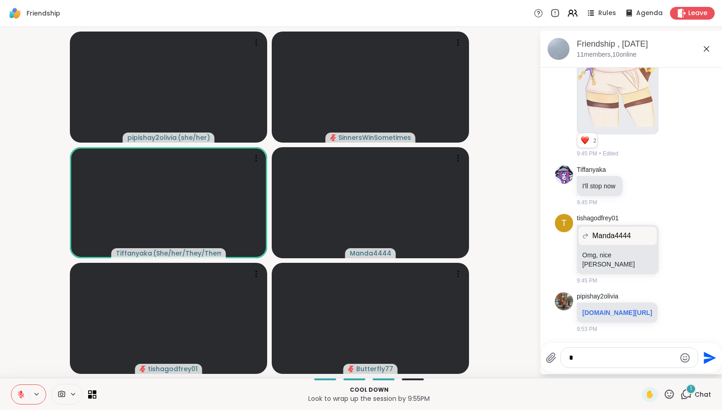
scroll to position [7527, 0]
click at [20, 394] on icon at bounding box center [21, 394] width 6 height 6
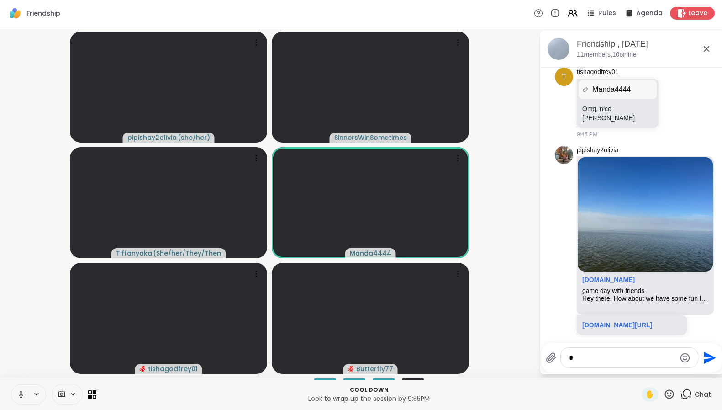
click at [19, 397] on icon at bounding box center [21, 394] width 8 height 8
click at [20, 397] on icon at bounding box center [21, 394] width 8 height 8
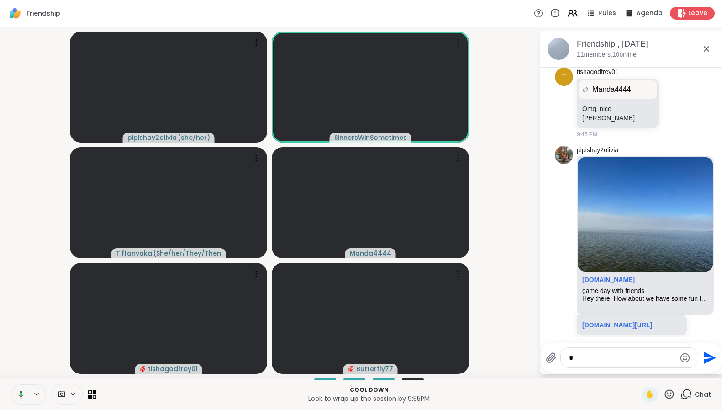
click at [23, 393] on icon at bounding box center [20, 394] width 8 height 8
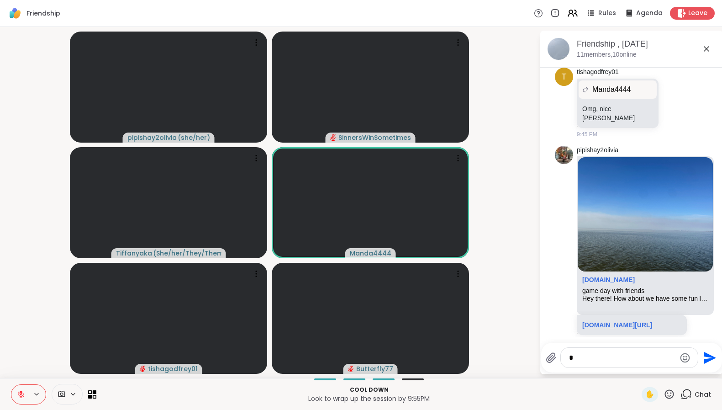
click at [26, 339] on video-player-container "pipishay2olivia ( she/her ) SinnersWinSometimes Tiffanyaka ( She/her/They/Them …" at bounding box center [269, 203] width 529 height 344
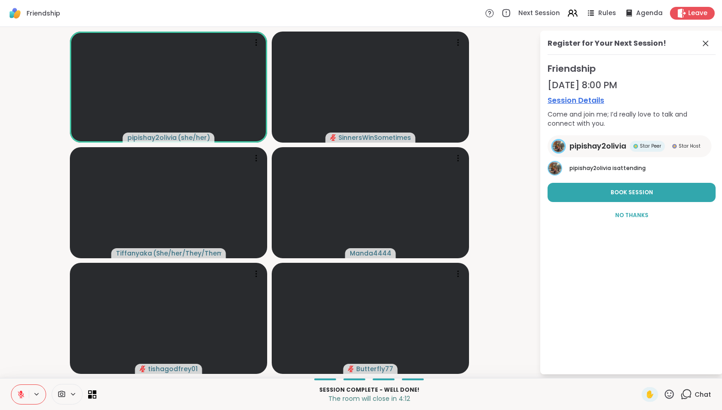
drag, startPoint x: 22, startPoint y: 393, endPoint x: 21, endPoint y: 354, distance: 39.8
click at [21, 354] on div "Friendship Next Session Rules Agenda Leave pipishay2olivia ( she/her ) SinnersW…" at bounding box center [361, 205] width 722 height 410
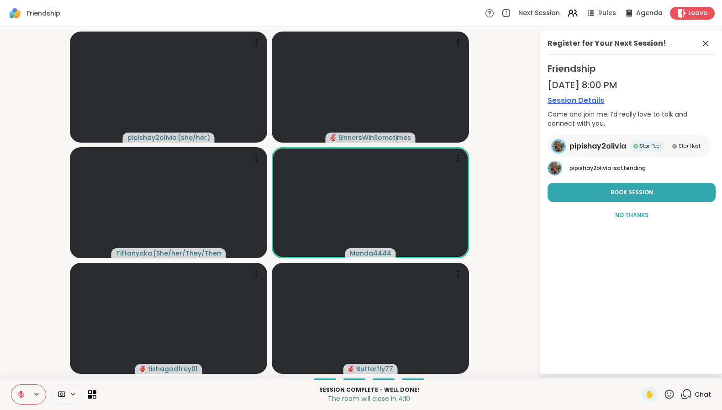
click at [22, 393] on icon at bounding box center [21, 394] width 8 height 8
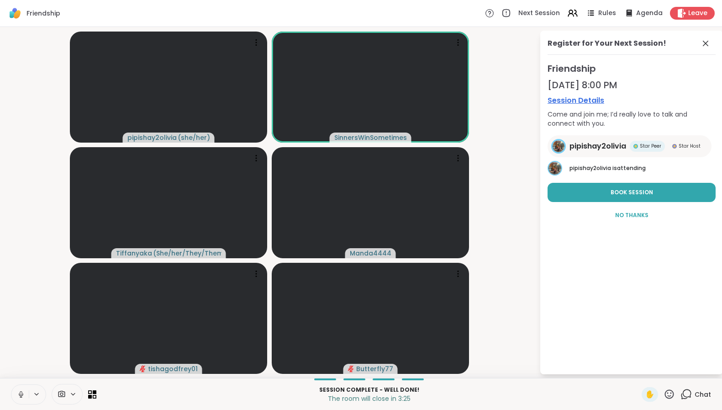
click at [19, 393] on icon at bounding box center [21, 394] width 8 height 8
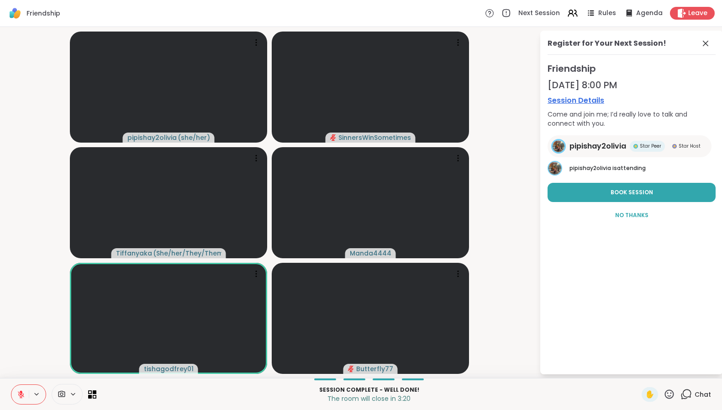
click at [21, 398] on button at bounding box center [19, 394] width 17 height 19
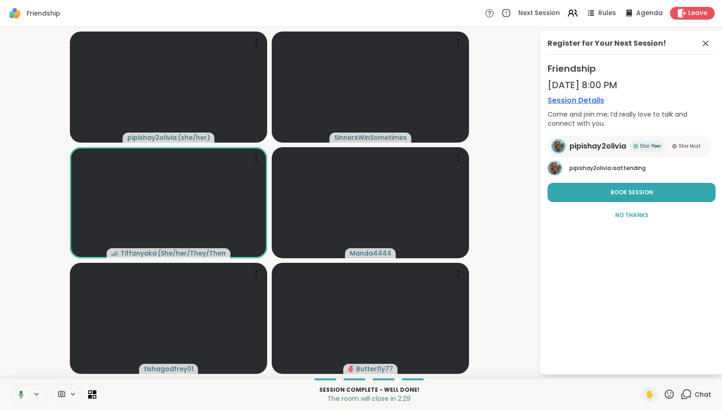
click at [19, 395] on icon at bounding box center [20, 394] width 8 height 8
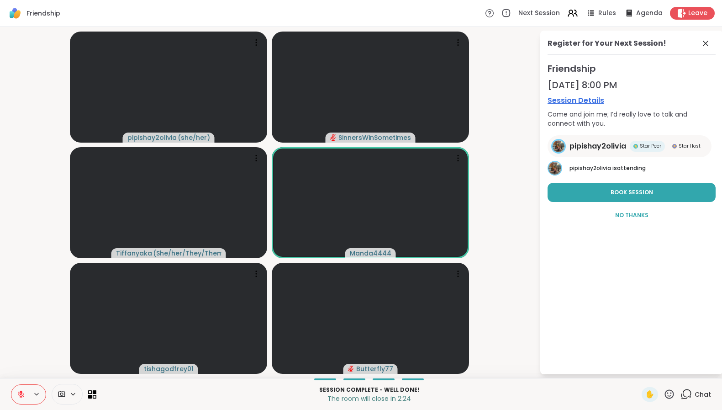
click at [21, 394] on icon at bounding box center [21, 394] width 6 height 6
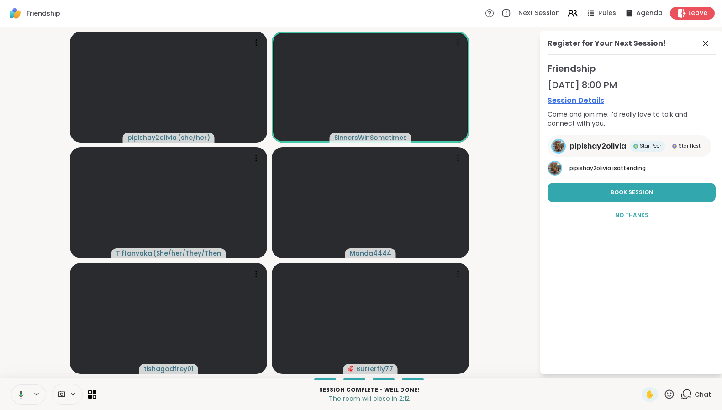
click at [22, 391] on icon at bounding box center [20, 394] width 8 height 8
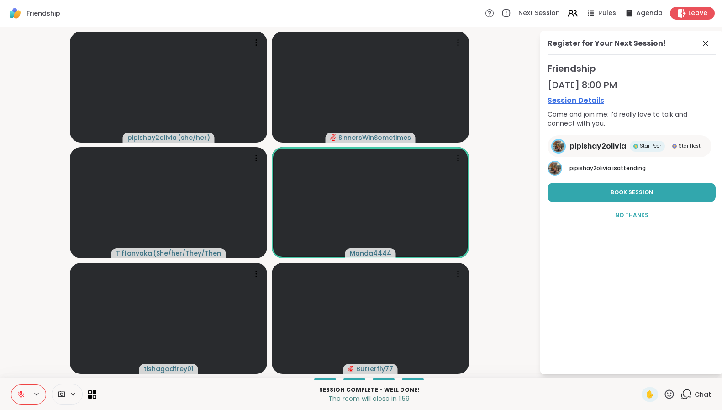
click at [21, 393] on icon at bounding box center [21, 392] width 3 height 4
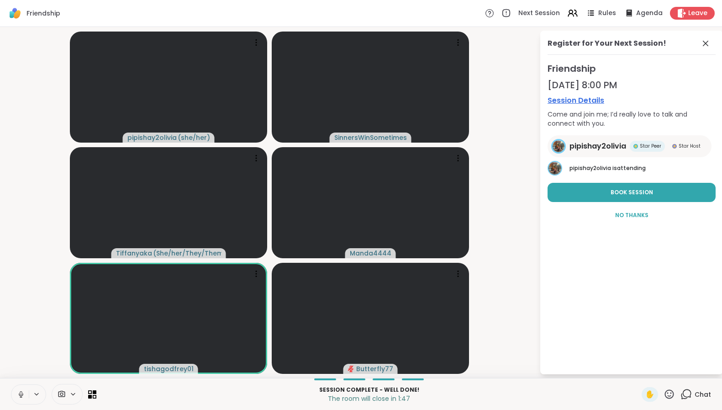
click at [20, 393] on icon at bounding box center [21, 393] width 2 height 4
click at [19, 394] on icon at bounding box center [21, 394] width 6 height 6
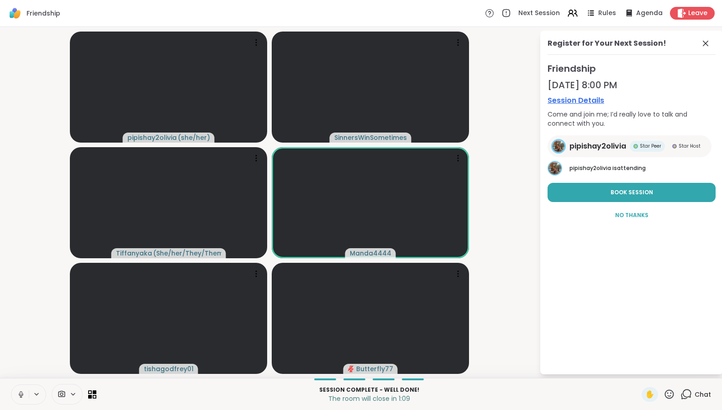
click at [19, 394] on icon at bounding box center [21, 394] width 8 height 8
click at [21, 394] on icon at bounding box center [21, 394] width 6 height 6
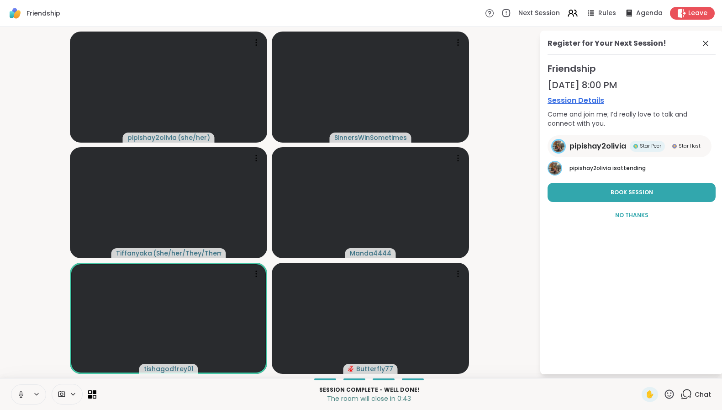
click at [21, 394] on icon at bounding box center [21, 394] width 8 height 8
click at [26, 391] on button at bounding box center [19, 394] width 17 height 19
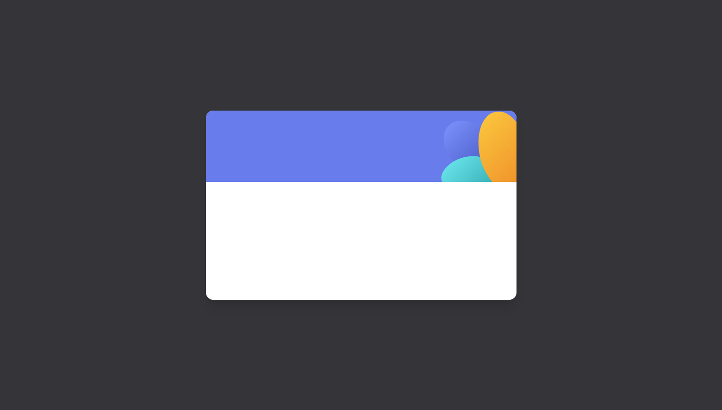
click at [20, 397] on div at bounding box center [361, 205] width 722 height 410
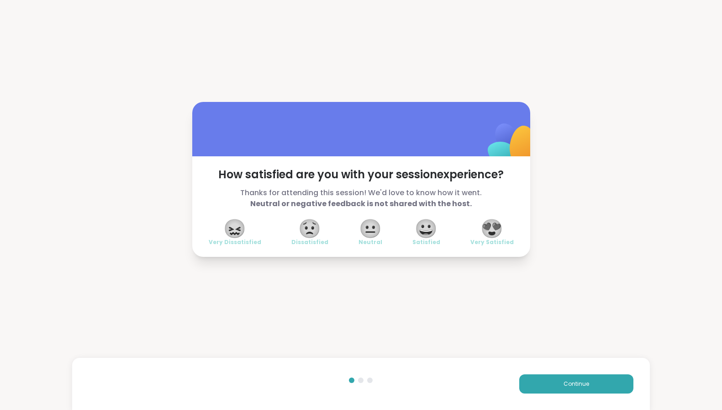
click at [481, 225] on span "😍" at bounding box center [492, 228] width 23 height 16
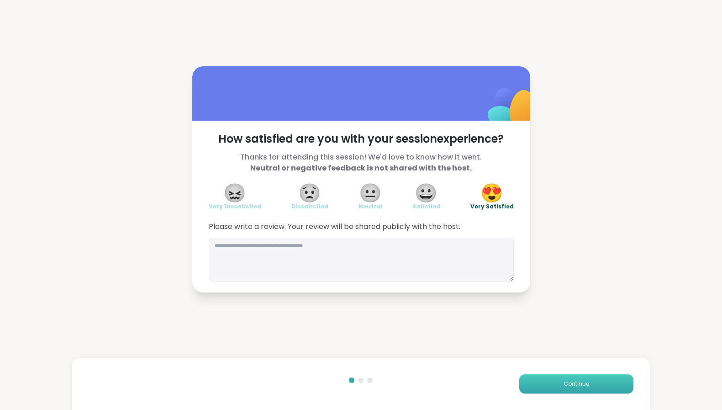
click at [564, 381] on span "Continue" at bounding box center [577, 384] width 26 height 8
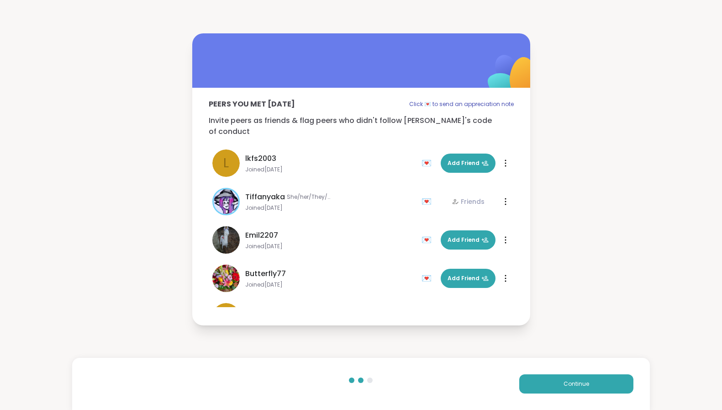
scroll to position [219, 0]
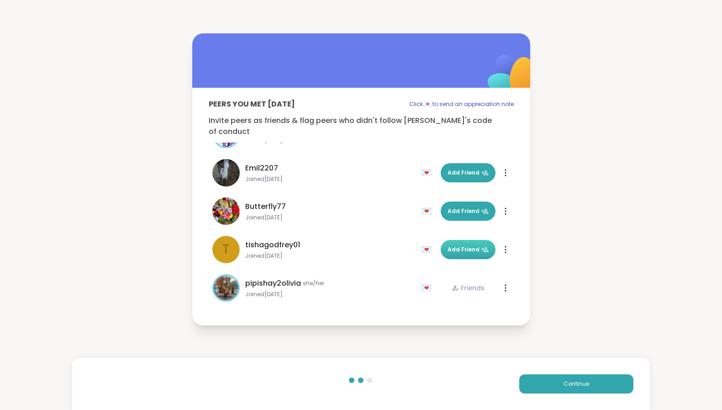
click at [455, 245] on span "Add Friend" at bounding box center [468, 249] width 41 height 8
click at [615, 211] on div "Peers you met today Click 💌 to send an appreciation note Invite peers as friend…" at bounding box center [361, 179] width 722 height 359
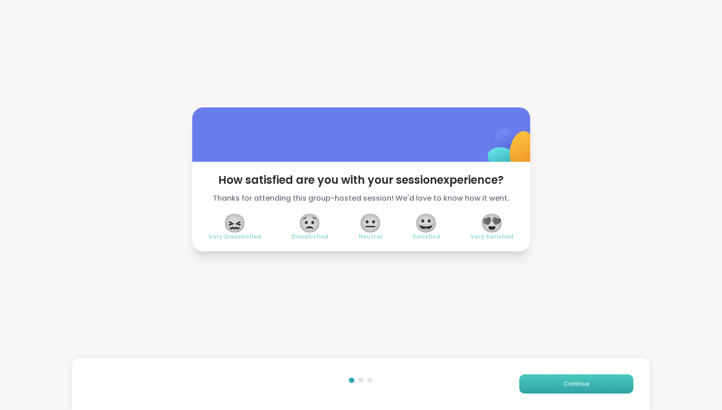
click at [564, 383] on span "Continue" at bounding box center [577, 384] width 26 height 8
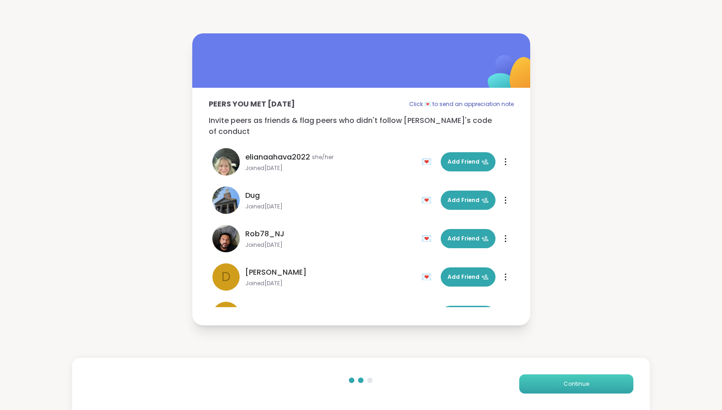
click at [564, 383] on span "Continue" at bounding box center [577, 384] width 26 height 8
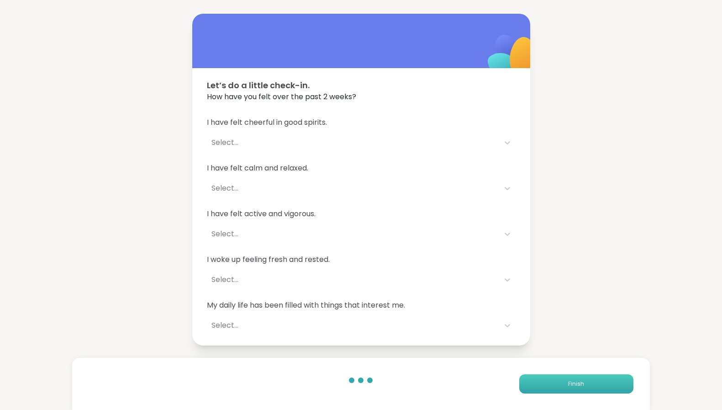
click at [561, 383] on button "Finish" at bounding box center [576, 383] width 114 height 19
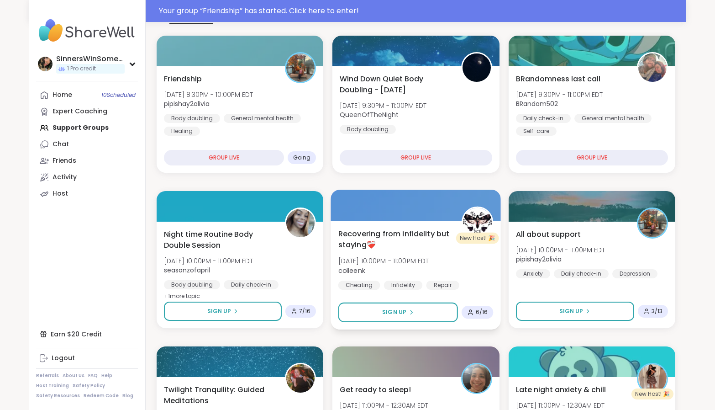
scroll to position [152, 0]
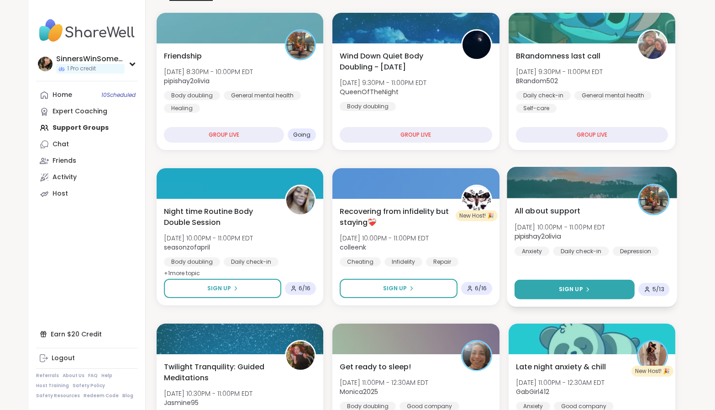
click at [546, 284] on button "Sign Up" at bounding box center [574, 290] width 121 height 20
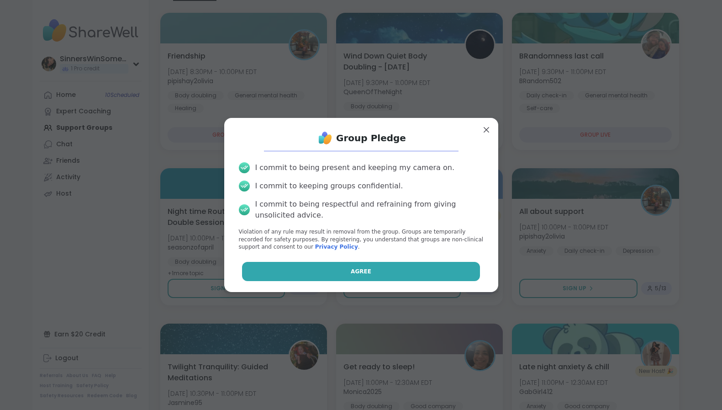
click at [431, 273] on button "Agree" at bounding box center [361, 271] width 238 height 19
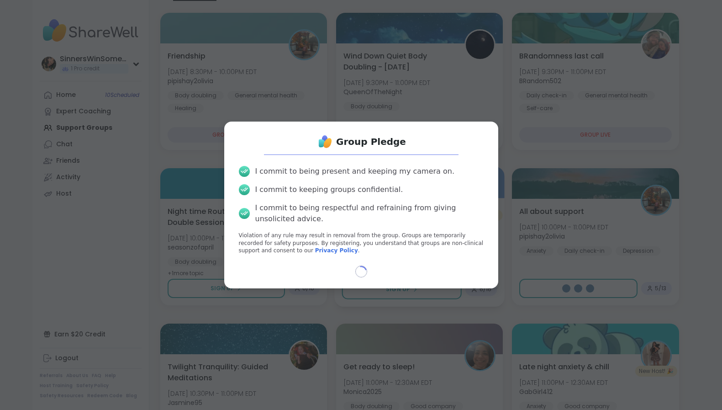
select select "**"
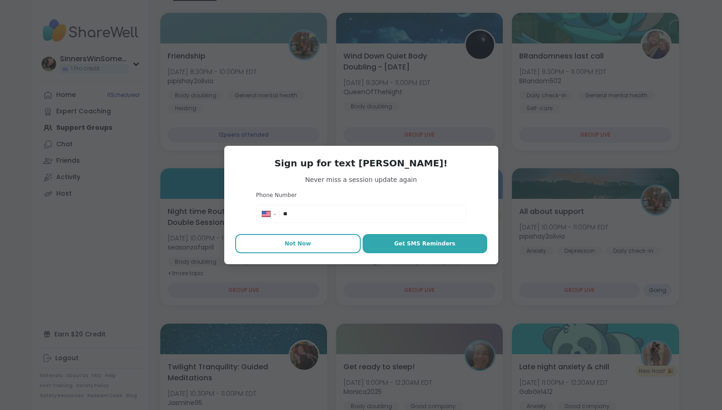
click at [288, 240] on span "Not Now" at bounding box center [298, 243] width 26 height 8
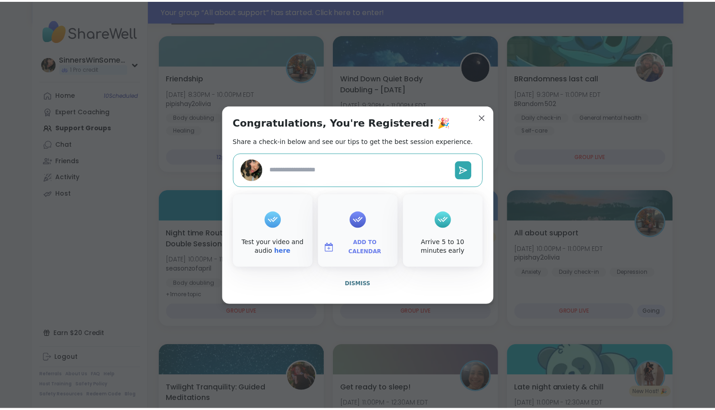
scroll to position [174, 0]
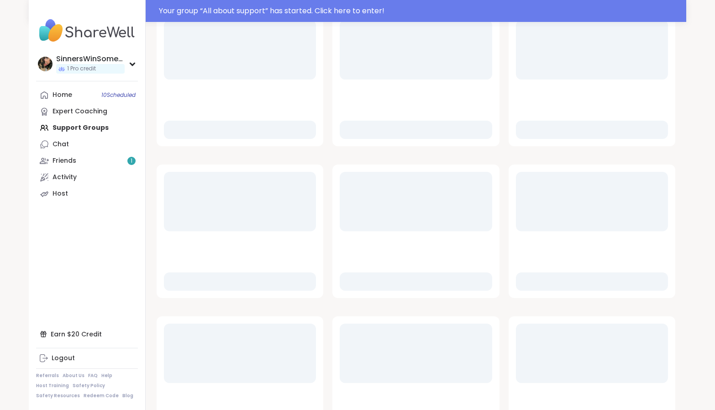
scroll to position [196, 0]
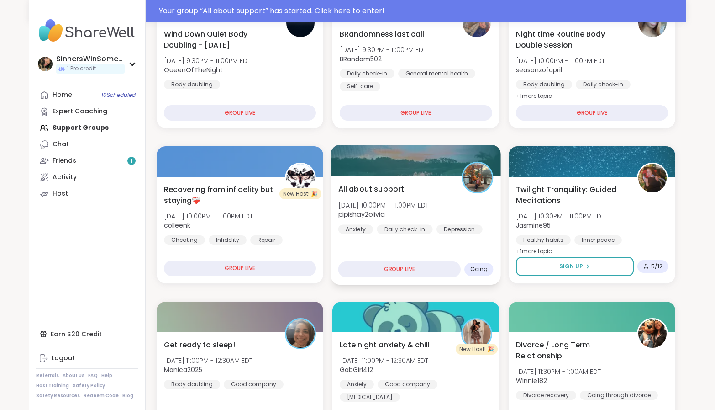
click at [445, 254] on div "All about support [DATE] 10:00PM - 11:00PM EDT pipishay2olivia Anxiety Daily ch…" at bounding box center [416, 230] width 170 height 109
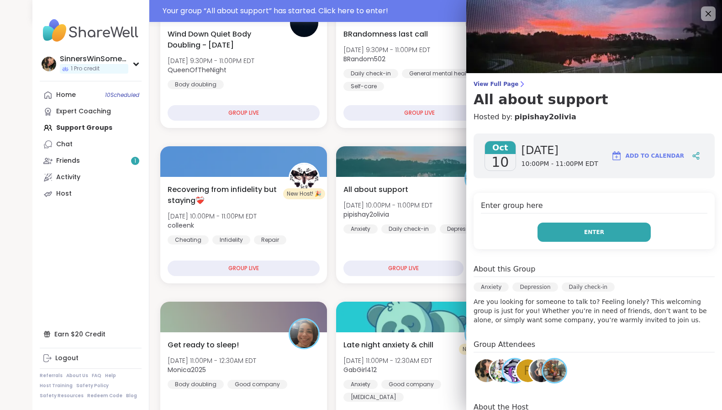
click at [584, 229] on span "Enter" at bounding box center [594, 232] width 20 height 8
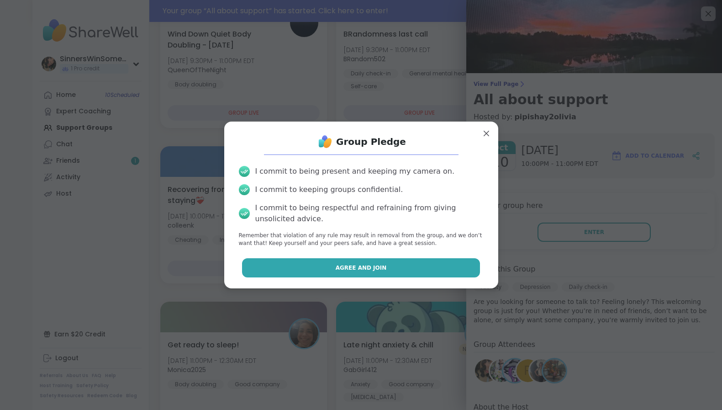
click at [362, 273] on button "Agree and Join" at bounding box center [361, 267] width 238 height 19
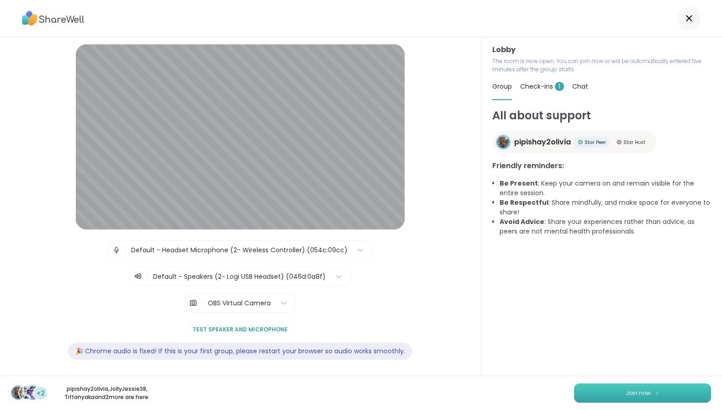
click at [630, 391] on span "Join now" at bounding box center [638, 393] width 25 height 8
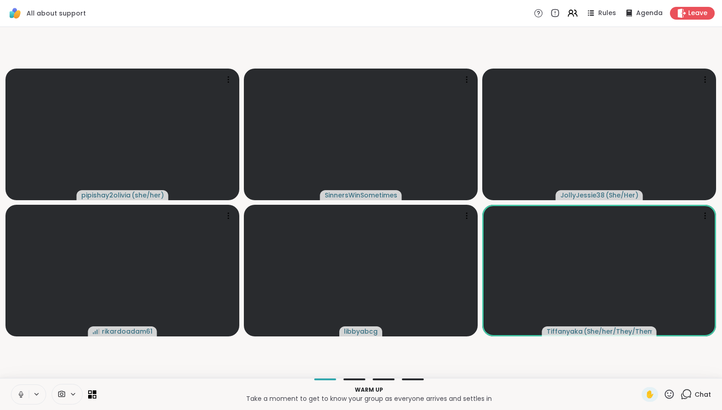
click at [22, 396] on icon at bounding box center [21, 394] width 8 height 8
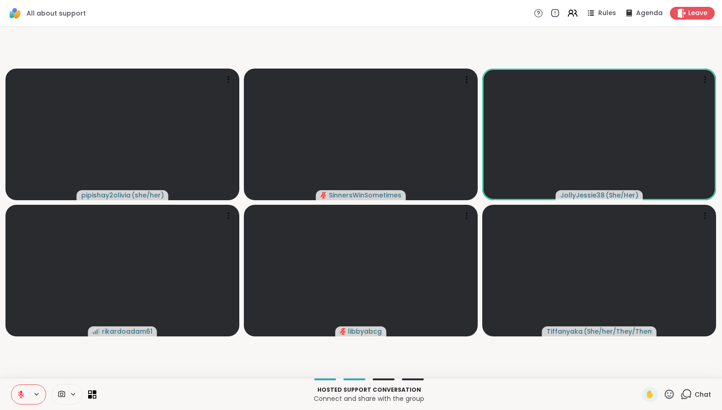
click at [21, 395] on icon at bounding box center [21, 394] width 8 height 8
click at [37, 392] on icon at bounding box center [36, 394] width 7 height 8
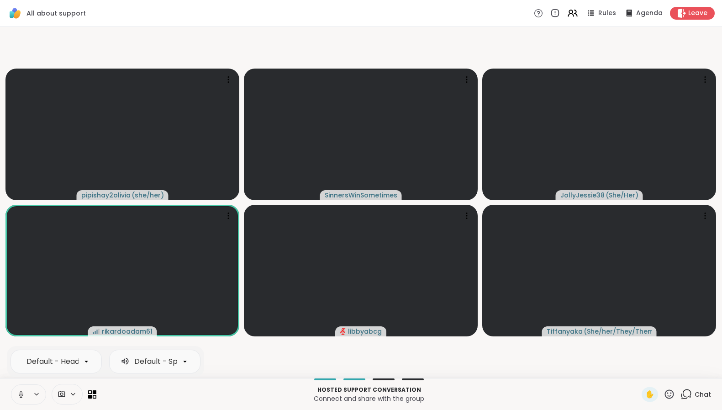
click at [18, 393] on icon at bounding box center [21, 394] width 8 height 8
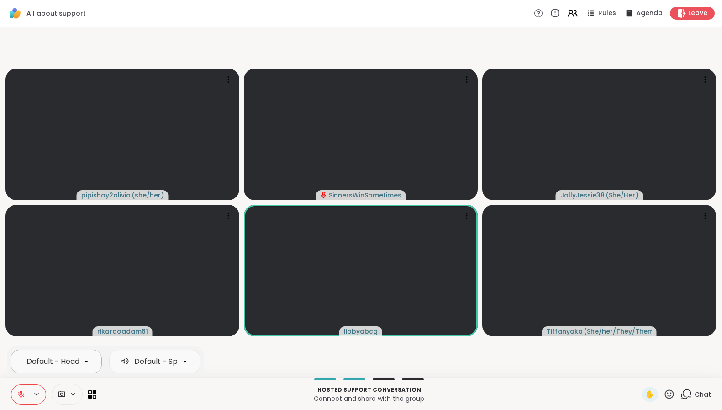
click at [84, 359] on icon at bounding box center [86, 361] width 8 height 8
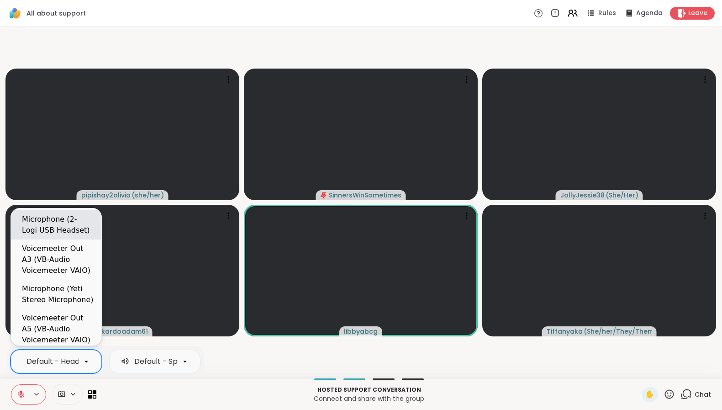
click at [68, 226] on div "Microphone (2- Logi USB Headset)" at bounding box center [58, 225] width 72 height 22
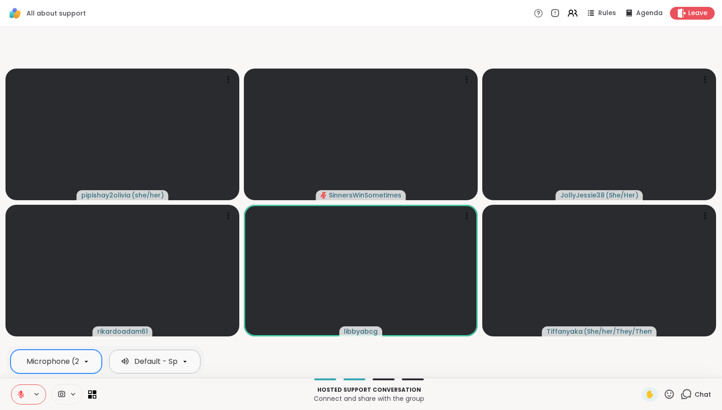
click at [174, 359] on div "Default - Speakers (2- Logi USB Headset)" at bounding box center [208, 361] width 148 height 11
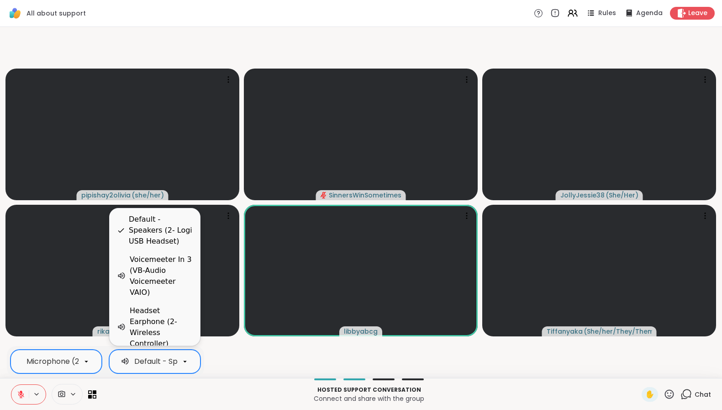
scroll to position [0, 92]
click at [169, 238] on div "Default - Speakers (2- Logi USB Headset)" at bounding box center [161, 230] width 64 height 33
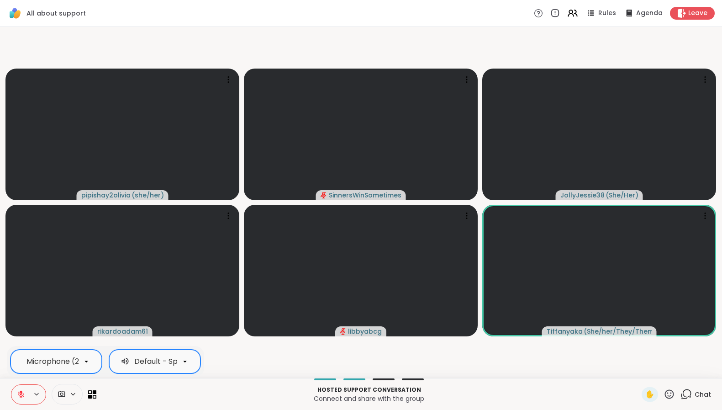
click at [25, 393] on button at bounding box center [19, 394] width 17 height 19
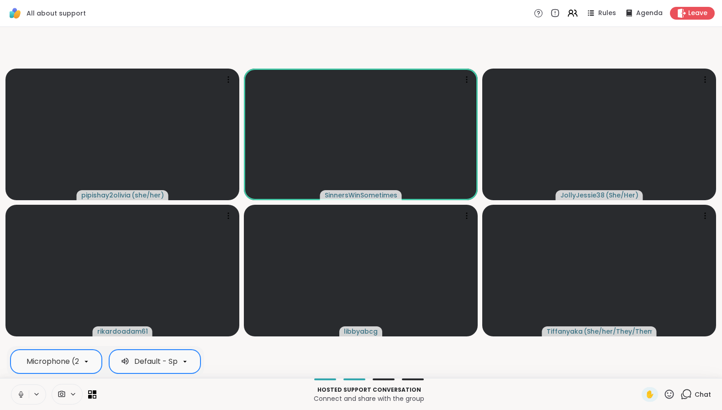
click at [25, 393] on button at bounding box center [19, 394] width 17 height 19
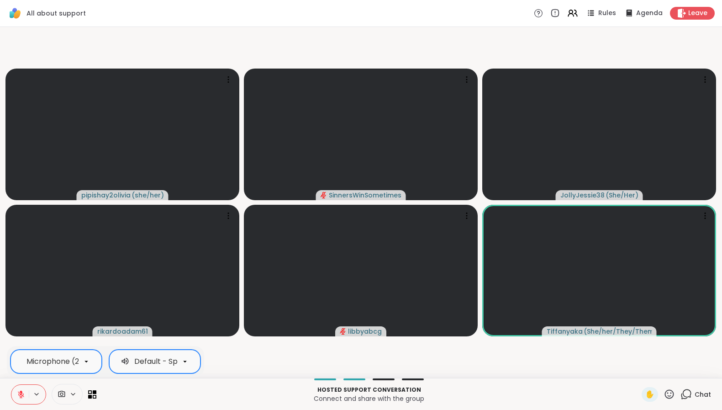
click at [24, 395] on icon at bounding box center [21, 394] width 8 height 8
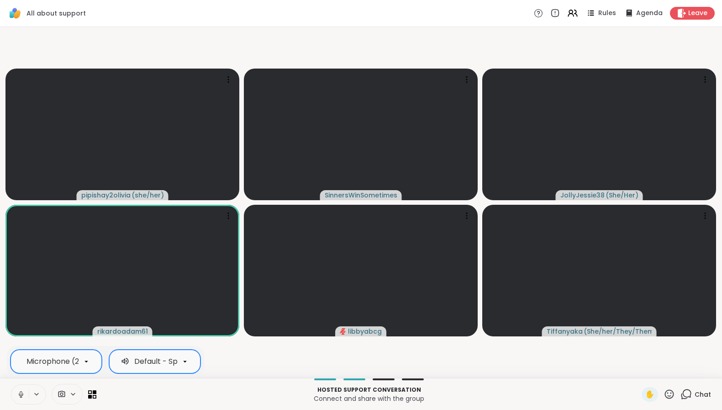
click at [24, 395] on icon at bounding box center [21, 394] width 8 height 8
click at [23, 396] on icon at bounding box center [21, 394] width 6 height 6
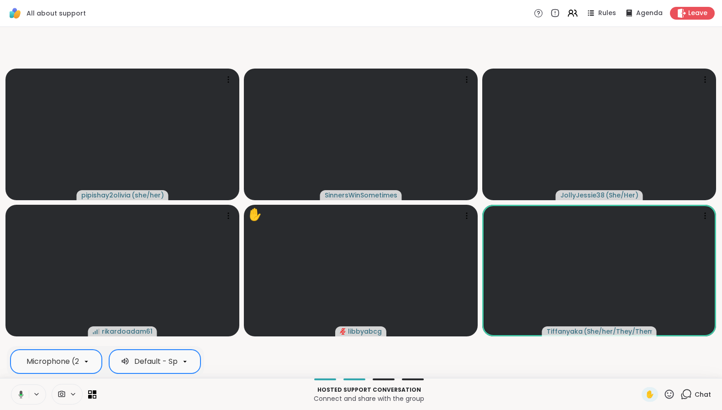
click at [20, 393] on icon at bounding box center [21, 394] width 5 height 8
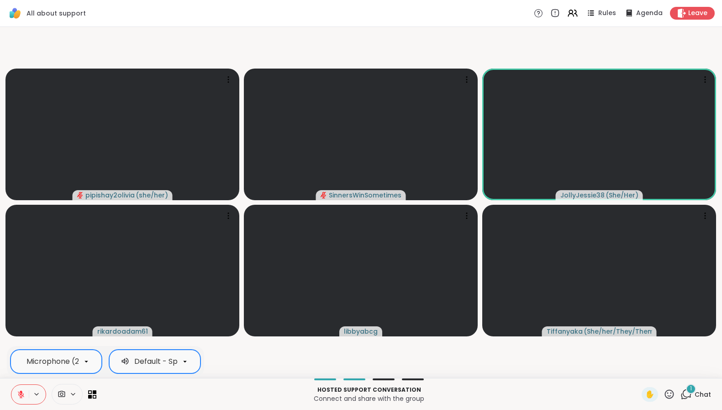
click at [20, 392] on icon at bounding box center [21, 394] width 8 height 8
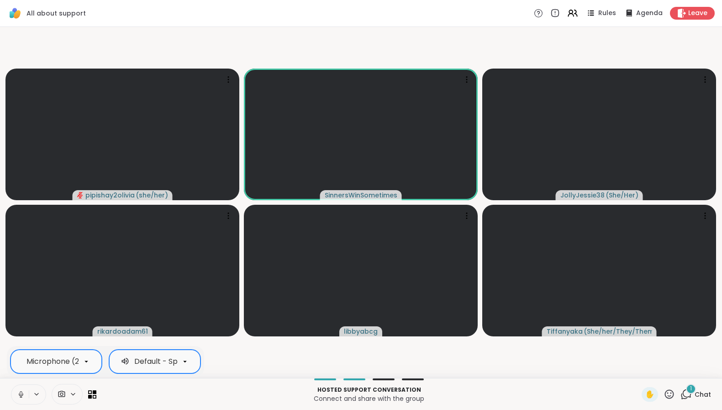
click at [21, 393] on icon at bounding box center [21, 394] width 8 height 8
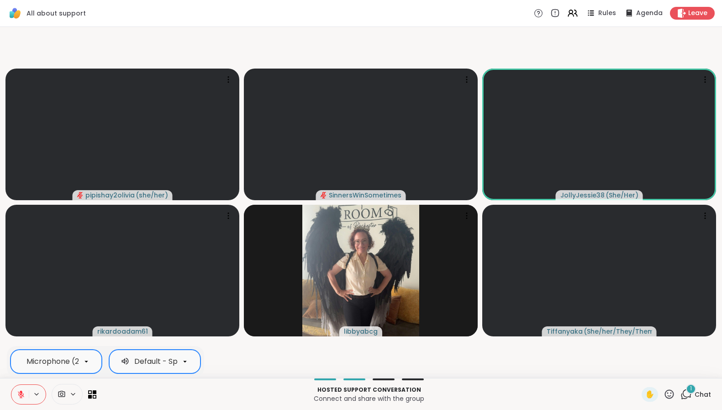
click at [26, 394] on button at bounding box center [19, 394] width 17 height 19
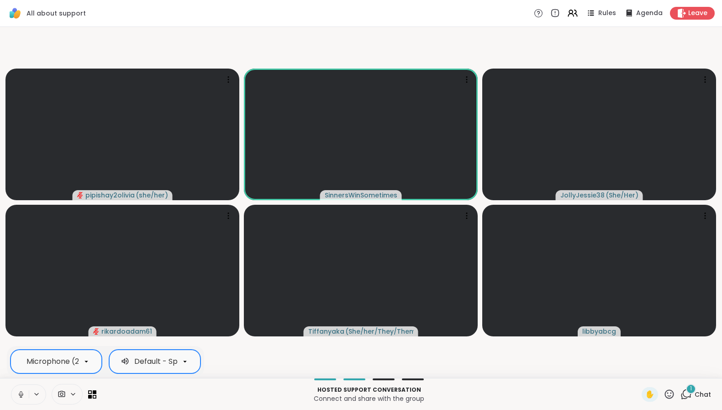
click at [21, 394] on icon at bounding box center [21, 394] width 8 height 8
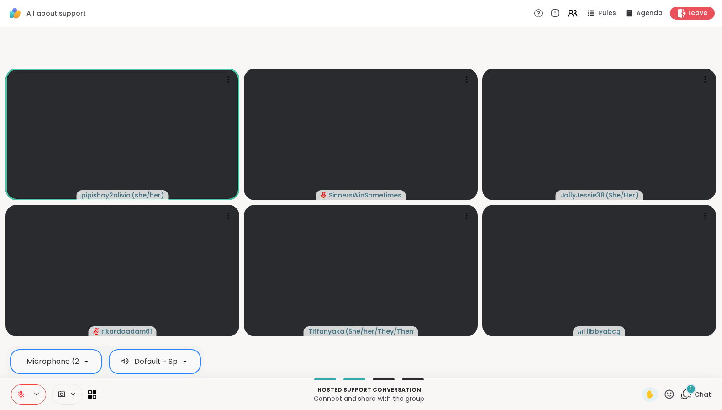
click at [21, 394] on icon at bounding box center [21, 394] width 6 height 6
click at [18, 395] on icon at bounding box center [20, 394] width 8 height 8
click at [11, 385] on button at bounding box center [19, 394] width 17 height 19
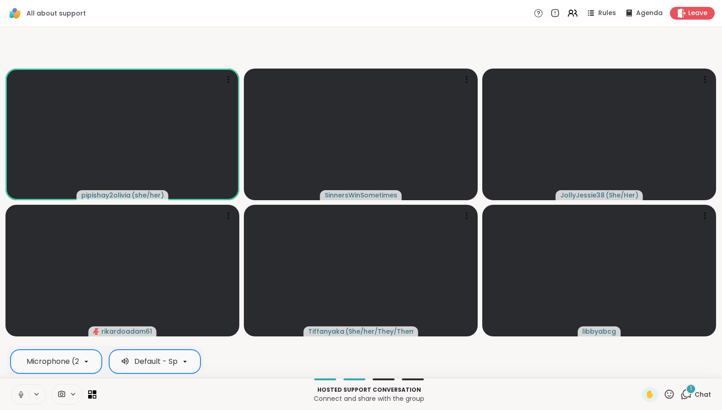
click at [11, 385] on button at bounding box center [19, 394] width 17 height 19
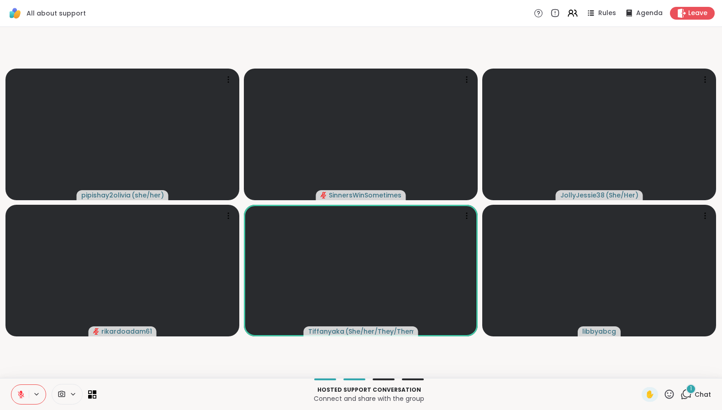
click at [136, 389] on p "Hosted support conversation" at bounding box center [369, 390] width 534 height 8
drag, startPoint x: 245, startPoint y: 46, endPoint x: 243, endPoint y: 34, distance: 11.7
click at [243, 34] on video-player-container "pipishay2olivia ( she/her ) SinnersWinSometimes JollyJessie38 ( She/Her ) rikar…" at bounding box center [360, 203] width 711 height 344
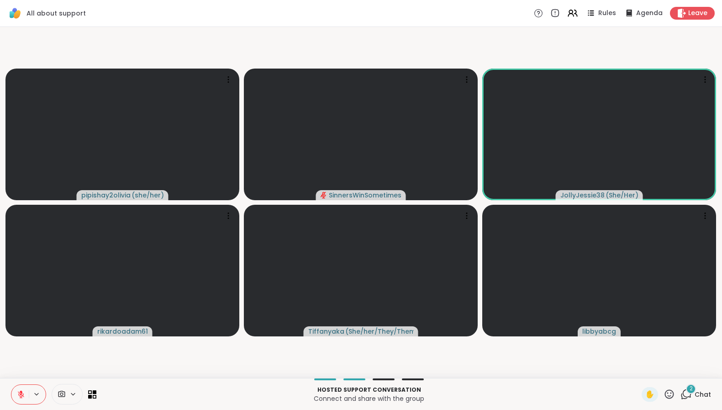
click at [666, 392] on icon at bounding box center [669, 393] width 11 height 11
click at [638, 369] on span "❤️" at bounding box center [642, 370] width 9 height 11
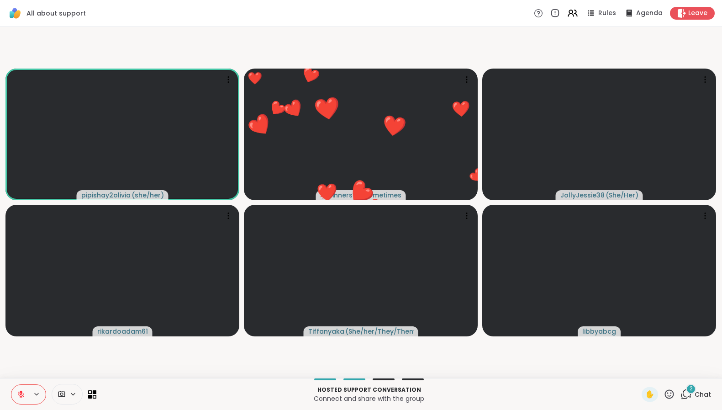
click at [686, 393] on div "2" at bounding box center [691, 389] width 10 height 10
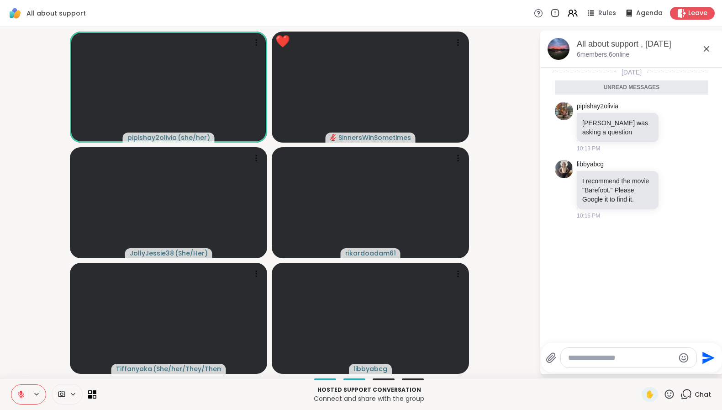
click at [684, 393] on icon at bounding box center [686, 393] width 11 height 11
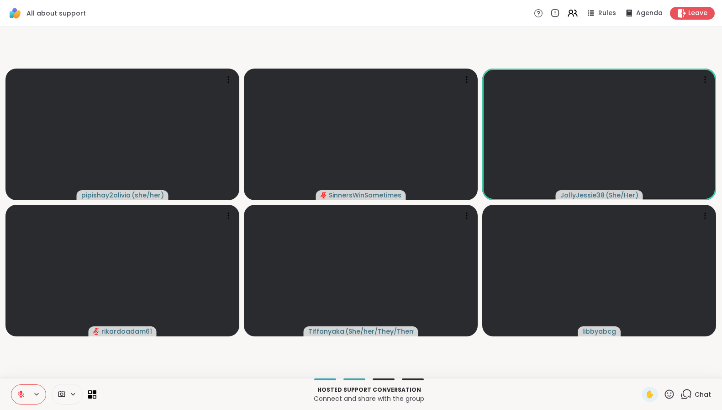
click at [17, 395] on icon at bounding box center [21, 394] width 8 height 8
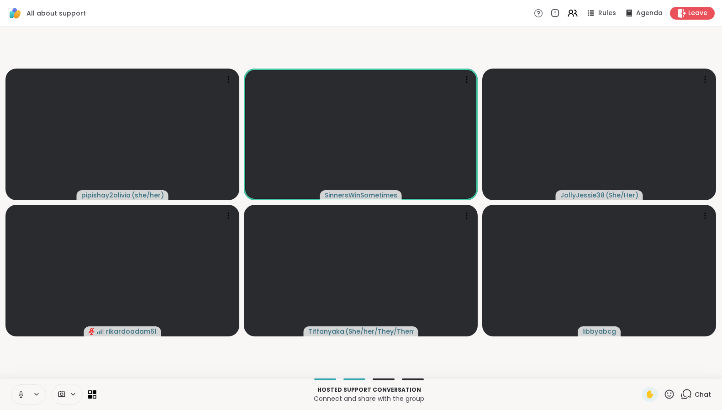
click at [21, 396] on icon at bounding box center [21, 394] width 8 height 8
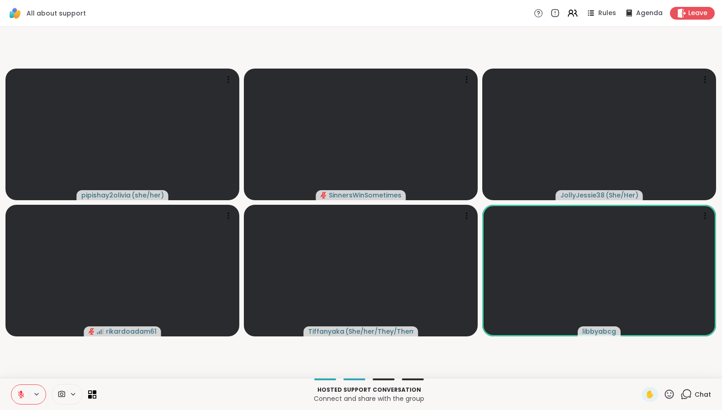
click at [20, 394] on icon at bounding box center [21, 394] width 8 height 8
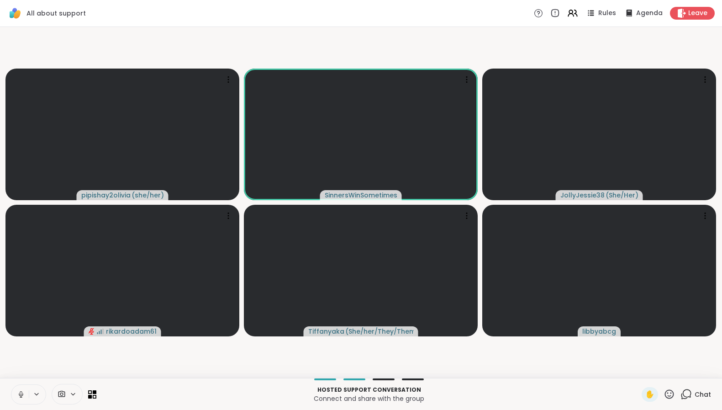
click at [20, 395] on icon at bounding box center [21, 394] width 5 height 3
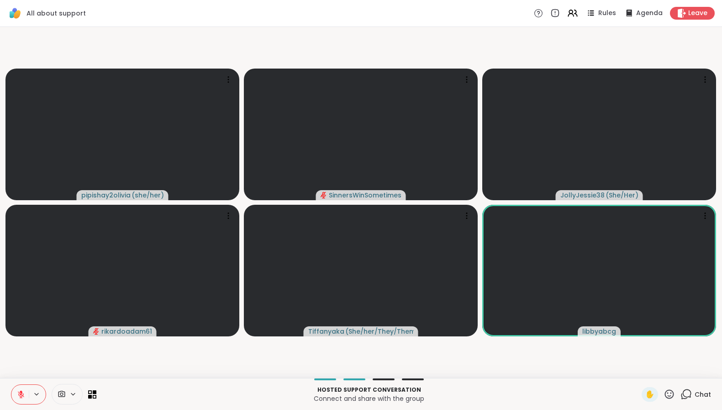
click at [19, 395] on icon at bounding box center [21, 394] width 8 height 8
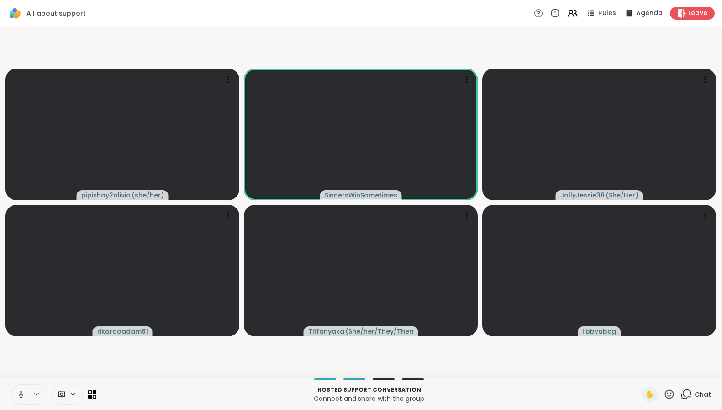
click at [22, 395] on icon at bounding box center [21, 394] width 8 height 8
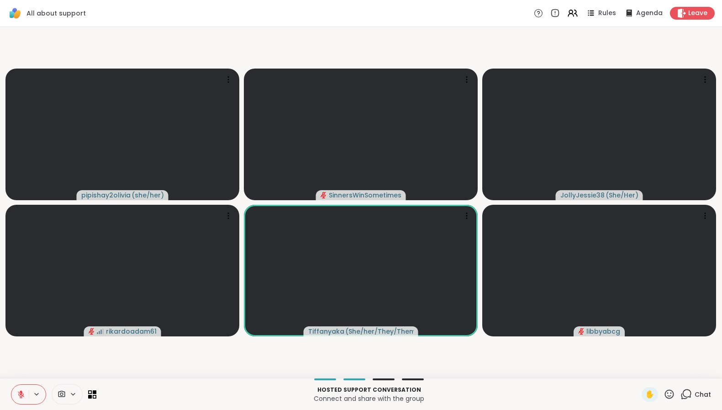
click at [16, 397] on button at bounding box center [19, 394] width 17 height 19
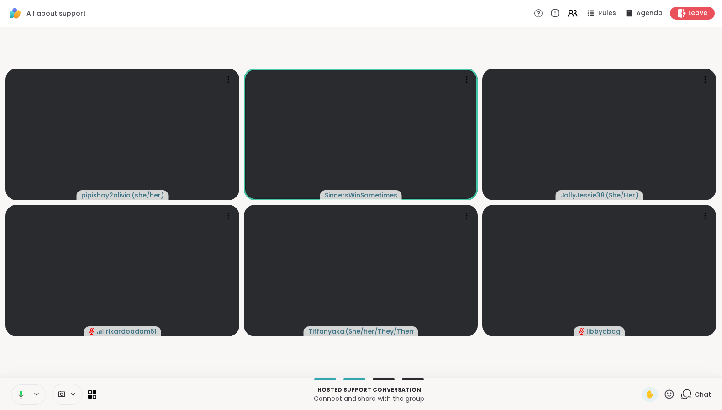
click at [20, 395] on icon at bounding box center [20, 394] width 8 height 8
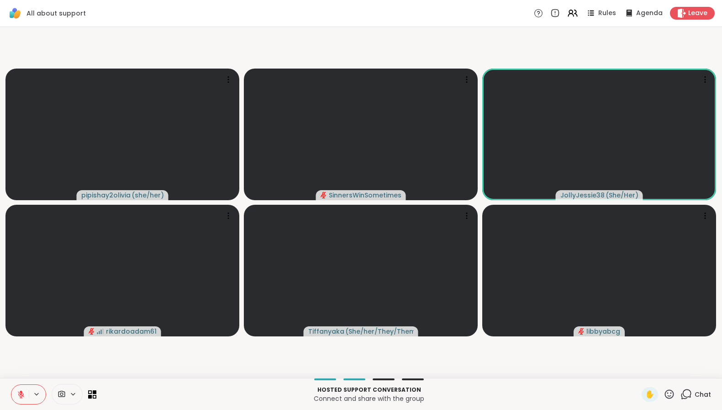
click at [18, 393] on icon at bounding box center [21, 394] width 8 height 8
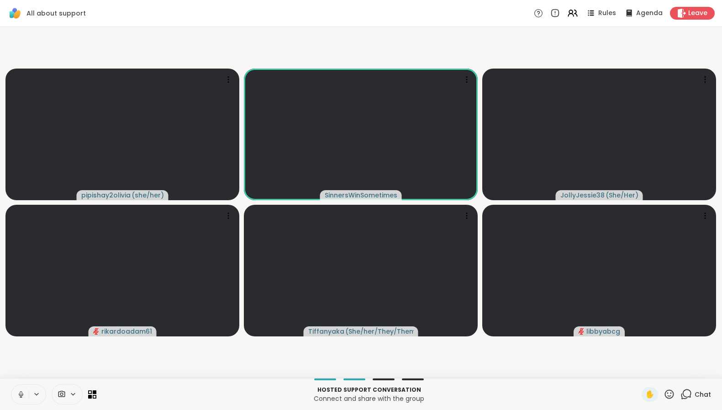
click at [23, 398] on icon at bounding box center [21, 394] width 8 height 8
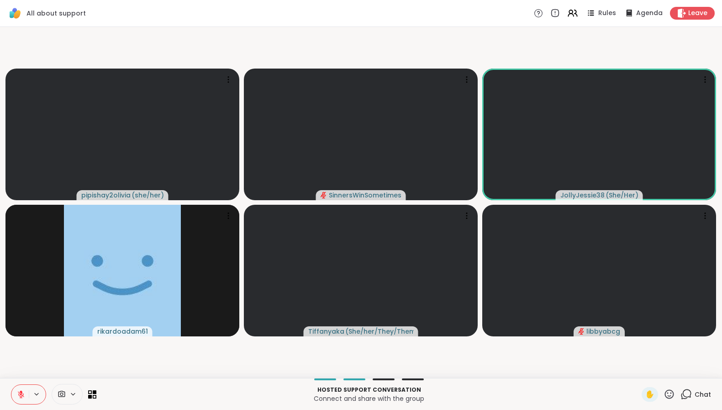
click at [21, 394] on icon at bounding box center [21, 394] width 6 height 6
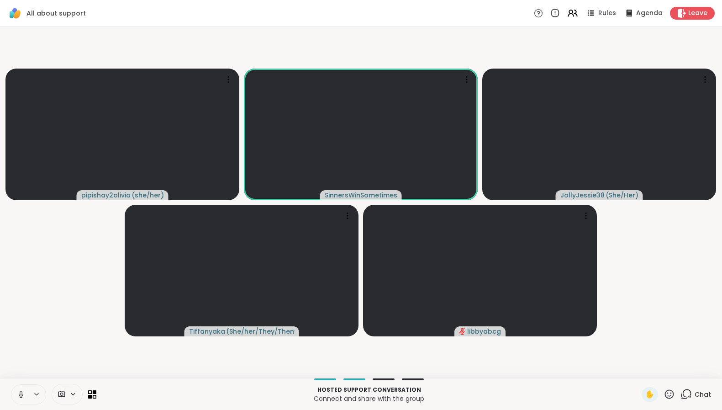
click at [23, 393] on icon at bounding box center [21, 394] width 8 height 8
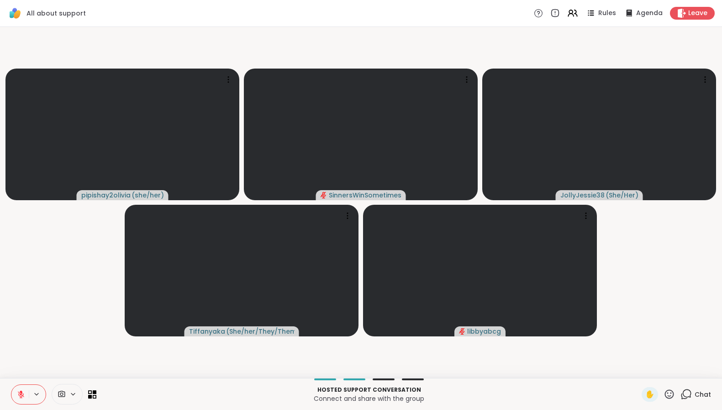
click at [23, 393] on icon at bounding box center [21, 394] width 8 height 8
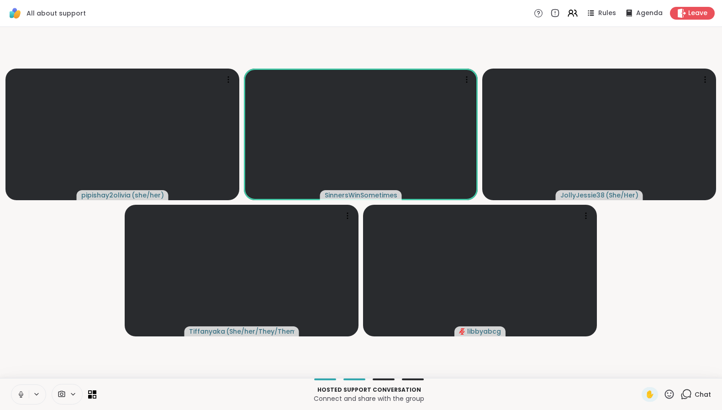
click at [22, 394] on icon at bounding box center [21, 393] width 2 height 4
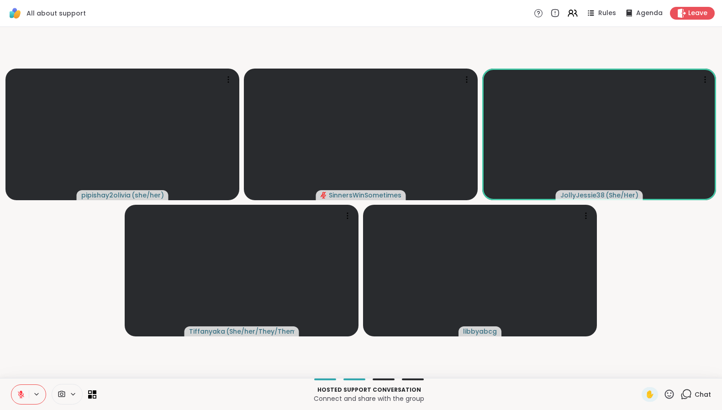
click at [19, 396] on icon at bounding box center [21, 394] width 8 height 8
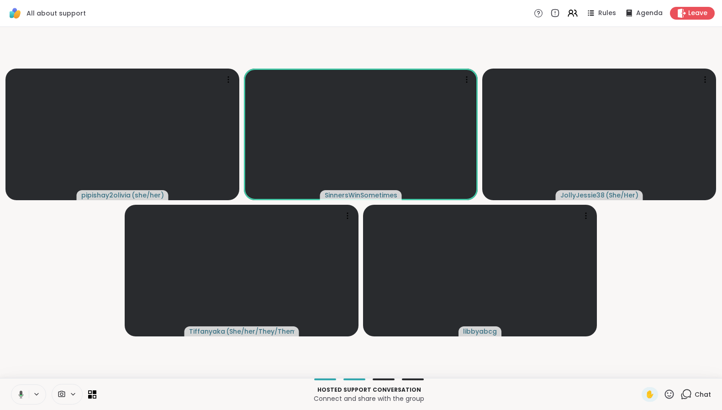
click at [20, 396] on icon at bounding box center [21, 394] width 5 height 8
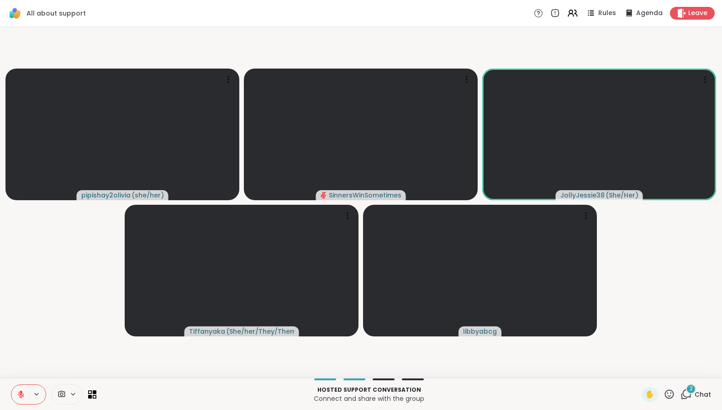
click at [21, 396] on icon at bounding box center [21, 394] width 6 height 6
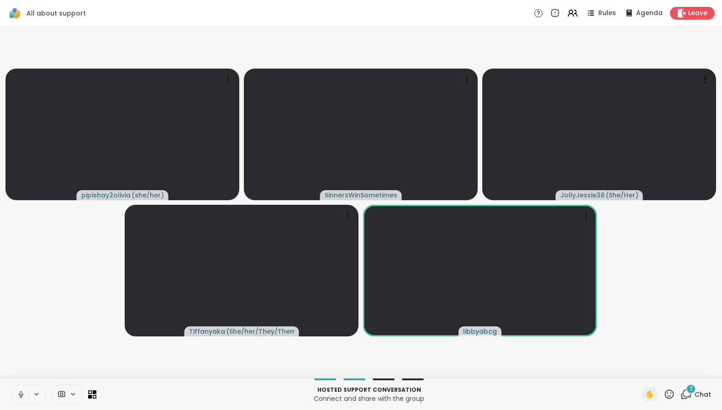
click at [23, 396] on icon at bounding box center [21, 394] width 8 height 8
click at [21, 392] on icon at bounding box center [21, 392] width 3 height 4
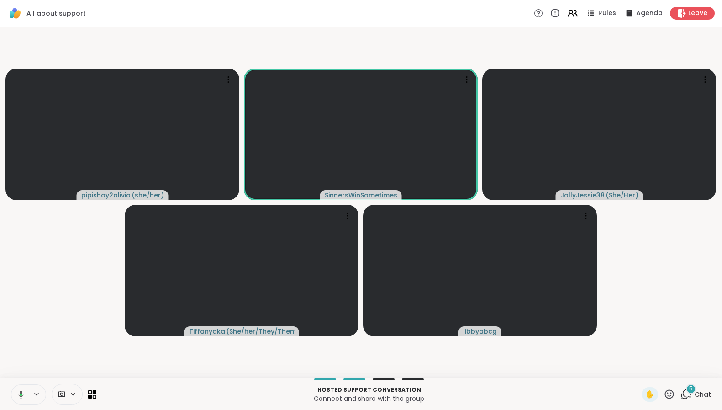
click at [21, 392] on icon at bounding box center [21, 394] width 5 height 8
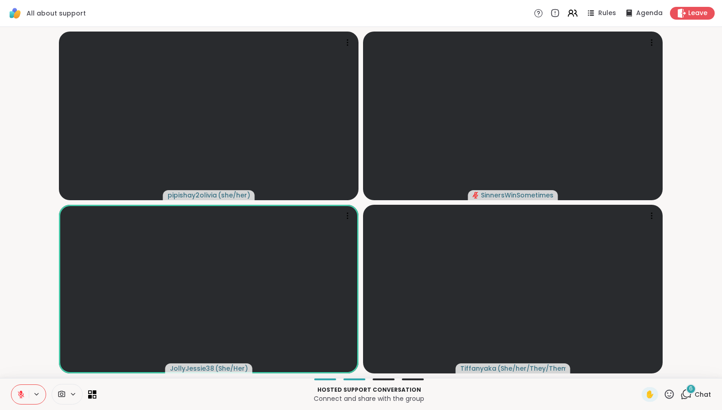
click at [21, 395] on icon at bounding box center [21, 394] width 8 height 8
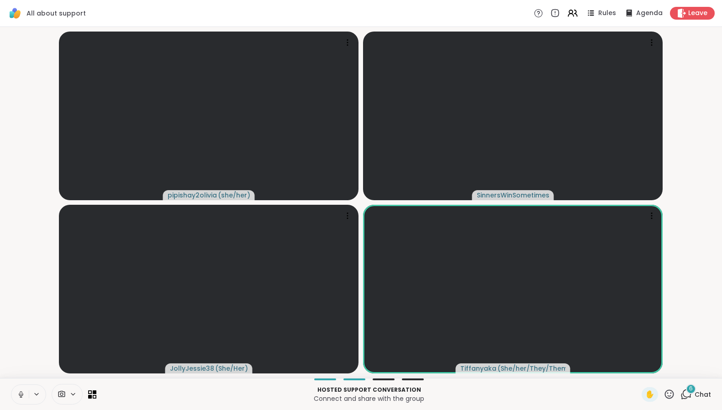
click at [20, 394] on icon at bounding box center [21, 394] width 8 height 8
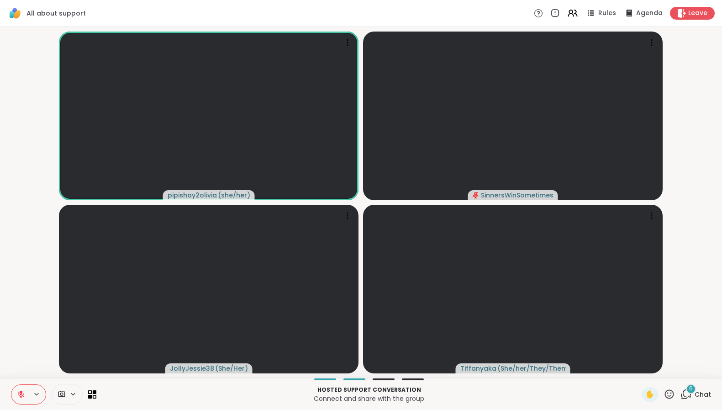
click at [22, 397] on icon at bounding box center [21, 394] width 8 height 8
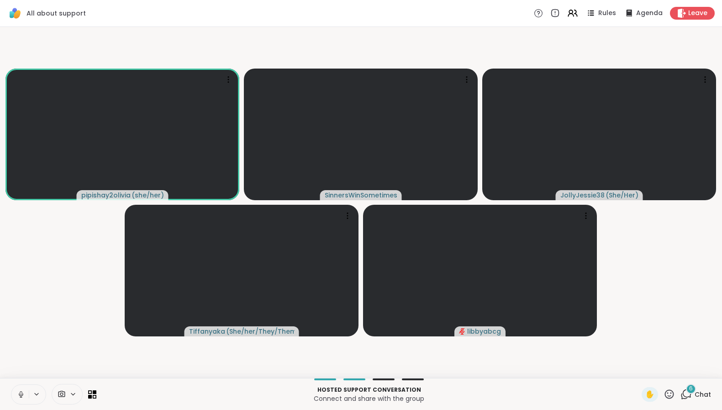
click at [21, 394] on icon at bounding box center [21, 394] width 8 height 8
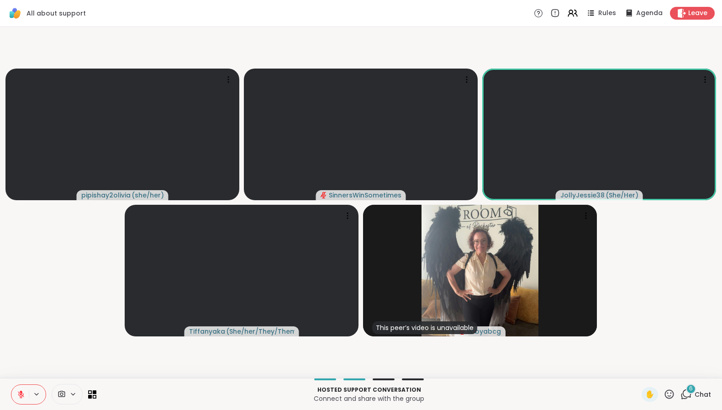
click at [19, 395] on icon at bounding box center [21, 394] width 6 height 6
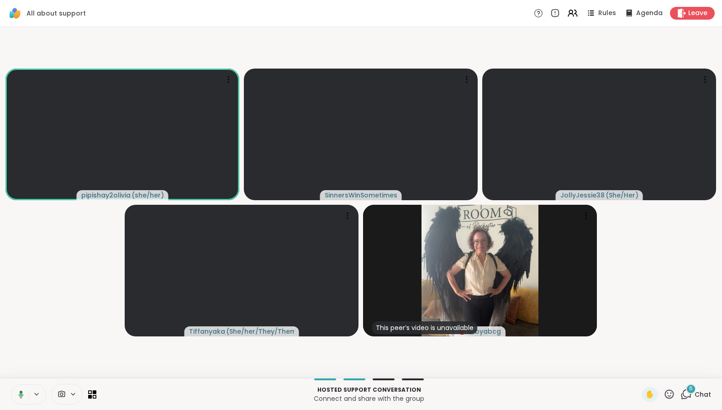
click at [20, 395] on icon at bounding box center [20, 394] width 8 height 8
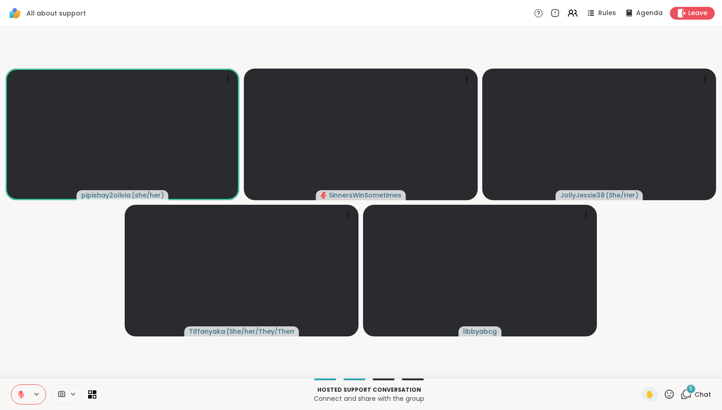
click at [21, 395] on icon at bounding box center [21, 394] width 6 height 6
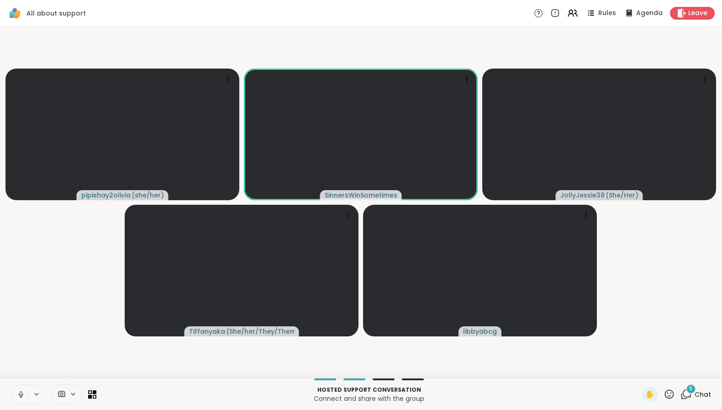
click at [24, 396] on icon at bounding box center [21, 394] width 8 height 8
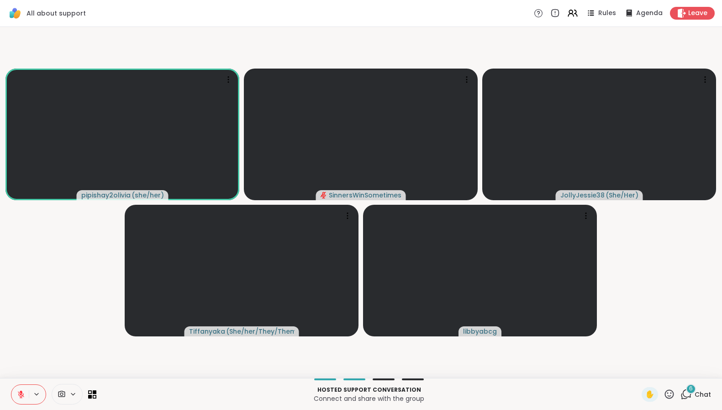
click at [24, 395] on icon at bounding box center [21, 394] width 8 height 8
click at [22, 393] on icon at bounding box center [21, 394] width 5 height 8
click at [22, 393] on icon at bounding box center [21, 394] width 8 height 8
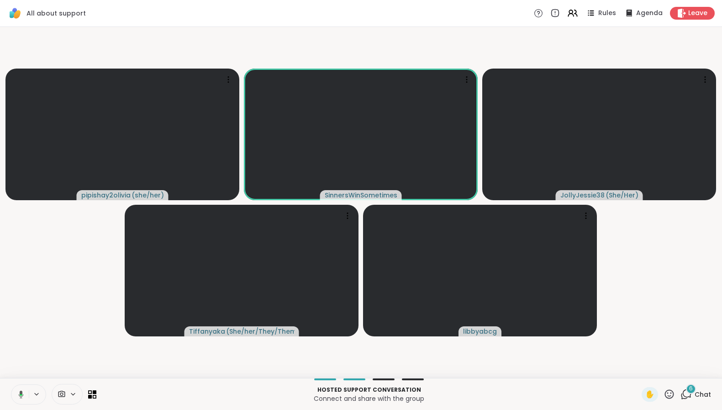
click at [21, 393] on icon at bounding box center [21, 394] width 5 height 8
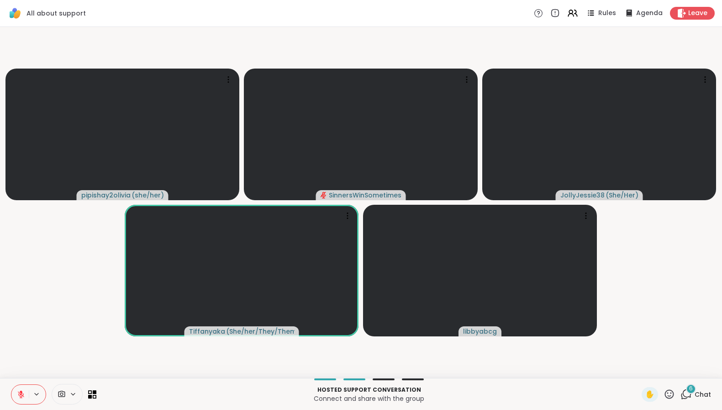
click at [22, 396] on icon at bounding box center [21, 394] width 8 height 8
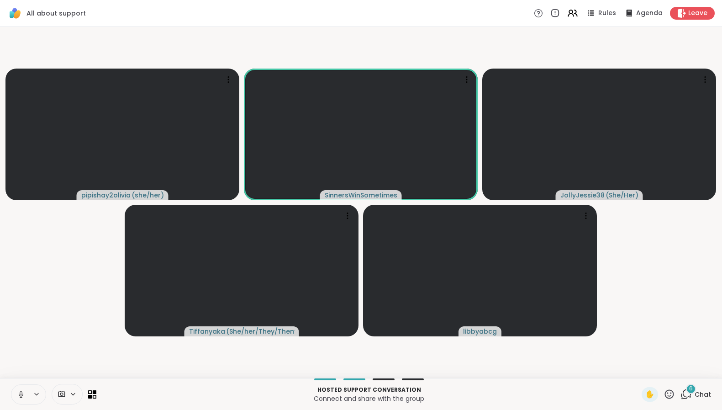
click at [16, 395] on button at bounding box center [19, 394] width 17 height 19
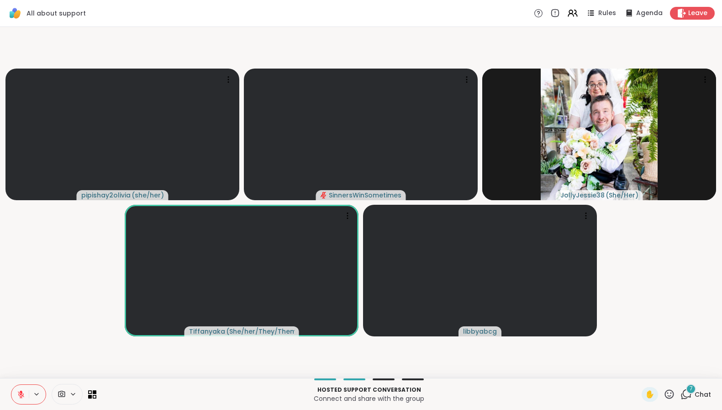
click at [21, 393] on icon at bounding box center [21, 394] width 8 height 8
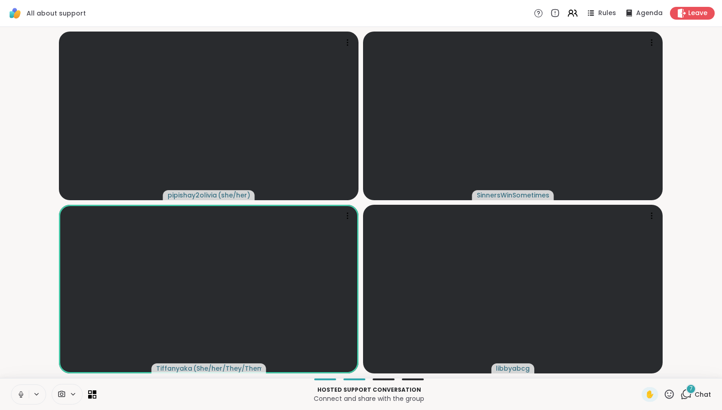
click at [21, 394] on icon at bounding box center [21, 394] width 8 height 8
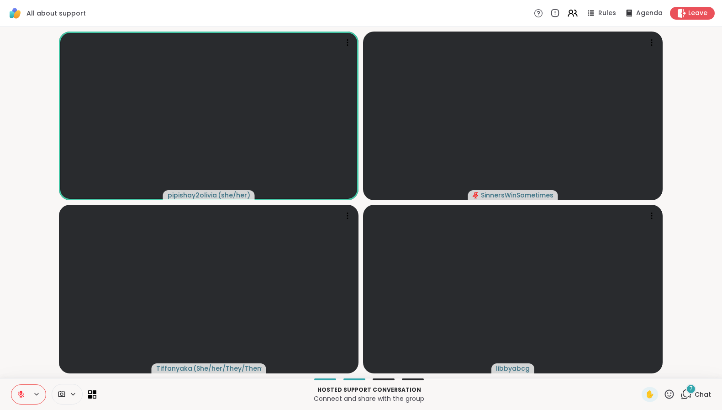
click at [20, 394] on icon at bounding box center [21, 394] width 6 height 6
click at [686, 391] on div "7" at bounding box center [691, 389] width 10 height 10
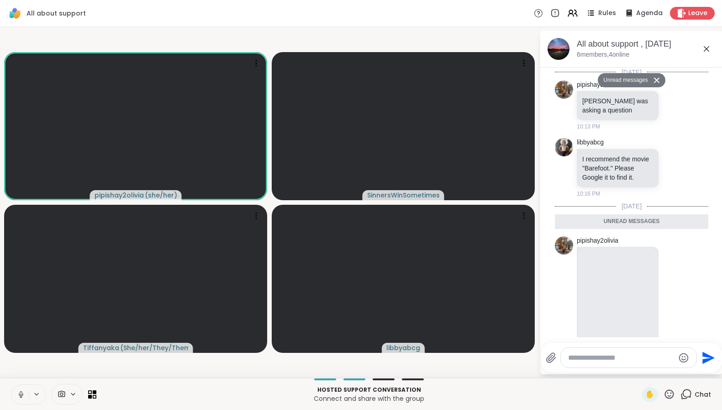
scroll to position [949, 0]
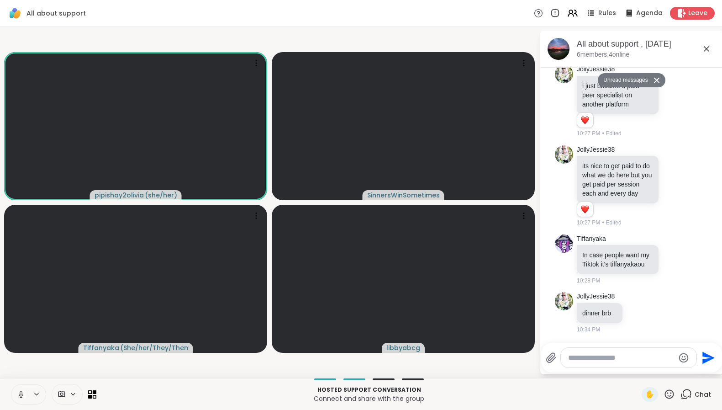
click at [681, 391] on icon at bounding box center [686, 393] width 11 height 11
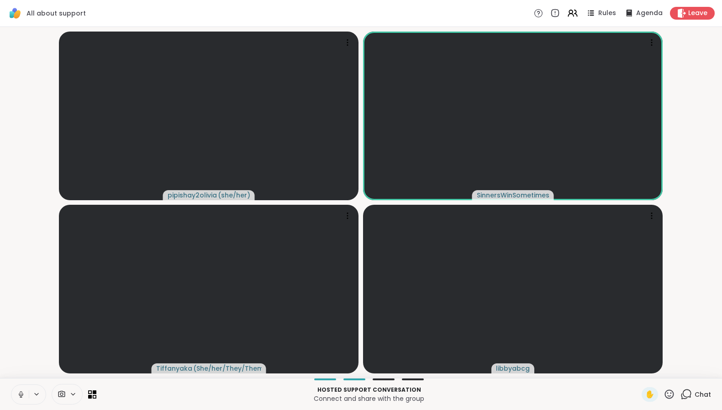
click at [21, 395] on icon at bounding box center [21, 394] width 8 height 8
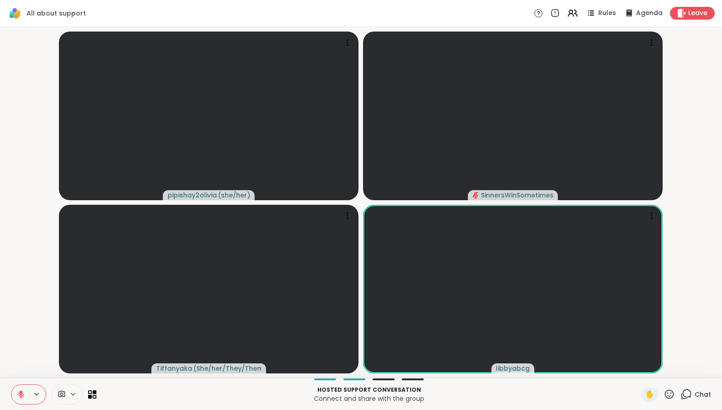
click at [11, 385] on button at bounding box center [19, 394] width 17 height 19
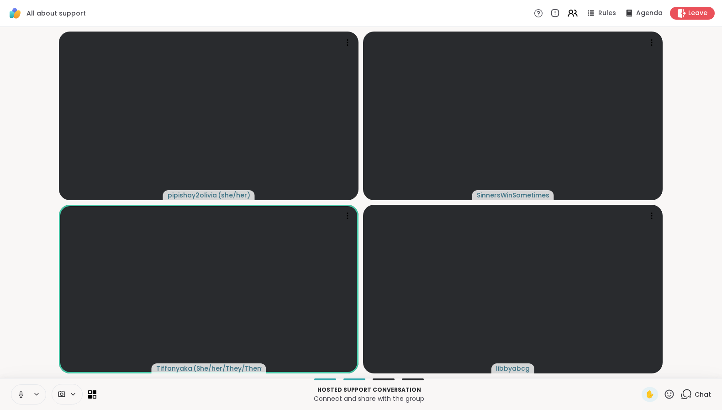
click at [22, 397] on icon at bounding box center [21, 394] width 8 height 8
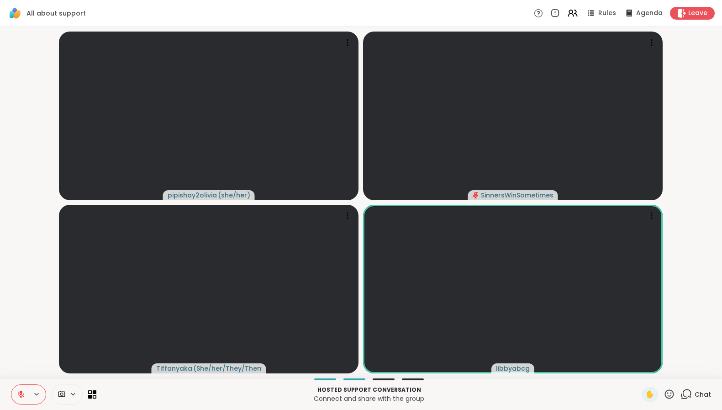
click at [20, 392] on icon at bounding box center [21, 394] width 6 height 6
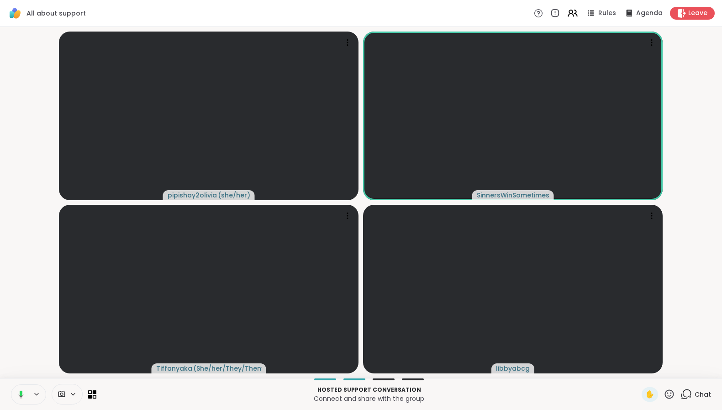
click at [21, 394] on icon at bounding box center [21, 392] width 3 height 5
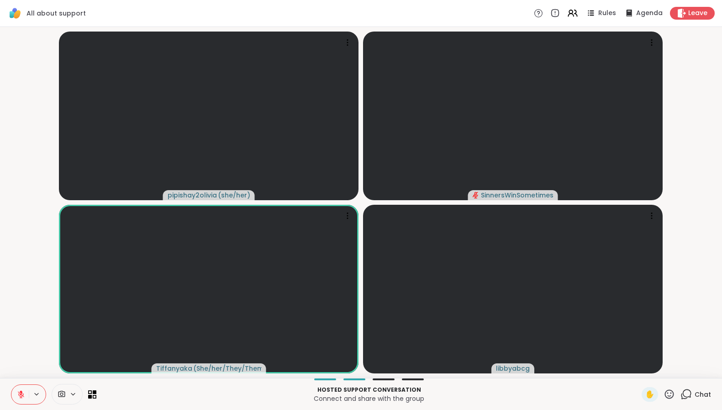
click at [24, 383] on div "Hosted support conversation Connect and share with the group ✋ Chat" at bounding box center [361, 394] width 722 height 32
click at [22, 393] on icon at bounding box center [21, 394] width 8 height 8
click at [21, 394] on icon at bounding box center [21, 394] width 8 height 8
click at [20, 392] on icon at bounding box center [21, 394] width 8 height 8
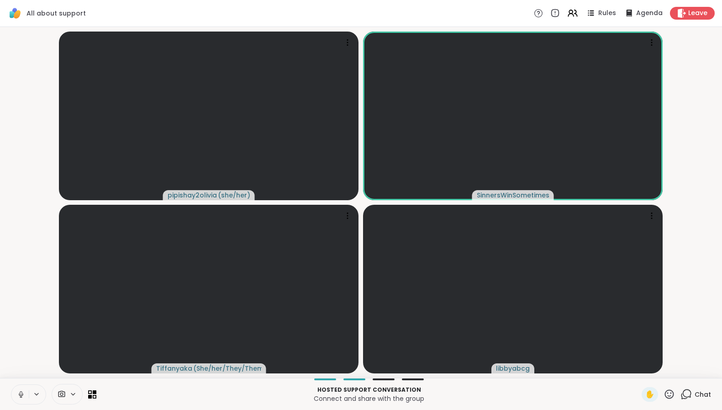
click at [24, 392] on icon at bounding box center [21, 394] width 8 height 8
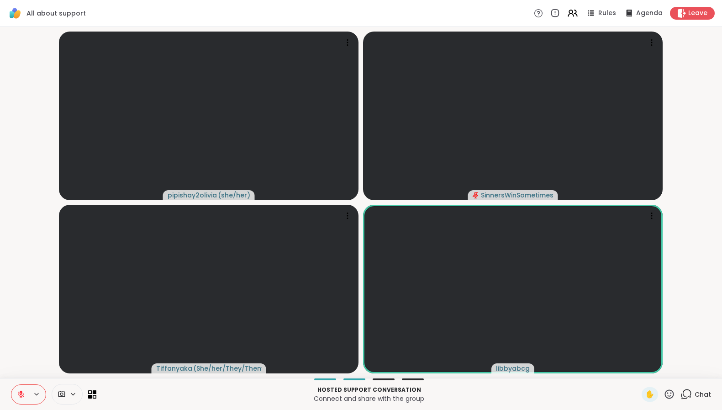
click at [31, 389] on div at bounding box center [28, 394] width 35 height 20
click at [19, 396] on icon at bounding box center [21, 394] width 8 height 8
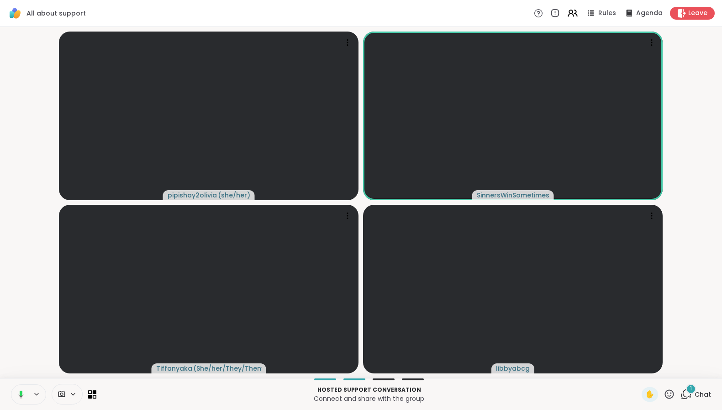
click at [20, 395] on icon at bounding box center [20, 394] width 8 height 8
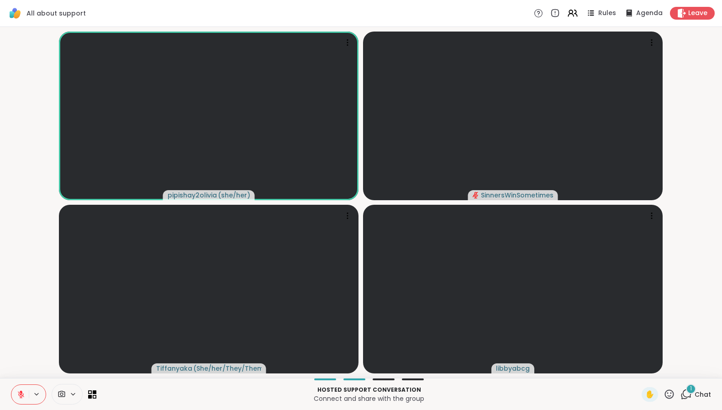
click at [20, 395] on icon at bounding box center [21, 394] width 8 height 8
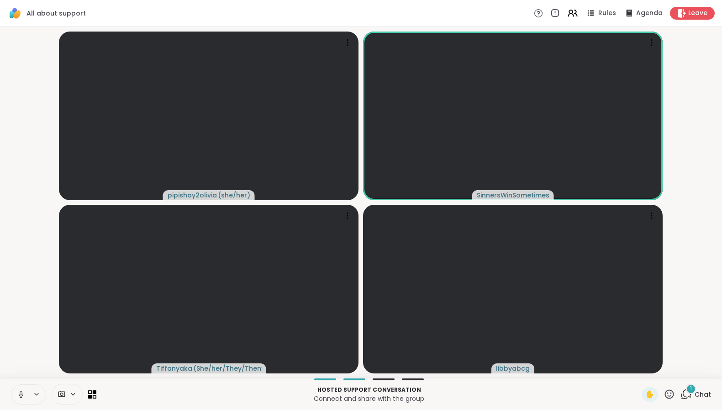
click at [20, 393] on icon at bounding box center [21, 393] width 2 height 4
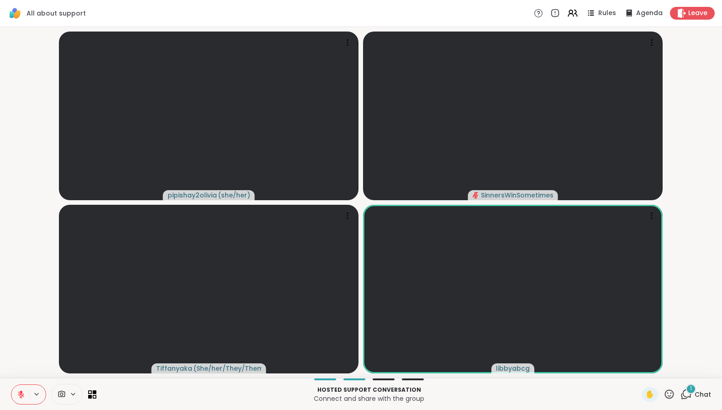
click at [686, 388] on div "1" at bounding box center [691, 389] width 10 height 10
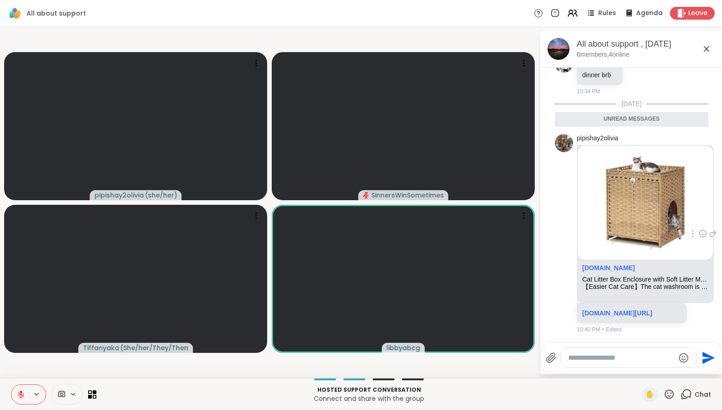
scroll to position [1250, 0]
click at [699, 238] on icon at bounding box center [703, 233] width 8 height 9
click at [626, 223] on div "Select Reaction: Heart" at bounding box center [630, 219] width 8 height 8
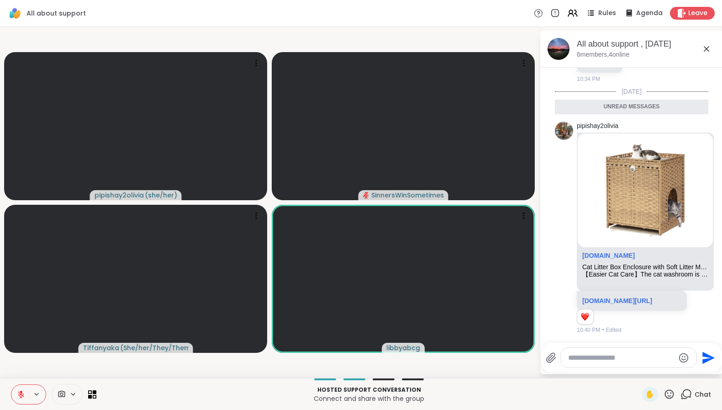
scroll to position [1025, 0]
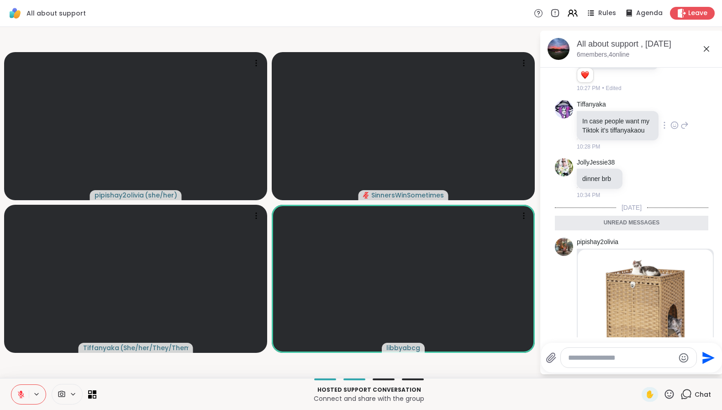
click at [673, 127] on icon at bounding box center [674, 126] width 3 height 1
click at [671, 115] on div "Select Reaction: Heart" at bounding box center [675, 110] width 8 height 8
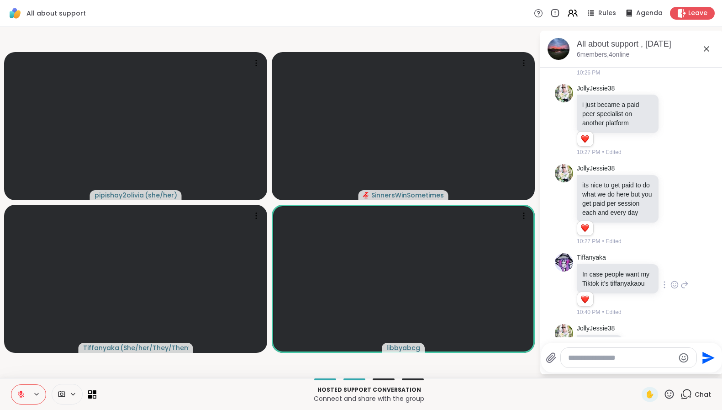
scroll to position [853, 0]
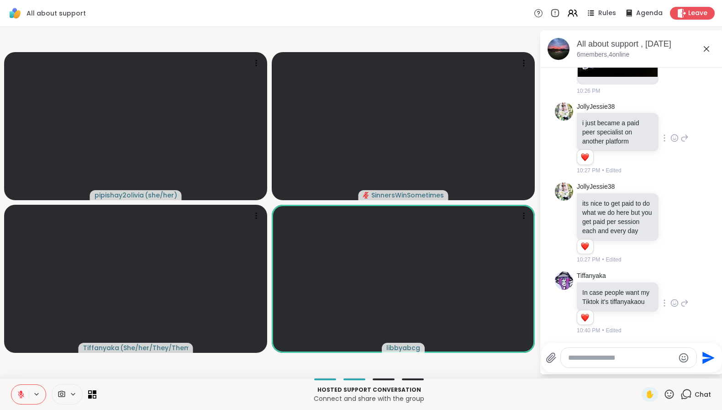
click at [671, 143] on icon at bounding box center [675, 137] width 8 height 9
click at [671, 127] on div "Select Reaction: Heart" at bounding box center [675, 123] width 8 height 8
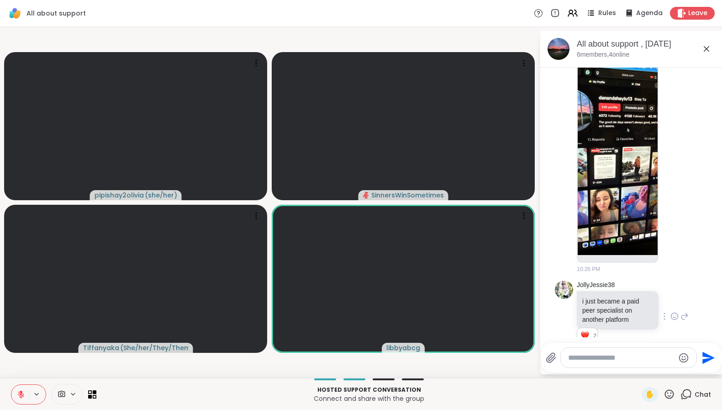
scroll to position [669, 0]
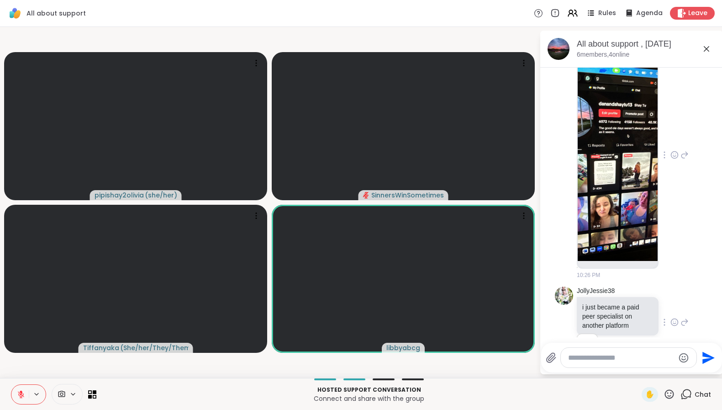
click at [673, 157] on icon at bounding box center [674, 156] width 3 height 1
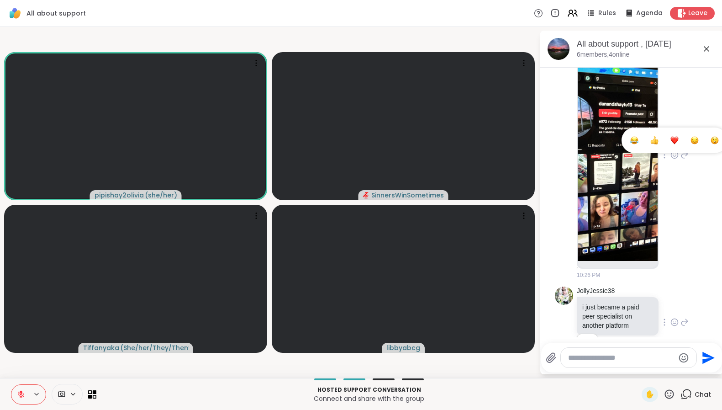
click at [671, 144] on div "Select Reaction: Heart" at bounding box center [675, 140] width 8 height 8
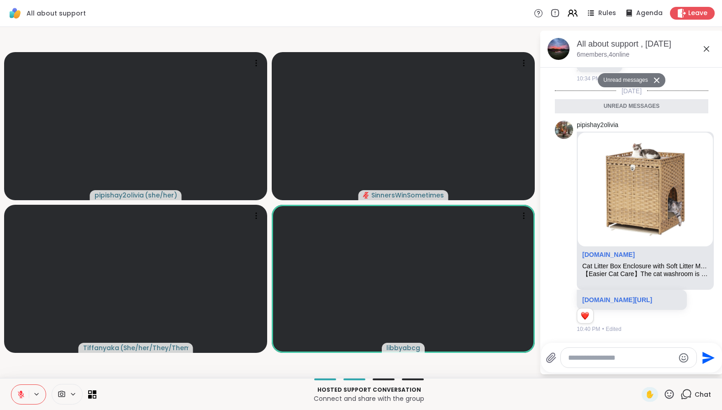
scroll to position [1442, 0]
click at [19, 389] on button at bounding box center [19, 394] width 17 height 19
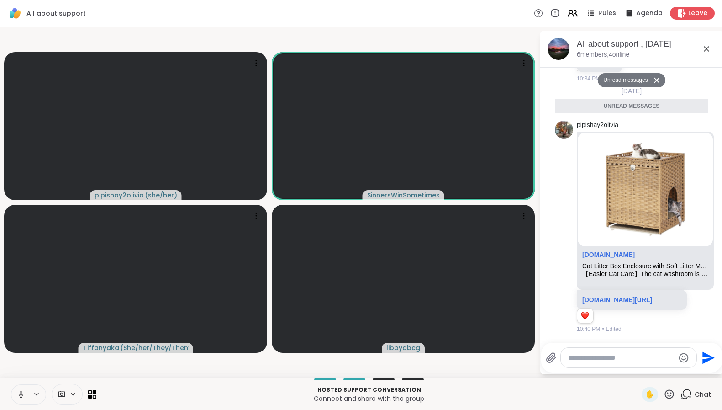
click at [21, 396] on icon at bounding box center [21, 394] width 8 height 8
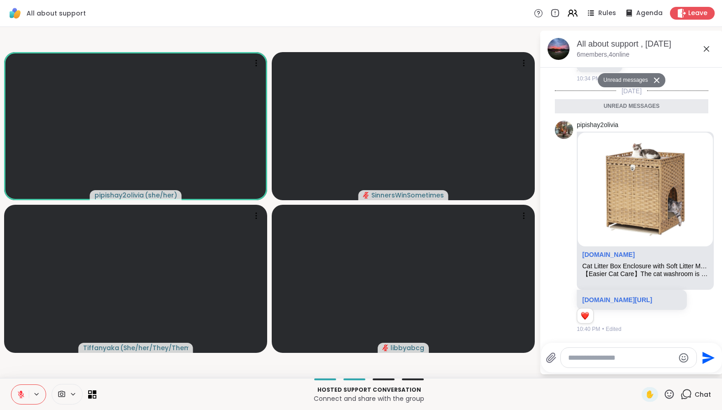
click at [68, 369] on video-player-container "pipishay2olivia ( she/her ) SinnersWinSometimes Tiffanyaka ( She/her/They/Them …" at bounding box center [269, 203] width 529 height 344
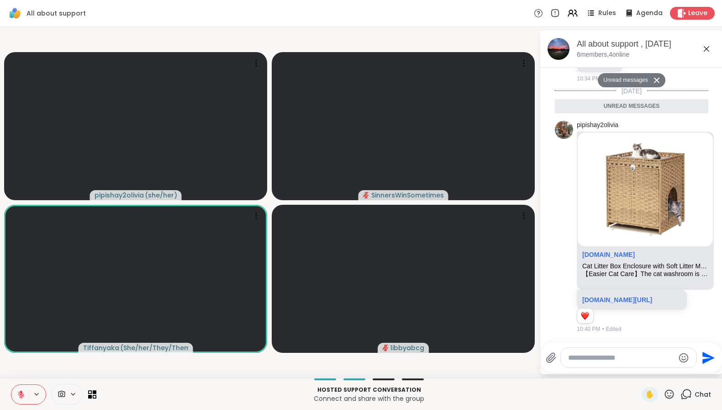
click at [21, 394] on icon at bounding box center [21, 394] width 6 height 6
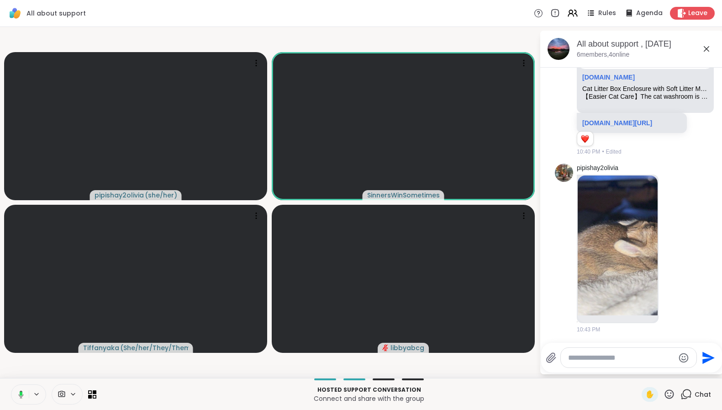
scroll to position [1597, 0]
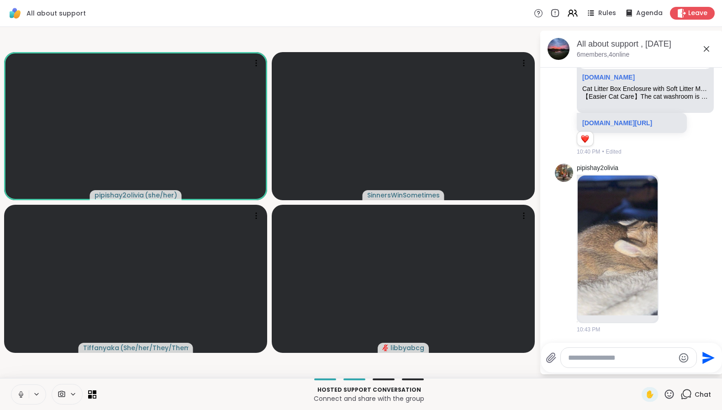
click at [20, 394] on icon at bounding box center [21, 393] width 2 height 4
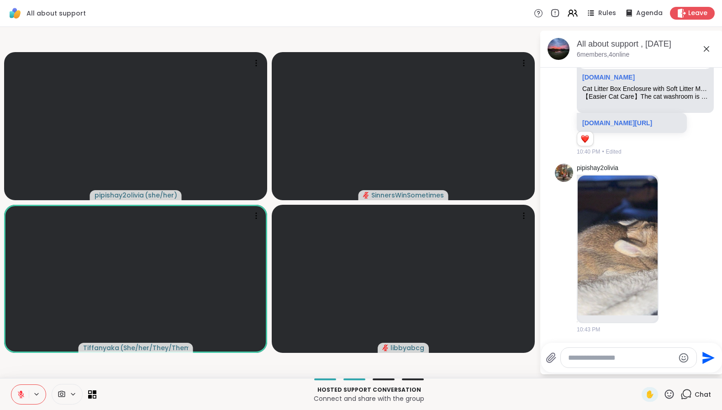
click at [22, 398] on icon at bounding box center [21, 394] width 8 height 8
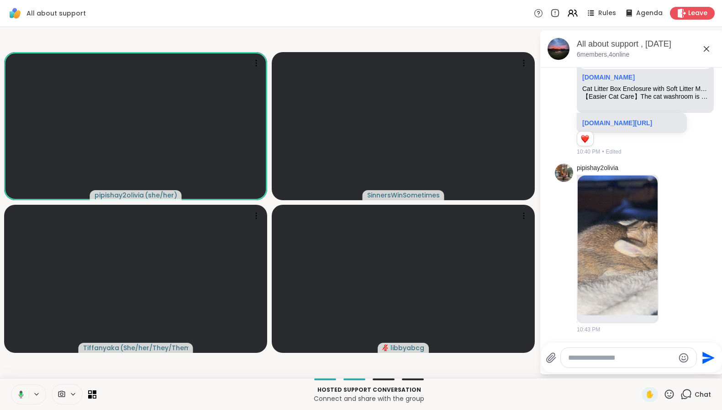
scroll to position [1666, 0]
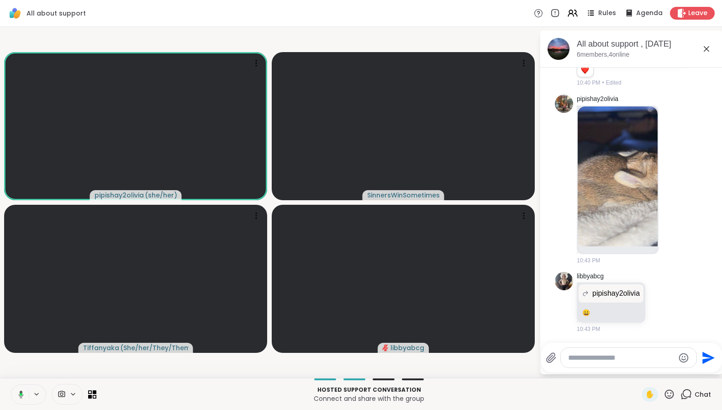
click at [21, 395] on icon at bounding box center [21, 394] width 3 height 3
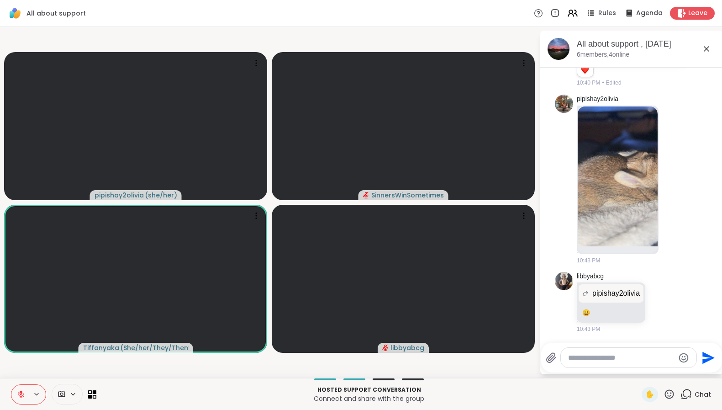
click at [21, 395] on icon at bounding box center [21, 394] width 8 height 8
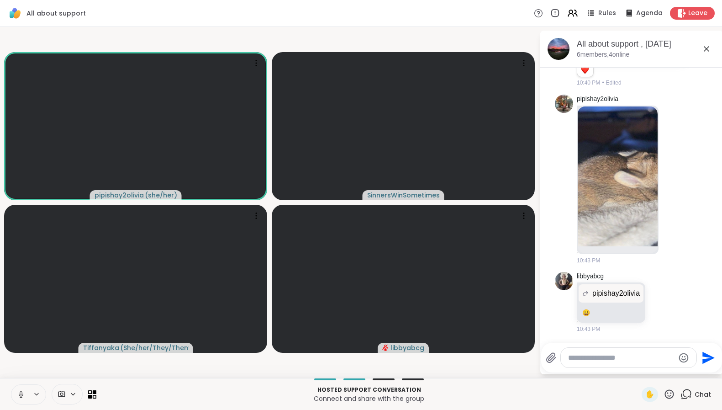
click at [21, 395] on icon at bounding box center [21, 394] width 8 height 8
click at [20, 391] on icon at bounding box center [21, 392] width 3 height 4
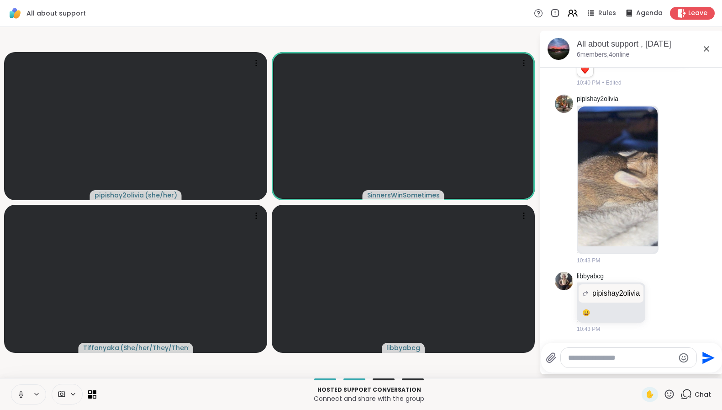
click at [19, 395] on icon at bounding box center [21, 394] width 5 height 3
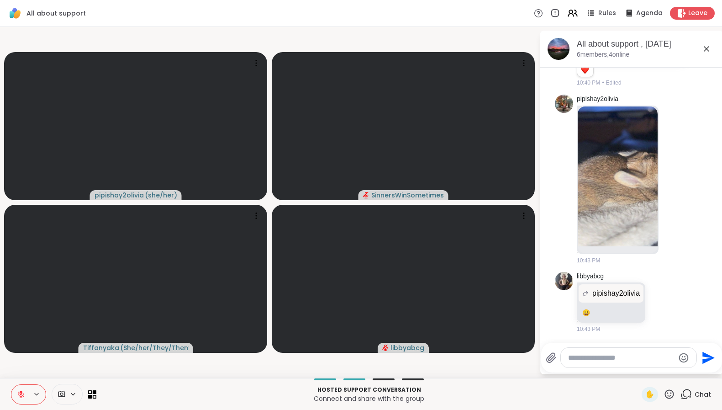
click at [18, 391] on icon at bounding box center [21, 394] width 8 height 8
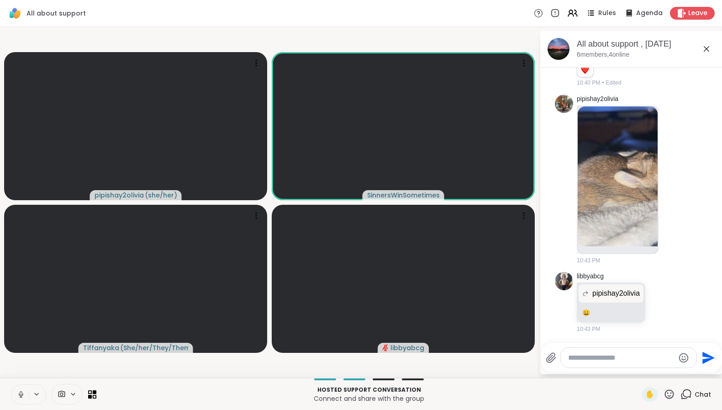
click at [21, 395] on icon at bounding box center [21, 394] width 8 height 8
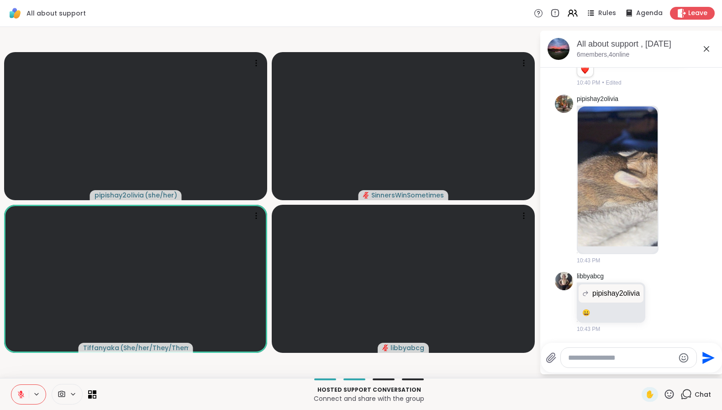
scroll to position [1920, 0]
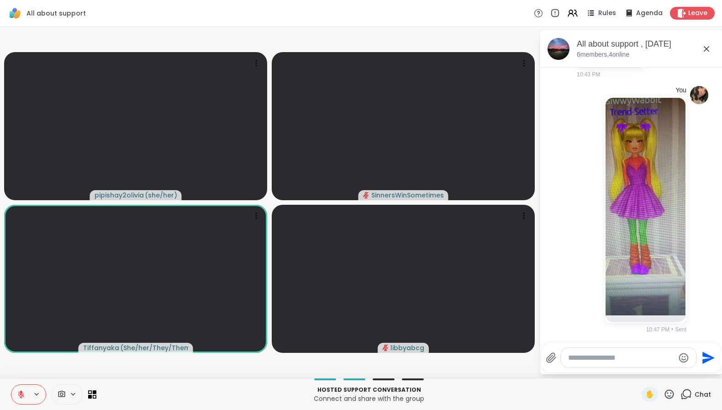
drag, startPoint x: 460, startPoint y: 365, endPoint x: 468, endPoint y: 364, distance: 7.9
drag, startPoint x: 468, startPoint y: 364, endPoint x: 21, endPoint y: 397, distance: 447.9
click at [21, 397] on icon at bounding box center [21, 394] width 8 height 8
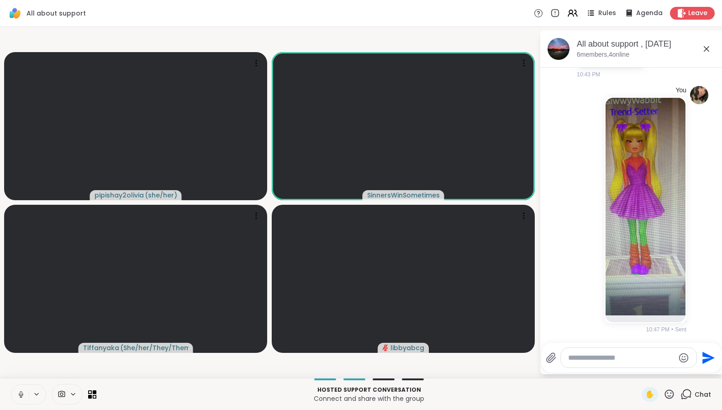
scroll to position [1934, 0]
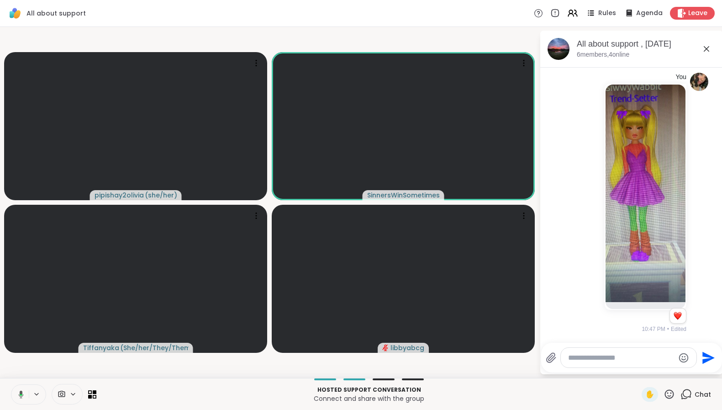
click at [21, 395] on icon at bounding box center [21, 395] width 3 height 2
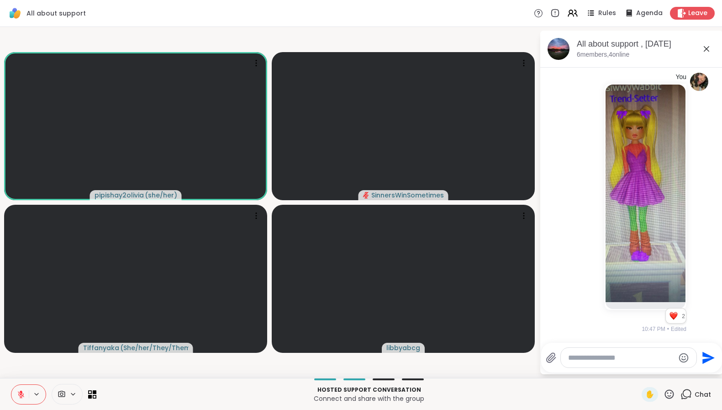
click at [18, 393] on icon at bounding box center [21, 394] width 8 height 8
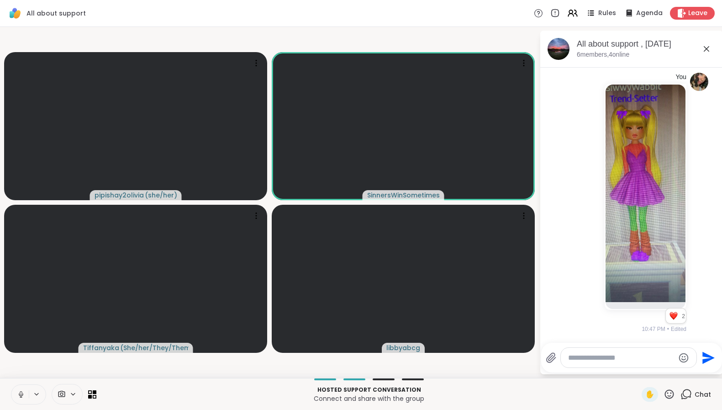
click at [20, 394] on icon at bounding box center [21, 394] width 8 height 8
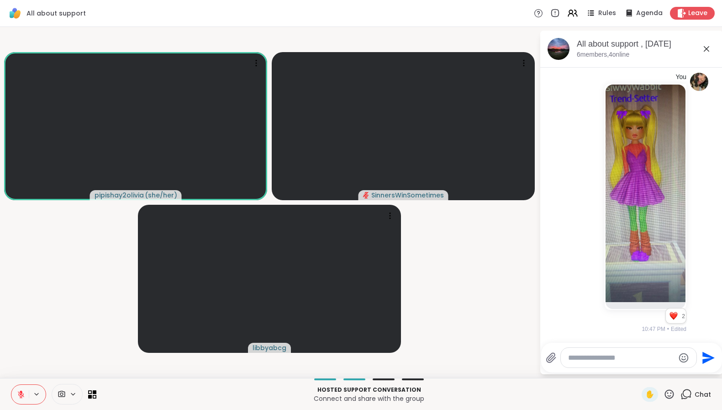
click at [21, 395] on icon at bounding box center [21, 394] width 6 height 6
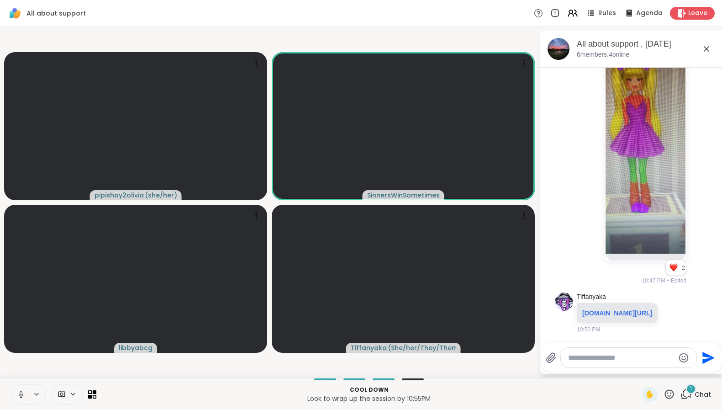
scroll to position [2009, 0]
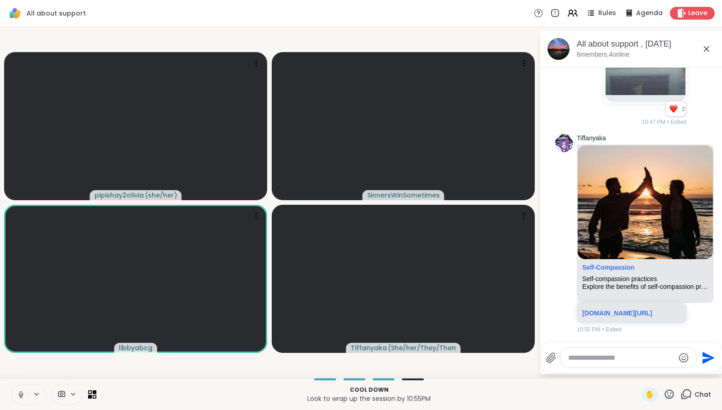
click at [21, 395] on icon at bounding box center [21, 393] width 2 height 4
click at [22, 394] on icon at bounding box center [21, 392] width 3 height 4
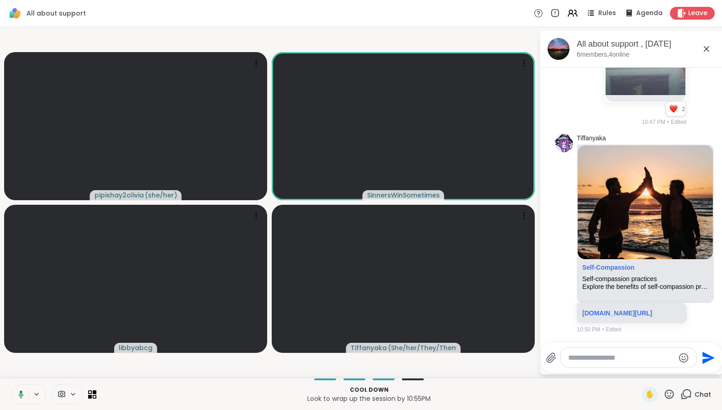
click at [22, 398] on icon at bounding box center [20, 394] width 8 height 8
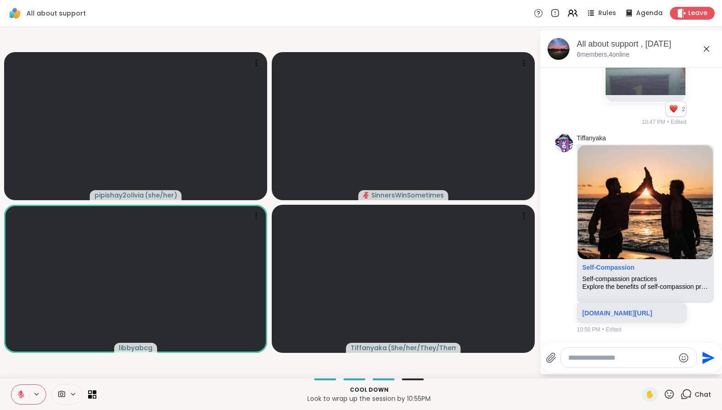
click at [21, 393] on icon at bounding box center [21, 394] width 8 height 8
click at [22, 392] on icon at bounding box center [21, 394] width 8 height 8
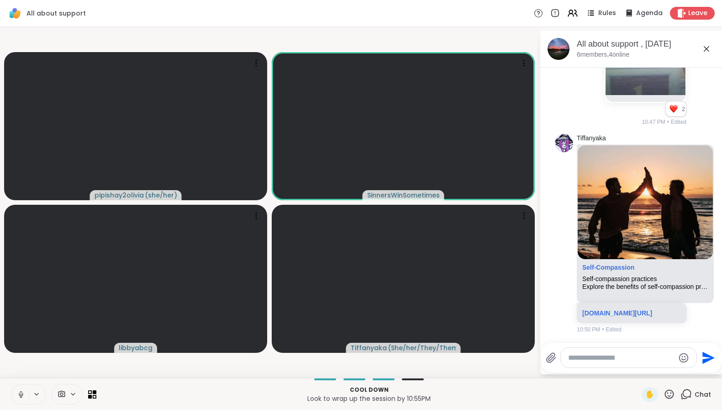
click at [22, 392] on icon at bounding box center [21, 394] width 8 height 8
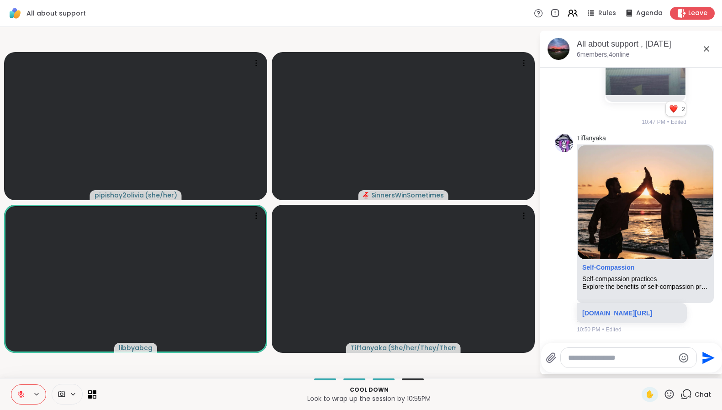
click at [21, 391] on icon at bounding box center [21, 392] width 3 height 4
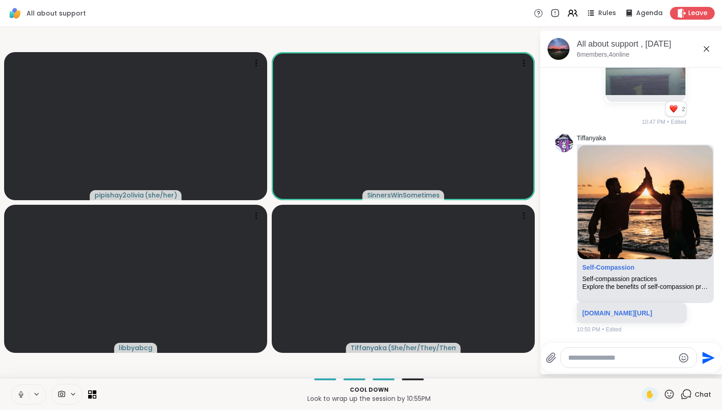
click at [21, 392] on icon at bounding box center [21, 394] width 8 height 8
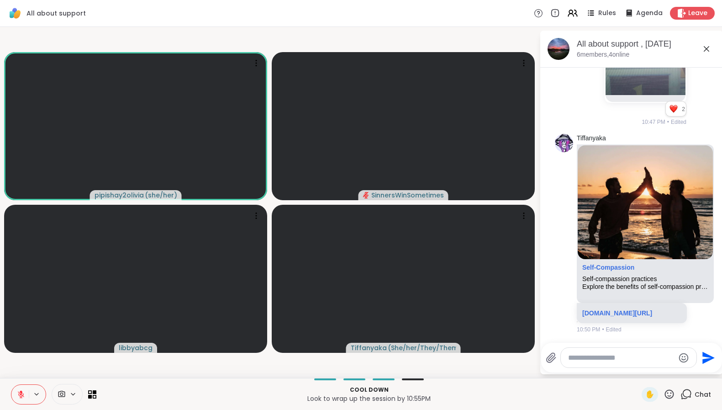
click at [23, 394] on icon at bounding box center [21, 394] width 6 height 6
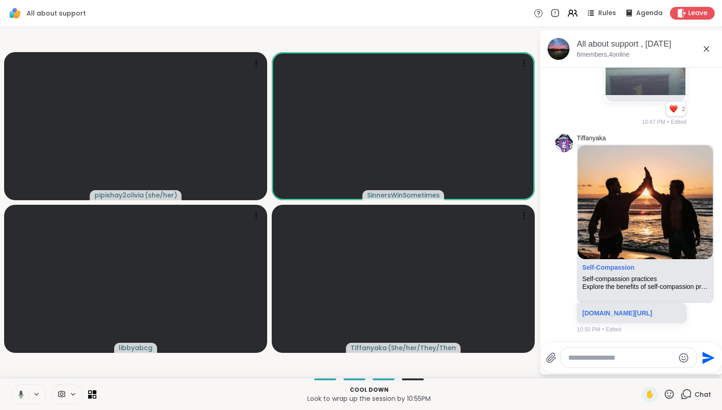
click at [24, 394] on button at bounding box center [19, 394] width 19 height 19
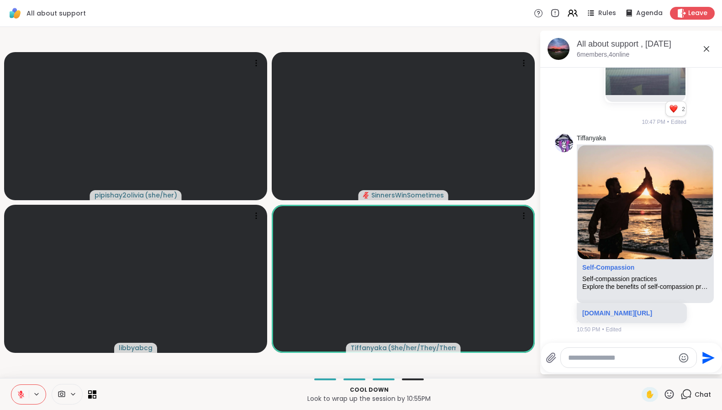
click at [21, 393] on icon at bounding box center [21, 392] width 3 height 4
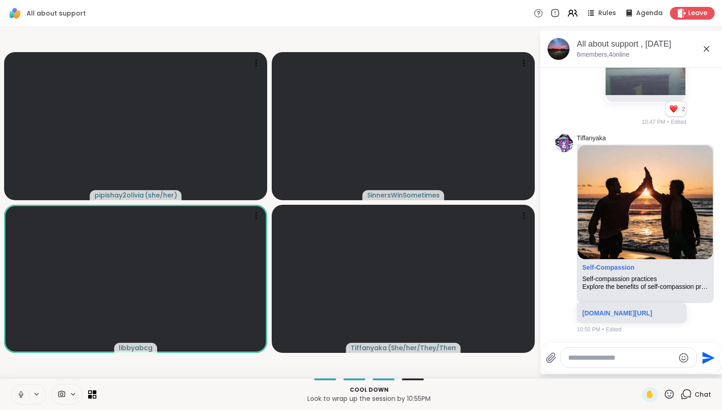
click at [23, 393] on icon at bounding box center [21, 394] width 8 height 8
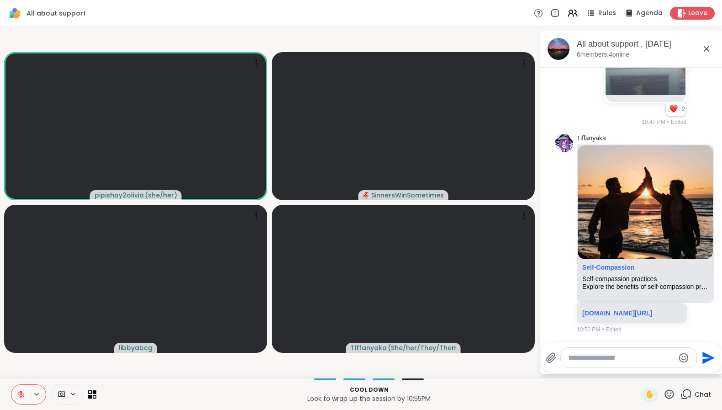
click at [20, 396] on icon at bounding box center [21, 394] width 6 height 6
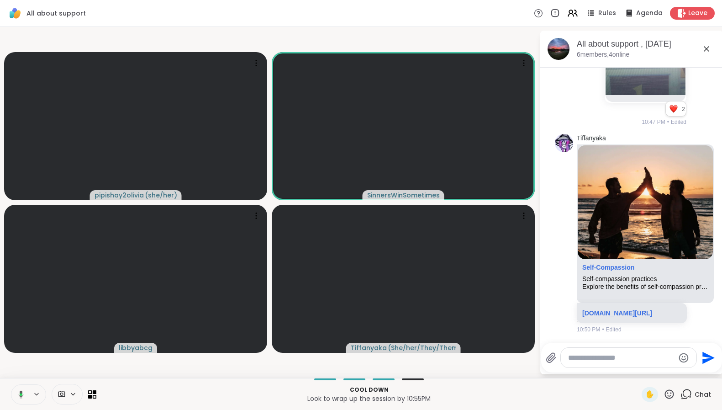
scroll to position [2199, 0]
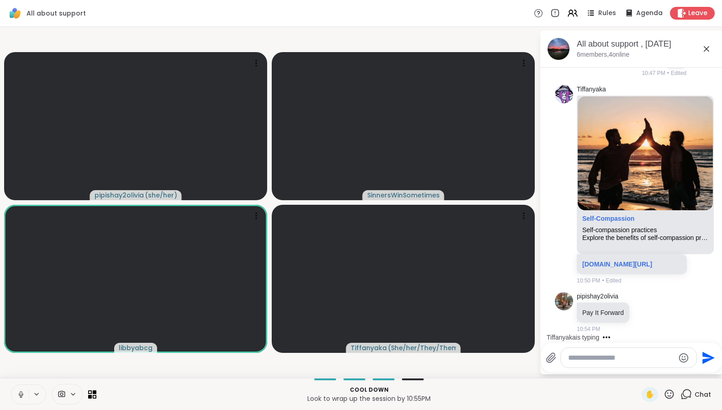
click at [20, 398] on icon at bounding box center [21, 394] width 8 height 8
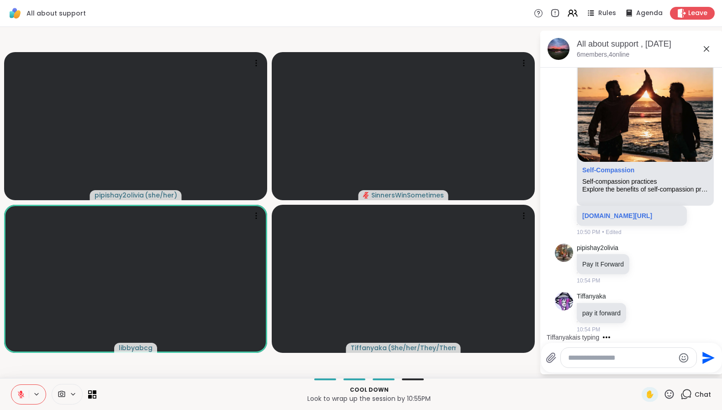
scroll to position [2296, 0]
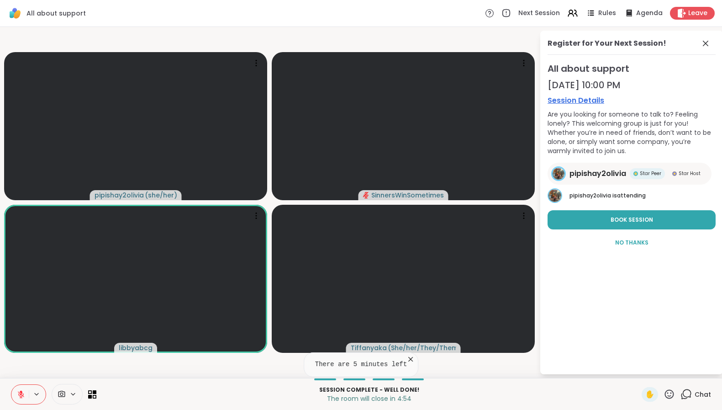
click at [21, 393] on icon at bounding box center [21, 394] width 6 height 6
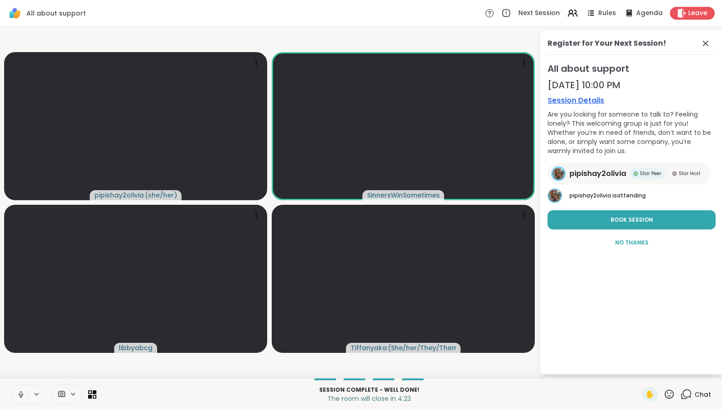
click at [21, 393] on icon at bounding box center [21, 394] width 8 height 8
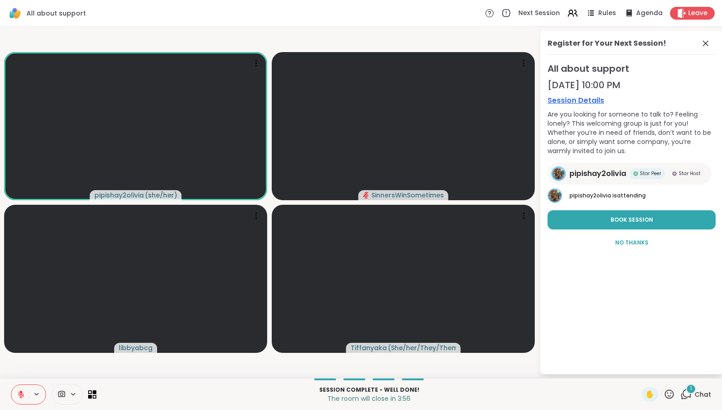
click at [21, 389] on button at bounding box center [19, 394] width 17 height 19
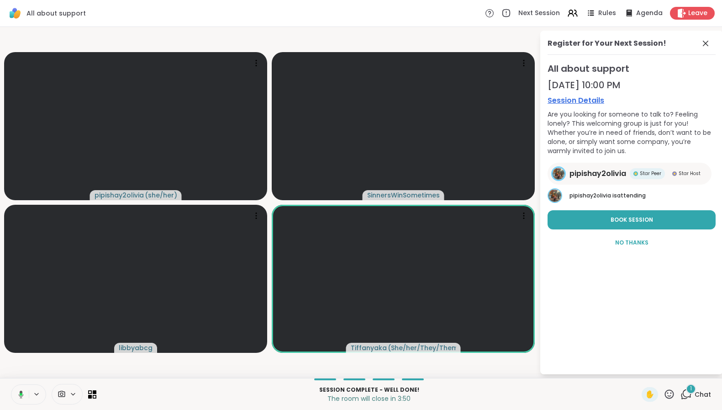
click at [21, 396] on icon at bounding box center [20, 394] width 8 height 8
click at [19, 395] on icon at bounding box center [21, 394] width 8 height 8
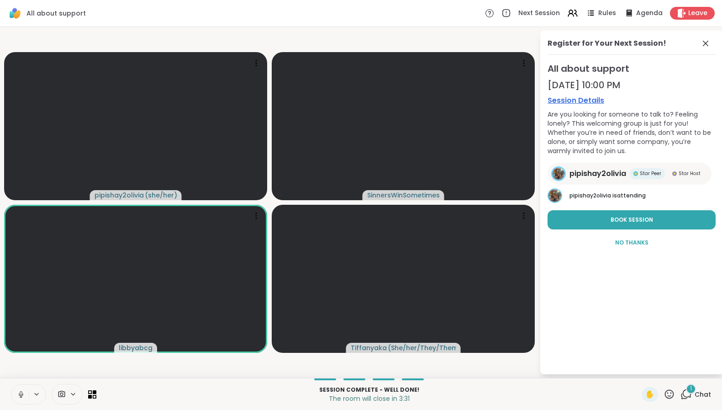
click at [21, 394] on icon at bounding box center [21, 394] width 8 height 8
click at [21, 394] on icon at bounding box center [21, 394] width 6 height 6
click at [21, 394] on icon at bounding box center [21, 394] width 8 height 8
click at [22, 395] on icon at bounding box center [21, 394] width 6 height 6
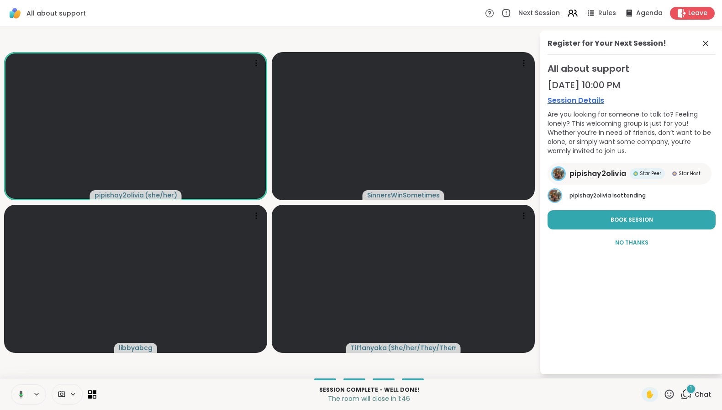
click at [21, 394] on icon at bounding box center [21, 395] width 3 height 2
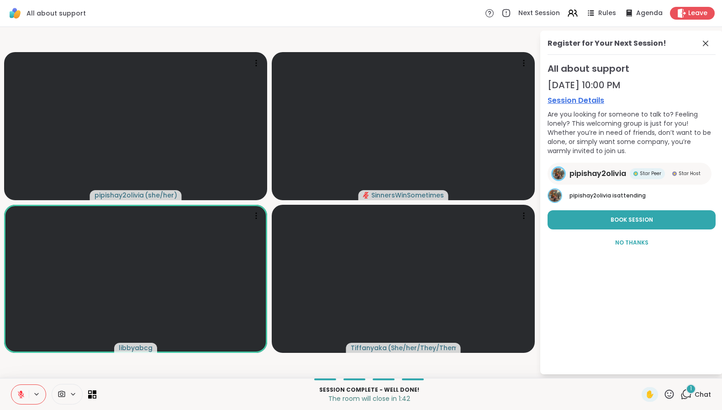
click at [18, 399] on button at bounding box center [19, 394] width 17 height 19
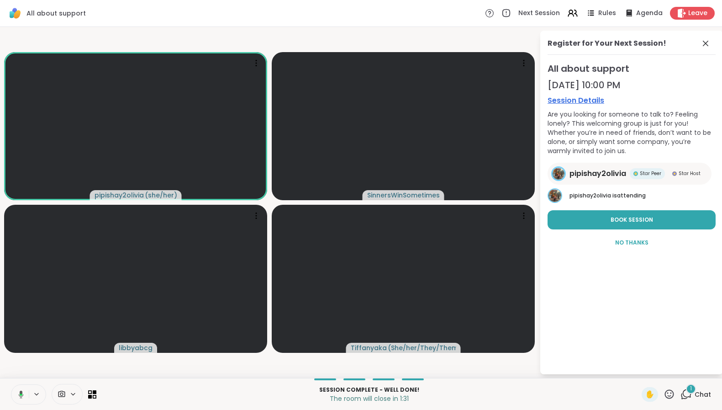
click at [22, 393] on icon at bounding box center [21, 394] width 5 height 8
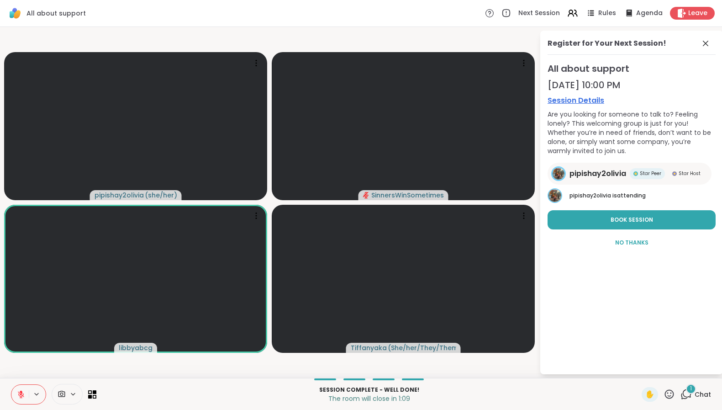
click at [695, 391] on span "Chat" at bounding box center [703, 394] width 16 height 9
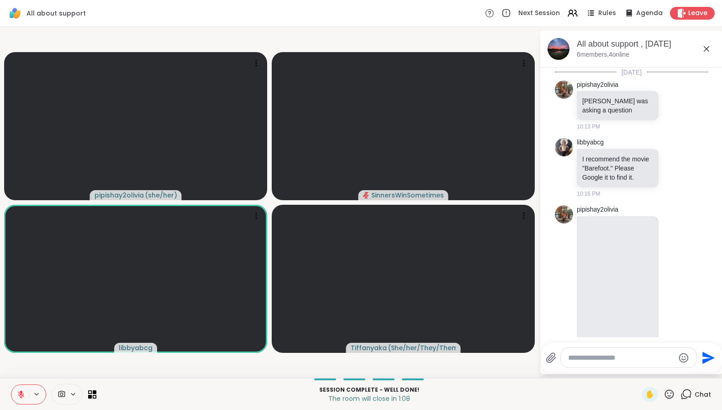
scroll to position [2366, 0]
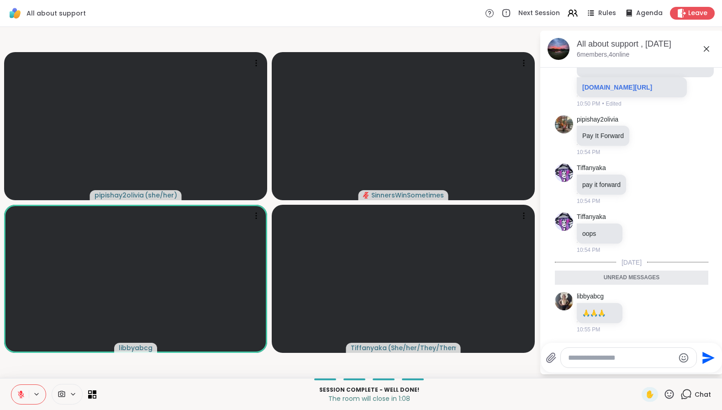
click at [632, 360] on textarea "Type your message" at bounding box center [621, 357] width 106 height 9
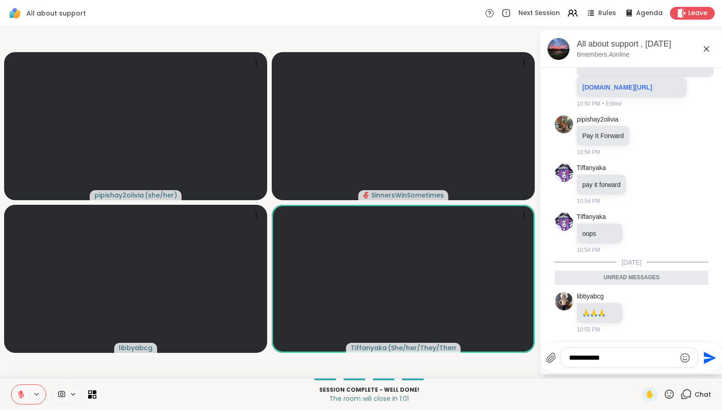
type textarea "**********"
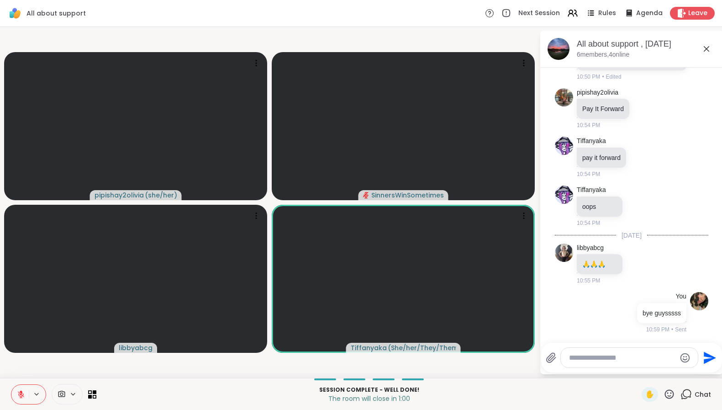
scroll to position [2393, 0]
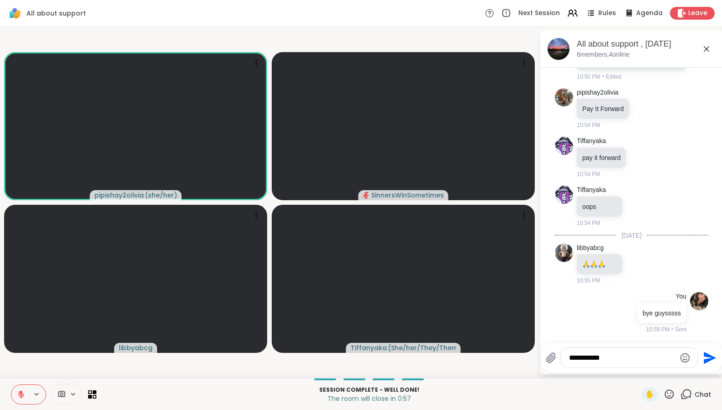
type textarea "**********"
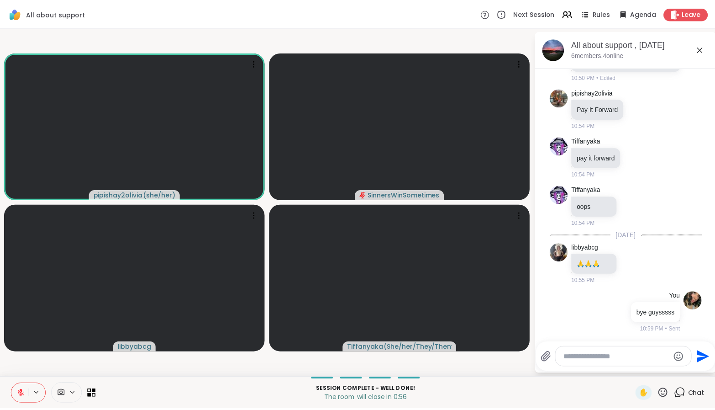
scroll to position [2442, 0]
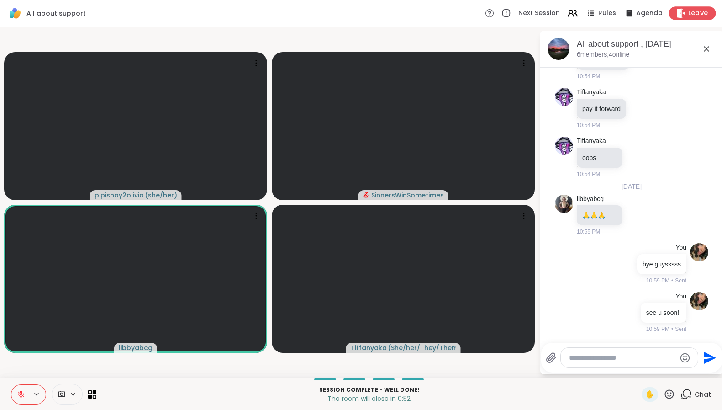
click at [693, 14] on span "Leave" at bounding box center [698, 14] width 20 height 10
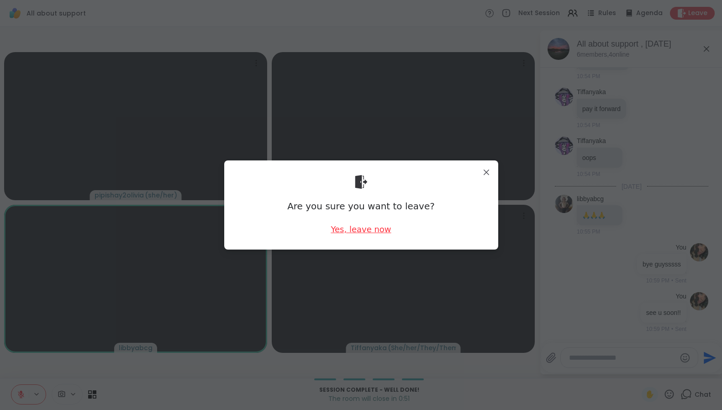
click at [371, 230] on div "Yes, leave now" at bounding box center [361, 228] width 60 height 11
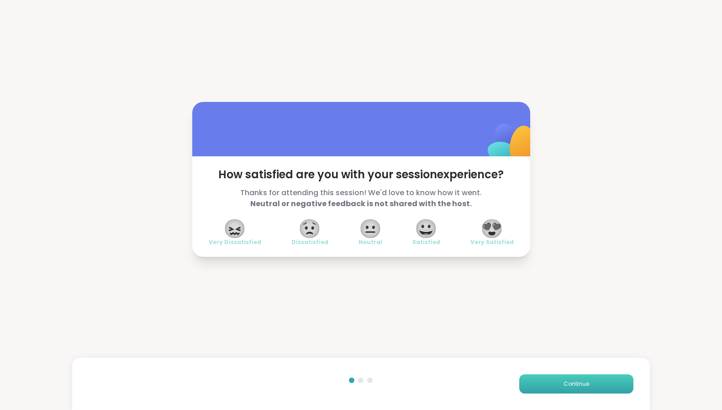
click at [590, 386] on button "Continue" at bounding box center [576, 383] width 114 height 19
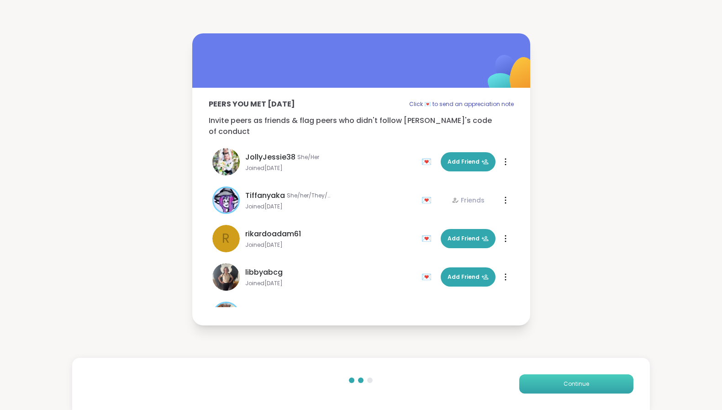
click at [568, 386] on span "Continue" at bounding box center [577, 384] width 26 height 8
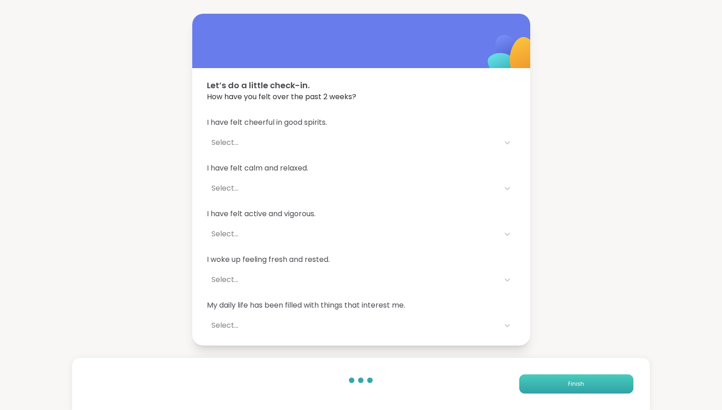
click at [567, 388] on button "Finish" at bounding box center [576, 383] width 114 height 19
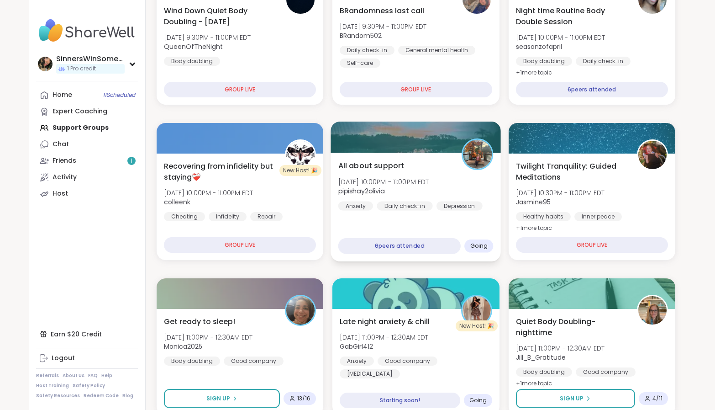
scroll to position [228, 0]
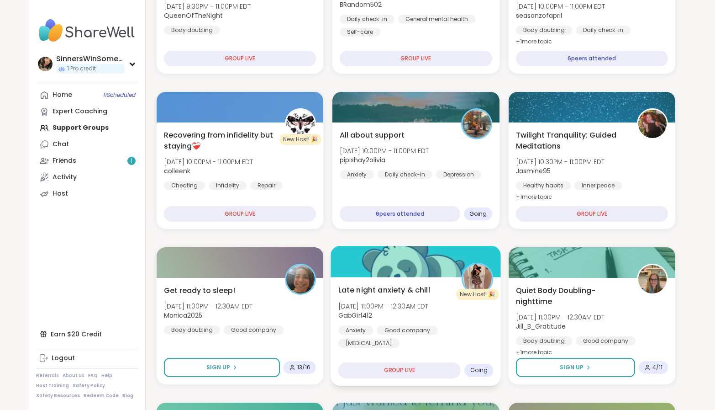
click at [420, 368] on div "GROUP LIVE" at bounding box center [399, 370] width 123 height 16
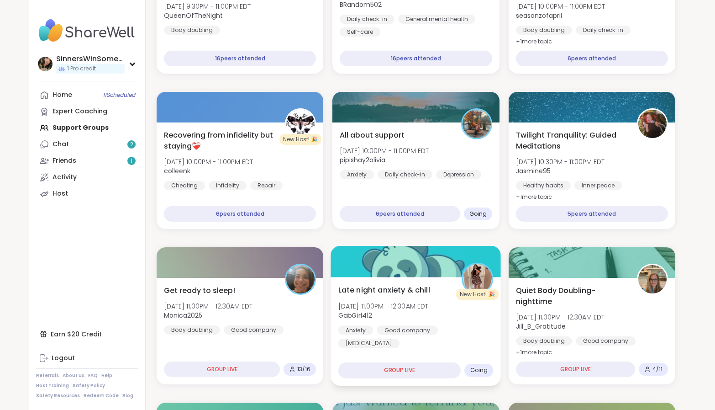
click at [444, 345] on div "Late night anxiety & chill Fri, Oct 10 | 11:00PM - 12:30AM EDT GabGirl412 Anxie…" at bounding box center [416, 331] width 170 height 109
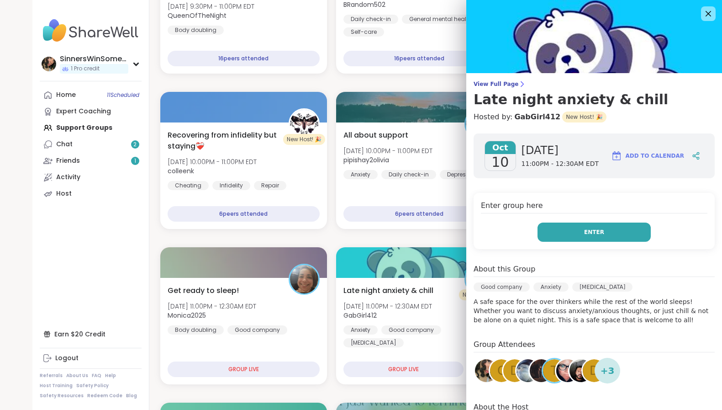
click at [607, 234] on button "Enter" at bounding box center [594, 231] width 113 height 19
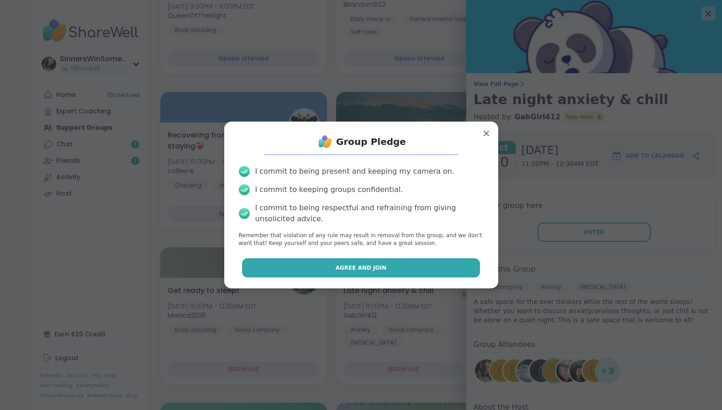
click at [327, 270] on button "Agree and Join" at bounding box center [361, 267] width 238 height 19
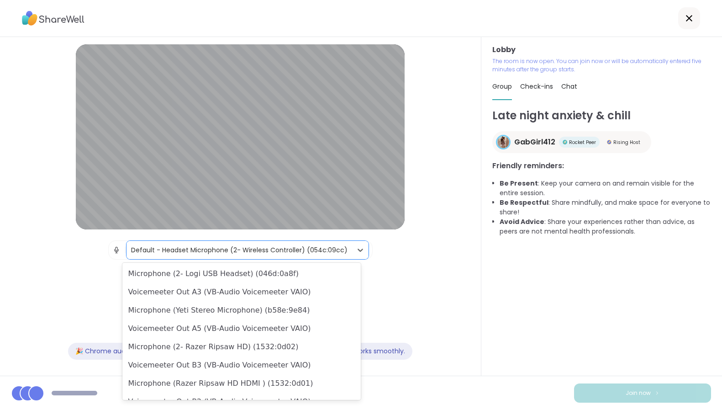
click at [270, 250] on div "Default - Headset Microphone (2- Wireless Controller) (054c:09cc)" at bounding box center [239, 250] width 217 height 10
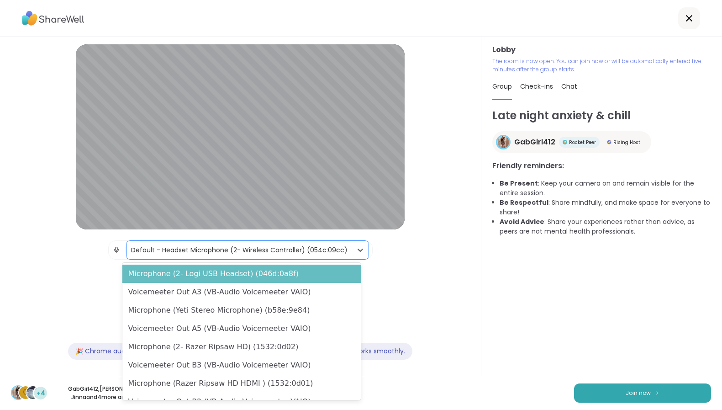
click at [254, 278] on div "Microphone (2- Logi USB Headset) (046d:0a8f)" at bounding box center [241, 273] width 238 height 18
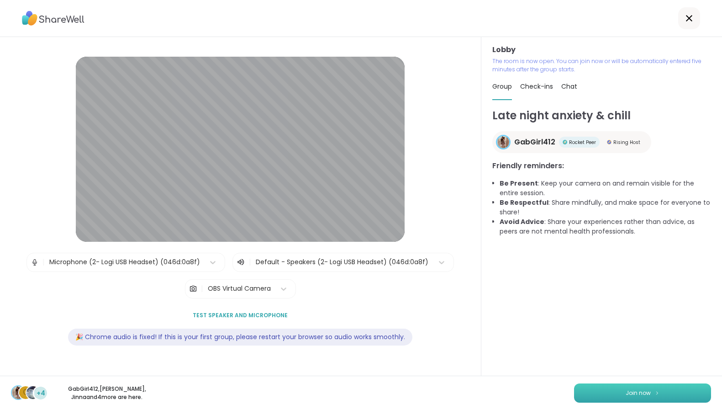
click at [605, 392] on button "Join now" at bounding box center [642, 392] width 137 height 19
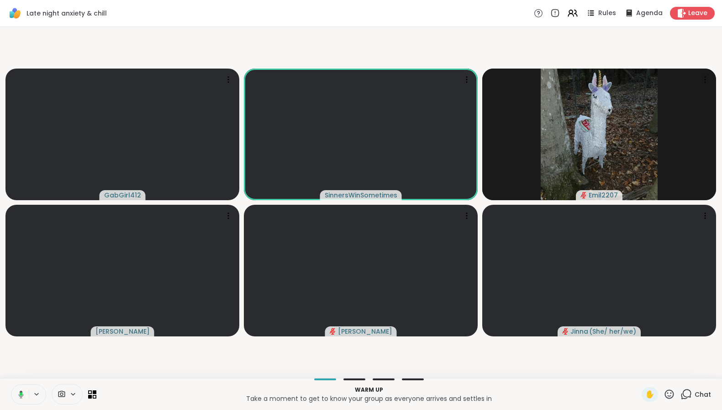
click at [25, 399] on button at bounding box center [19, 394] width 19 height 19
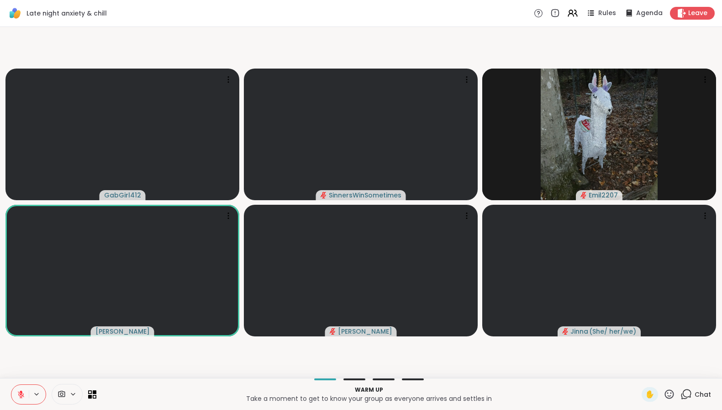
click at [11, 385] on button at bounding box center [19, 394] width 17 height 19
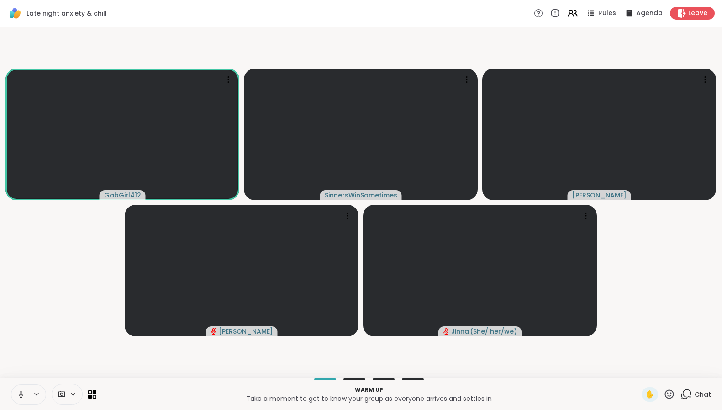
click at [21, 395] on icon at bounding box center [21, 394] width 8 height 8
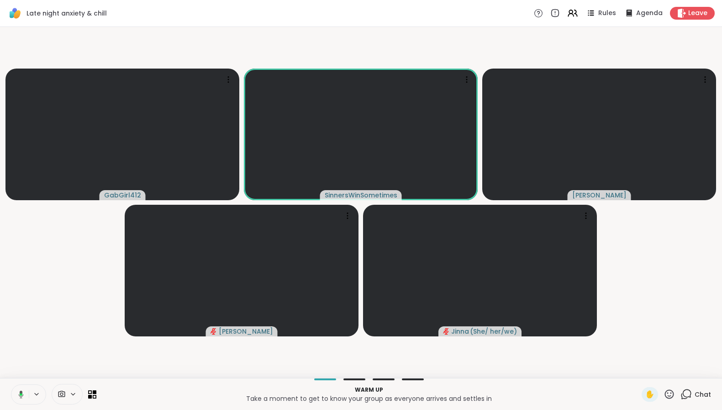
click at [19, 393] on icon at bounding box center [20, 394] width 8 height 8
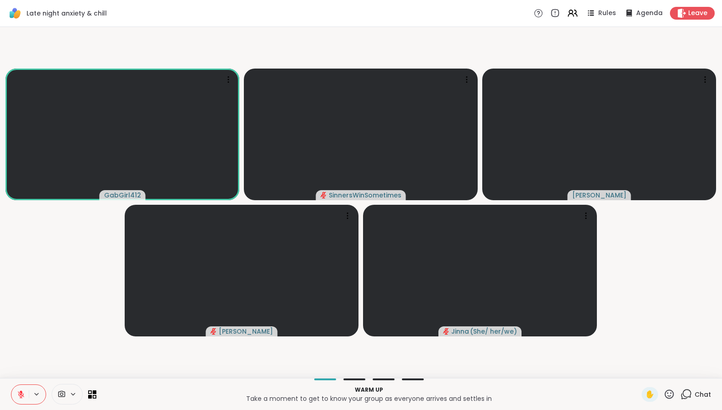
click at [19, 395] on icon at bounding box center [21, 394] width 8 height 8
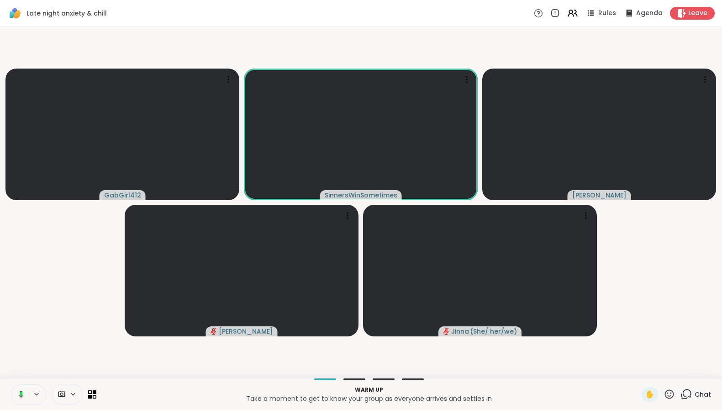
click at [17, 394] on icon at bounding box center [20, 394] width 8 height 8
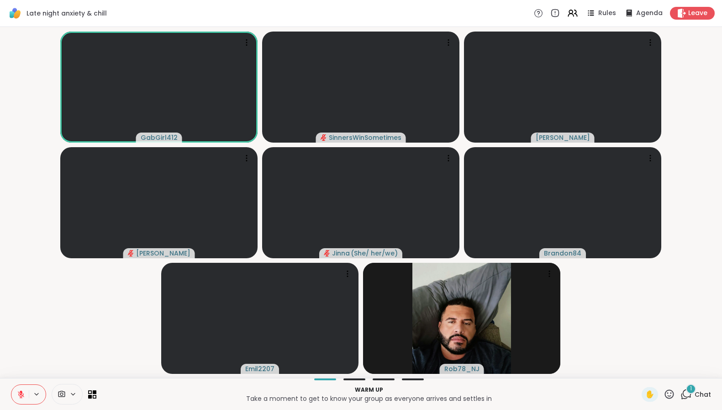
click at [19, 395] on icon at bounding box center [21, 394] width 8 height 8
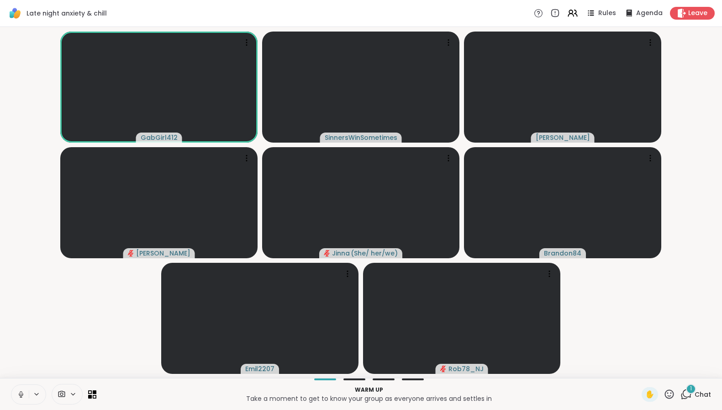
click at [23, 394] on icon at bounding box center [21, 394] width 5 height 3
click at [21, 392] on icon at bounding box center [21, 392] width 3 height 4
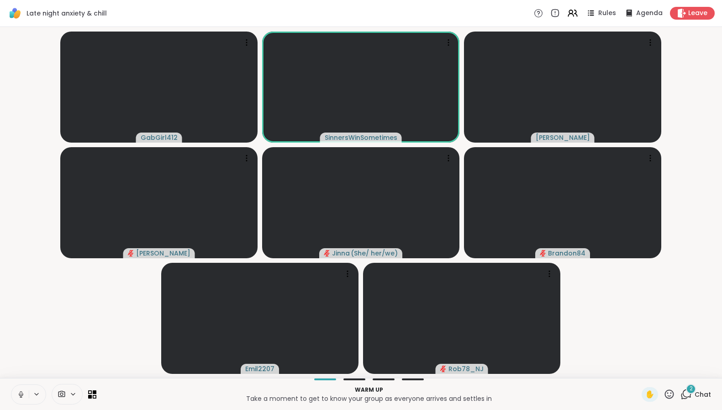
click at [22, 397] on icon at bounding box center [21, 394] width 8 height 8
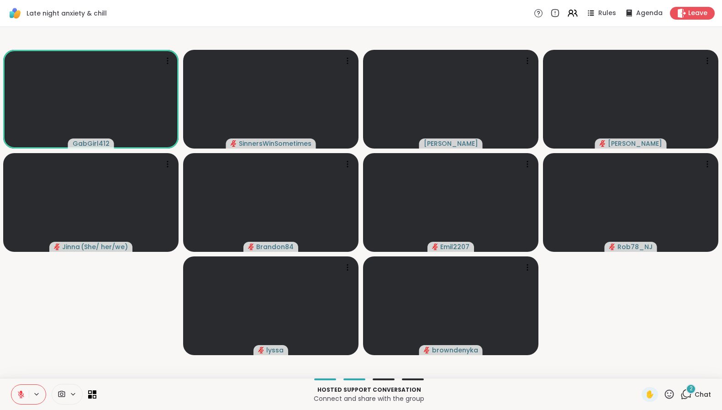
click at [21, 393] on icon at bounding box center [21, 394] width 6 height 6
click at [23, 394] on icon at bounding box center [21, 394] width 5 height 3
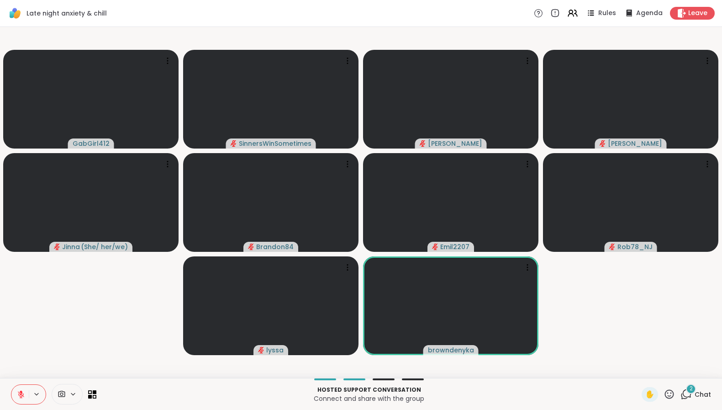
click at [72, 339] on video-player-container "GabGirl412 SinnersWinSometimes Cyndy Donald Jinna ( She/ her/we ) Brandon84 Emi…" at bounding box center [360, 203] width 711 height 344
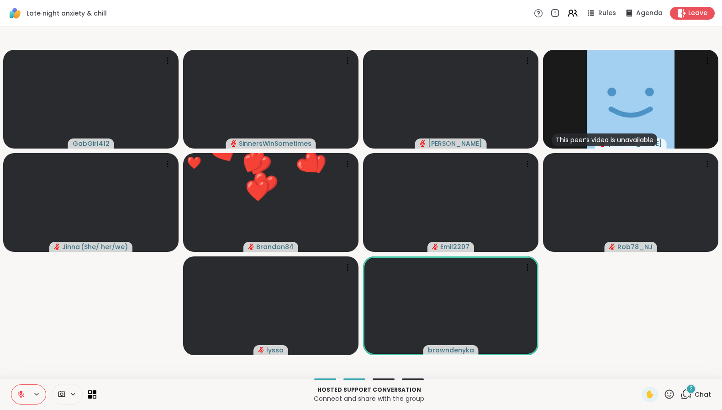
click at [664, 392] on icon at bounding box center [669, 393] width 11 height 11
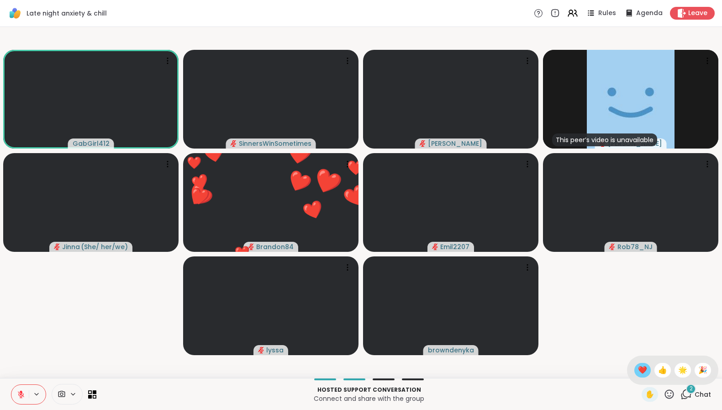
click at [638, 371] on span "❤️" at bounding box center [642, 370] width 9 height 11
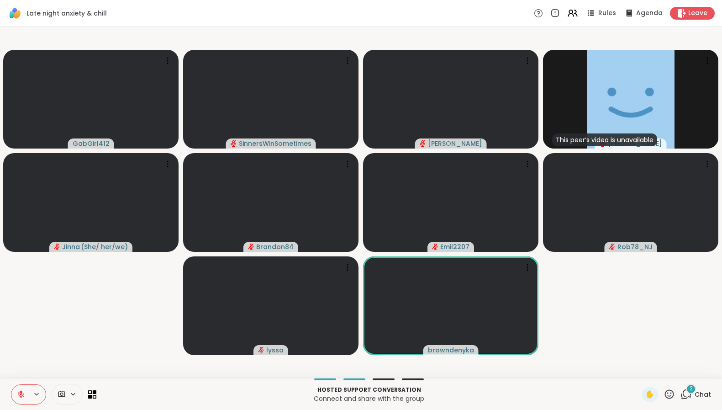
click at [664, 393] on icon at bounding box center [669, 393] width 11 height 11
click at [658, 367] on span "👍" at bounding box center [662, 370] width 9 height 11
click at [645, 393] on span "✋" at bounding box center [649, 394] width 9 height 11
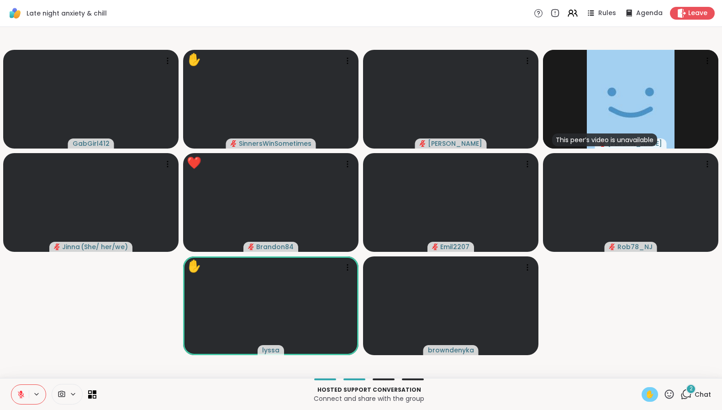
click at [665, 392] on icon at bounding box center [669, 393] width 11 height 11
click at [638, 368] on span "❤️" at bounding box center [642, 370] width 9 height 11
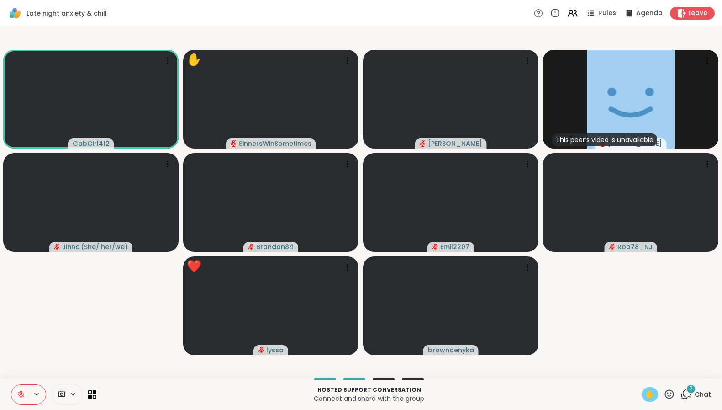
click at [646, 396] on span "✋" at bounding box center [649, 394] width 9 height 11
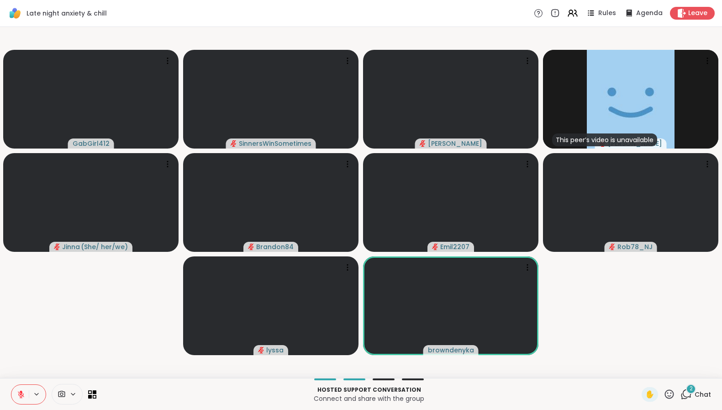
click at [22, 392] on icon at bounding box center [21, 394] width 8 height 8
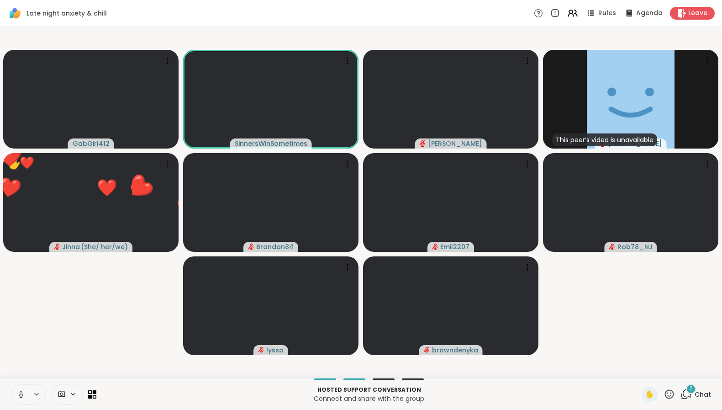
click at [21, 393] on icon at bounding box center [21, 394] width 8 height 8
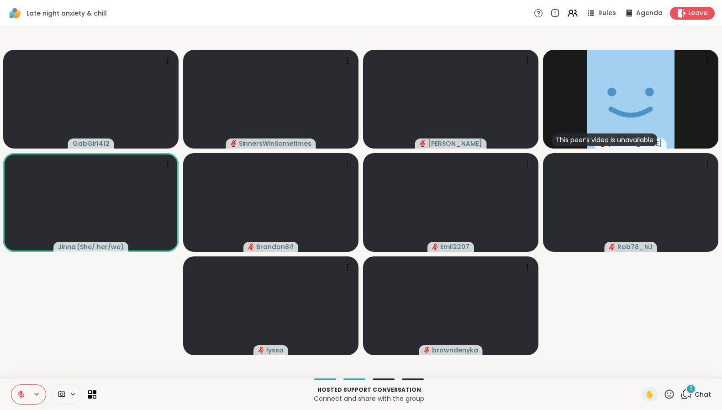
click at [17, 392] on icon at bounding box center [21, 394] width 8 height 8
click at [21, 396] on icon at bounding box center [21, 397] width 0 height 2
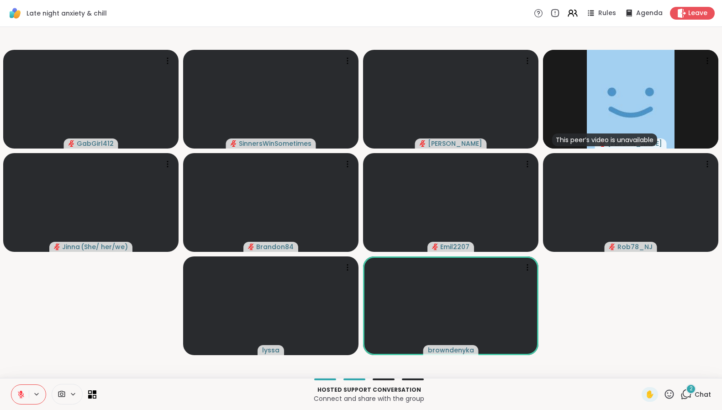
drag, startPoint x: 21, startPoint y: 397, endPoint x: 55, endPoint y: 337, distance: 69.6
click at [55, 337] on div "Late night anxiety & chill Rules Agenda Leave GabGirl412 SinnersWinSometimes Cy…" at bounding box center [361, 205] width 722 height 410
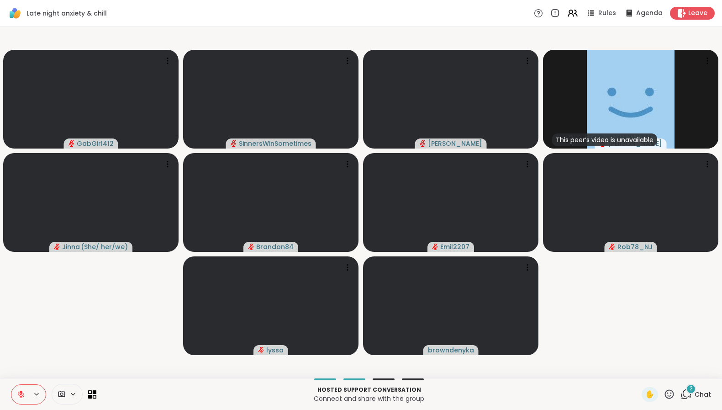
click at [21, 396] on icon at bounding box center [21, 394] width 6 height 6
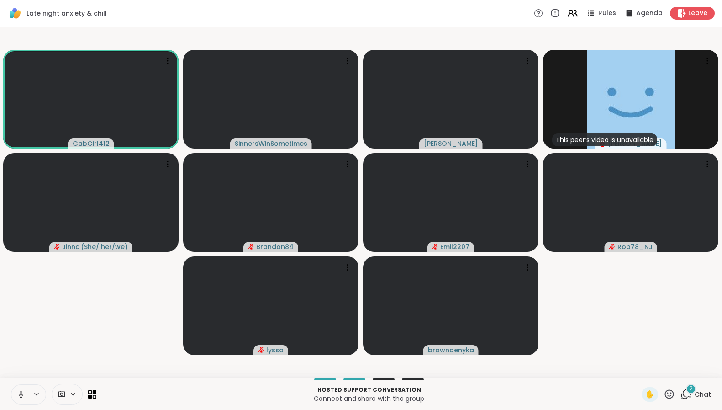
click at [21, 394] on icon at bounding box center [21, 394] width 8 height 8
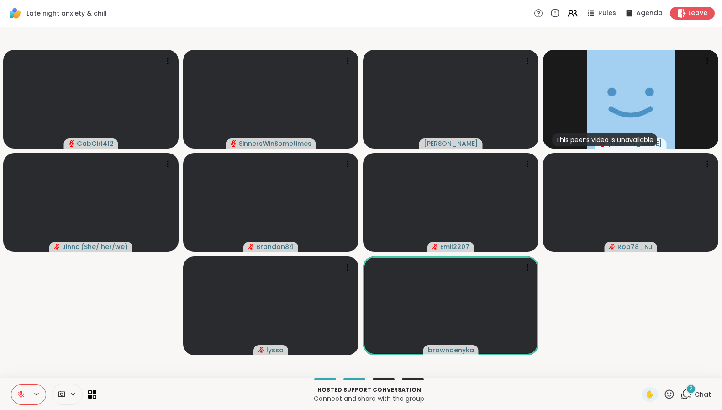
click at [21, 395] on icon at bounding box center [21, 394] width 8 height 8
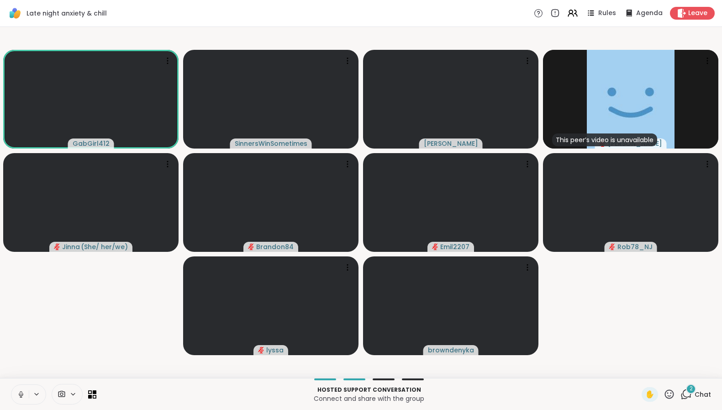
click at [20, 394] on icon at bounding box center [21, 393] width 2 height 4
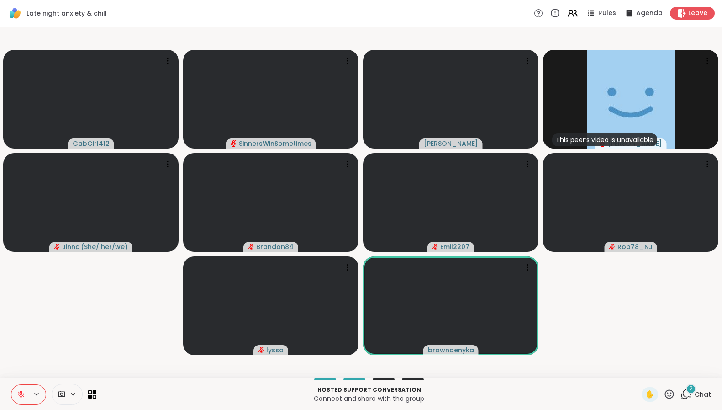
click at [21, 391] on icon at bounding box center [21, 392] width 3 height 4
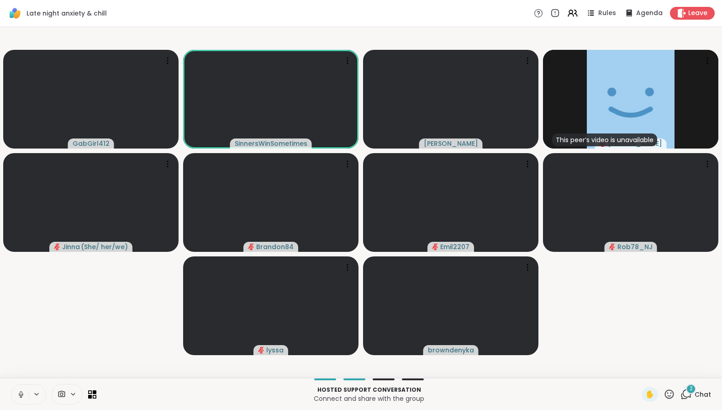
click at [22, 391] on icon at bounding box center [21, 394] width 8 height 8
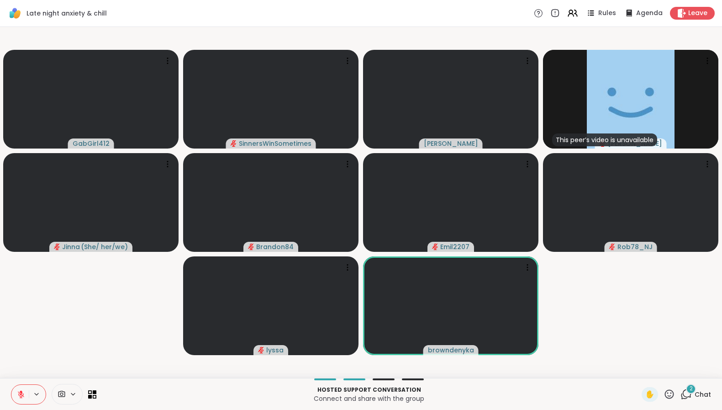
click at [21, 393] on icon at bounding box center [21, 392] width 3 height 4
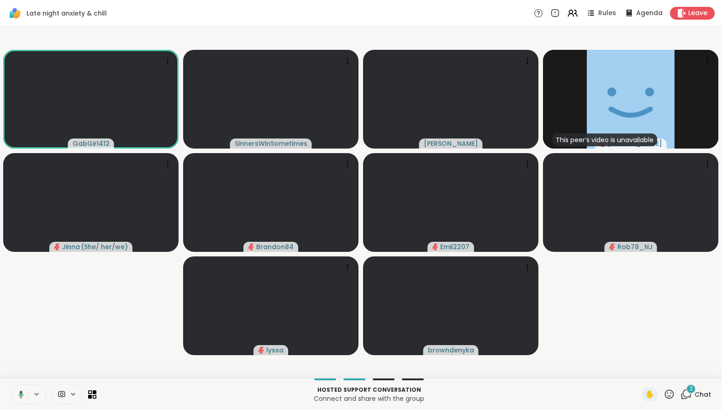
click at [18, 395] on icon at bounding box center [20, 394] width 8 height 8
click at [19, 392] on icon at bounding box center [21, 394] width 6 height 6
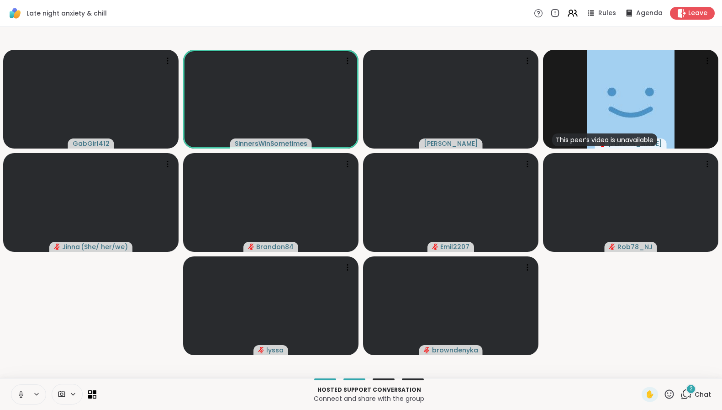
click at [21, 394] on icon at bounding box center [21, 394] width 8 height 8
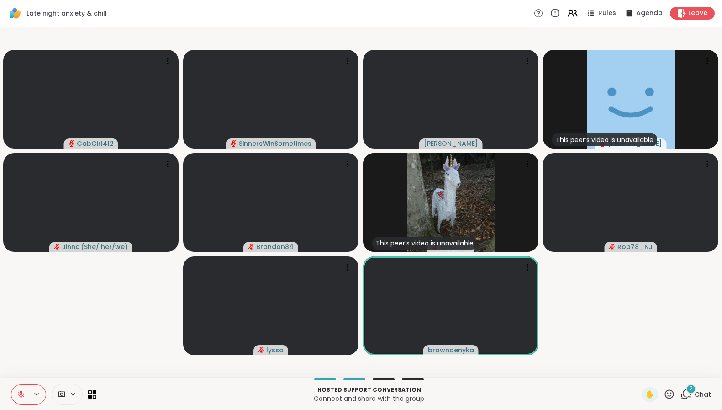
click at [21, 395] on icon at bounding box center [21, 394] width 6 height 6
click at [21, 393] on icon at bounding box center [21, 394] width 8 height 8
click at [664, 391] on icon at bounding box center [669, 393] width 11 height 11
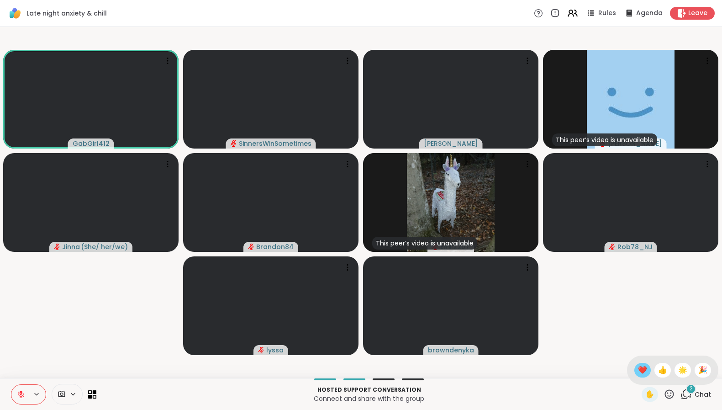
click at [638, 371] on span "❤️" at bounding box center [642, 370] width 9 height 11
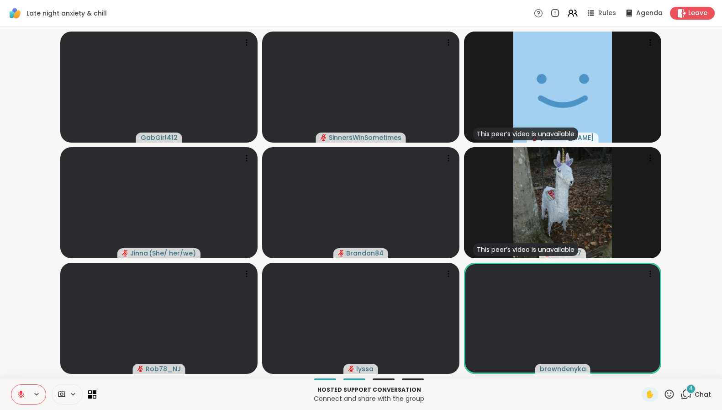
click at [21, 397] on icon at bounding box center [21, 394] width 6 height 6
click at [20, 394] on icon at bounding box center [21, 394] width 3 height 4
click at [21, 395] on icon at bounding box center [21, 394] width 6 height 6
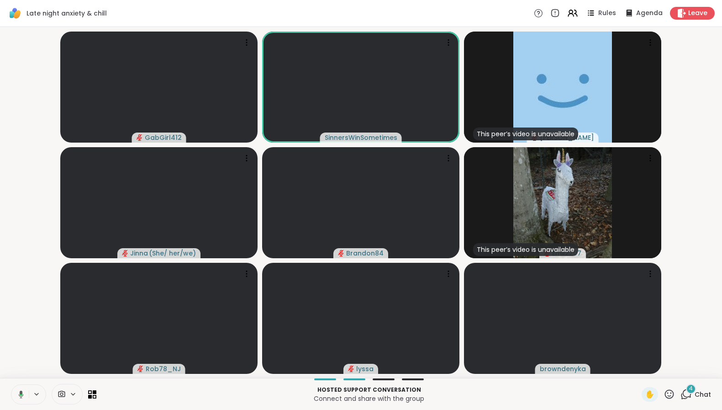
click at [17, 397] on icon at bounding box center [20, 394] width 8 height 8
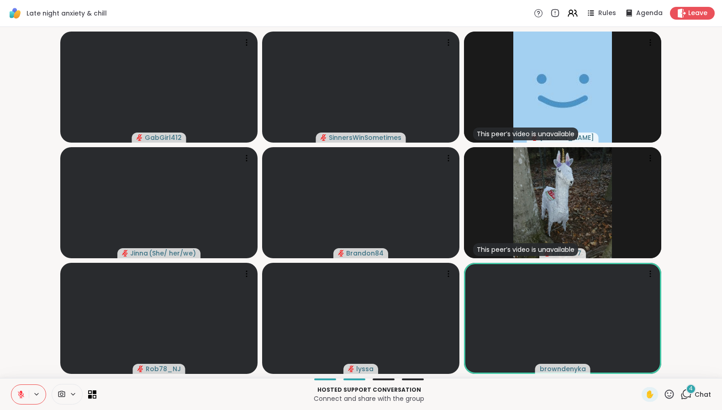
drag, startPoint x: 21, startPoint y: 397, endPoint x: 19, endPoint y: 356, distance: 40.2
click at [19, 356] on div "Late night anxiety & chill Rules Agenda Leave GabGirl412 SinnersWinSometimes Th…" at bounding box center [361, 205] width 722 height 410
click at [19, 396] on icon at bounding box center [21, 394] width 8 height 8
click at [21, 395] on icon at bounding box center [21, 395] width 3 height 2
click at [453, 274] on icon at bounding box center [448, 273] width 9 height 9
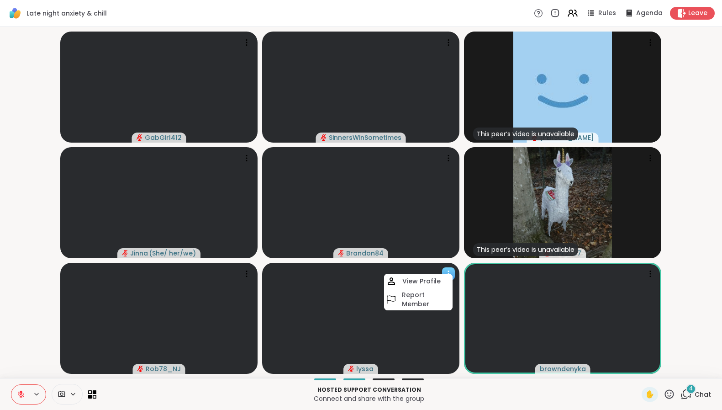
click at [337, 283] on video at bounding box center [360, 318] width 197 height 111
click at [665, 393] on icon at bounding box center [669, 393] width 9 height 9
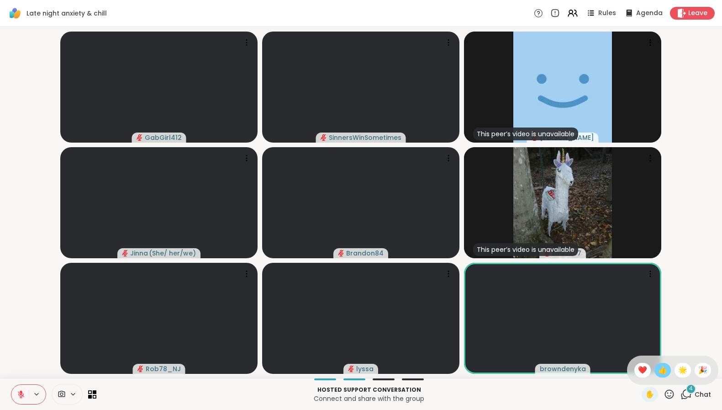
click at [658, 370] on span "👍" at bounding box center [662, 370] width 9 height 11
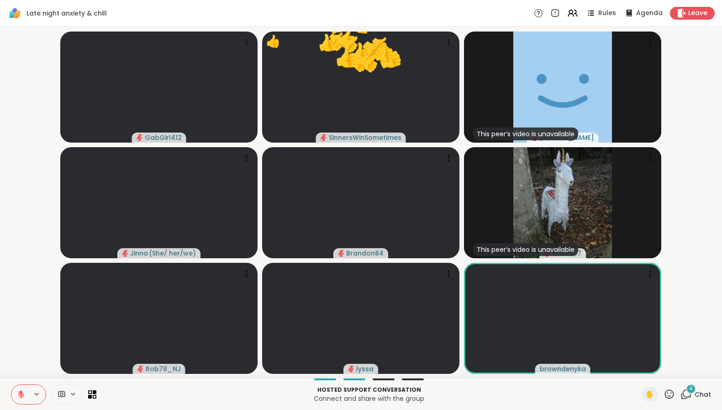
click at [665, 395] on icon at bounding box center [669, 393] width 11 height 11
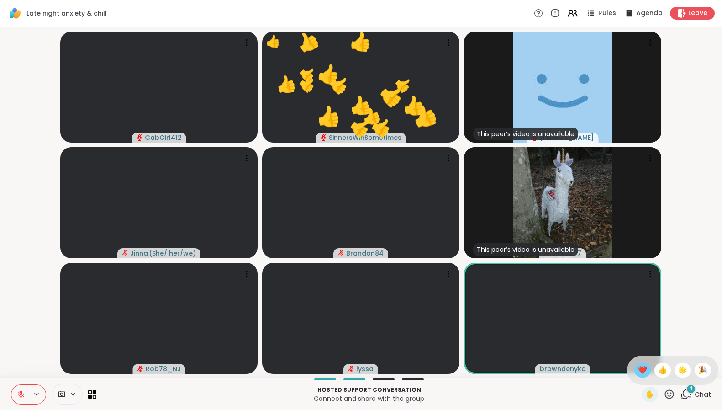
click at [635, 365] on div "❤️" at bounding box center [643, 370] width 16 height 15
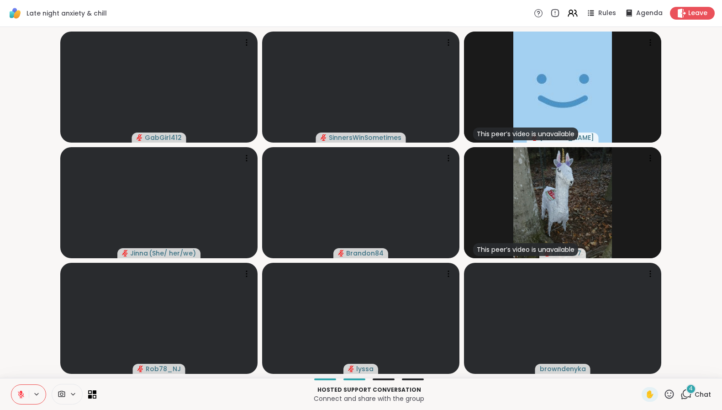
click at [21, 397] on icon at bounding box center [21, 394] width 6 height 6
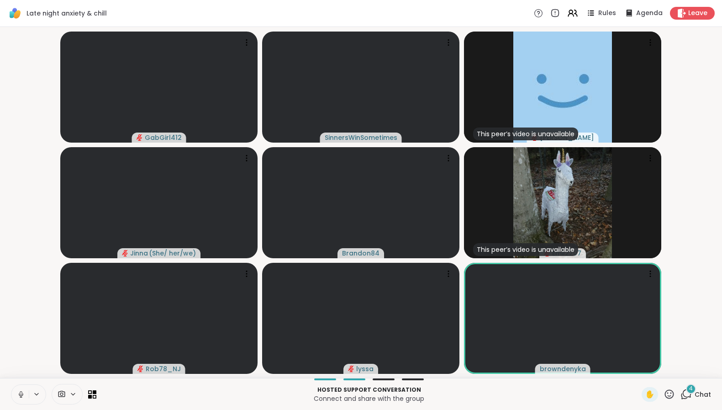
click at [21, 397] on icon at bounding box center [21, 394] width 8 height 8
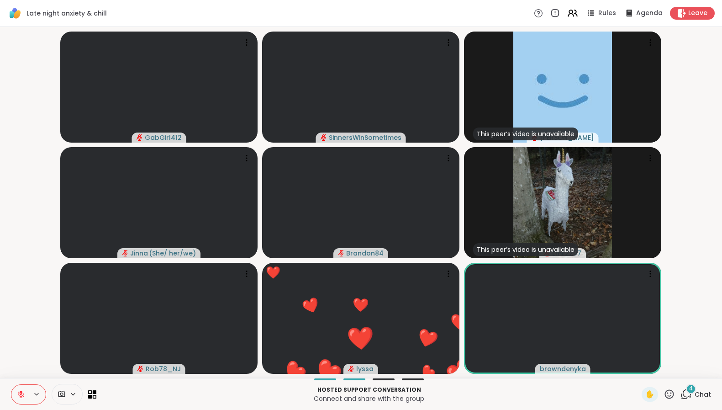
click at [21, 396] on icon at bounding box center [21, 394] width 8 height 8
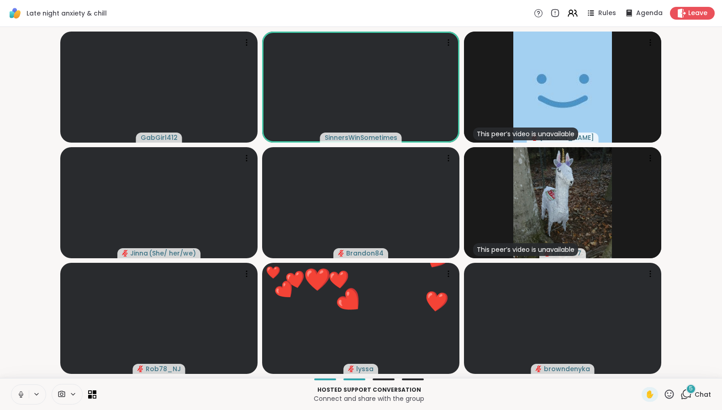
click at [17, 396] on icon at bounding box center [21, 394] width 8 height 8
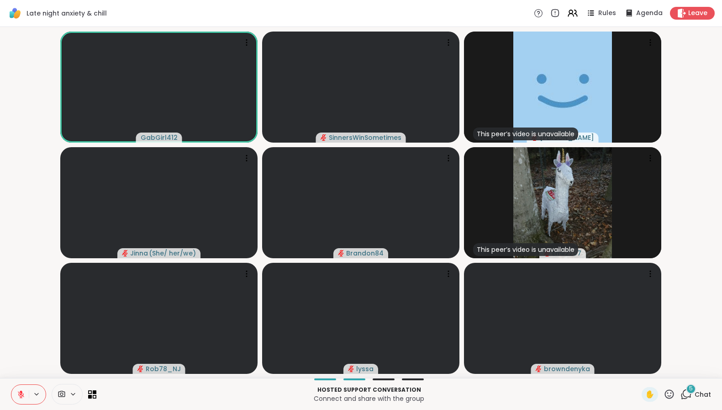
click at [23, 395] on icon at bounding box center [21, 394] width 6 height 6
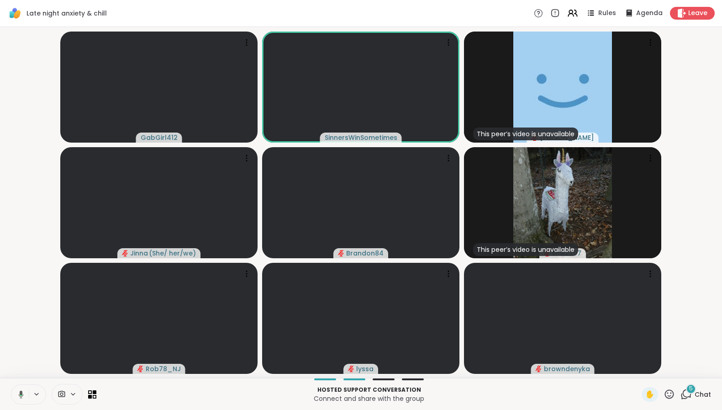
click at [20, 392] on icon at bounding box center [21, 394] width 5 height 8
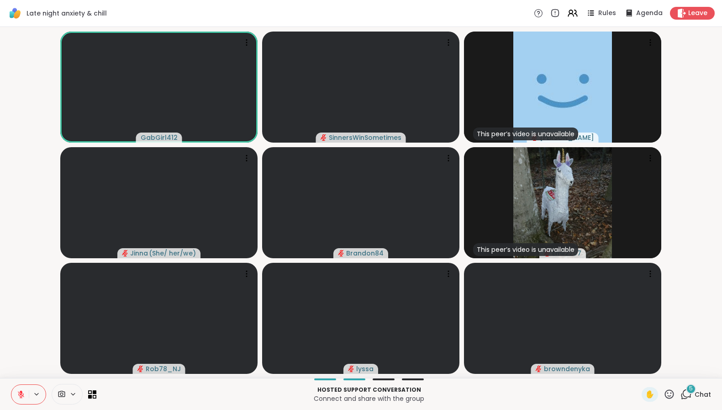
click at [21, 392] on icon at bounding box center [21, 394] width 8 height 8
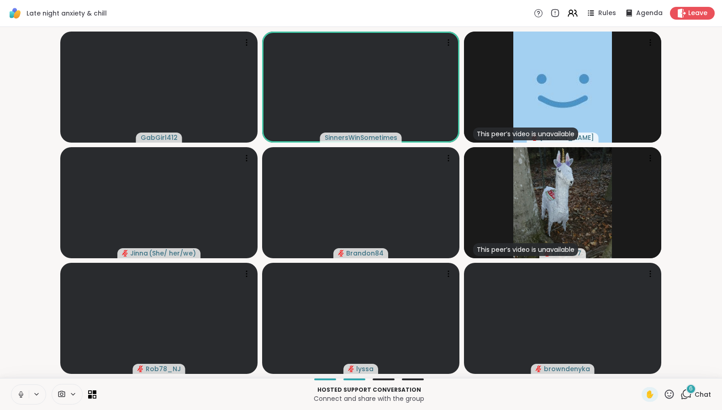
click at [21, 392] on icon at bounding box center [21, 394] width 8 height 8
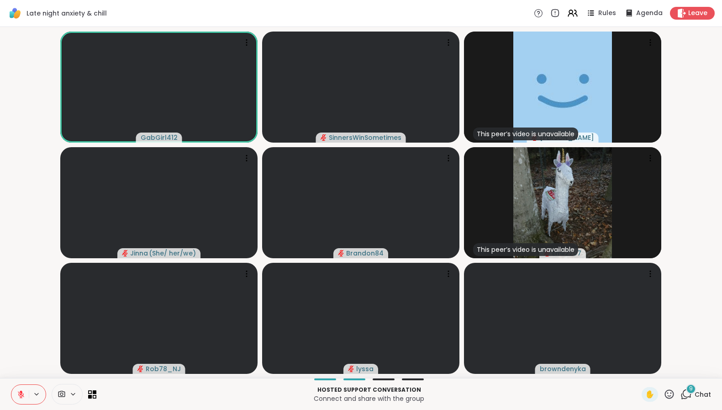
click at [24, 397] on icon at bounding box center [21, 394] width 8 height 8
click at [20, 398] on icon at bounding box center [21, 394] width 8 height 8
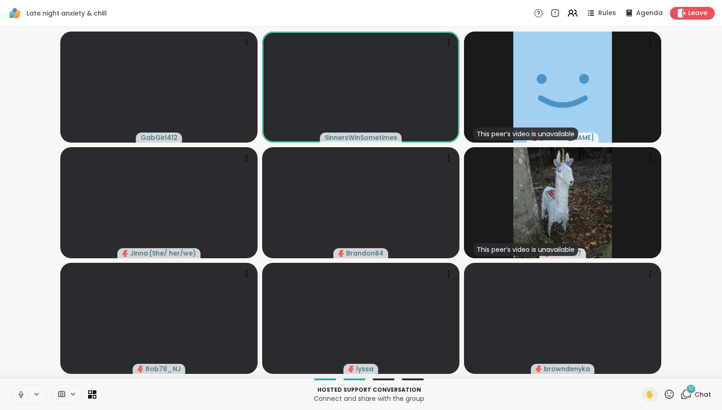
click at [21, 395] on icon at bounding box center [21, 394] width 8 height 8
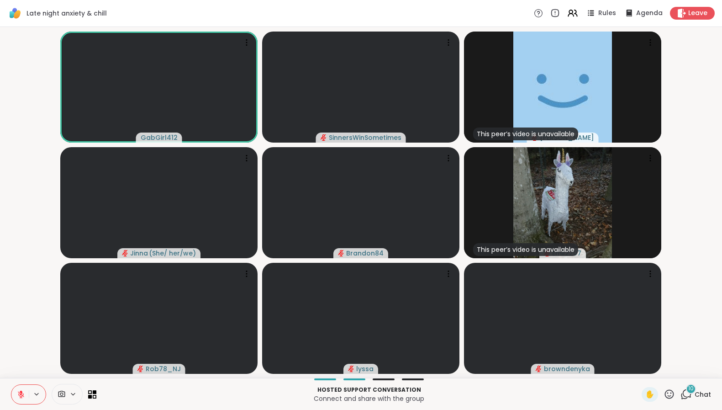
drag, startPoint x: 21, startPoint y: 393, endPoint x: 31, endPoint y: 346, distance: 48.1
click at [31, 346] on div "Late night anxiety & chill Rules Agenda Leave GabGirl412 SinnersWinSometimes Th…" at bounding box center [361, 205] width 722 height 410
click at [21, 395] on icon at bounding box center [21, 394] width 8 height 8
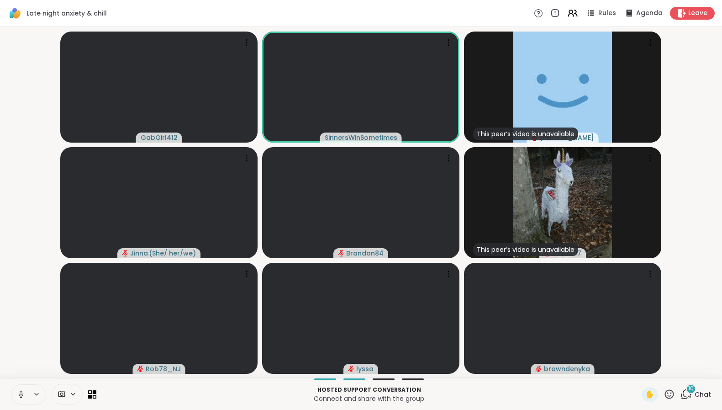
click at [22, 396] on icon at bounding box center [21, 394] width 5 height 3
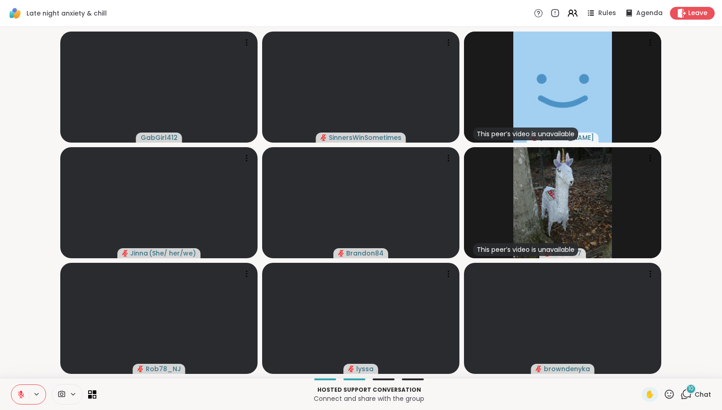
click at [23, 395] on icon at bounding box center [21, 394] width 8 height 8
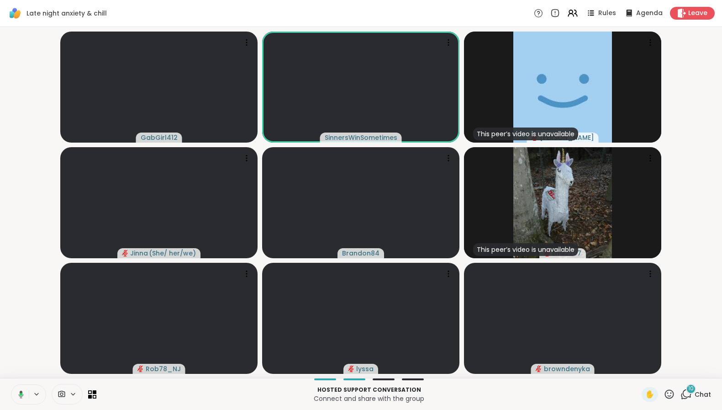
click at [22, 395] on icon at bounding box center [20, 394] width 8 height 8
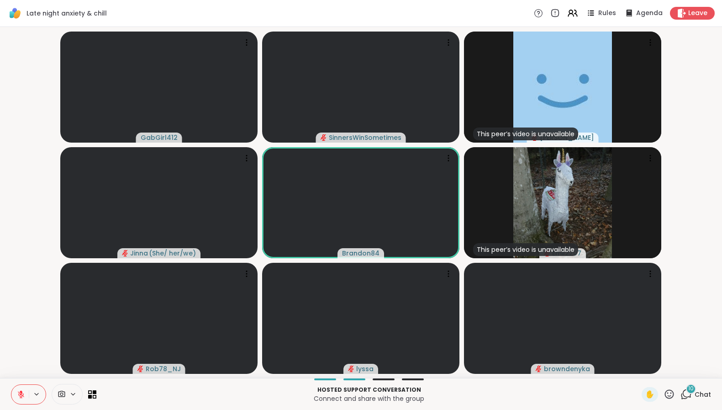
click at [22, 395] on icon at bounding box center [21, 394] width 6 height 6
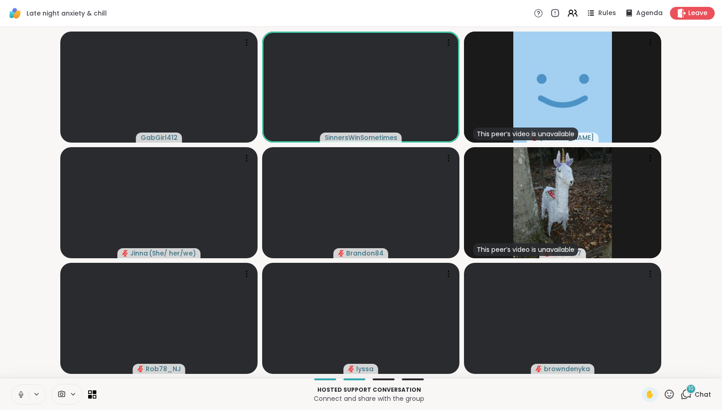
click at [19, 391] on icon at bounding box center [21, 394] width 8 height 8
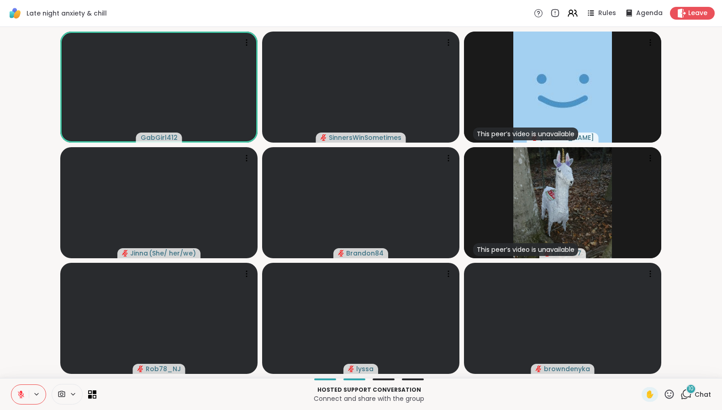
click at [19, 391] on icon at bounding box center [21, 394] width 8 height 8
click at [21, 394] on icon at bounding box center [21, 394] width 8 height 8
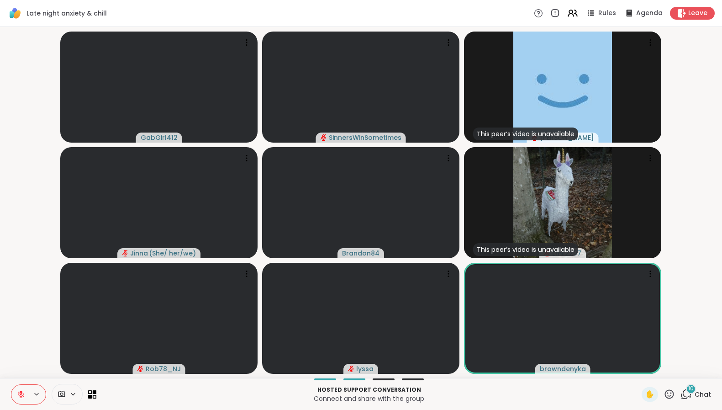
click at [26, 397] on button at bounding box center [19, 394] width 17 height 19
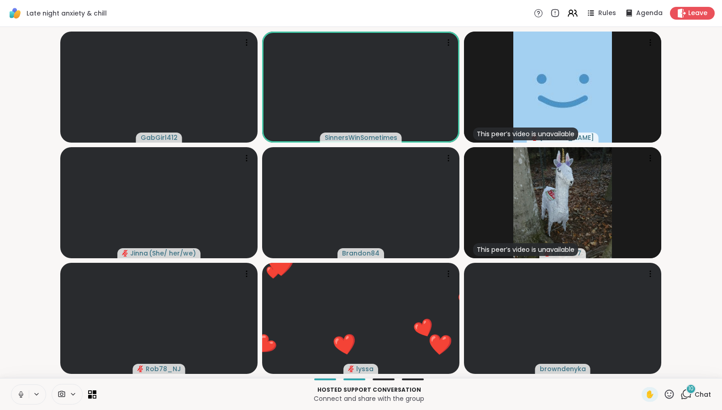
click at [26, 397] on button at bounding box center [19, 394] width 17 height 19
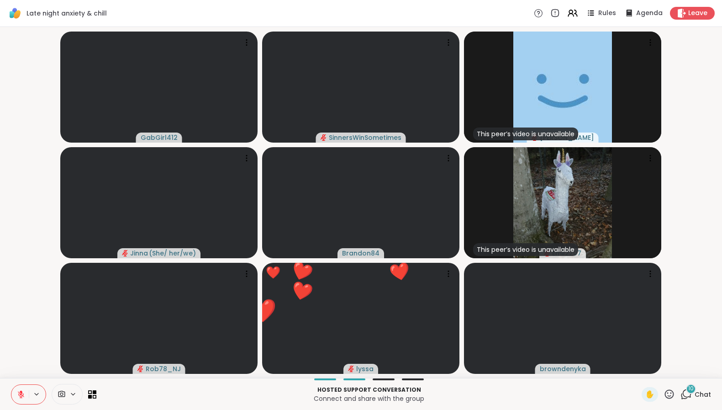
click at [26, 397] on button at bounding box center [19, 394] width 17 height 19
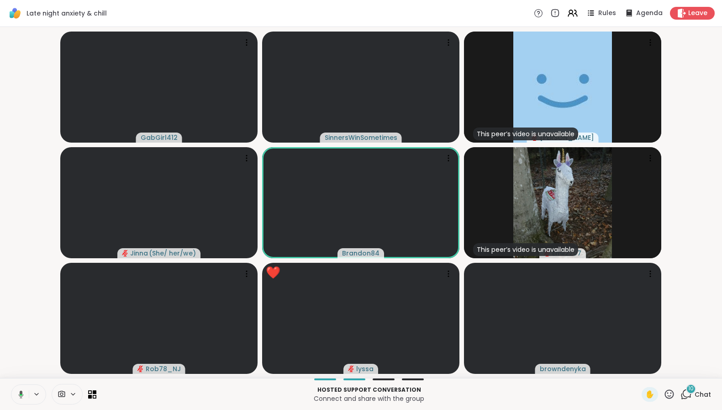
click at [26, 397] on button at bounding box center [19, 394] width 19 height 19
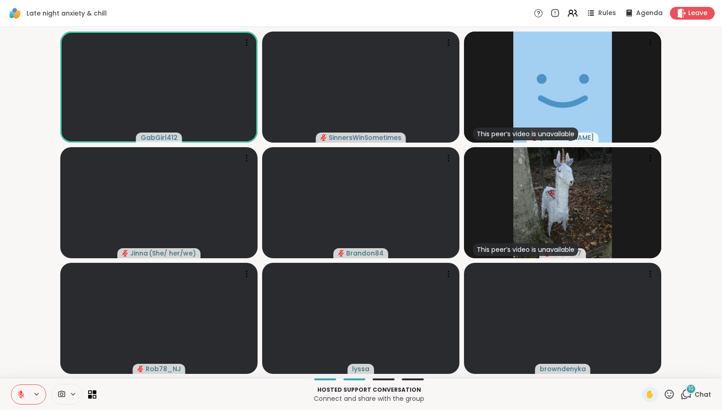
click at [21, 393] on icon at bounding box center [21, 392] width 3 height 4
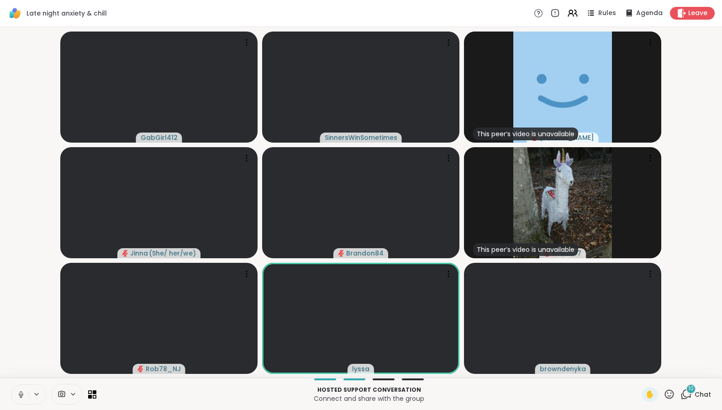
click at [21, 393] on icon at bounding box center [21, 394] width 8 height 8
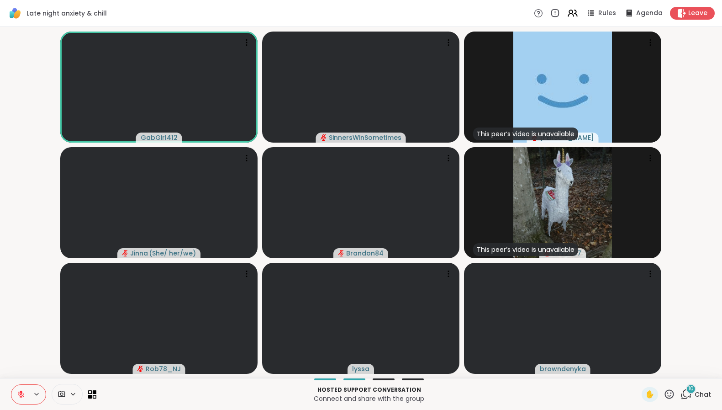
click at [21, 393] on icon at bounding box center [21, 392] width 3 height 4
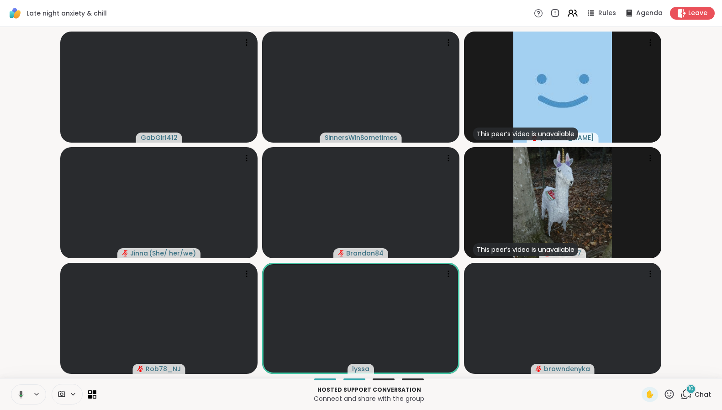
click at [19, 397] on icon at bounding box center [20, 394] width 8 height 8
click at [20, 397] on icon at bounding box center [21, 394] width 8 height 8
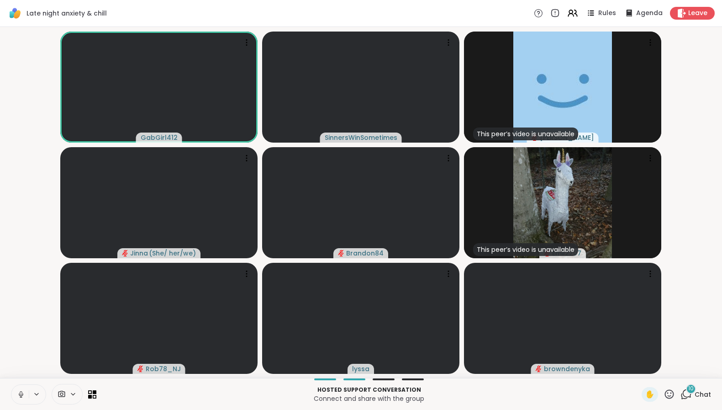
click at [20, 397] on icon at bounding box center [21, 394] width 8 height 8
click at [23, 397] on icon at bounding box center [21, 394] width 8 height 8
click at [23, 390] on icon at bounding box center [21, 394] width 8 height 8
click at [20, 394] on icon at bounding box center [21, 394] width 8 height 8
click at [21, 394] on icon at bounding box center [21, 394] width 3 height 2
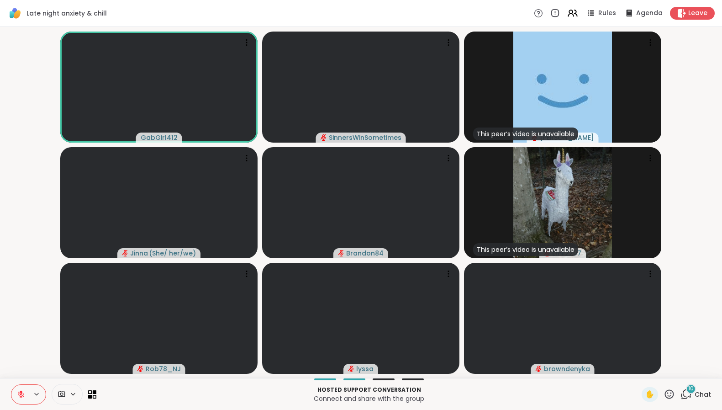
click at [20, 396] on icon at bounding box center [21, 394] width 6 height 6
click at [20, 396] on icon at bounding box center [21, 394] width 5 height 3
click at [24, 396] on icon at bounding box center [21, 394] width 8 height 8
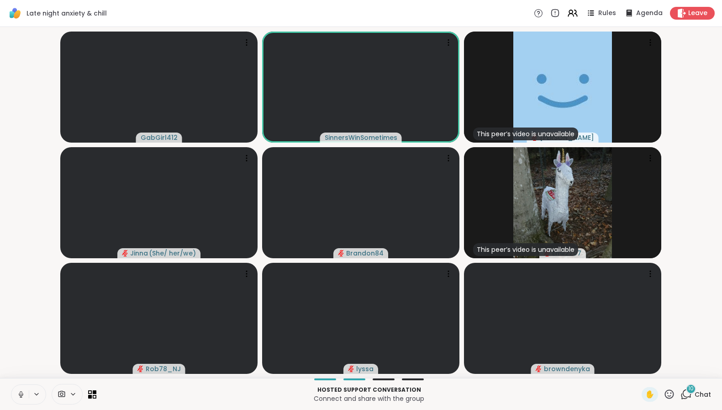
click at [19, 396] on icon at bounding box center [21, 394] width 8 height 8
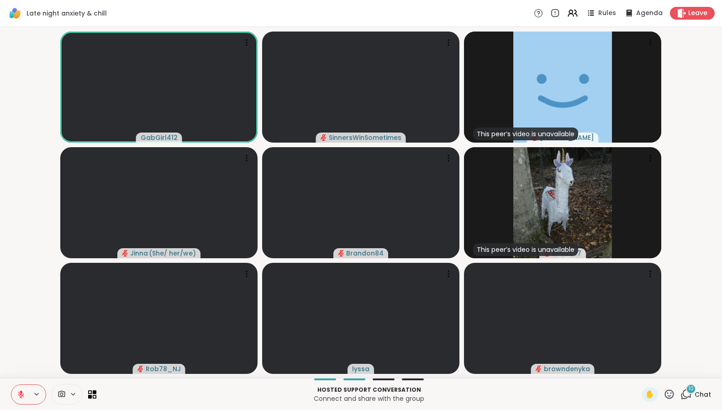
drag, startPoint x: 20, startPoint y: 396, endPoint x: 27, endPoint y: 349, distance: 48.1
click at [27, 349] on div "Late night anxiety & chill Rules Agenda Leave GabGirl412 SinnersWinSometimes Th…" at bounding box center [361, 205] width 722 height 410
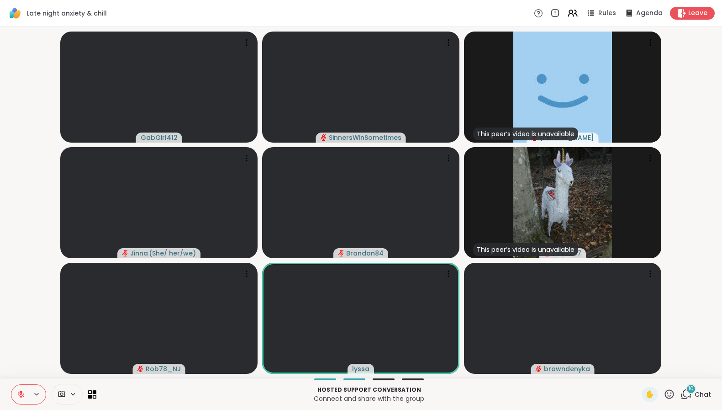
drag, startPoint x: 21, startPoint y: 397, endPoint x: 28, endPoint y: 344, distance: 54.0
click at [28, 344] on div "Late night anxiety & chill Rules Agenda Leave GabGirl412 SinnersWinSometimes Th…" at bounding box center [361, 205] width 722 height 410
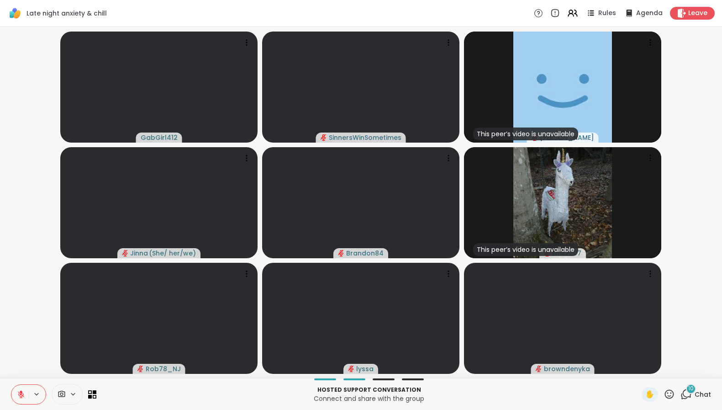
click at [21, 393] on icon at bounding box center [21, 394] width 8 height 8
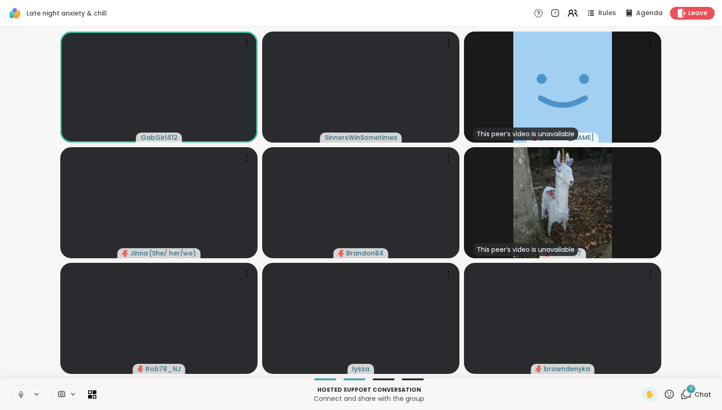
click at [23, 393] on icon at bounding box center [21, 394] width 5 height 3
click at [22, 395] on icon at bounding box center [21, 394] width 6 height 6
click at [22, 394] on icon at bounding box center [21, 394] width 8 height 8
click at [21, 392] on icon at bounding box center [21, 392] width 3 height 4
click at [25, 397] on button at bounding box center [19, 394] width 17 height 19
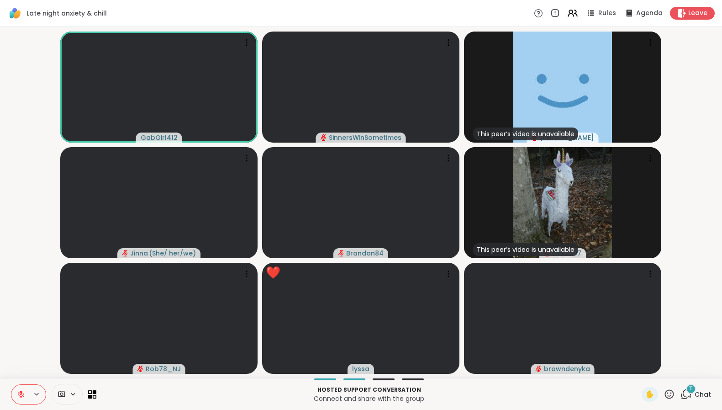
click at [24, 397] on icon at bounding box center [21, 394] width 8 height 8
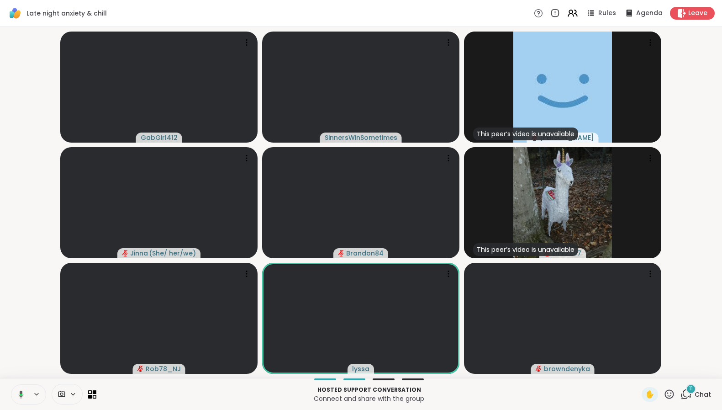
click at [24, 397] on button at bounding box center [19, 394] width 19 height 19
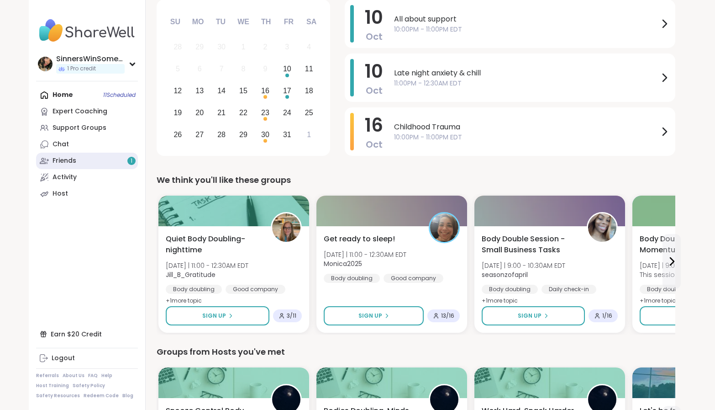
scroll to position [76, 0]
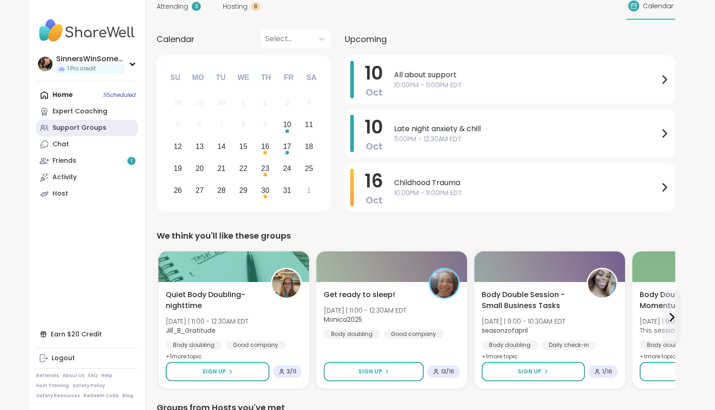
click at [77, 128] on div "Support Groups" at bounding box center [80, 127] width 54 height 9
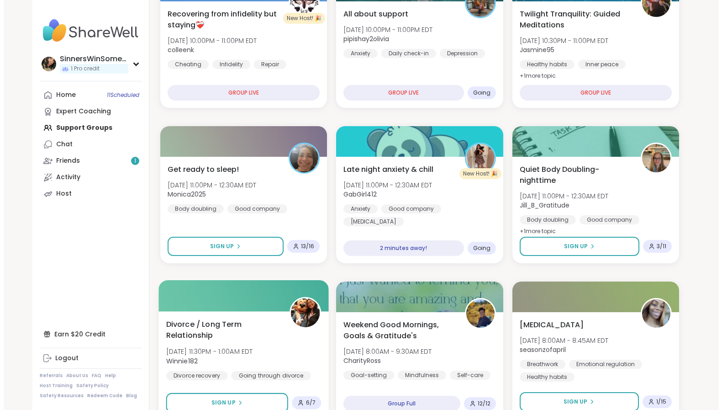
scroll to position [381, 0]
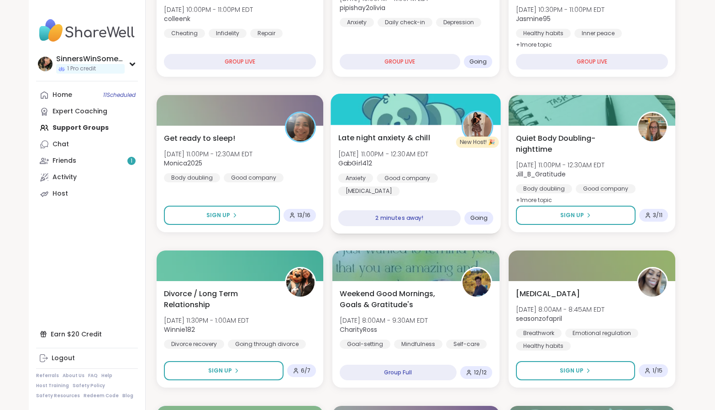
click at [428, 191] on div "Late night anxiety & chill [DATE] 11:00PM - 12:30AM EDT GabGirl412 Anxiety Good…" at bounding box center [416, 179] width 170 height 109
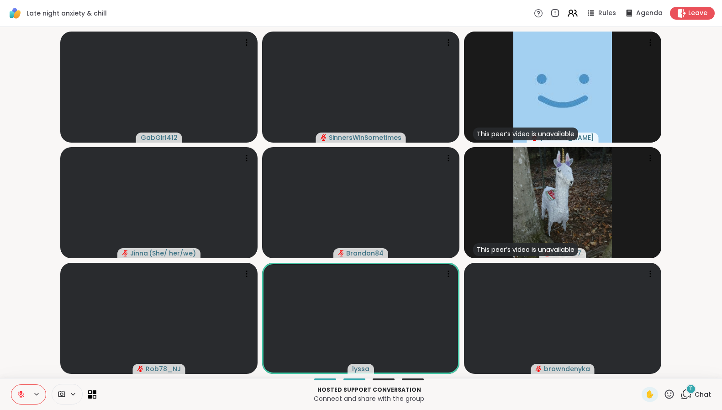
click at [665, 395] on icon at bounding box center [669, 393] width 9 height 9
click at [638, 365] on span "❤️" at bounding box center [642, 370] width 9 height 11
click at [664, 392] on icon at bounding box center [669, 393] width 11 height 11
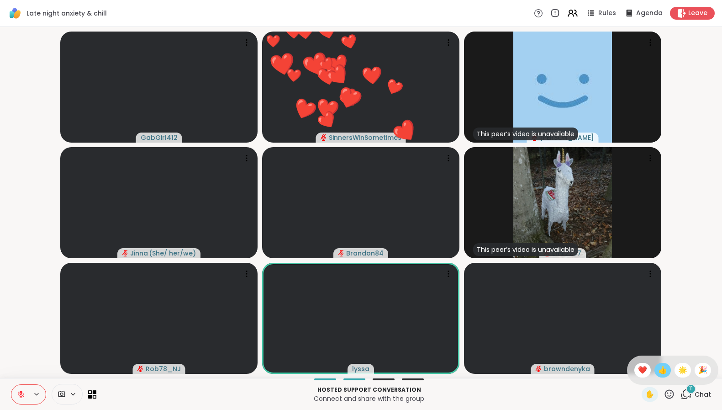
click at [658, 373] on span "👍" at bounding box center [662, 370] width 9 height 11
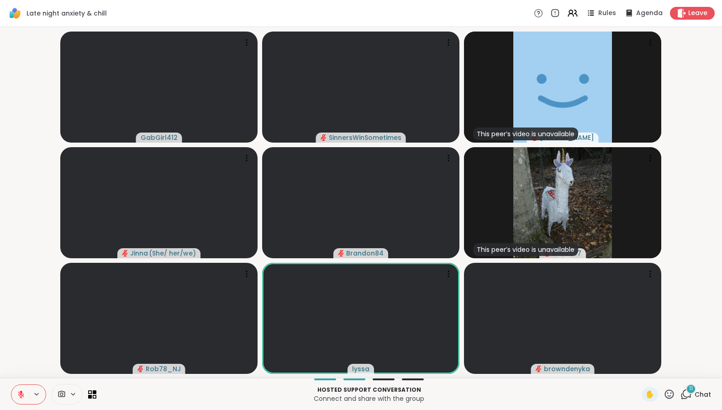
click at [23, 395] on icon at bounding box center [21, 394] width 6 height 6
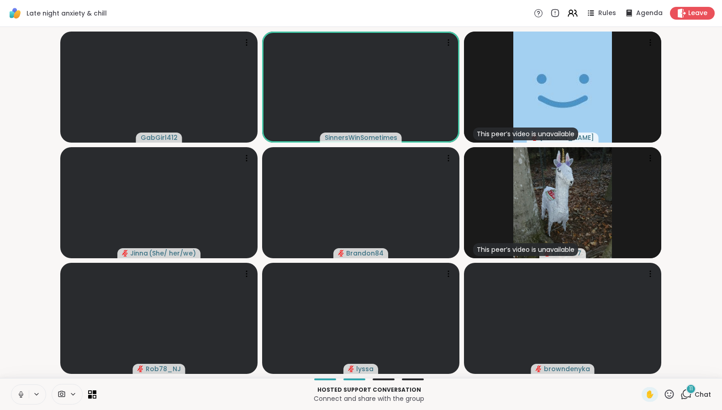
click at [23, 395] on icon at bounding box center [21, 394] width 5 height 3
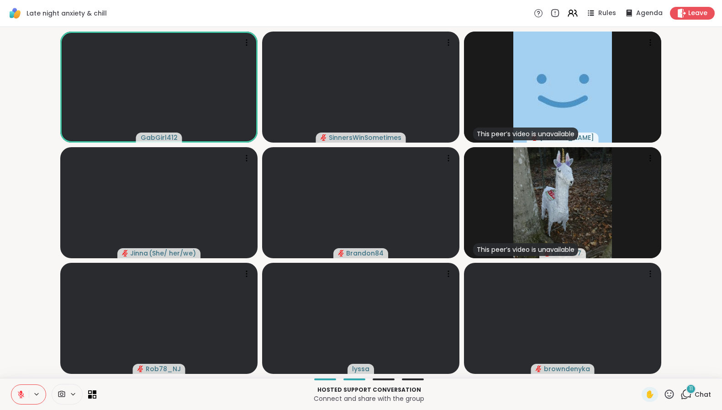
click at [22, 397] on icon at bounding box center [21, 394] width 8 height 8
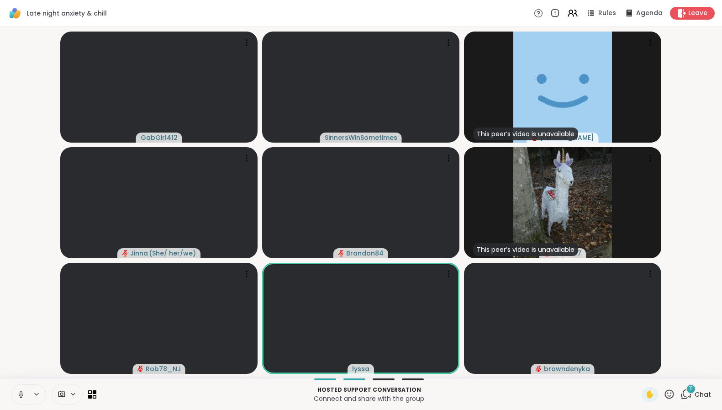
click at [23, 394] on icon at bounding box center [21, 394] width 5 height 3
click at [22, 397] on icon at bounding box center [21, 394] width 8 height 8
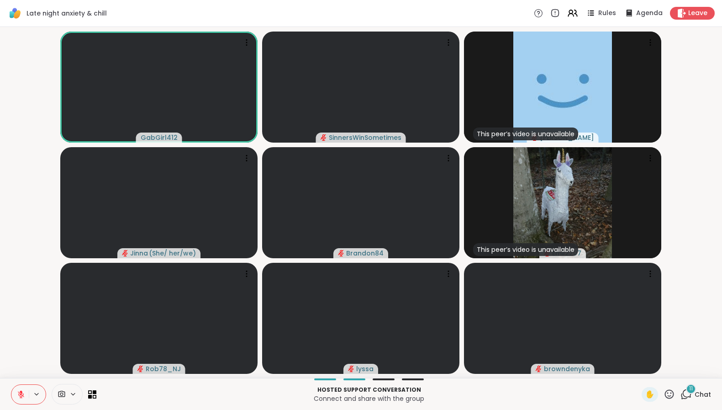
click at [22, 397] on icon at bounding box center [21, 394] width 8 height 8
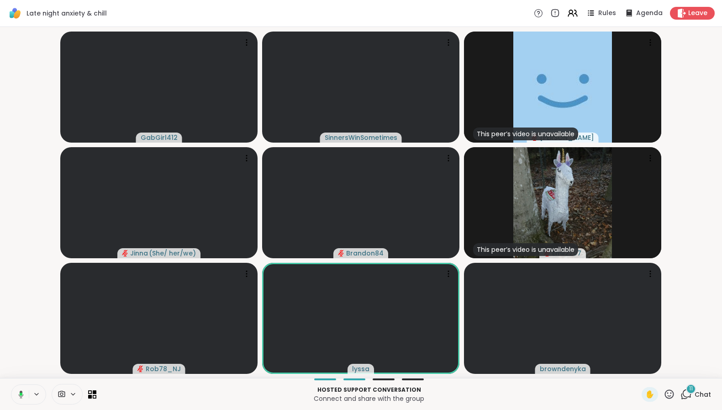
click at [22, 392] on icon at bounding box center [21, 393] width 3 height 3
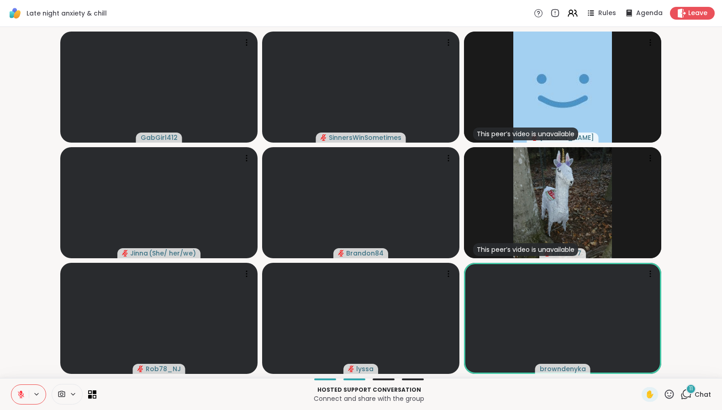
click at [19, 395] on icon at bounding box center [21, 394] width 8 height 8
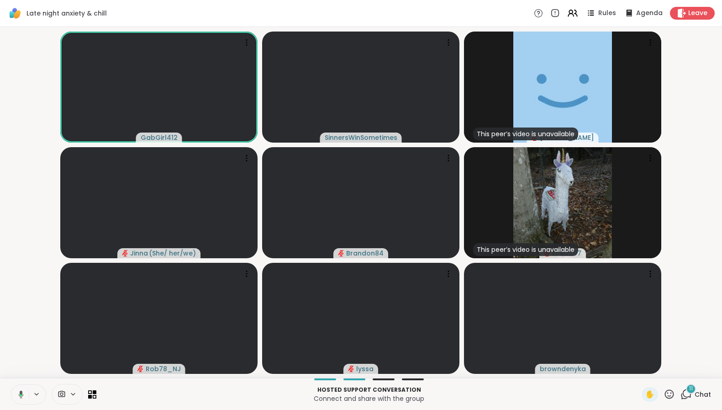
click at [20, 394] on icon at bounding box center [21, 395] width 3 height 2
click at [23, 397] on icon at bounding box center [21, 394] width 8 height 8
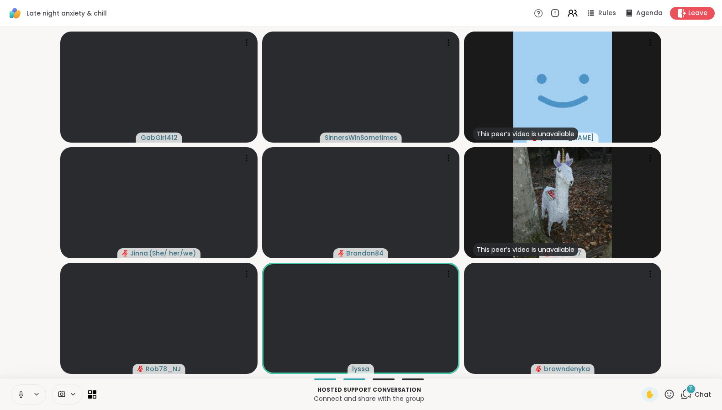
click at [20, 397] on icon at bounding box center [21, 394] width 8 height 8
click at [22, 390] on icon at bounding box center [21, 394] width 8 height 8
click at [20, 392] on icon at bounding box center [21, 394] width 5 height 8
click at [20, 392] on icon at bounding box center [21, 392] width 3 height 4
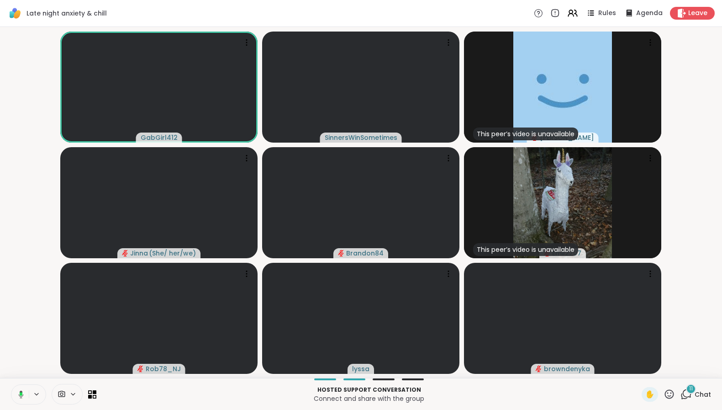
click at [23, 395] on icon at bounding box center [21, 394] width 5 height 8
click at [24, 395] on icon at bounding box center [21, 394] width 8 height 8
click at [22, 393] on icon at bounding box center [21, 393] width 2 height 4
click at [22, 394] on icon at bounding box center [21, 394] width 8 height 8
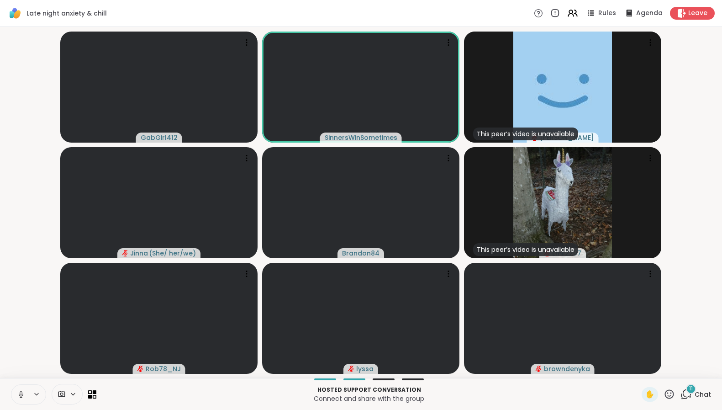
click at [21, 396] on icon at bounding box center [21, 394] width 5 height 3
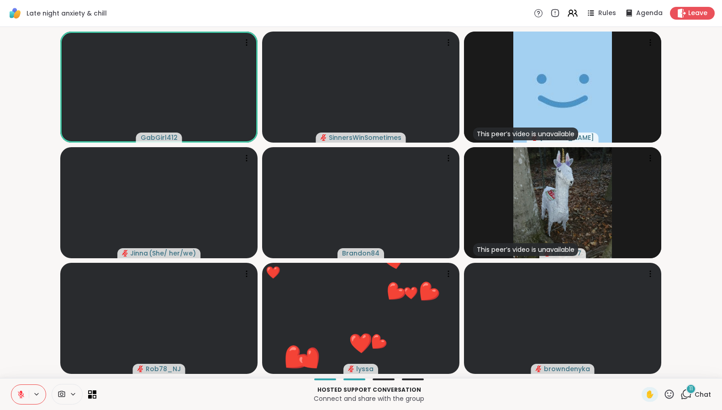
click at [18, 396] on icon at bounding box center [21, 394] width 8 height 8
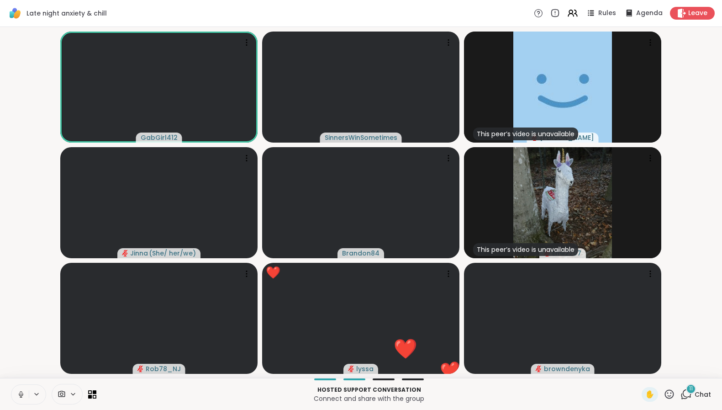
click at [19, 396] on icon at bounding box center [21, 394] width 8 height 8
click at [26, 392] on button at bounding box center [19, 394] width 17 height 19
click at [19, 395] on icon at bounding box center [20, 394] width 8 height 8
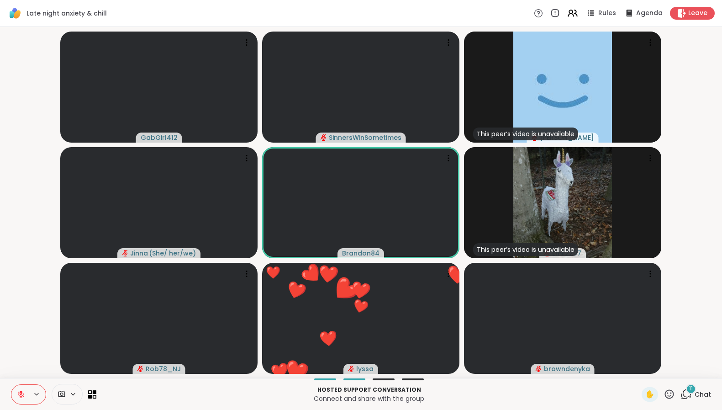
click at [664, 394] on icon at bounding box center [669, 393] width 11 height 11
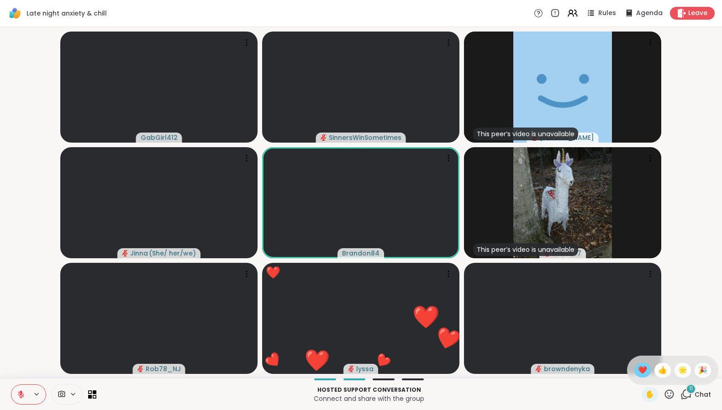
click at [638, 372] on span "❤️" at bounding box center [642, 370] width 9 height 11
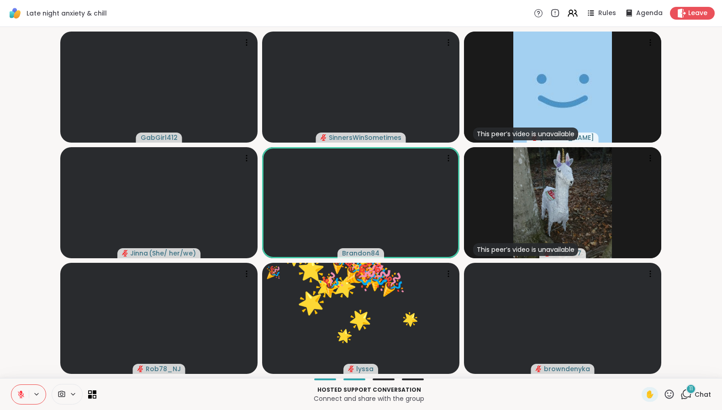
click at [20, 395] on icon at bounding box center [21, 394] width 8 height 8
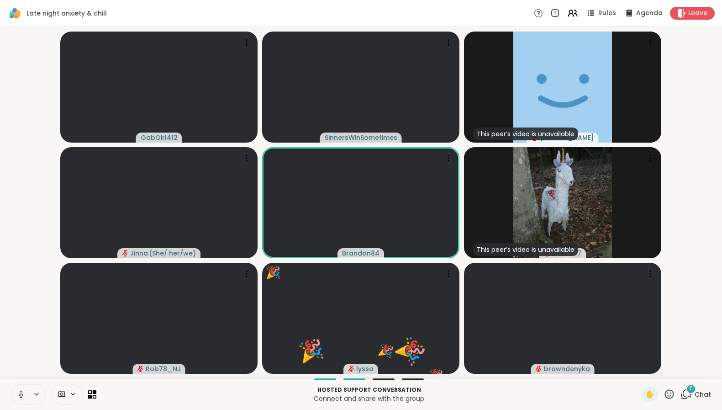
click at [20, 395] on icon at bounding box center [21, 394] width 8 height 8
click at [22, 394] on icon at bounding box center [21, 394] width 8 height 8
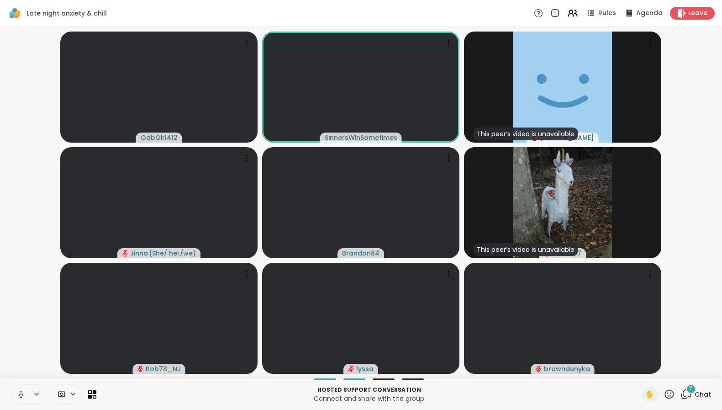
click at [21, 395] on icon at bounding box center [21, 394] width 8 height 8
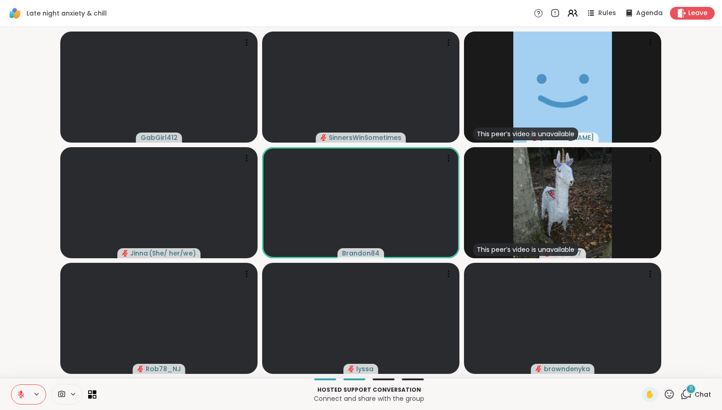
click at [23, 392] on icon at bounding box center [21, 394] width 8 height 8
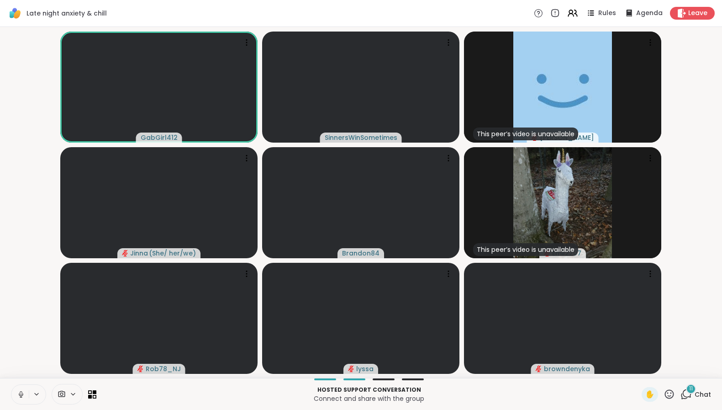
click at [22, 396] on icon at bounding box center [21, 394] width 8 height 8
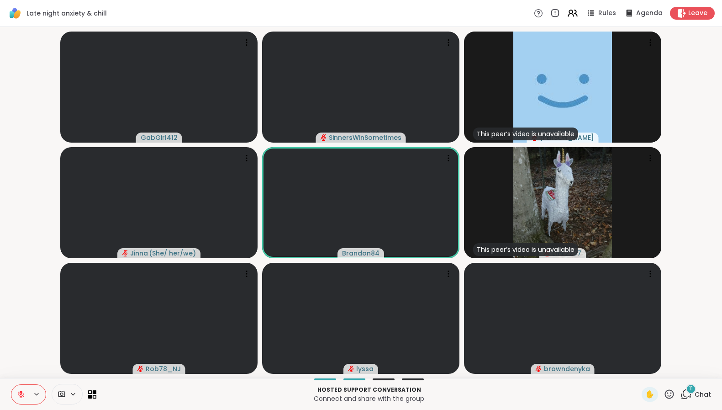
click at [20, 395] on icon at bounding box center [21, 394] width 8 height 8
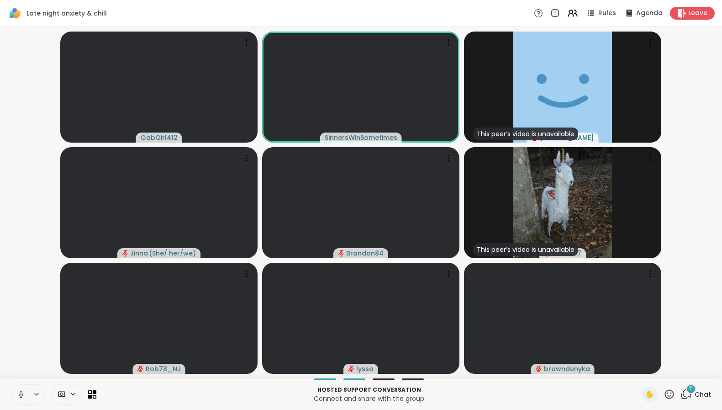
click at [36, 396] on icon at bounding box center [36, 394] width 7 height 8
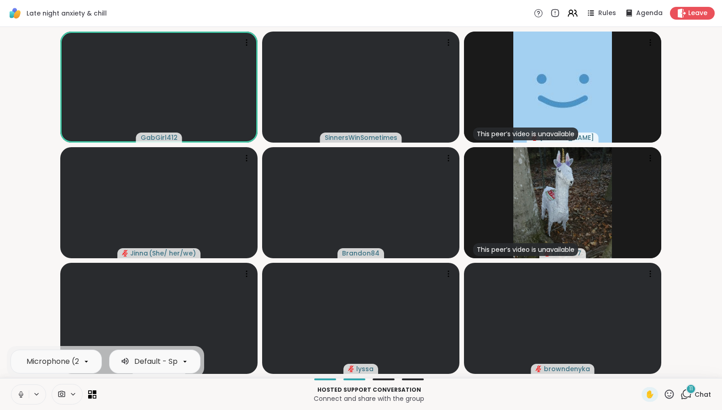
click at [23, 395] on icon at bounding box center [21, 394] width 8 height 8
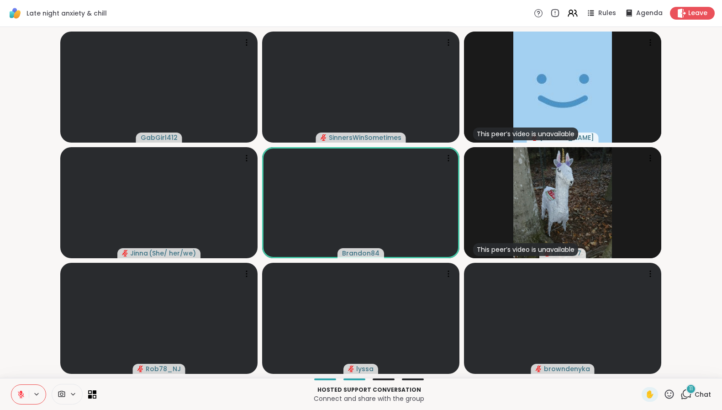
click at [21, 314] on video-player-container "GabGirl412 SinnersWinSometimes This peer’s video is unavailable [PERSON_NAME] (…" at bounding box center [360, 203] width 711 height 344
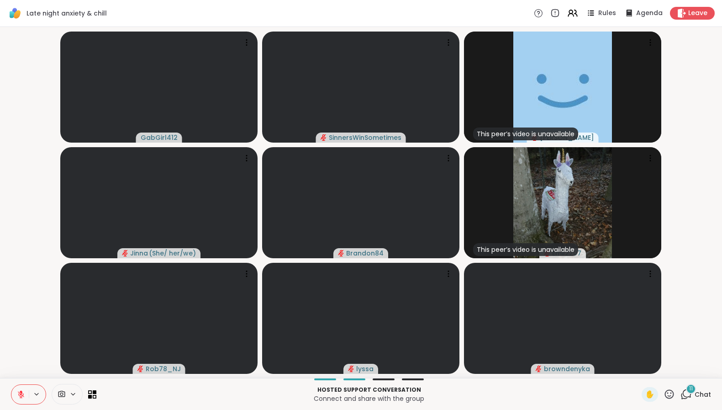
click at [21, 395] on icon at bounding box center [21, 394] width 8 height 8
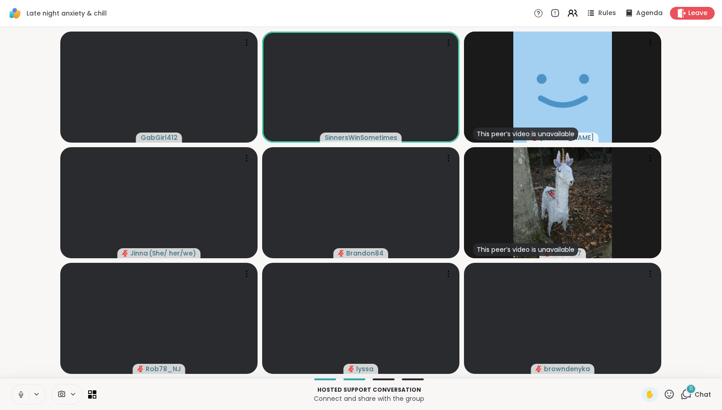
click at [21, 397] on icon at bounding box center [21, 394] width 8 height 8
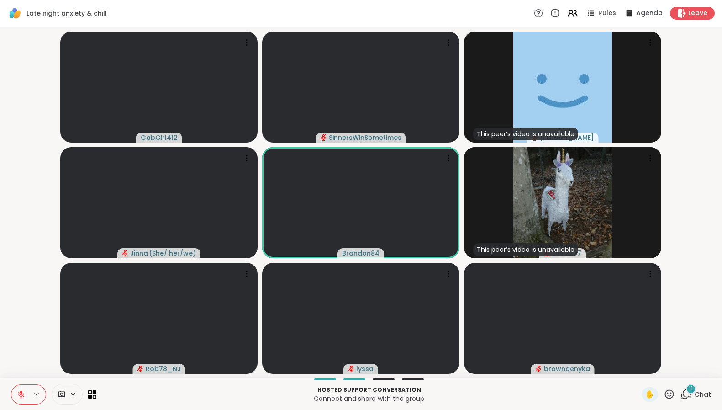
click at [23, 395] on icon at bounding box center [21, 394] width 6 height 6
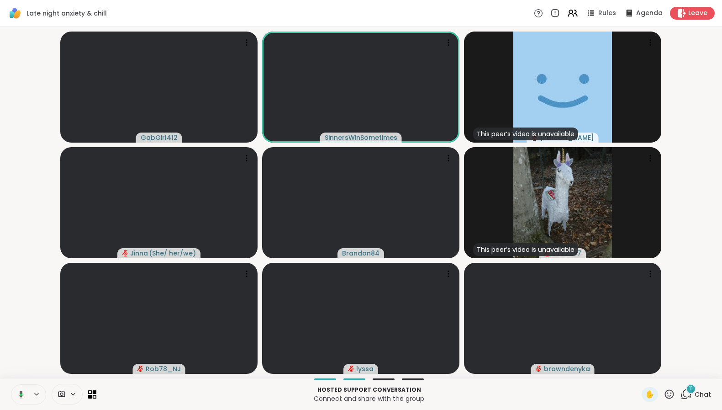
click at [31, 393] on button at bounding box center [37, 394] width 17 height 8
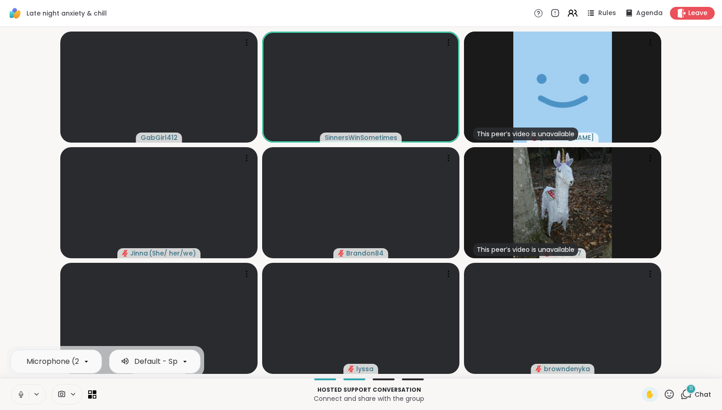
click at [21, 394] on icon at bounding box center [21, 394] width 8 height 8
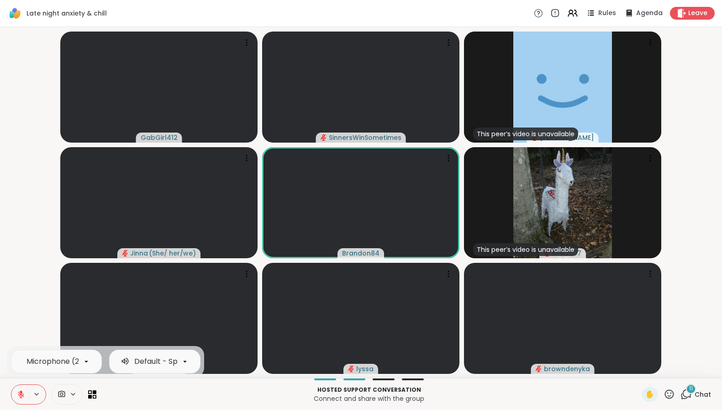
click at [22, 394] on icon at bounding box center [21, 392] width 3 height 4
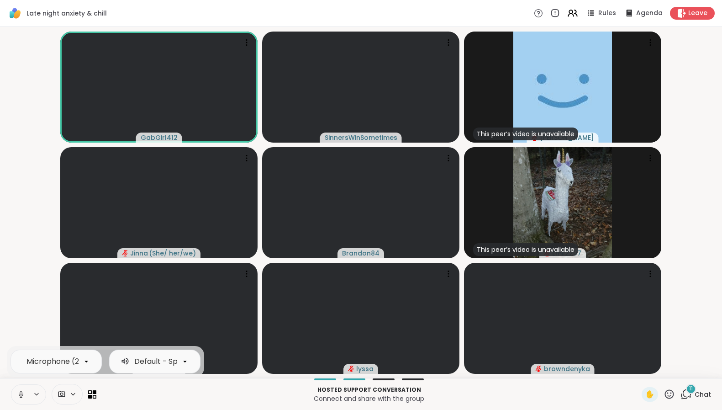
click at [20, 395] on icon at bounding box center [21, 394] width 5 height 3
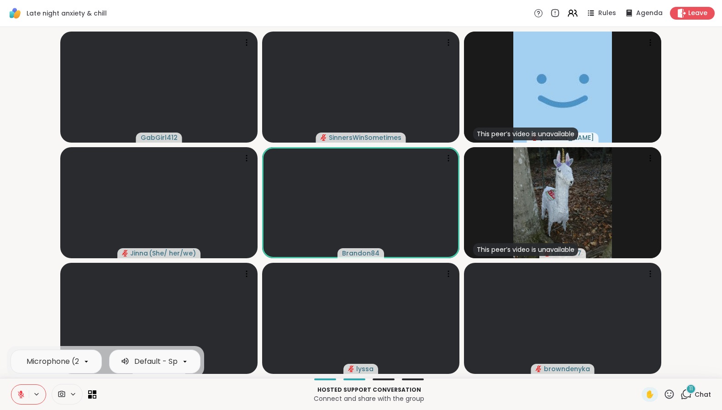
click at [24, 396] on icon at bounding box center [21, 394] width 8 height 8
click at [27, 390] on button at bounding box center [19, 394] width 17 height 19
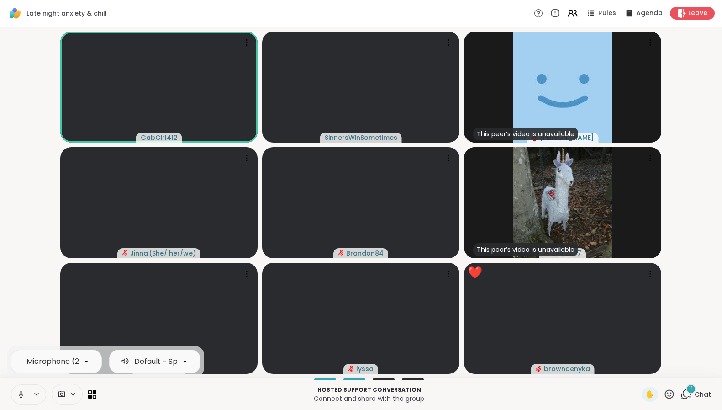
click at [19, 395] on icon at bounding box center [21, 394] width 5 height 3
click at [19, 395] on icon at bounding box center [21, 394] width 6 height 6
click at [25, 394] on button at bounding box center [19, 394] width 17 height 19
click at [22, 394] on icon at bounding box center [21, 394] width 8 height 8
click at [18, 393] on icon at bounding box center [21, 394] width 8 height 8
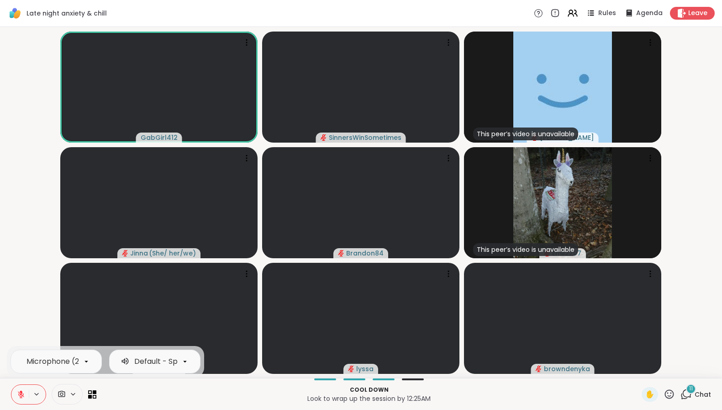
click at [18, 393] on icon at bounding box center [21, 394] width 8 height 8
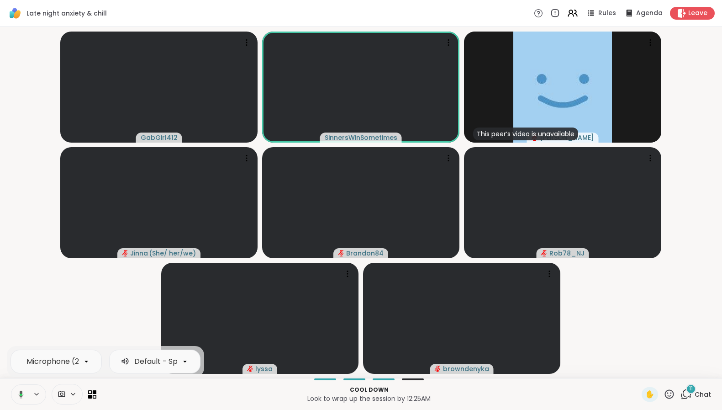
click at [23, 393] on icon at bounding box center [20, 394] width 8 height 8
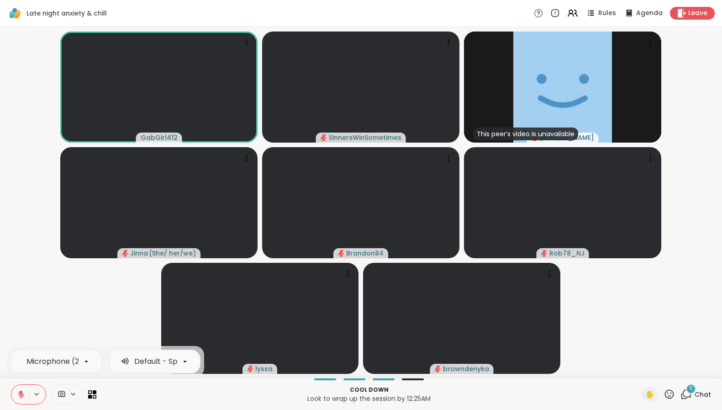
click at [25, 392] on button at bounding box center [19, 394] width 17 height 19
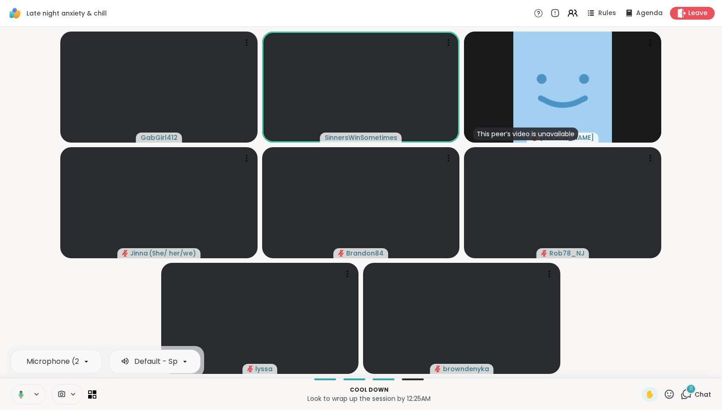
click at [24, 392] on button at bounding box center [19, 394] width 19 height 19
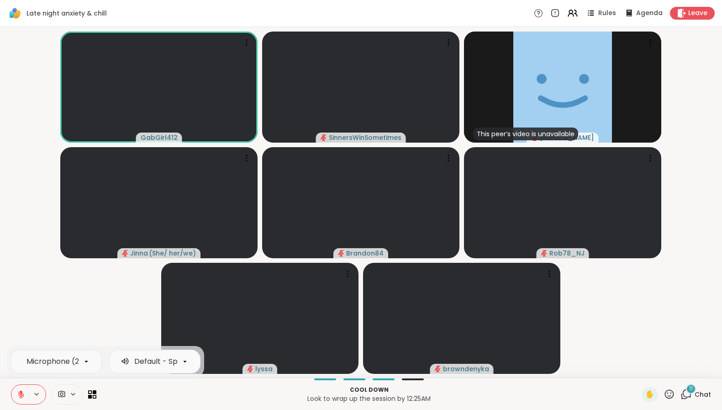
click at [12, 396] on button at bounding box center [19, 394] width 17 height 19
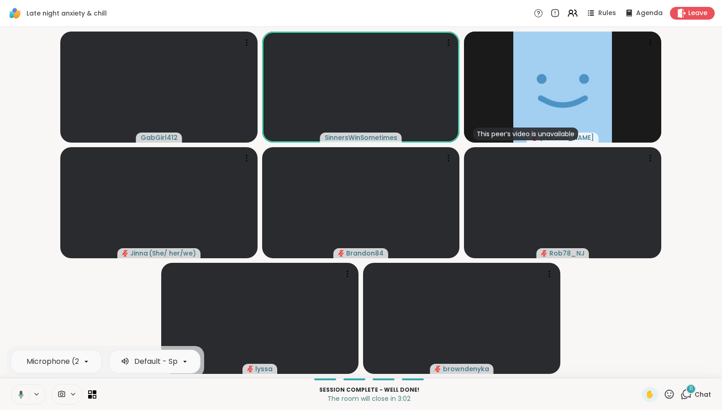
click at [36, 392] on icon at bounding box center [36, 394] width 7 height 8
click at [18, 394] on icon at bounding box center [21, 394] width 8 height 8
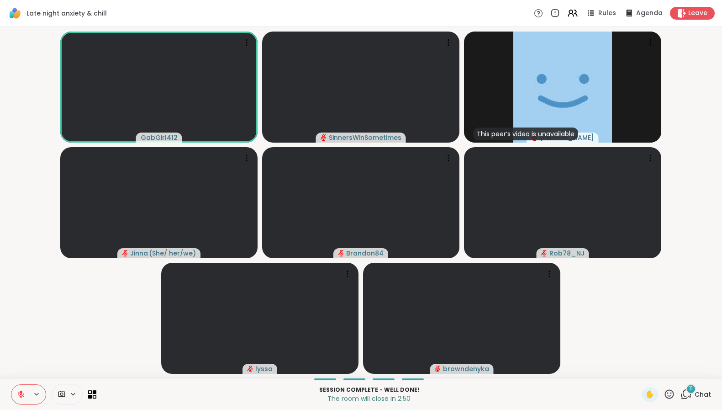
click at [21, 394] on icon at bounding box center [21, 394] width 6 height 6
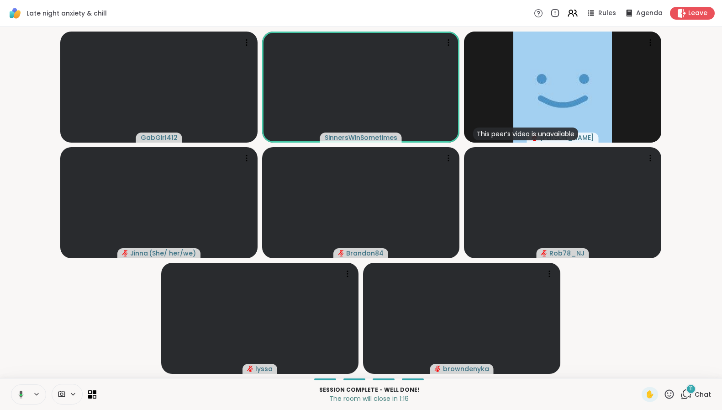
click at [22, 393] on icon at bounding box center [21, 394] width 5 height 8
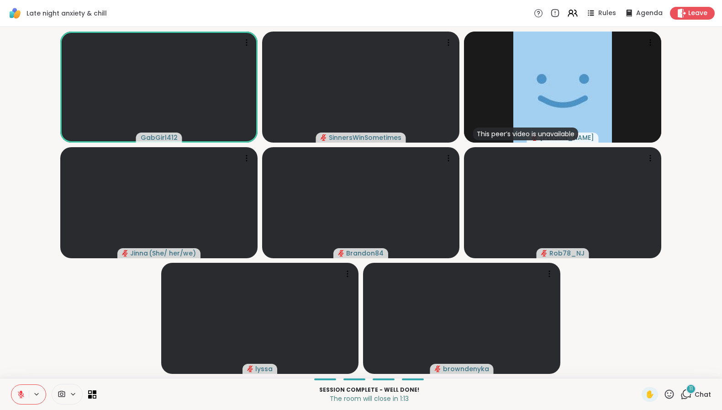
click at [20, 392] on icon at bounding box center [21, 394] width 6 height 6
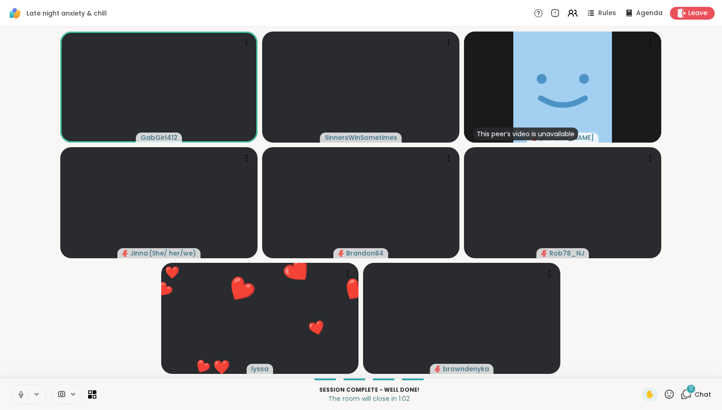
click at [21, 395] on icon at bounding box center [21, 394] width 8 height 8
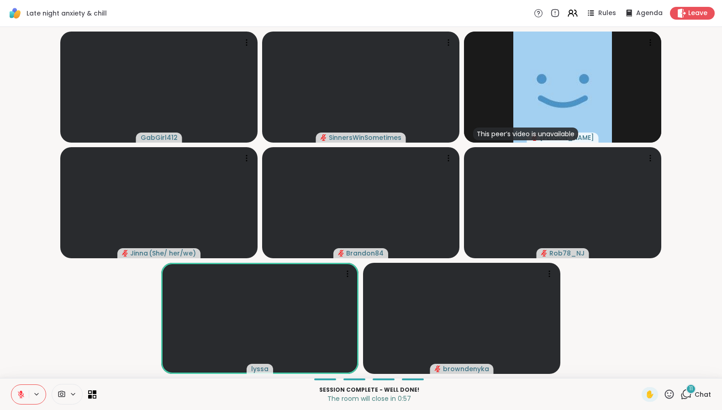
click at [21, 395] on icon at bounding box center [21, 394] width 8 height 8
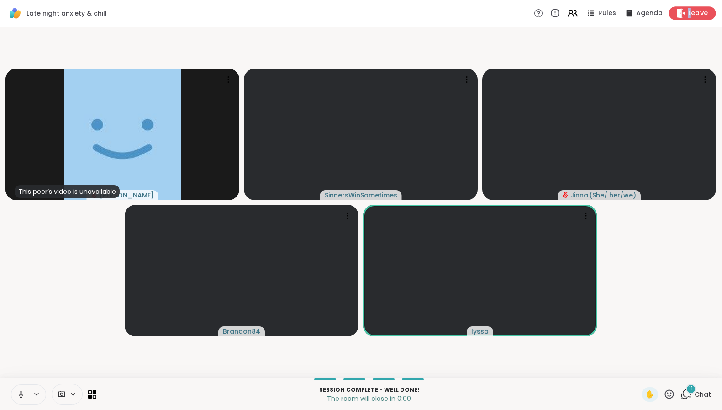
click at [688, 15] on span "Leave" at bounding box center [698, 14] width 20 height 10
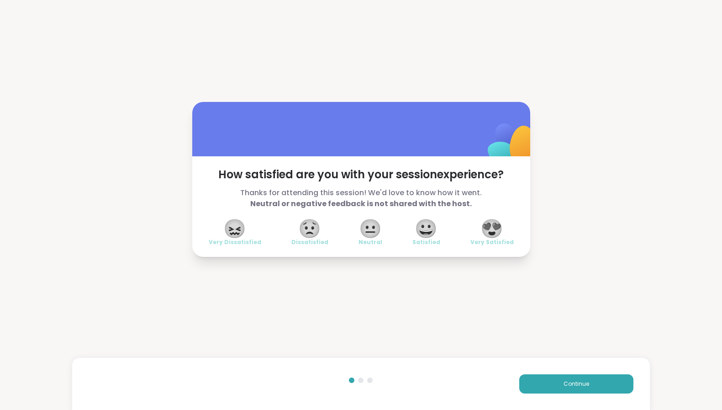
click at [493, 234] on span "😍" at bounding box center [492, 228] width 23 height 16
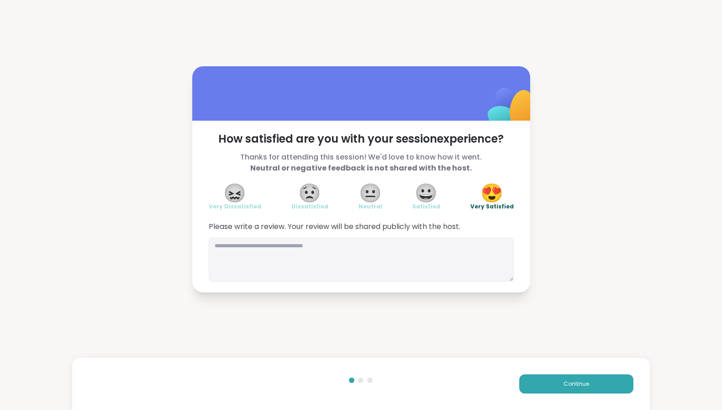
click at [489, 194] on span "😍" at bounding box center [492, 193] width 23 height 16
click at [467, 267] on textarea at bounding box center [361, 260] width 305 height 44
type textarea "**********"
click at [570, 386] on span "Continue" at bounding box center [577, 384] width 26 height 8
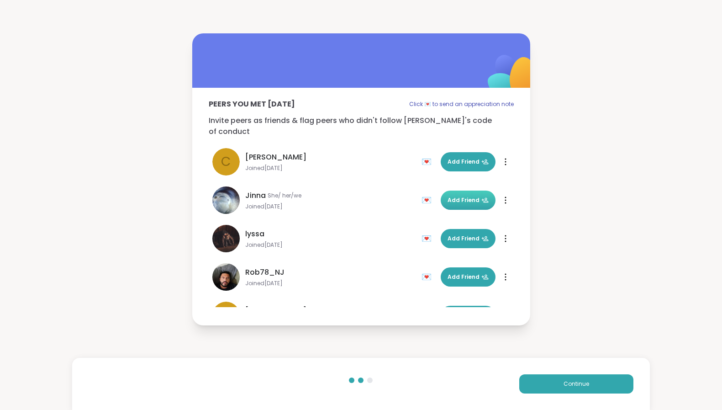
click at [457, 199] on button "Add Friend" at bounding box center [468, 199] width 55 height 19
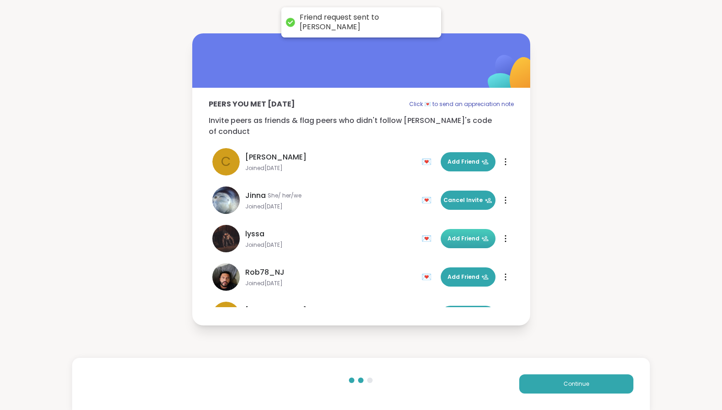
click at [457, 234] on span "Add Friend" at bounding box center [468, 238] width 41 height 8
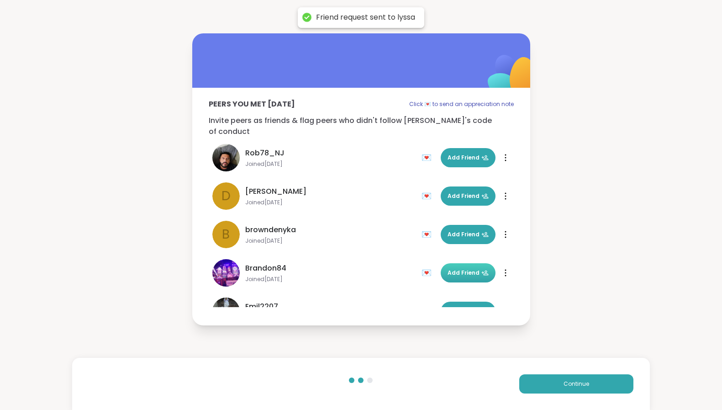
scroll to position [152, 0]
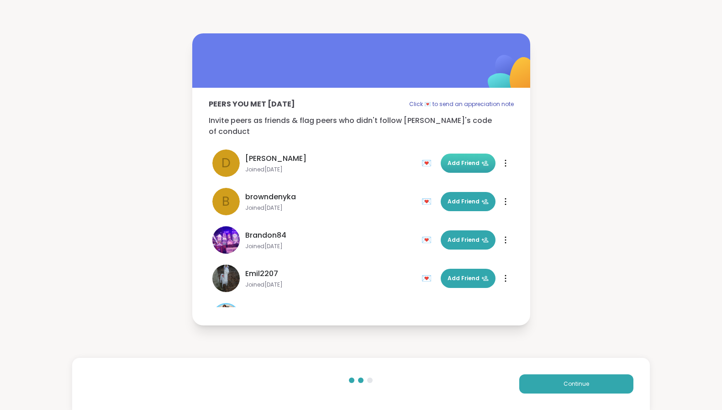
click at [455, 164] on button "Add Friend" at bounding box center [468, 162] width 55 height 19
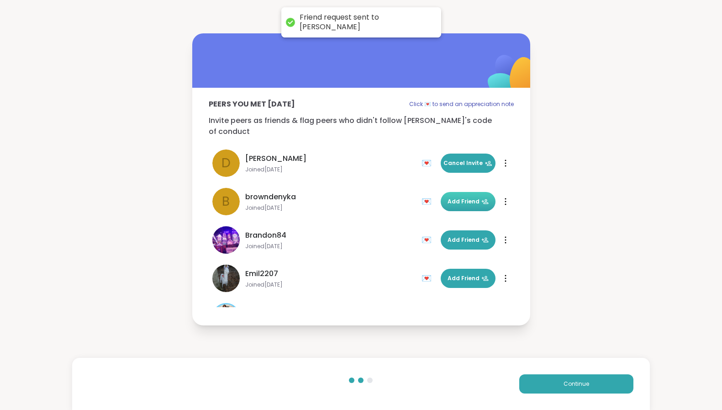
click at [454, 197] on span "Add Friend" at bounding box center [468, 201] width 41 height 8
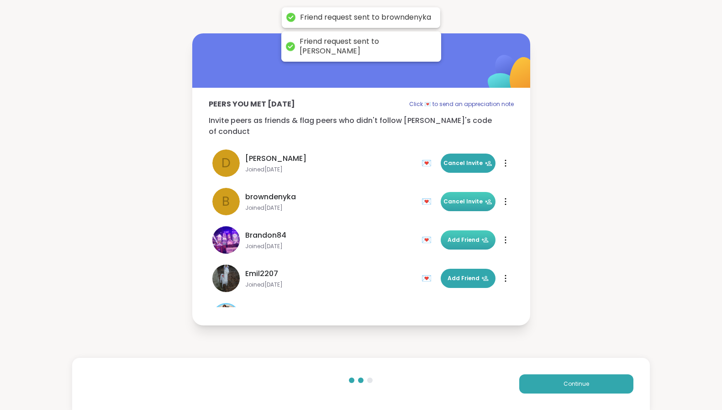
scroll to position [181, 0]
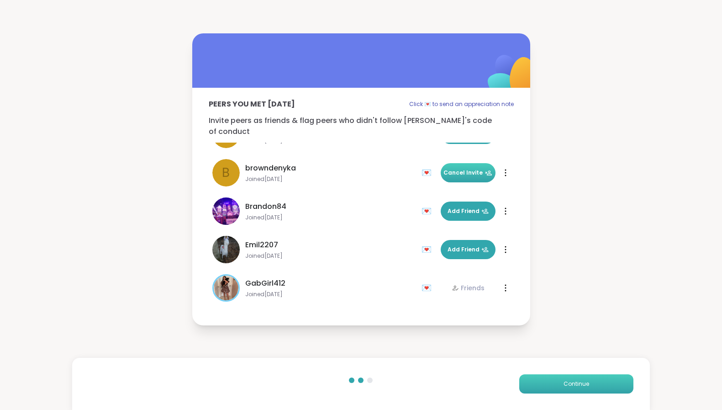
click at [590, 389] on button "Continue" at bounding box center [576, 383] width 114 height 19
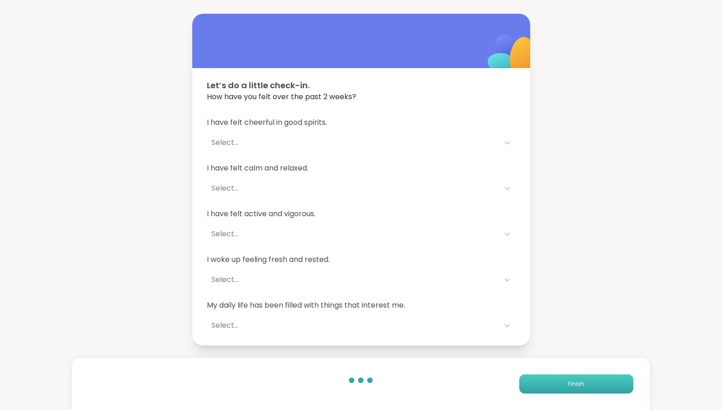
click at [590, 389] on button "Finish" at bounding box center [576, 383] width 114 height 19
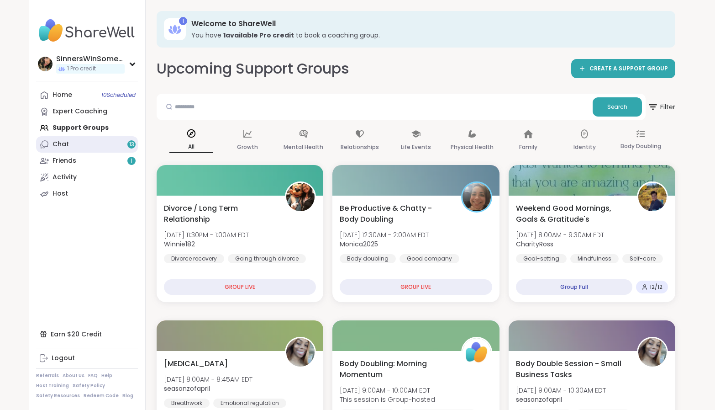
click at [86, 147] on link "Chat 13" at bounding box center [87, 144] width 102 height 16
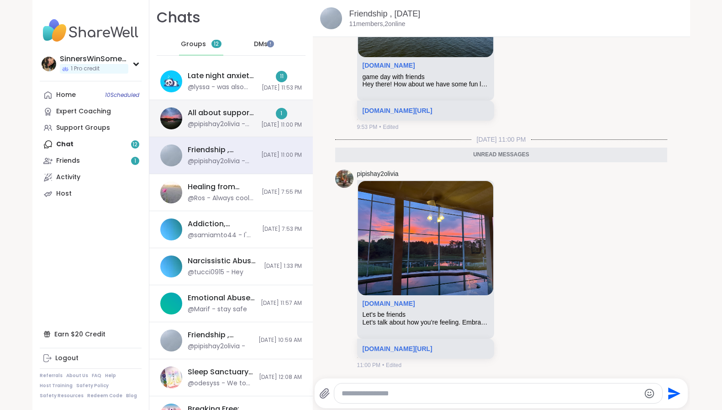
click at [261, 124] on span "[DATE] 11:00 PM" at bounding box center [281, 125] width 41 height 8
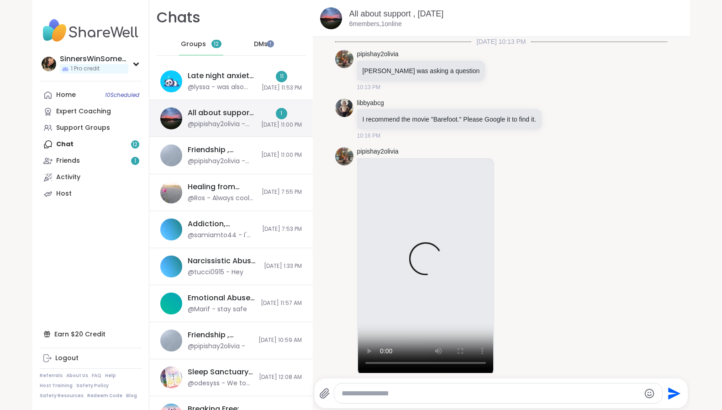
scroll to position [2358, 0]
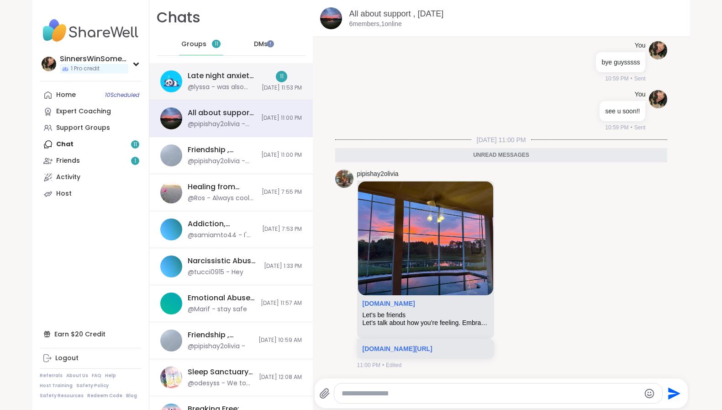
click at [233, 63] on div "Late night anxiety & chill, [DATE] @lyssa - was also raised by a [DEMOGRAPHIC_D…" at bounding box center [231, 81] width 164 height 37
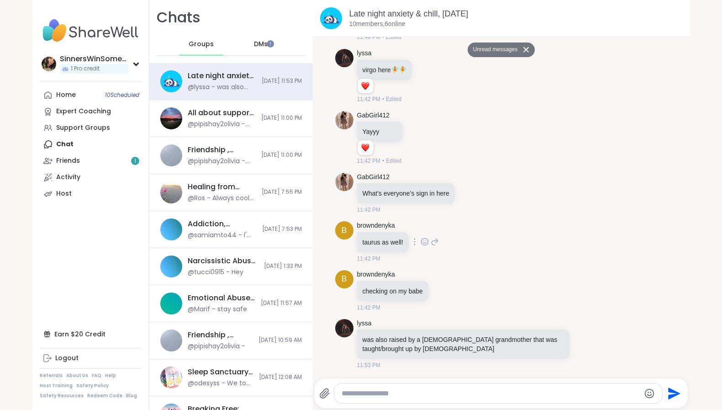
scroll to position [0, 0]
click at [268, 44] on div at bounding box center [269, 43] width 7 height 7
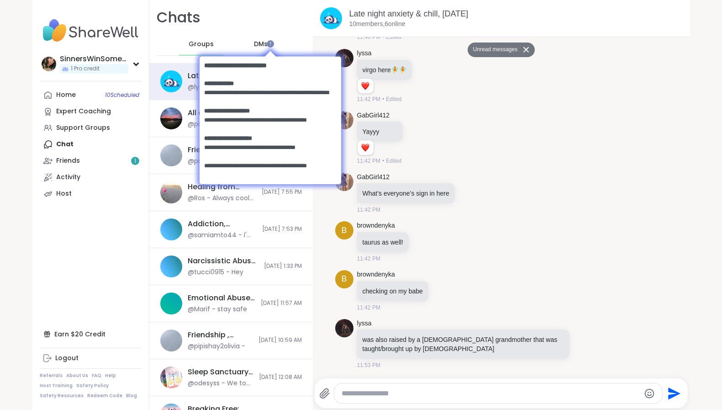
click at [254, 48] on div at bounding box center [270, 51] width 142 height 9
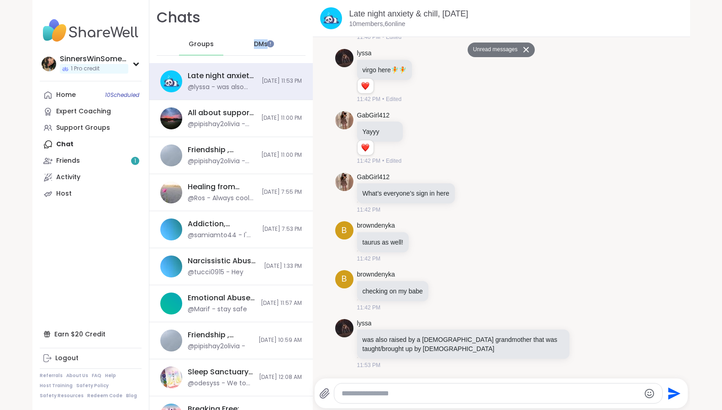
click at [255, 48] on span "DMs" at bounding box center [261, 44] width 14 height 9
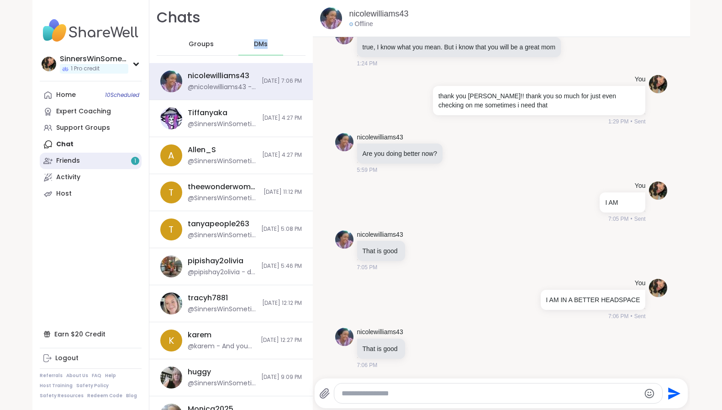
click at [94, 161] on link "Friends 1" at bounding box center [91, 161] width 102 height 16
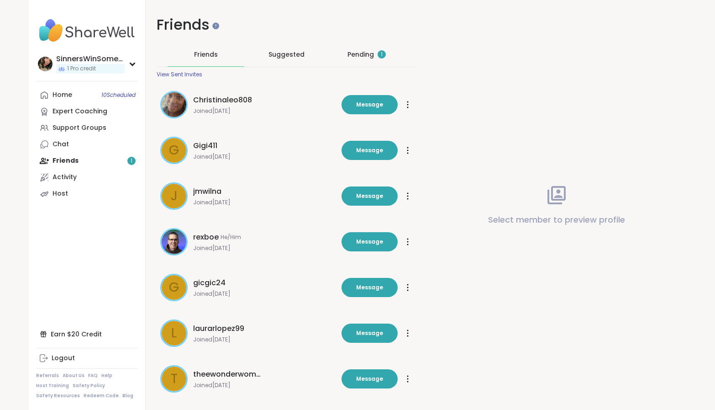
click at [356, 55] on div "Pending 1" at bounding box center [367, 54] width 38 height 9
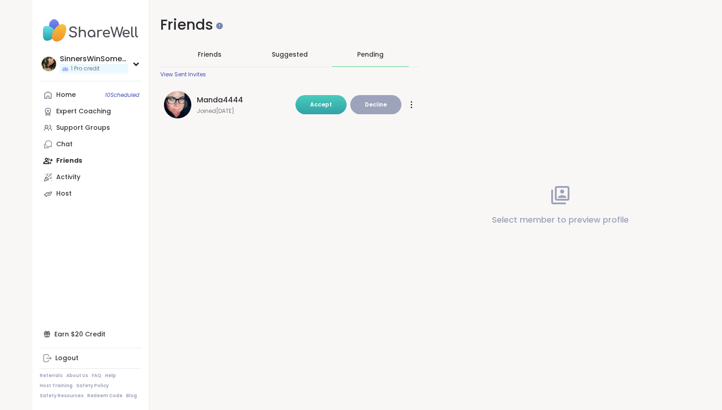
click at [316, 103] on span "Accept" at bounding box center [321, 104] width 22 height 8
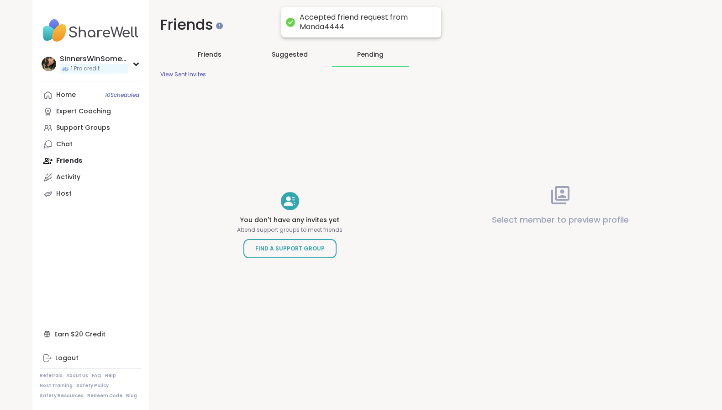
click at [207, 54] on span "Friends" at bounding box center [210, 54] width 24 height 9
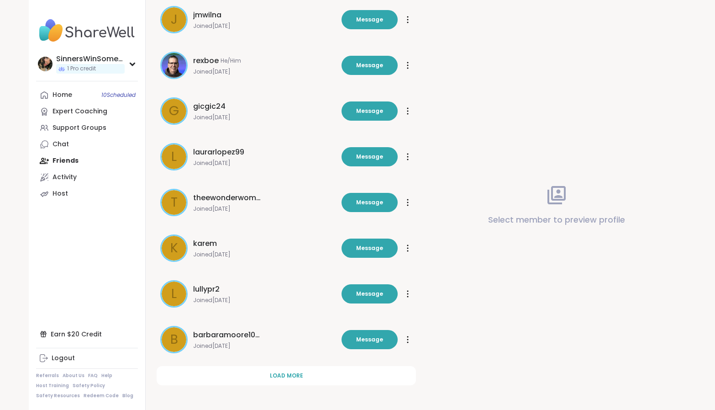
scroll to position [177, 0]
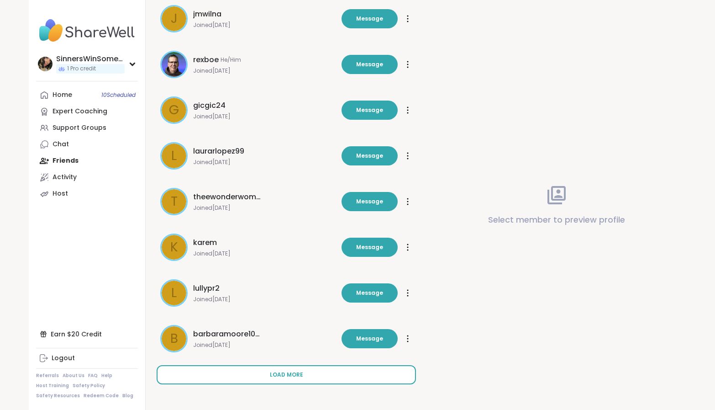
click at [275, 380] on button "Load more" at bounding box center [286, 374] width 259 height 19
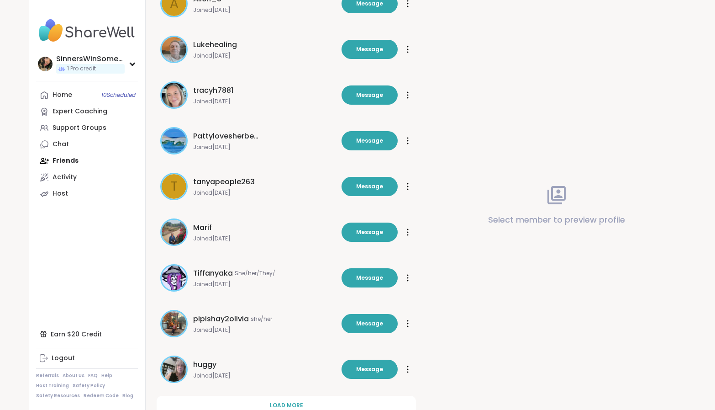
scroll to position [634, 0]
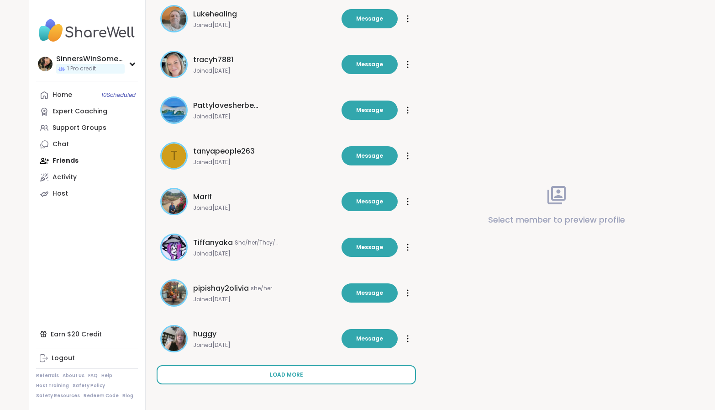
click at [291, 371] on span "Load more" at bounding box center [286, 374] width 33 height 8
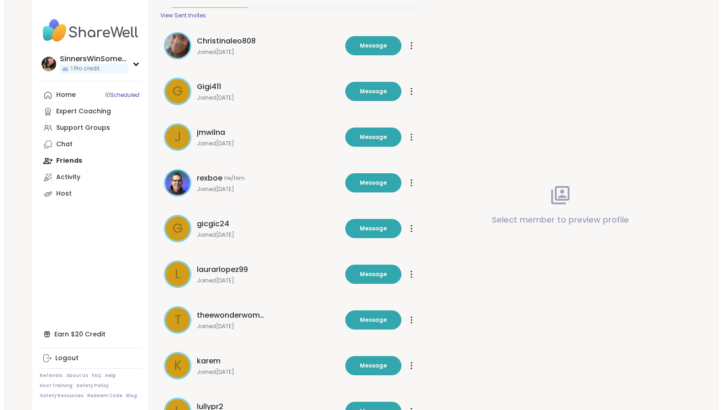
scroll to position [0, 0]
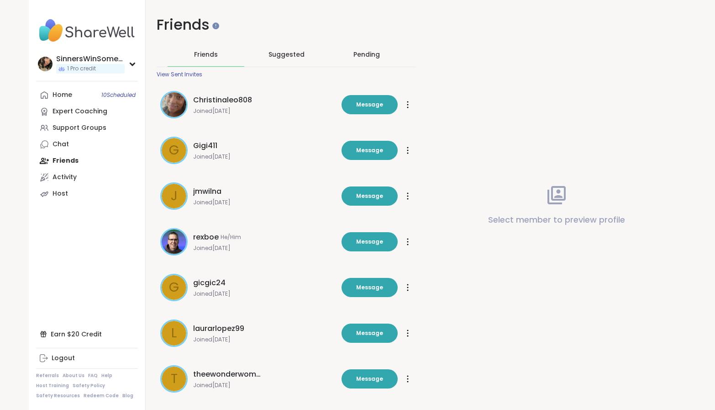
click at [183, 72] on div "View Sent Invites" at bounding box center [180, 74] width 46 height 7
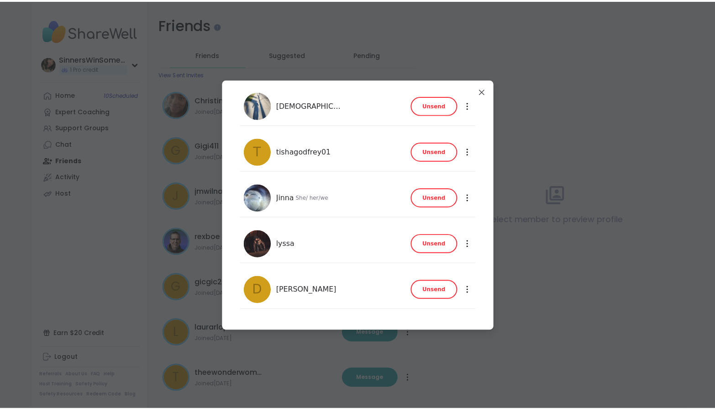
scroll to position [77, 0]
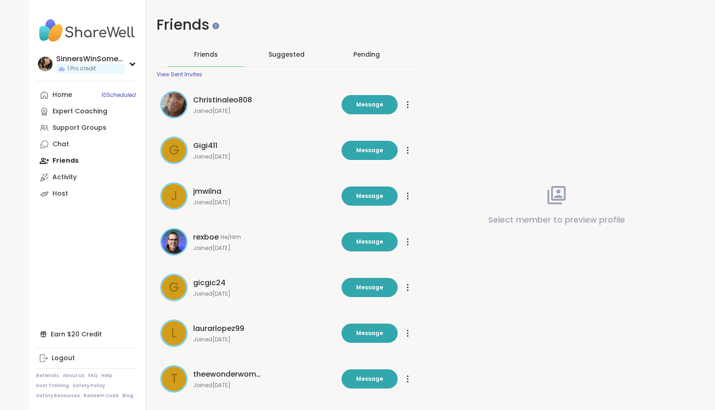
click at [362, 54] on div "Pending" at bounding box center [367, 54] width 26 height 9
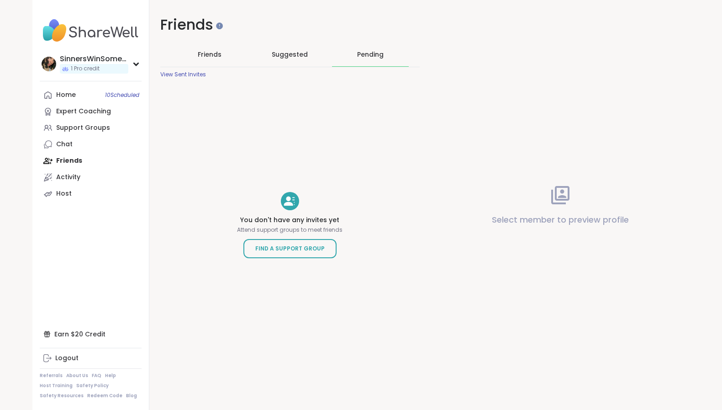
click at [290, 61] on div "Suggested" at bounding box center [290, 54] width 77 height 24
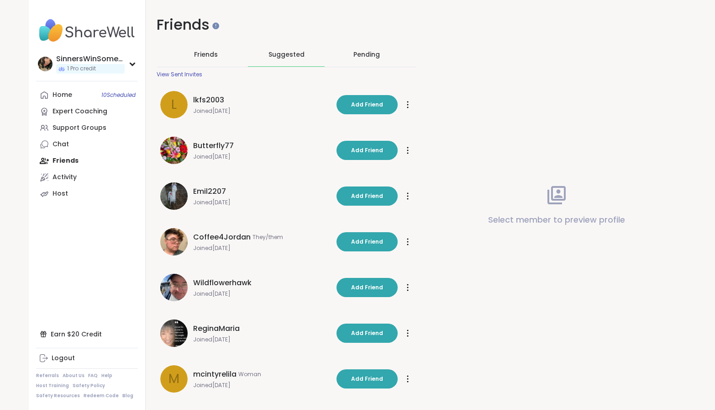
click at [201, 56] on span "Friends" at bounding box center [206, 54] width 24 height 9
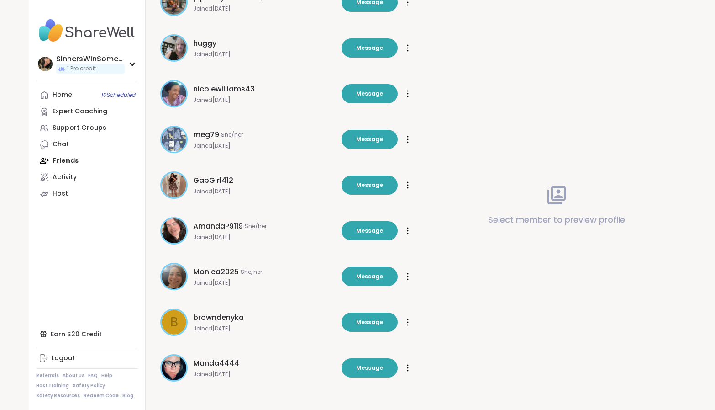
scroll to position [927, 0]
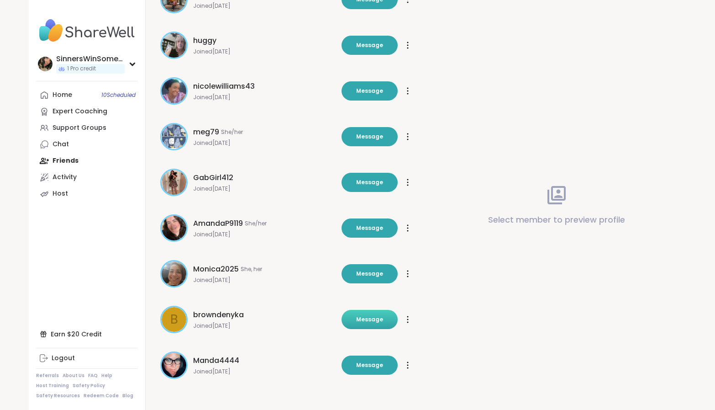
click at [364, 319] on span "Message" at bounding box center [369, 319] width 27 height 8
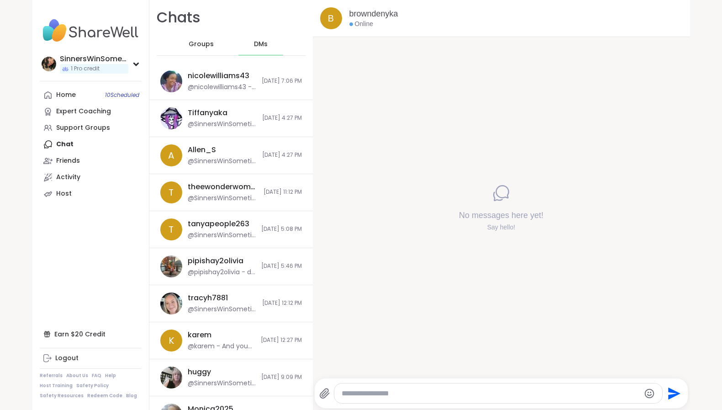
click at [435, 391] on textarea "Type your message" at bounding box center [491, 393] width 298 height 9
type textarea "**********"
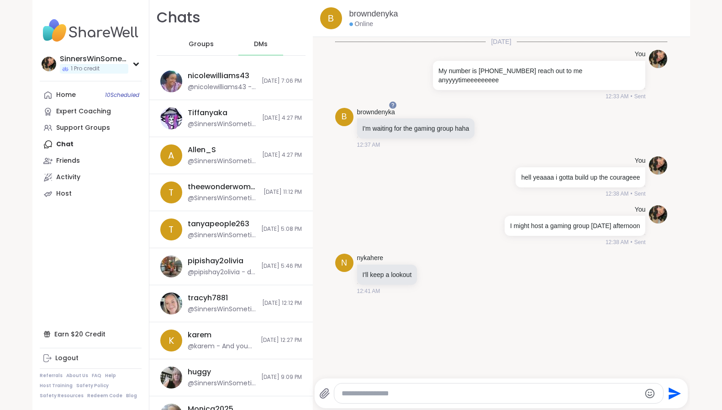
click at [471, 400] on div at bounding box center [498, 393] width 329 height 20
click at [487, 393] on textarea "Type your message" at bounding box center [491, 393] width 298 height 9
type textarea "***"
click at [82, 92] on link "Home 10 Scheduled" at bounding box center [91, 95] width 102 height 16
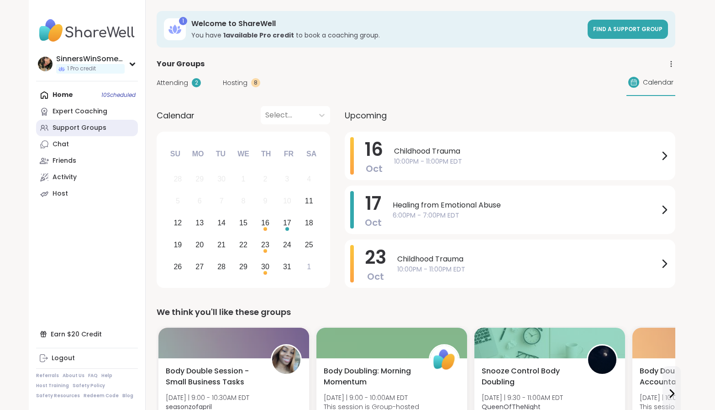
click at [78, 128] on div "Support Groups" at bounding box center [80, 127] width 54 height 9
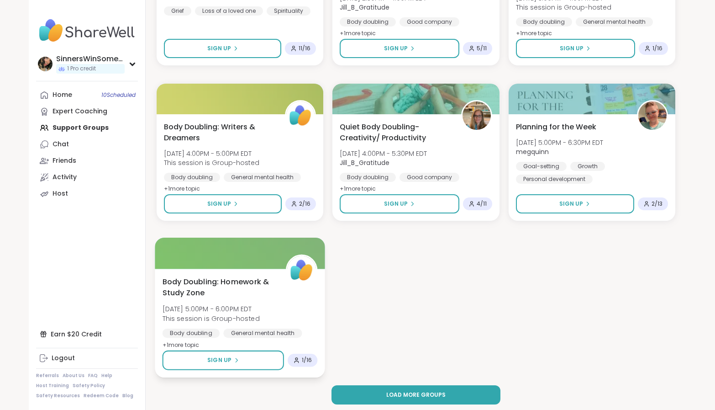
scroll to position [1638, 0]
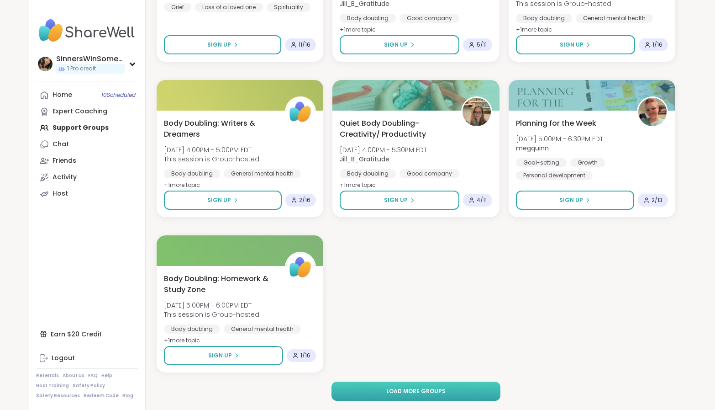
click at [467, 394] on button "Load more groups" at bounding box center [416, 390] width 169 height 19
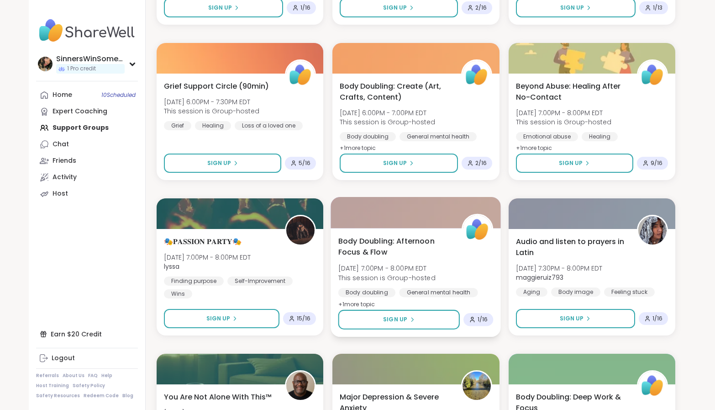
scroll to position [2019, 0]
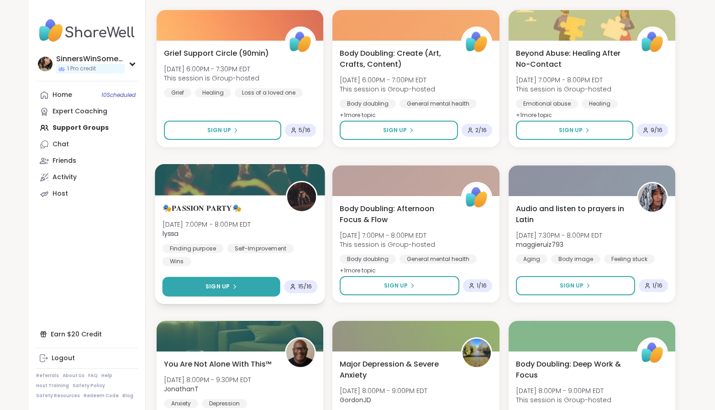
click at [253, 285] on button "Sign Up" at bounding box center [222, 287] width 118 height 20
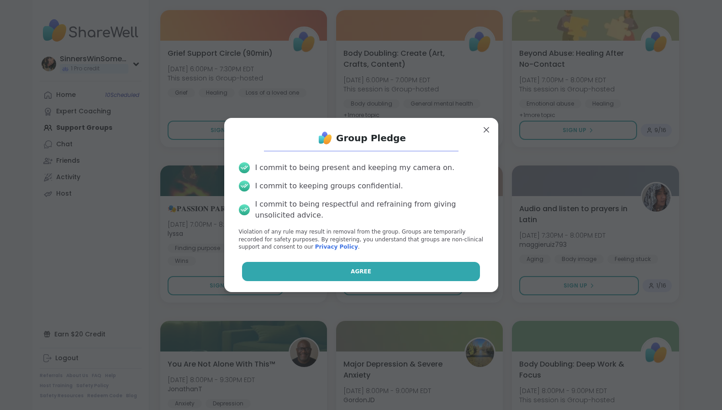
click at [329, 275] on button "Agree" at bounding box center [361, 271] width 238 height 19
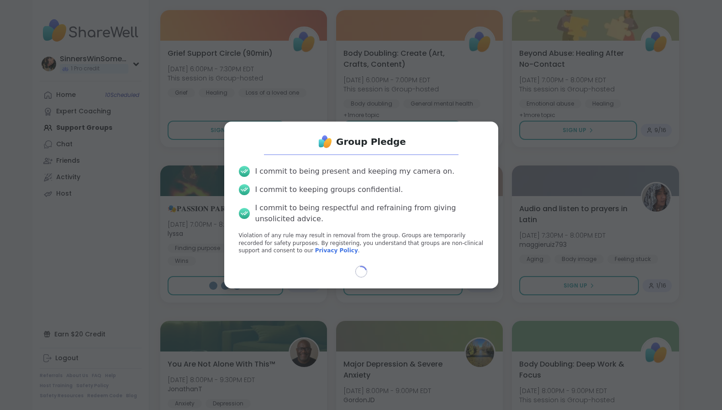
select select "**"
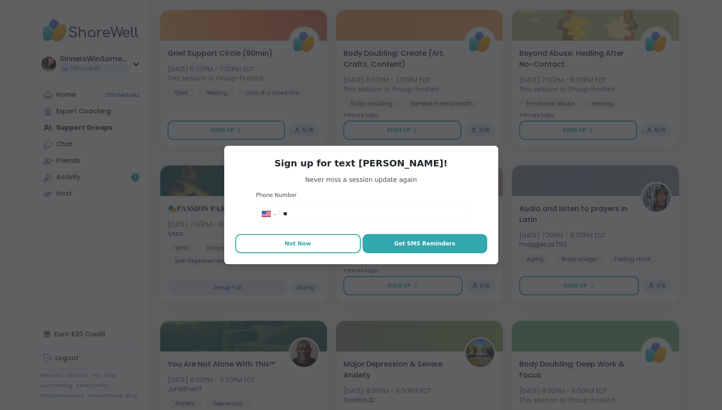
click at [302, 239] on span "Not Now" at bounding box center [298, 243] width 26 height 8
type textarea "*"
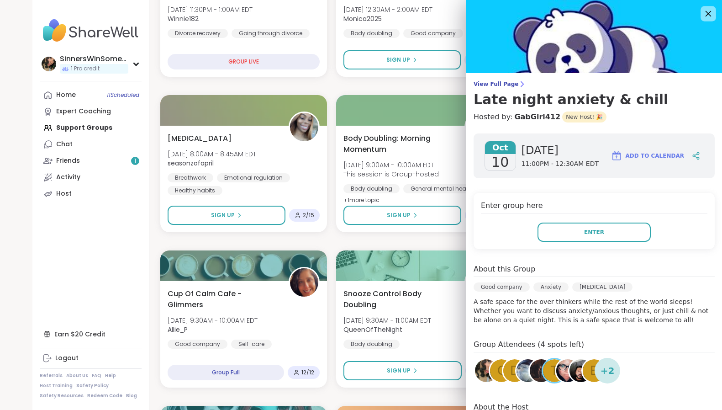
click at [703, 12] on icon at bounding box center [708, 13] width 11 height 11
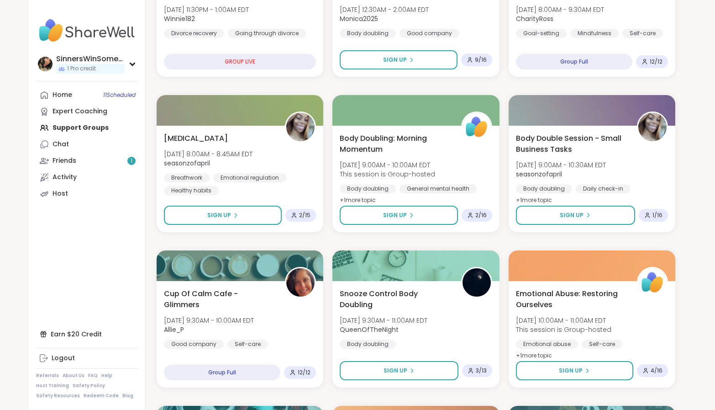
click at [79, 126] on div "Home 11 Scheduled Expert Coaching Support Groups Chat Friends 1 Activity Host" at bounding box center [87, 144] width 102 height 115
click at [76, 126] on div "Home 11 Scheduled Expert Coaching Support Groups Chat Friends 1 Activity Host" at bounding box center [87, 144] width 102 height 115
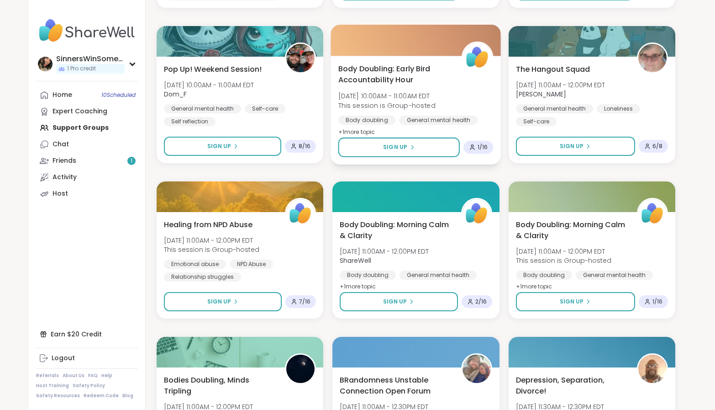
scroll to position [761, 0]
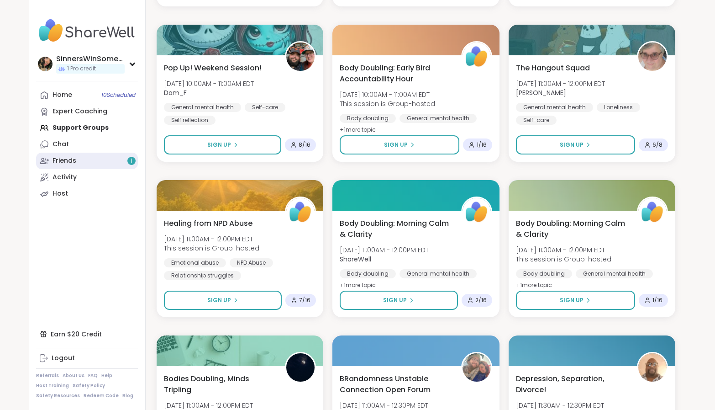
click at [96, 161] on link "Friends 1" at bounding box center [87, 161] width 102 height 16
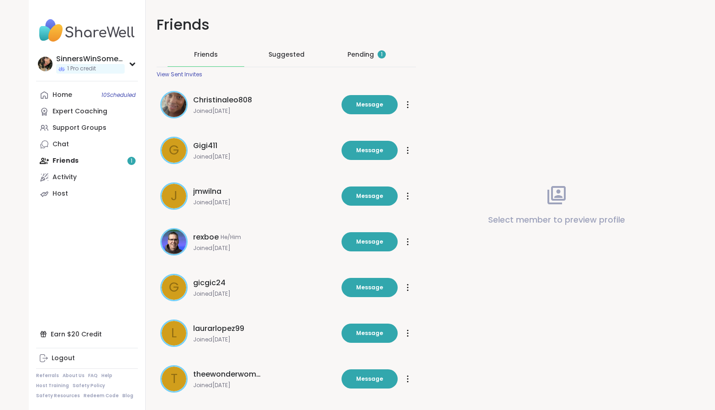
click at [362, 57] on div "Pending 1" at bounding box center [367, 54] width 38 height 9
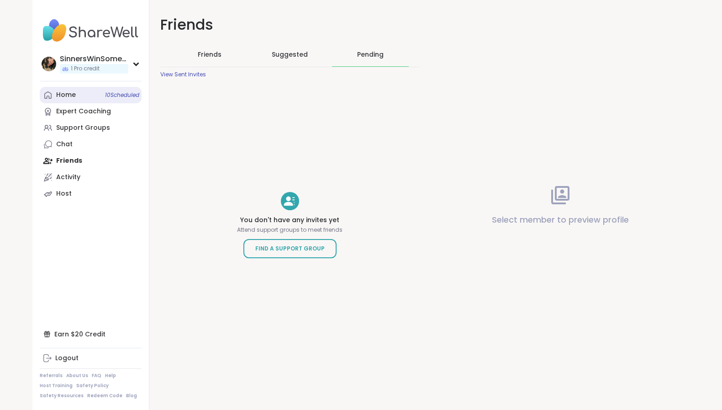
click at [65, 99] on div "Home 10 Scheduled" at bounding box center [66, 94] width 20 height 9
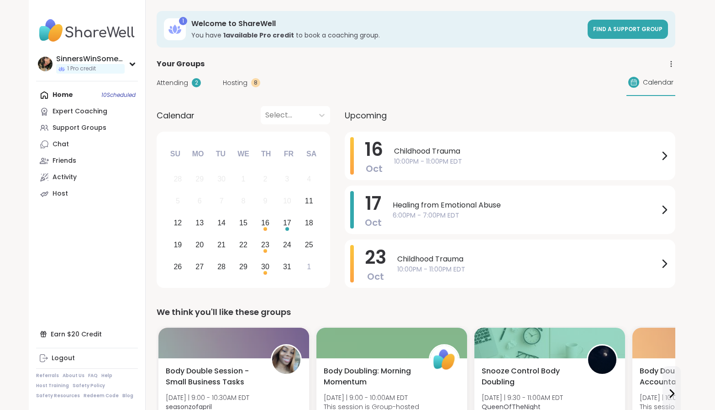
click at [74, 95] on div "Home 10 Scheduled Expert Coaching Support Groups Chat Friends Activity Host" at bounding box center [87, 144] width 102 height 115
click at [59, 94] on div "Home 10 Scheduled Expert Coaching Support Groups Chat Friends Activity Host" at bounding box center [87, 144] width 102 height 115
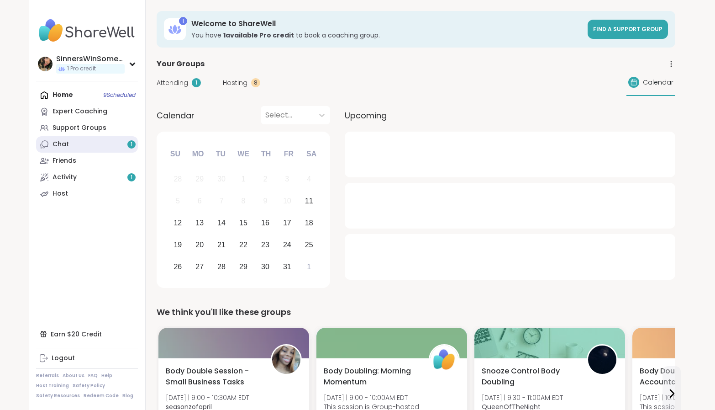
click at [99, 143] on link "Chat 1" at bounding box center [87, 144] width 102 height 16
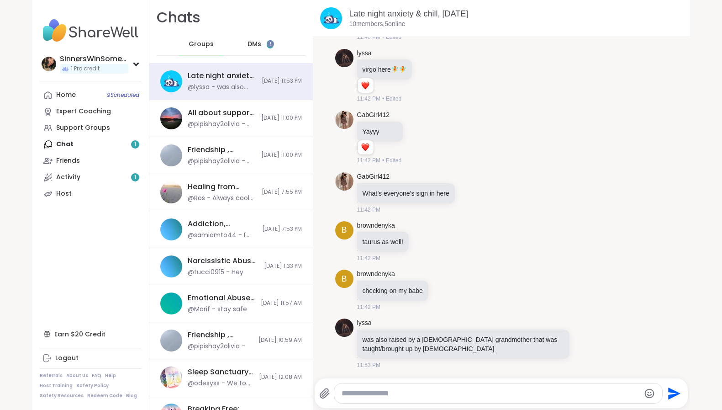
click at [257, 44] on div "DMs 1" at bounding box center [260, 44] width 45 height 22
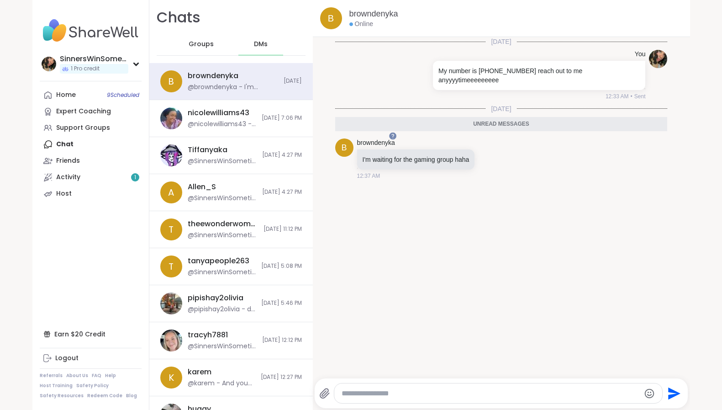
click at [430, 389] on textarea "Type your message" at bounding box center [491, 393] width 298 height 9
type textarea "**********"
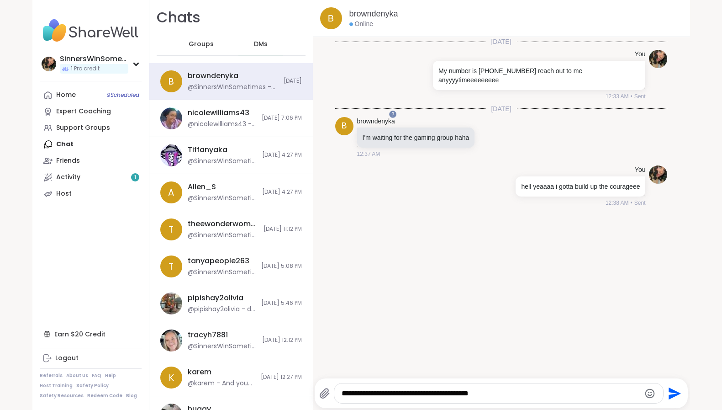
type textarea "**********"
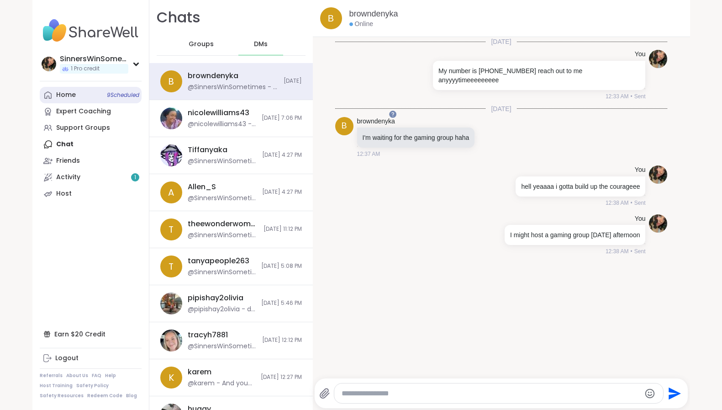
click at [83, 98] on link "Home 9 Scheduled" at bounding box center [91, 95] width 102 height 16
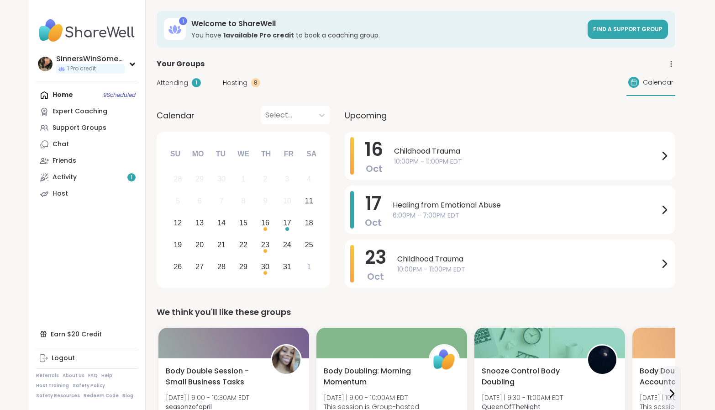
click at [242, 83] on span "Hosting" at bounding box center [235, 83] width 25 height 10
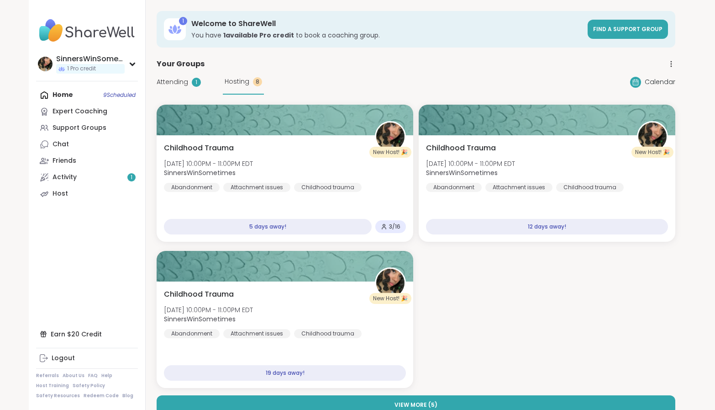
click at [240, 83] on span "Hosting" at bounding box center [237, 82] width 25 height 10
click at [80, 196] on link "Host" at bounding box center [87, 193] width 102 height 16
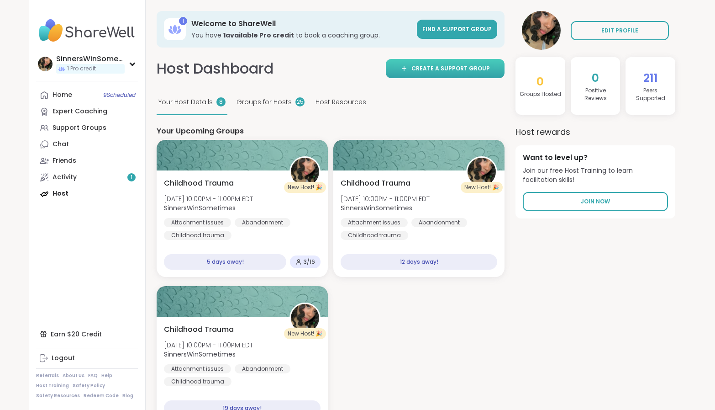
click at [453, 72] on span "Create a support group" at bounding box center [451, 68] width 79 height 8
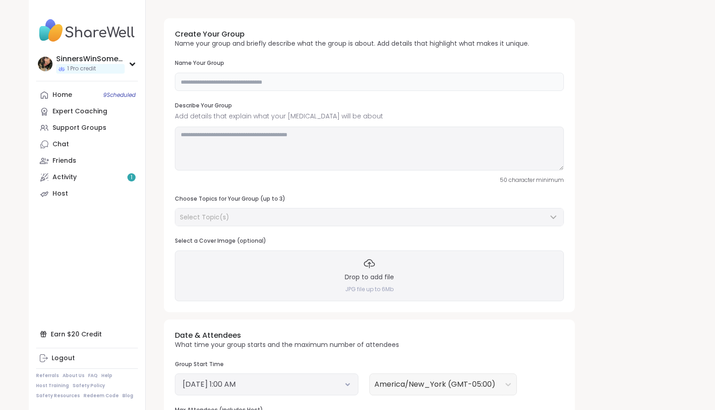
click at [378, 80] on input "text" at bounding box center [369, 82] width 389 height 18
type input "**********"
click at [308, 133] on textarea at bounding box center [369, 149] width 389 height 44
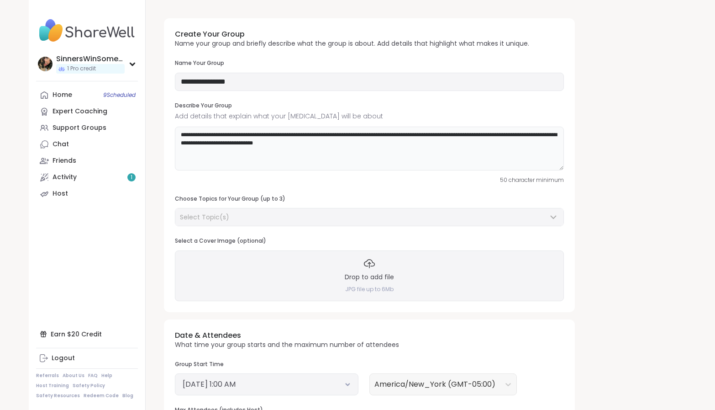
type textarea "**********"
click at [327, 217] on div "Select Topic(s)" at bounding box center [364, 216] width 368 height 9
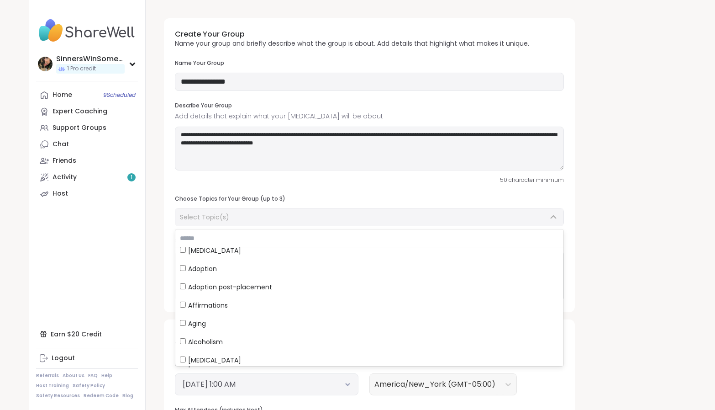
scroll to position [76, 0]
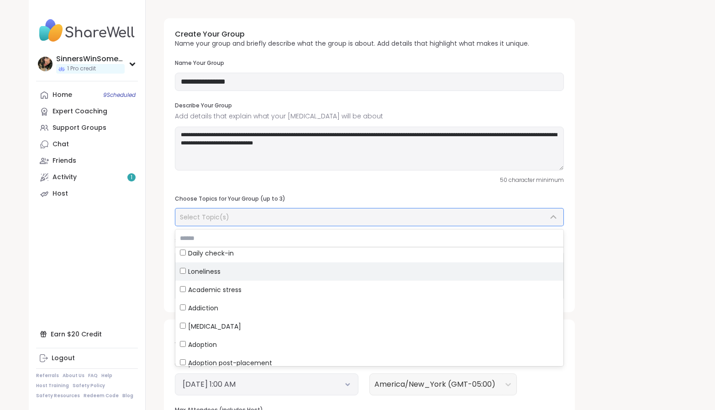
click at [217, 274] on span "Loneliness" at bounding box center [204, 271] width 32 height 9
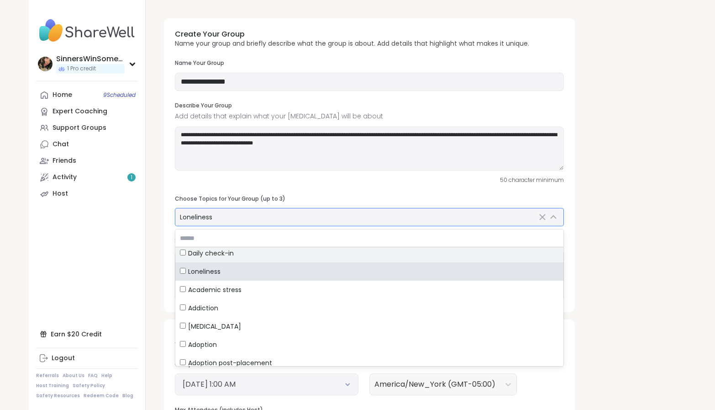
click at [220, 256] on span "Daily check-in" at bounding box center [211, 253] width 46 height 9
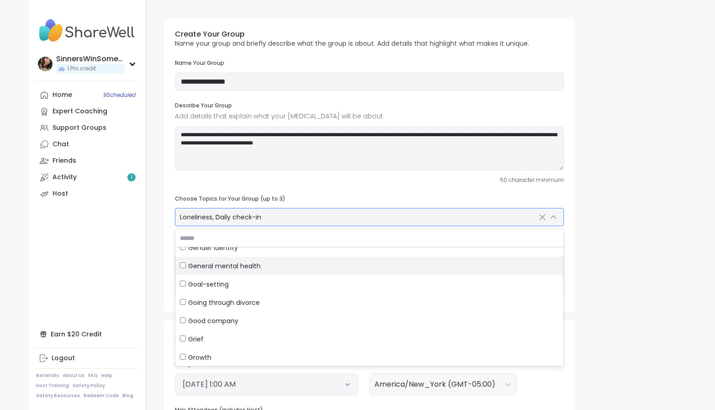
scroll to position [1291, 0]
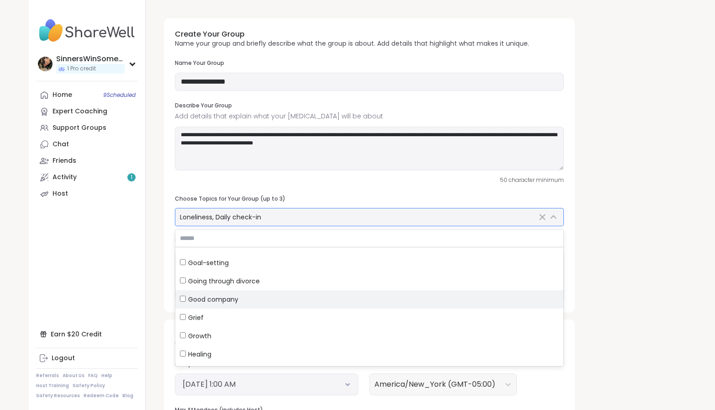
click at [243, 302] on div "Good company" at bounding box center [369, 299] width 379 height 9
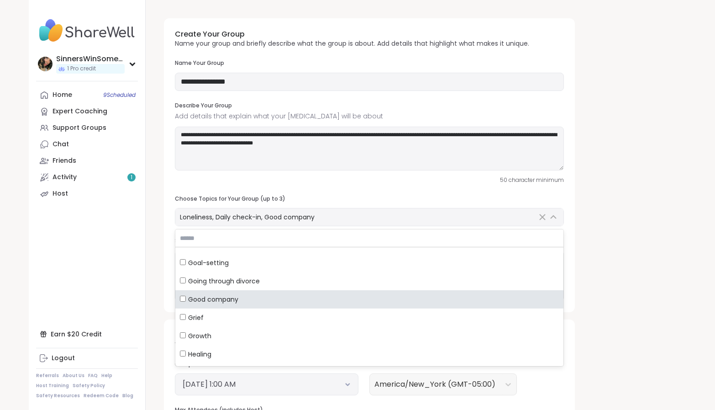
click at [658, 315] on div "**********" at bounding box center [416, 314] width 519 height 606
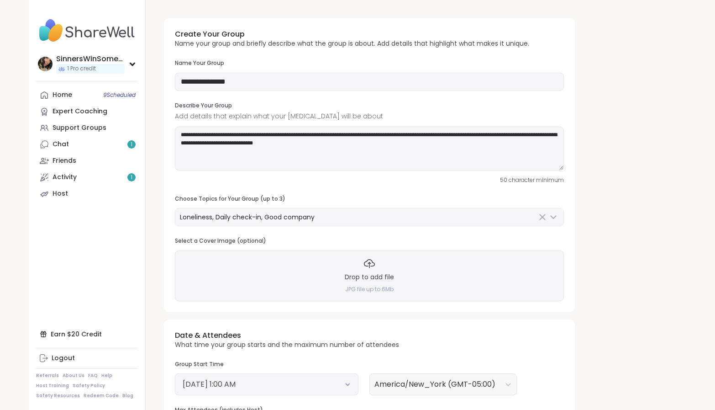
click at [401, 279] on div "Drop to add file JPG file up to 6Mb" at bounding box center [369, 275] width 389 height 50
